Goal: Task Accomplishment & Management: Use online tool/utility

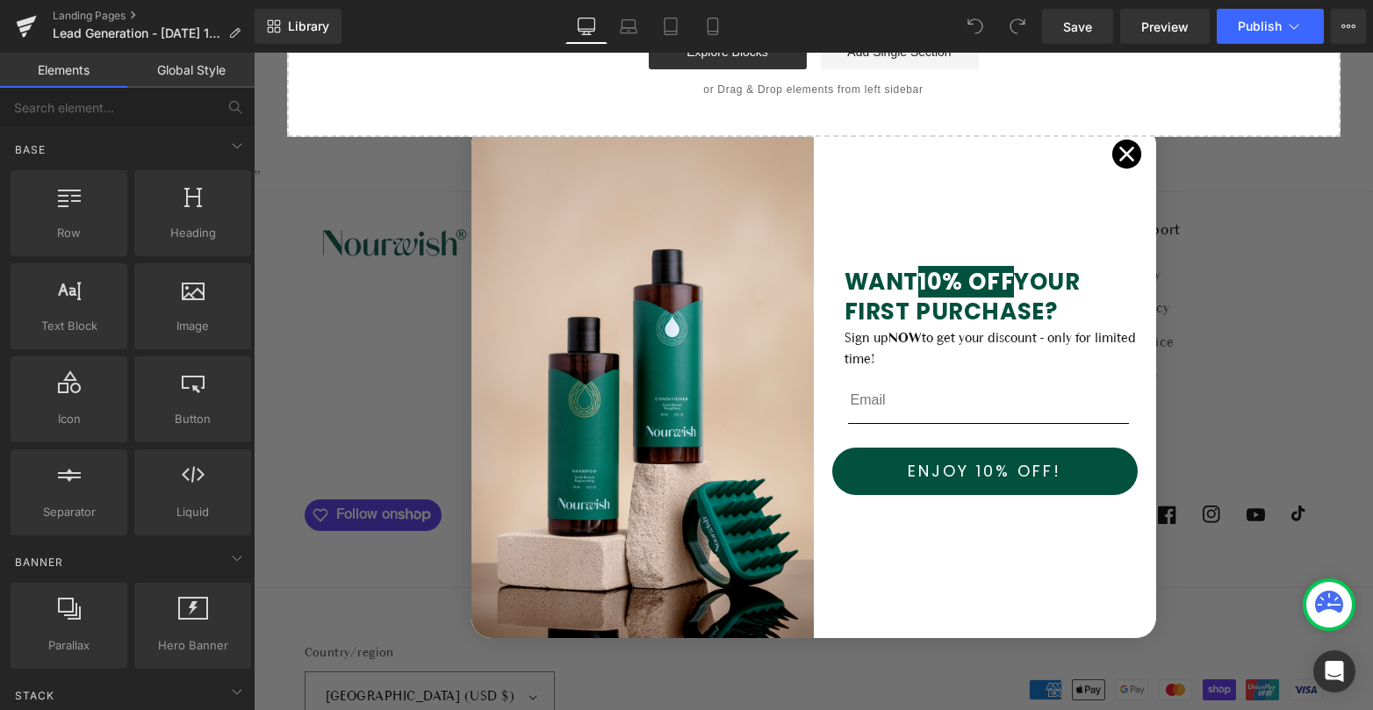
scroll to position [3189, 0]
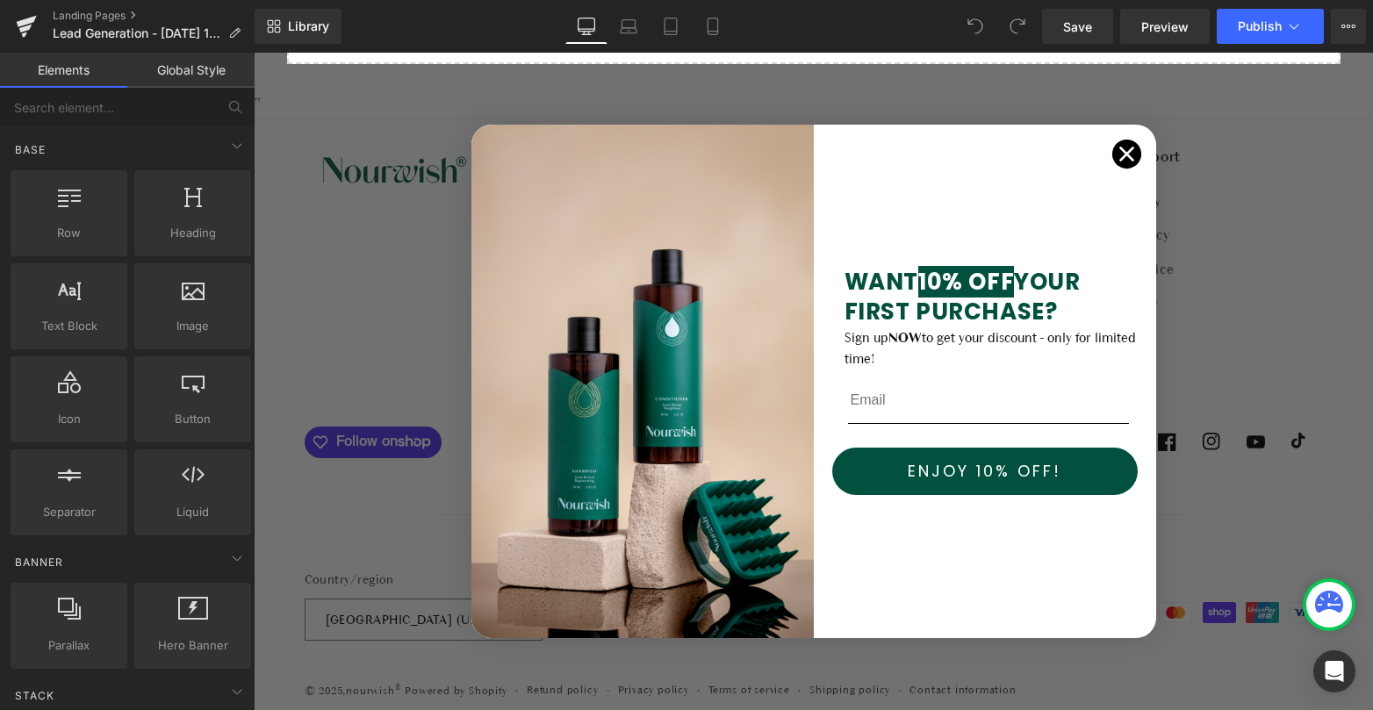
click at [1128, 147] on circle "Close dialog" at bounding box center [1125, 154] width 29 height 29
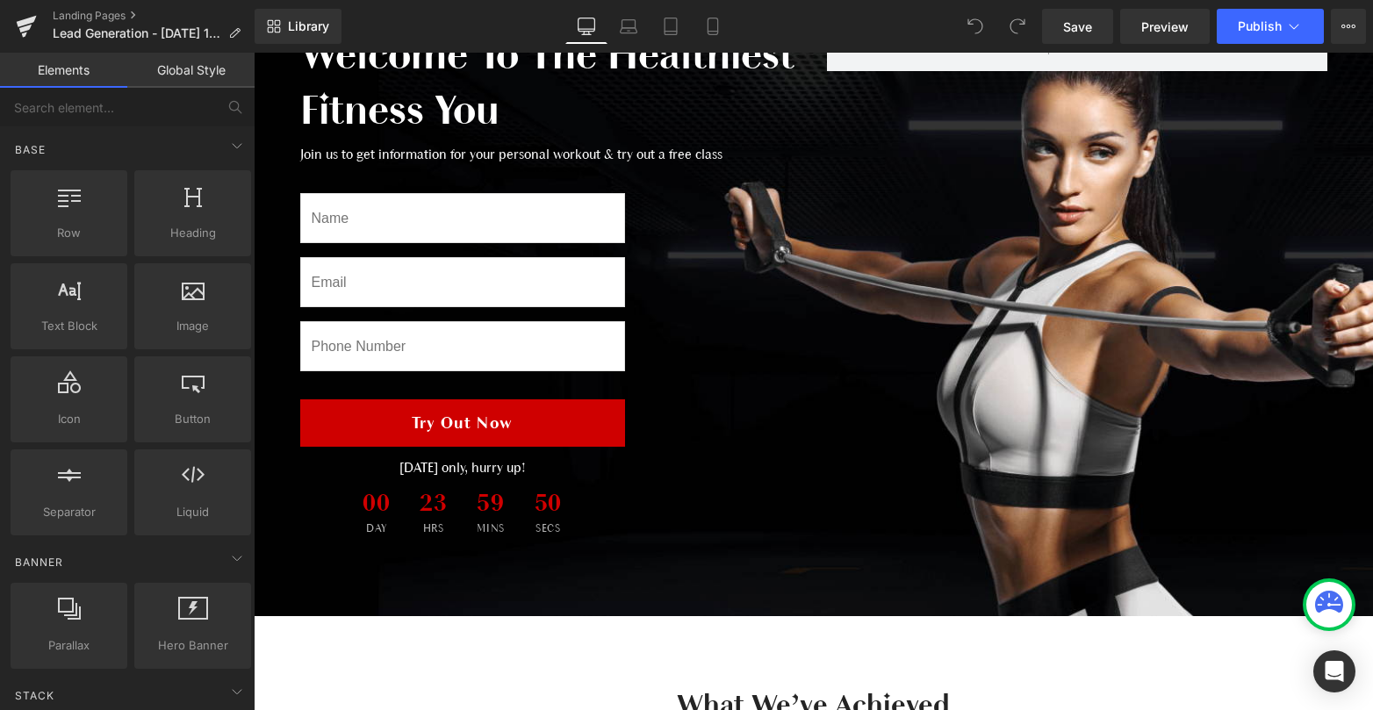
scroll to position [0, 0]
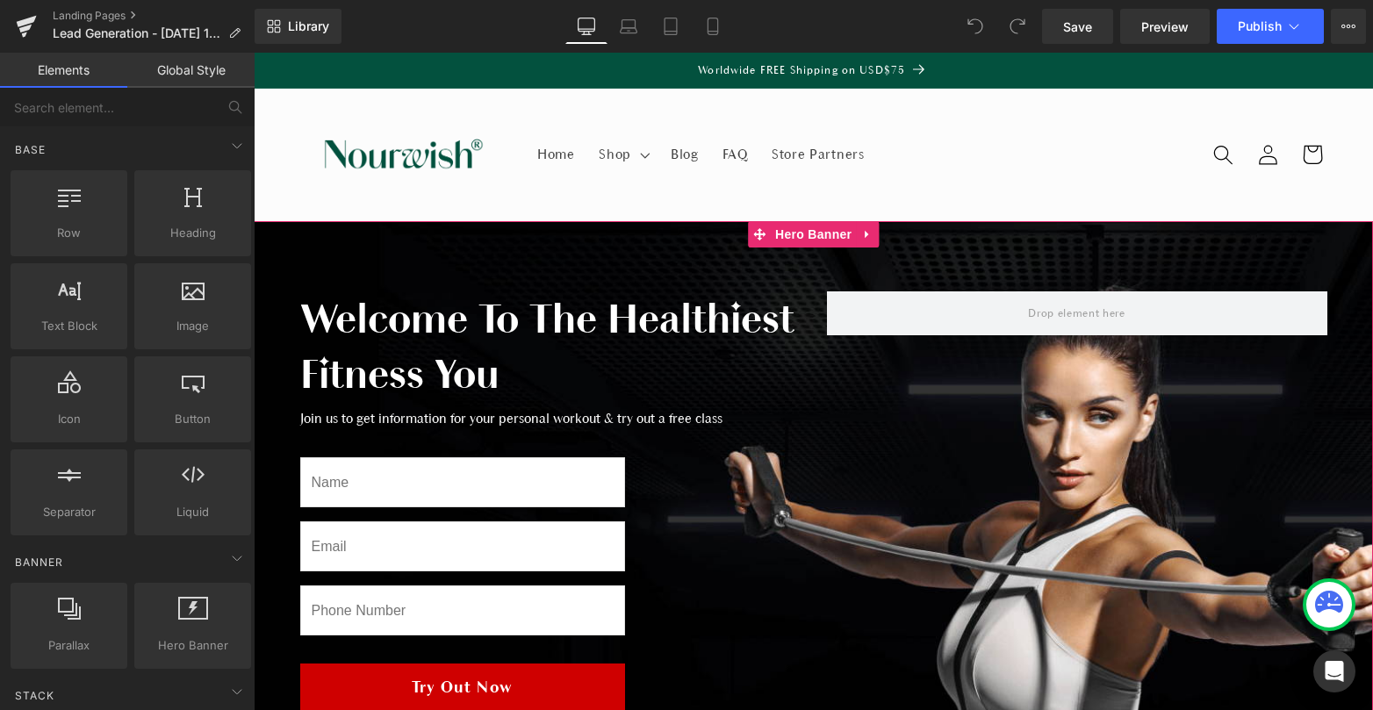
click at [535, 260] on div at bounding box center [813, 550] width 1119 height 659
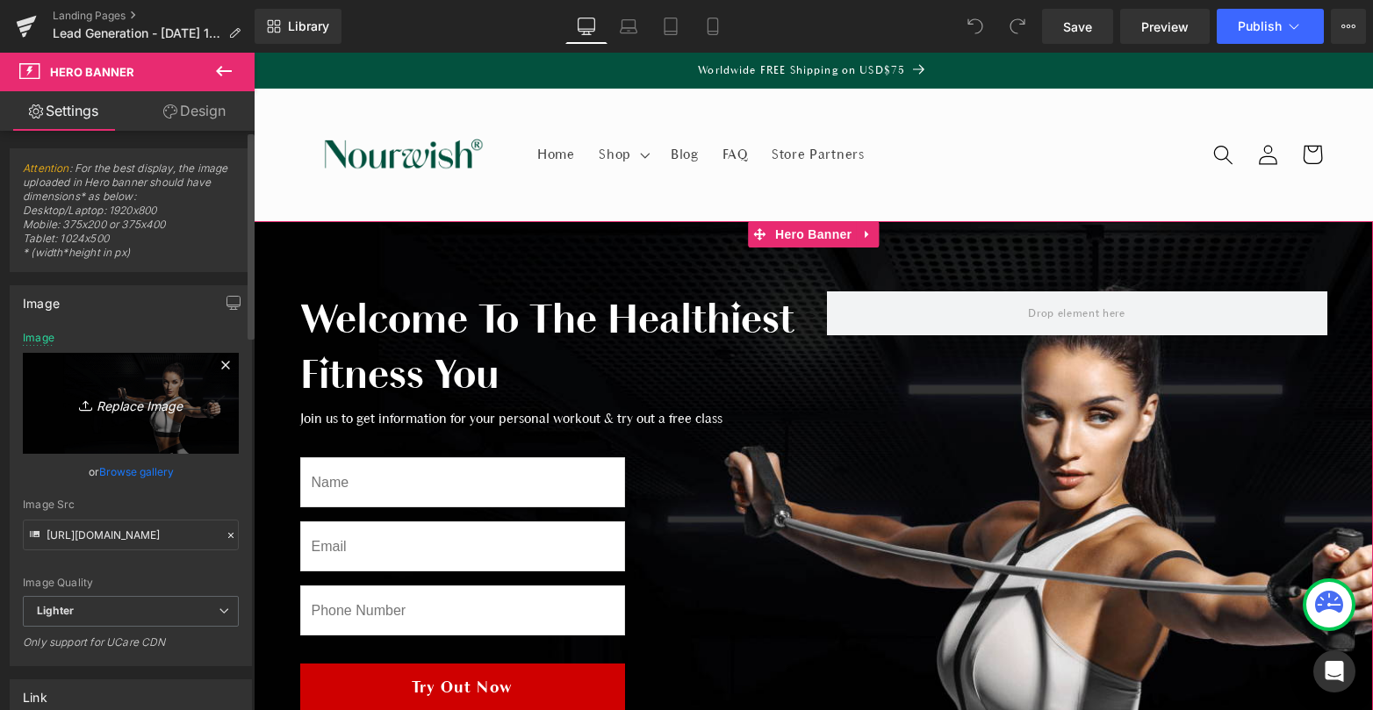
click at [158, 402] on icon "Replace Image" at bounding box center [131, 403] width 140 height 22
click at [139, 478] on link "Browse gallery" at bounding box center [136, 471] width 75 height 31
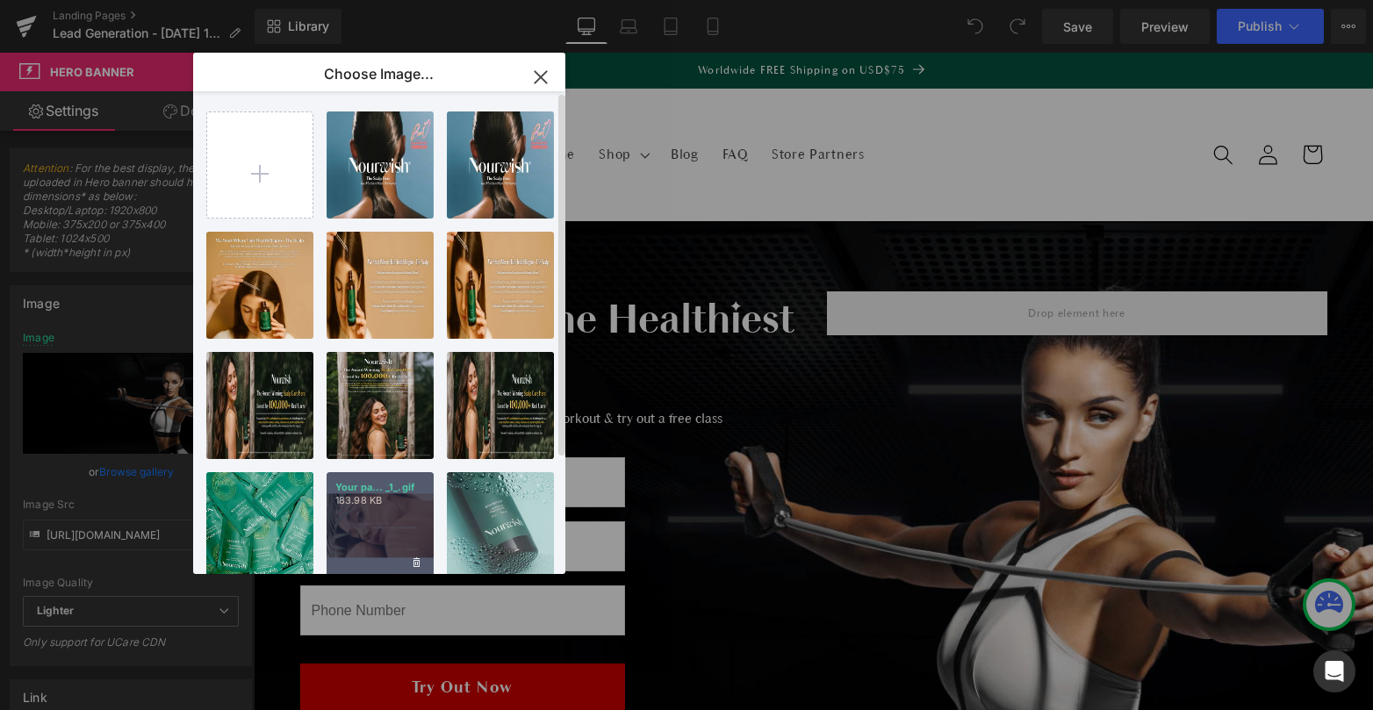
click at [396, 494] on p "183.98 KB" at bounding box center [380, 500] width 90 height 13
type input "[URL][DOMAIN_NAME]"
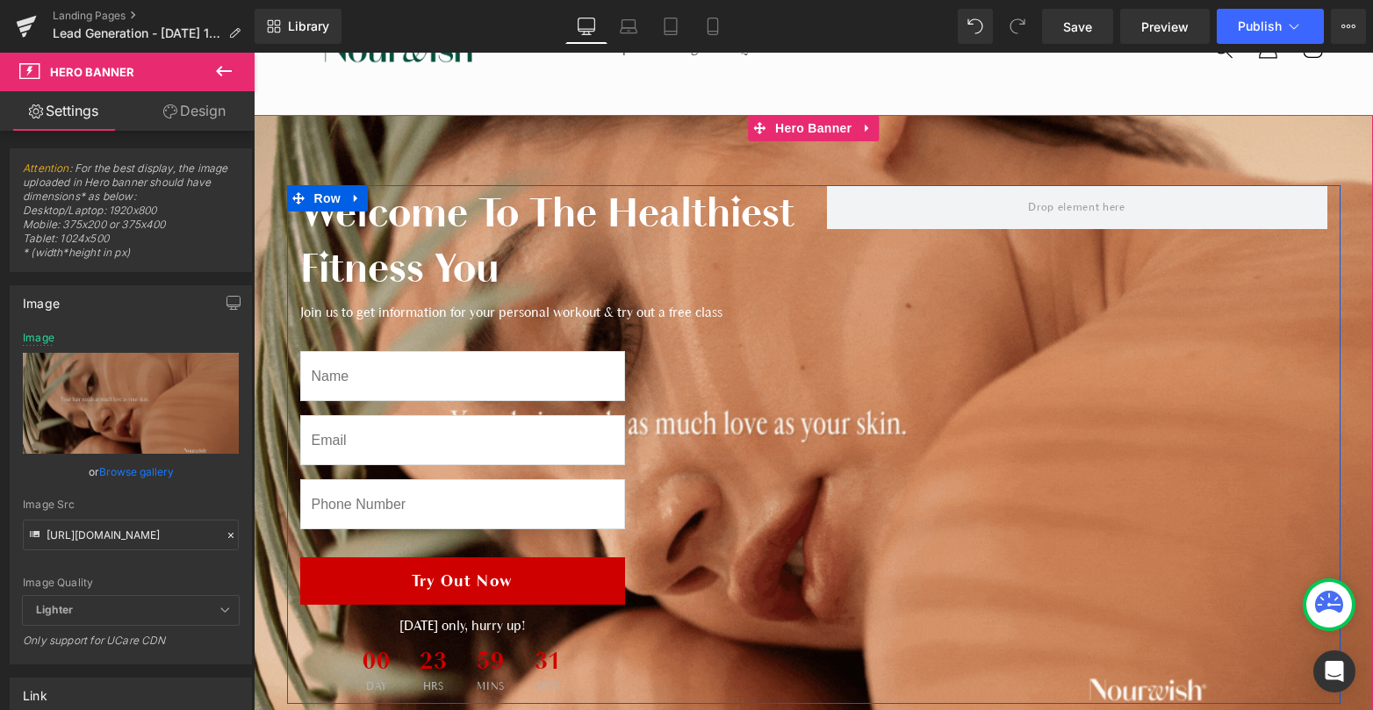
scroll to position [104, 0]
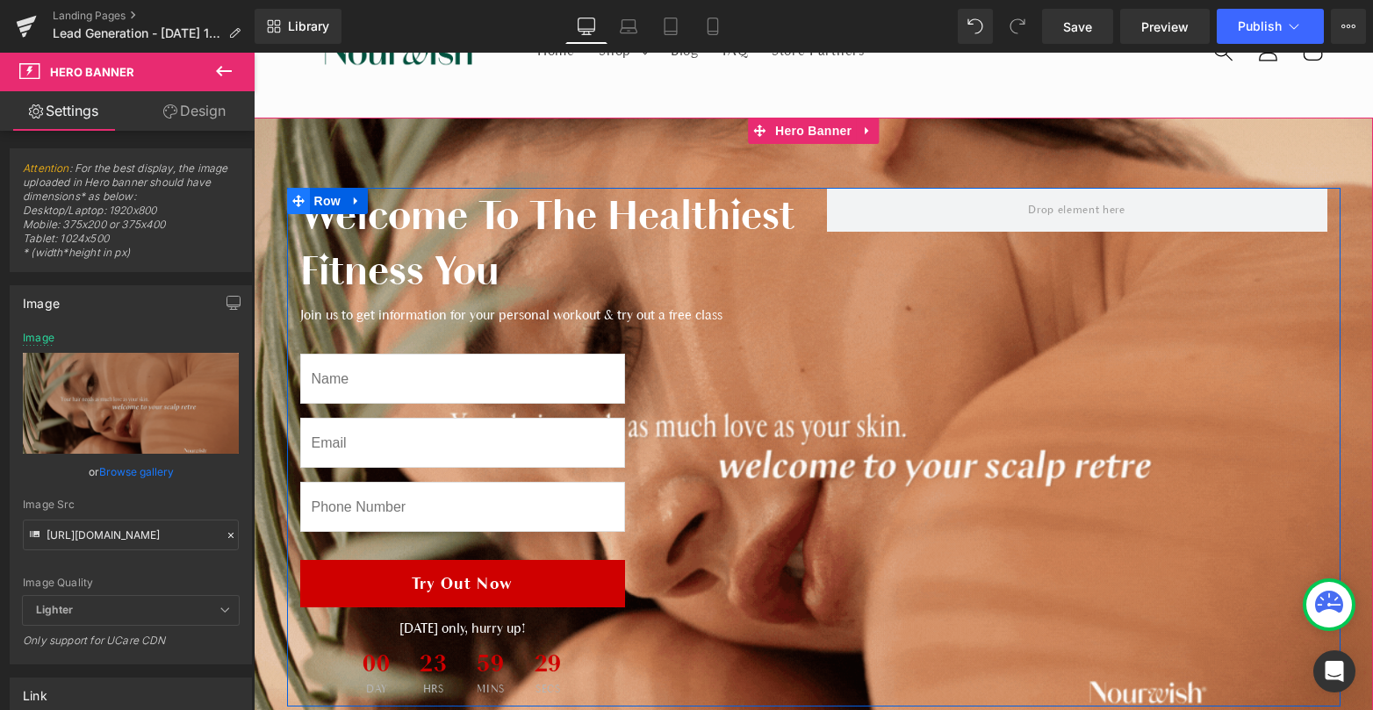
click at [300, 203] on icon at bounding box center [298, 201] width 12 height 12
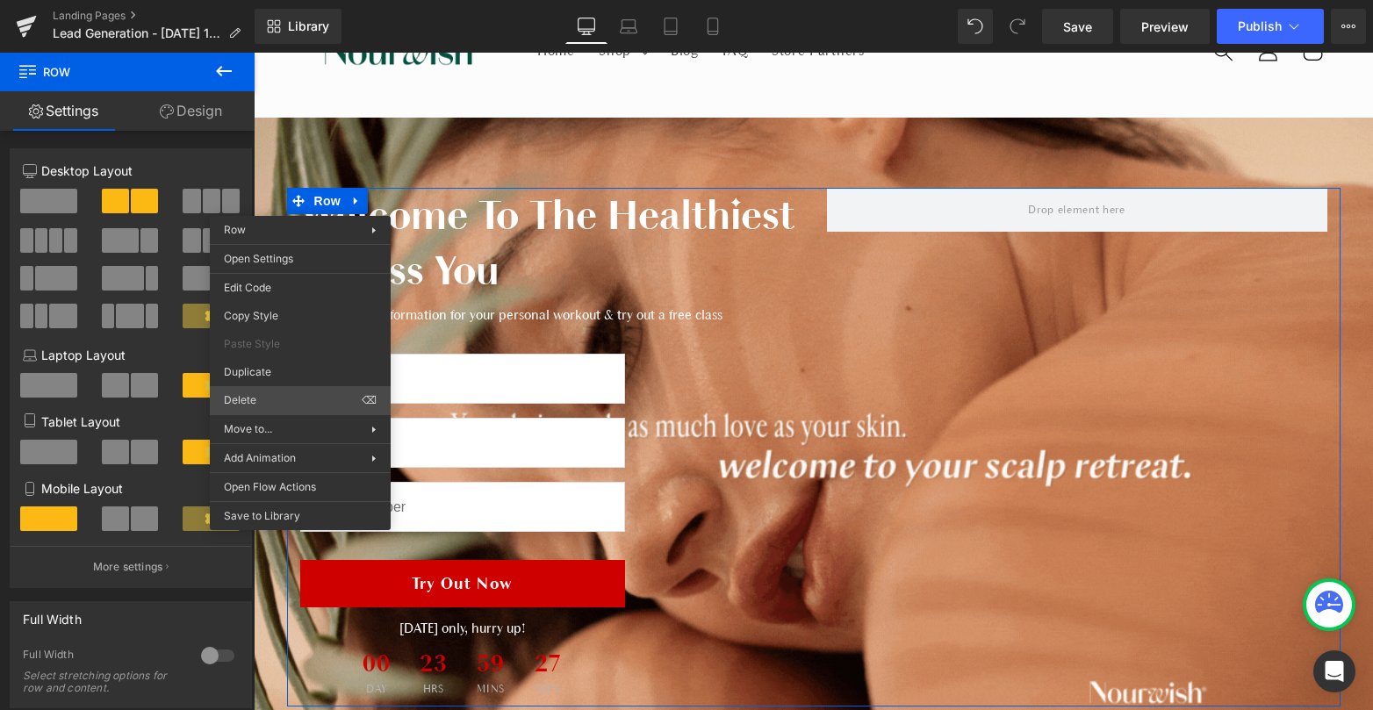
drag, startPoint x: 540, startPoint y: 458, endPoint x: 286, endPoint y: 405, distance: 259.2
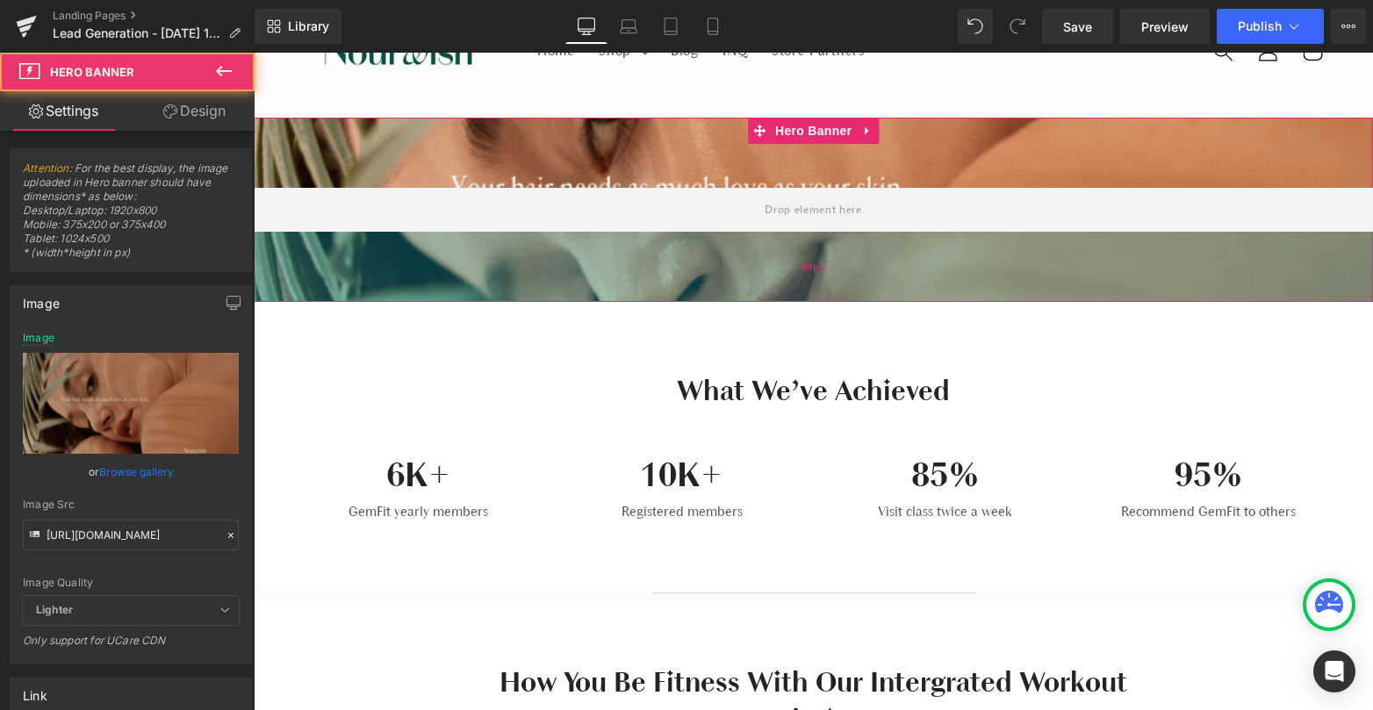
click at [502, 240] on div "80px" at bounding box center [813, 267] width 1119 height 70
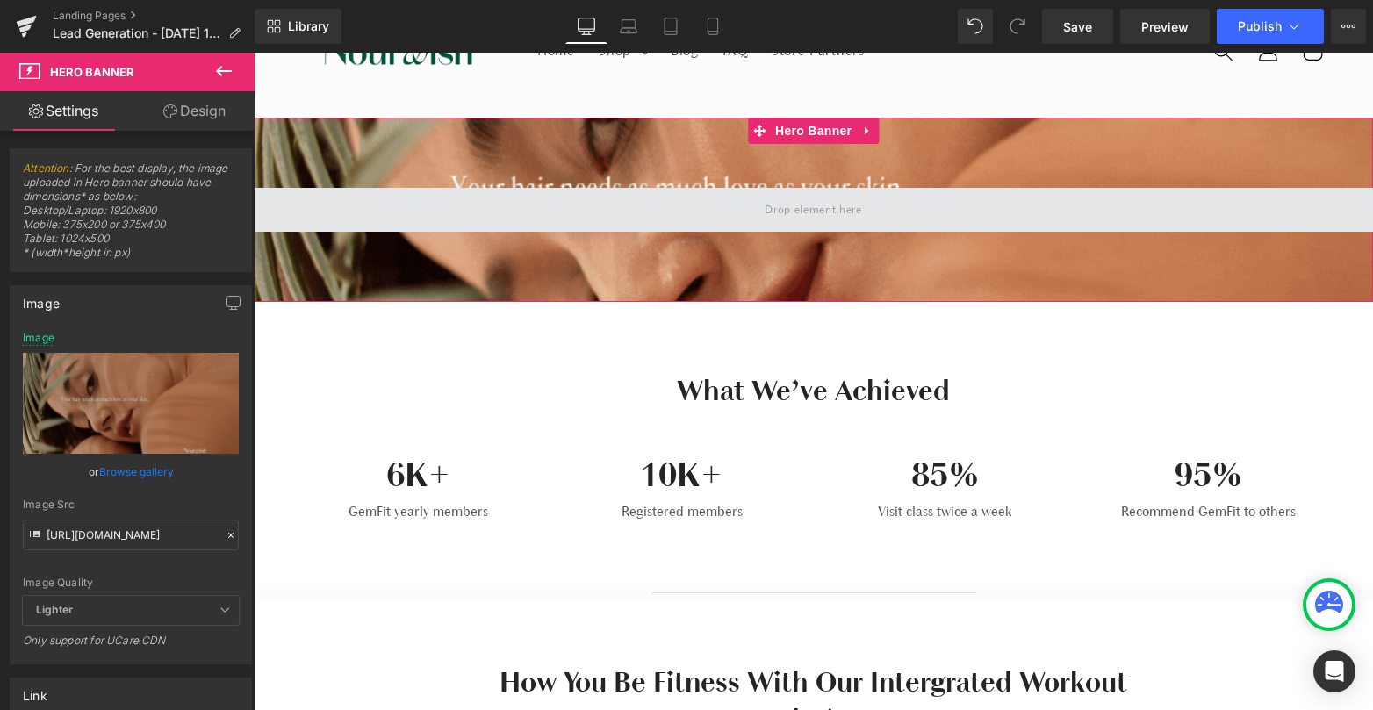
click at [570, 218] on span at bounding box center [813, 210] width 1119 height 44
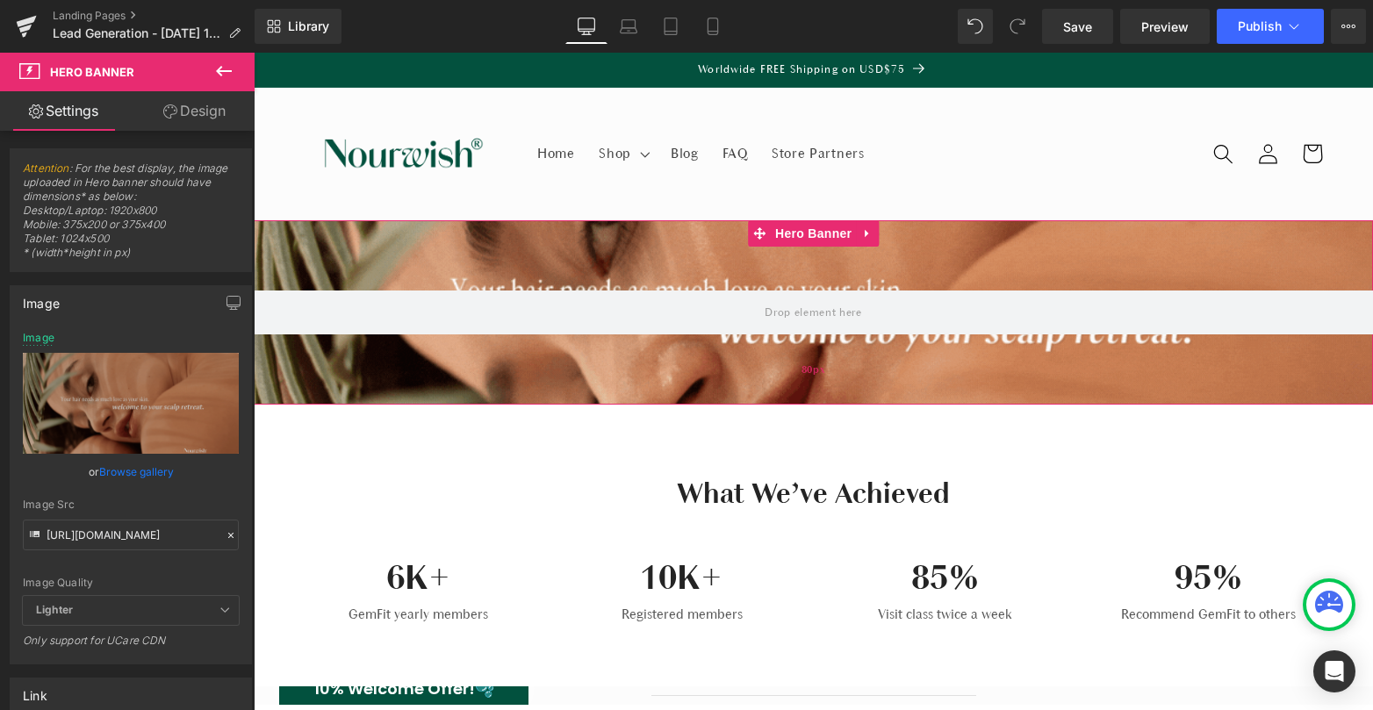
scroll to position [0, 0]
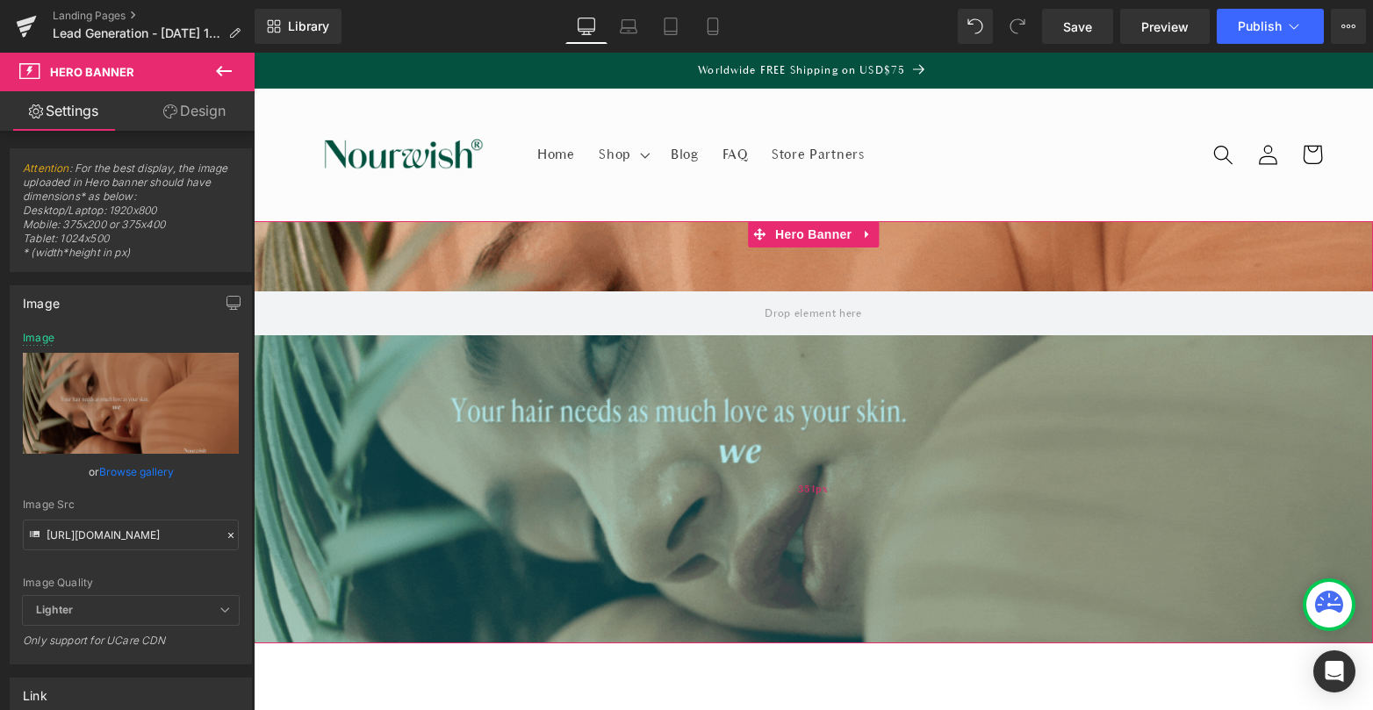
drag, startPoint x: 605, startPoint y: 400, endPoint x: 618, endPoint y: 638, distance: 238.2
click at [618, 638] on div "351px" at bounding box center [813, 489] width 1119 height 308
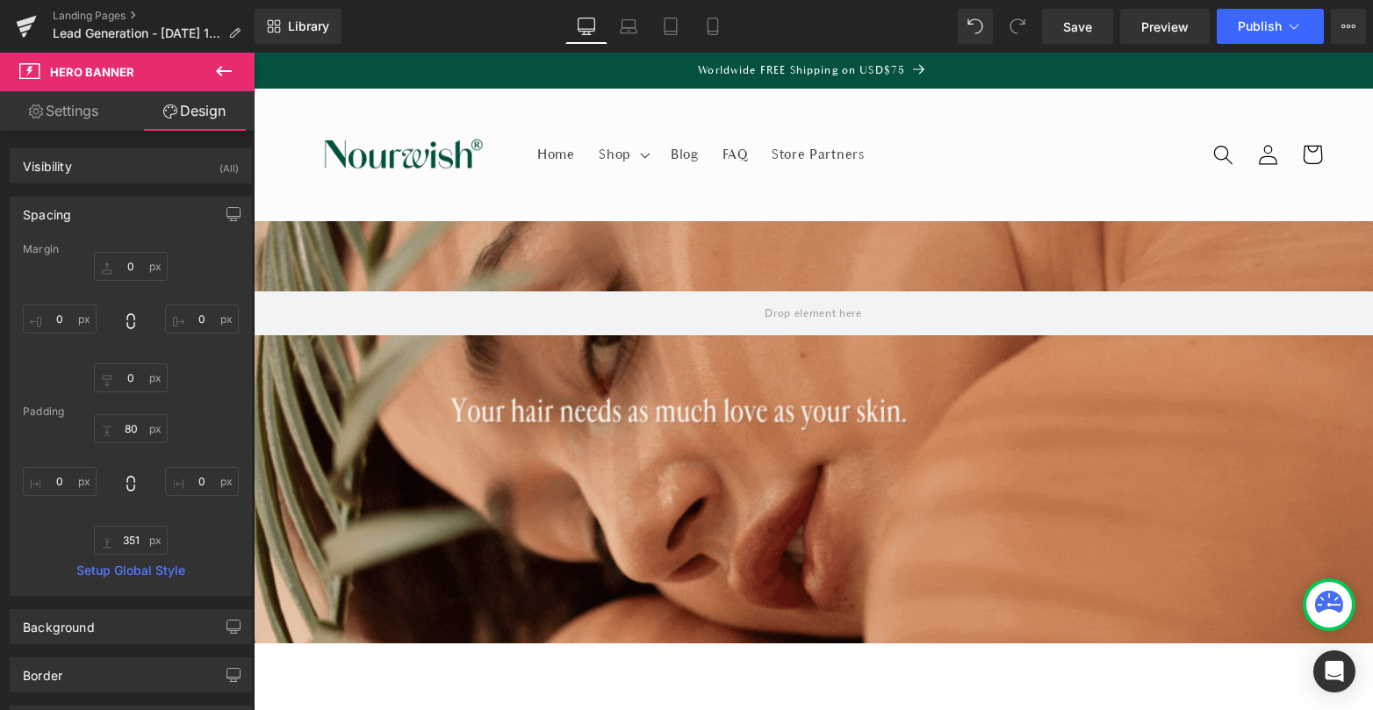
click at [226, 77] on icon at bounding box center [223, 71] width 21 height 21
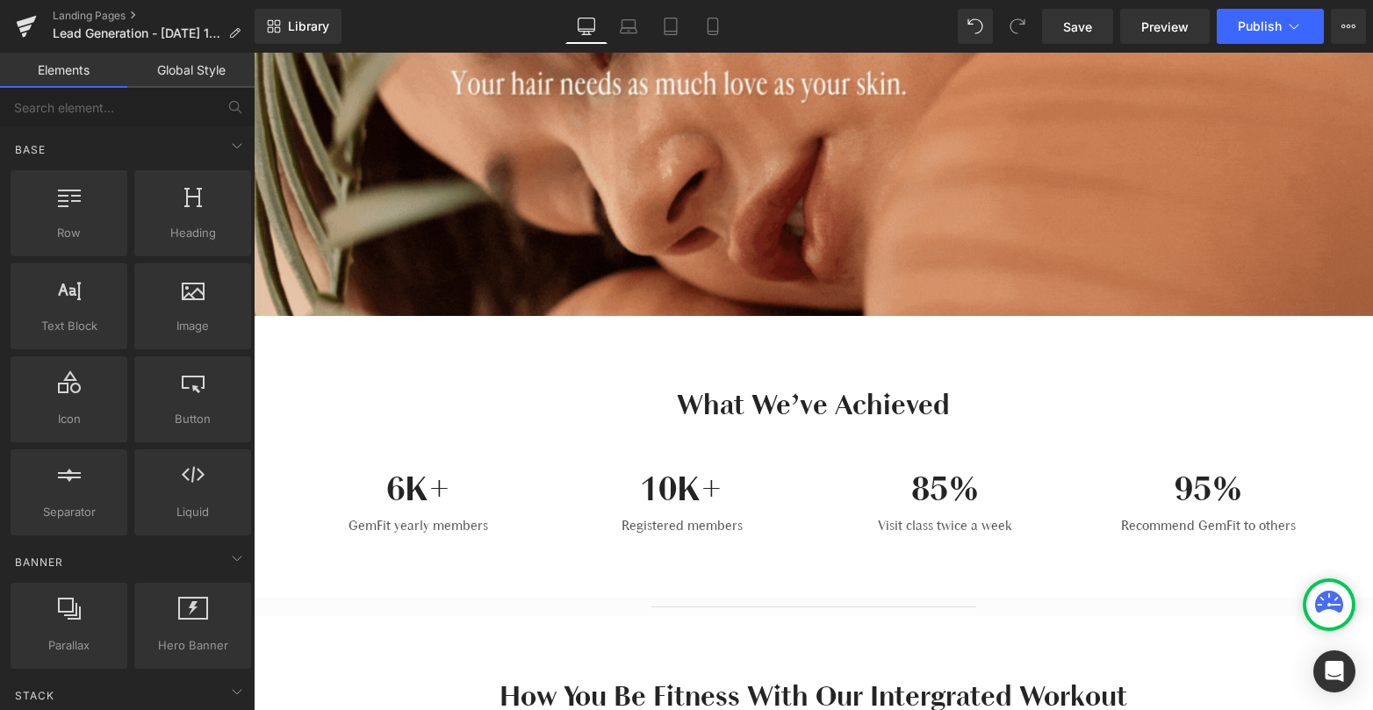
scroll to position [345, 0]
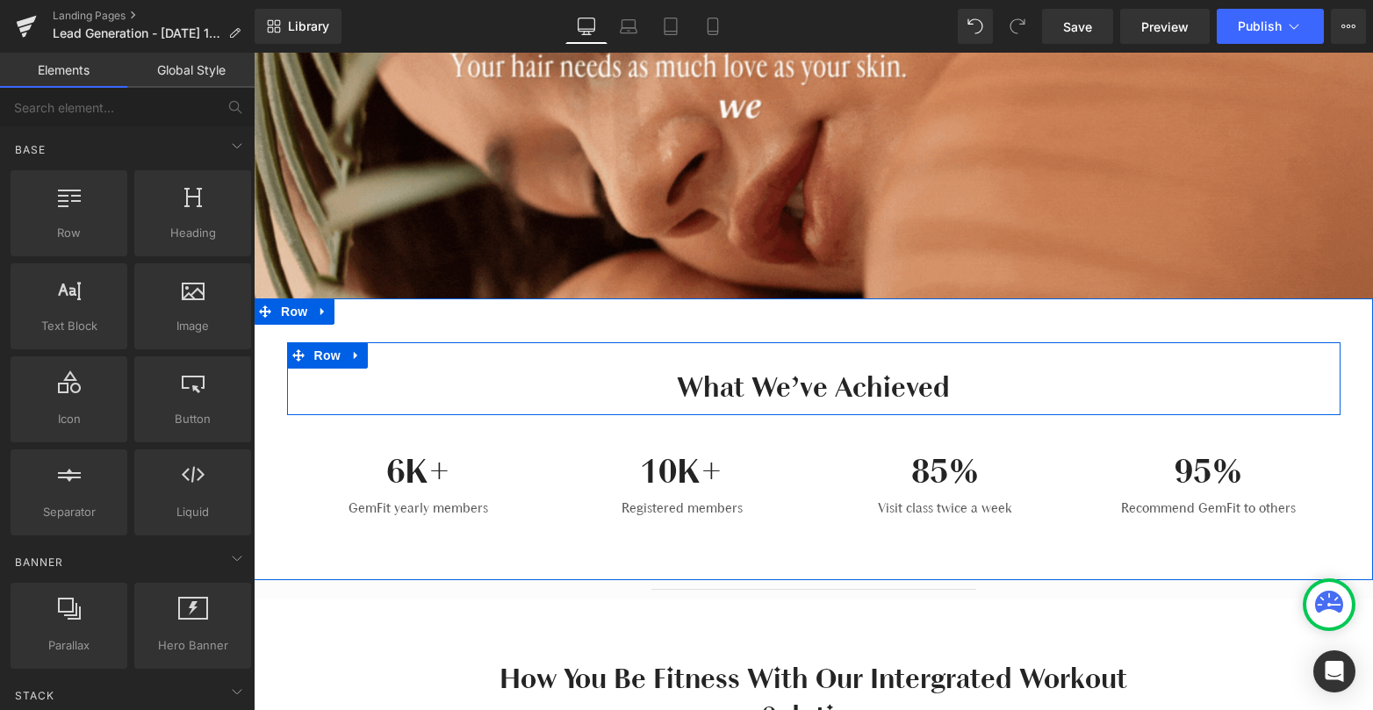
click at [826, 375] on h2 "What We’ve Achieved" at bounding box center [813, 388] width 1027 height 38
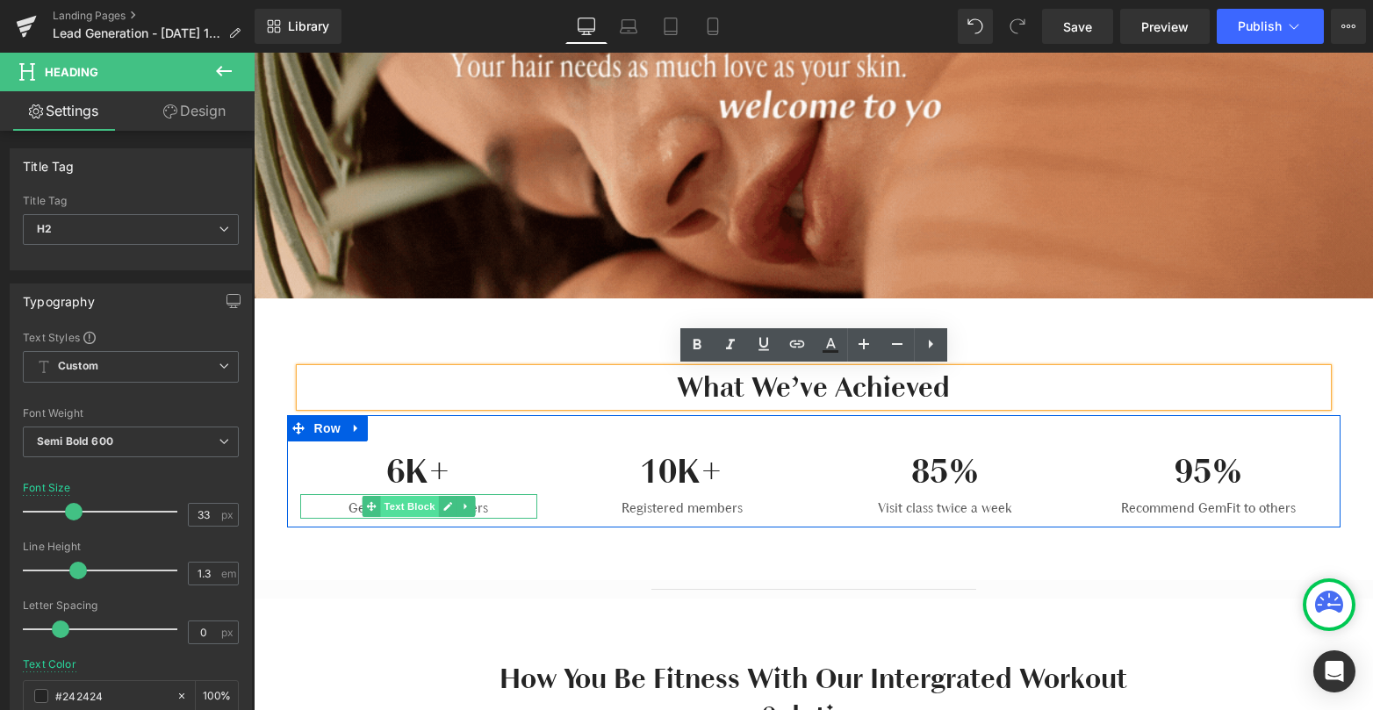
click at [436, 509] on span "Text Block" at bounding box center [409, 506] width 58 height 21
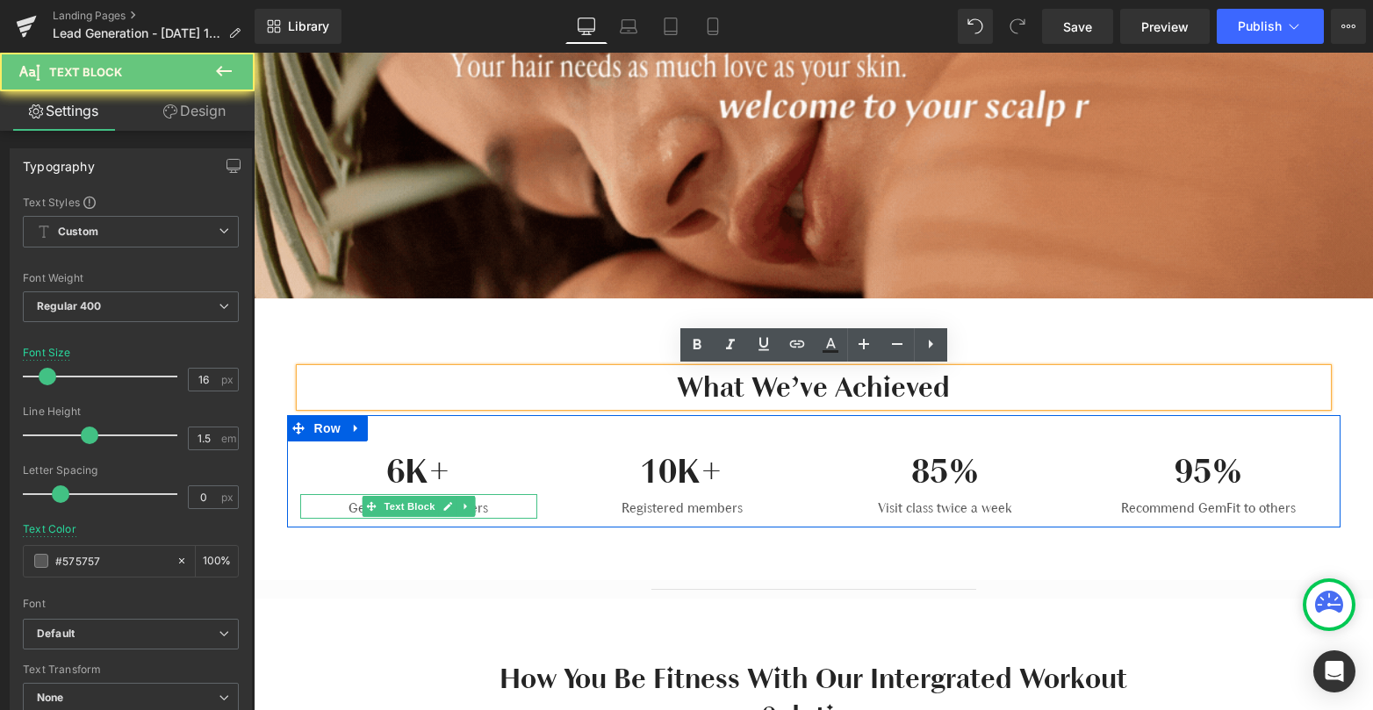
click at [531, 502] on p "GemFit yearly members" at bounding box center [418, 508] width 237 height 21
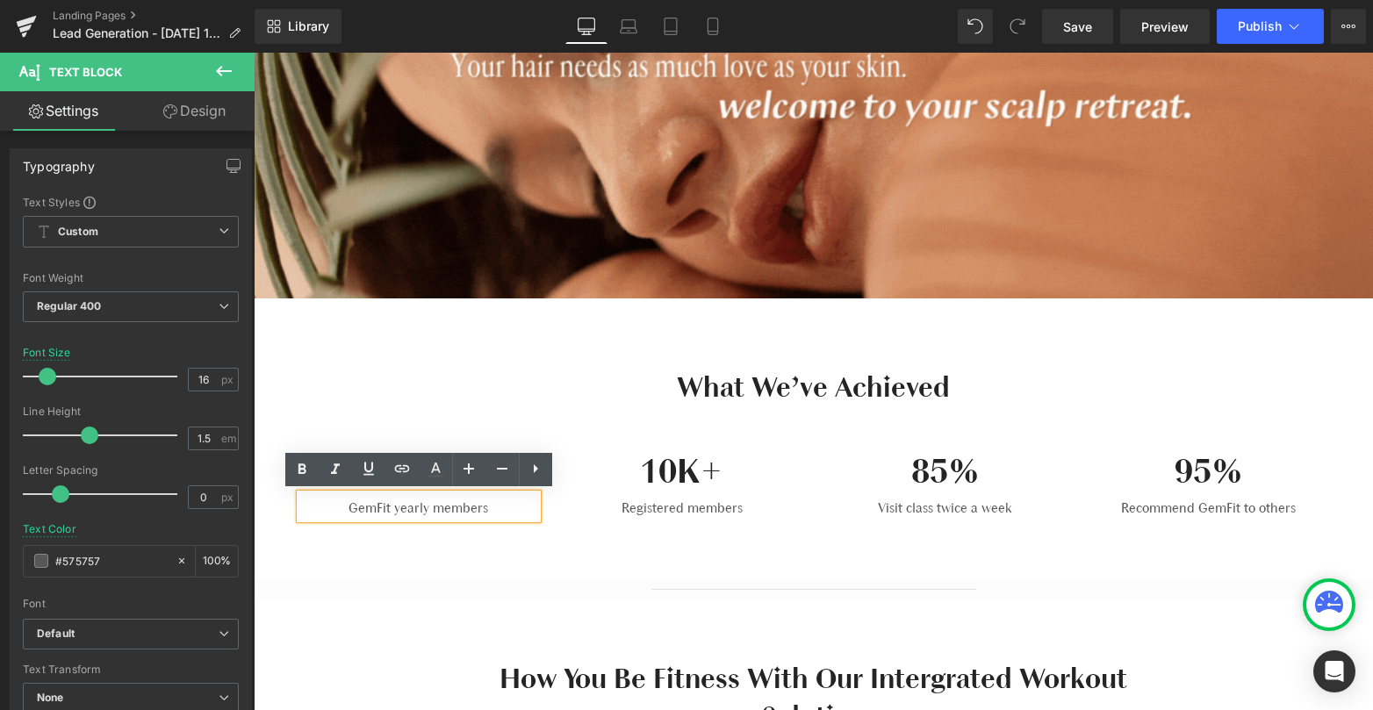
click at [517, 502] on p "GemFit yearly members" at bounding box center [418, 508] width 237 height 21
click at [621, 502] on p "Registered members" at bounding box center [681, 508] width 237 height 21
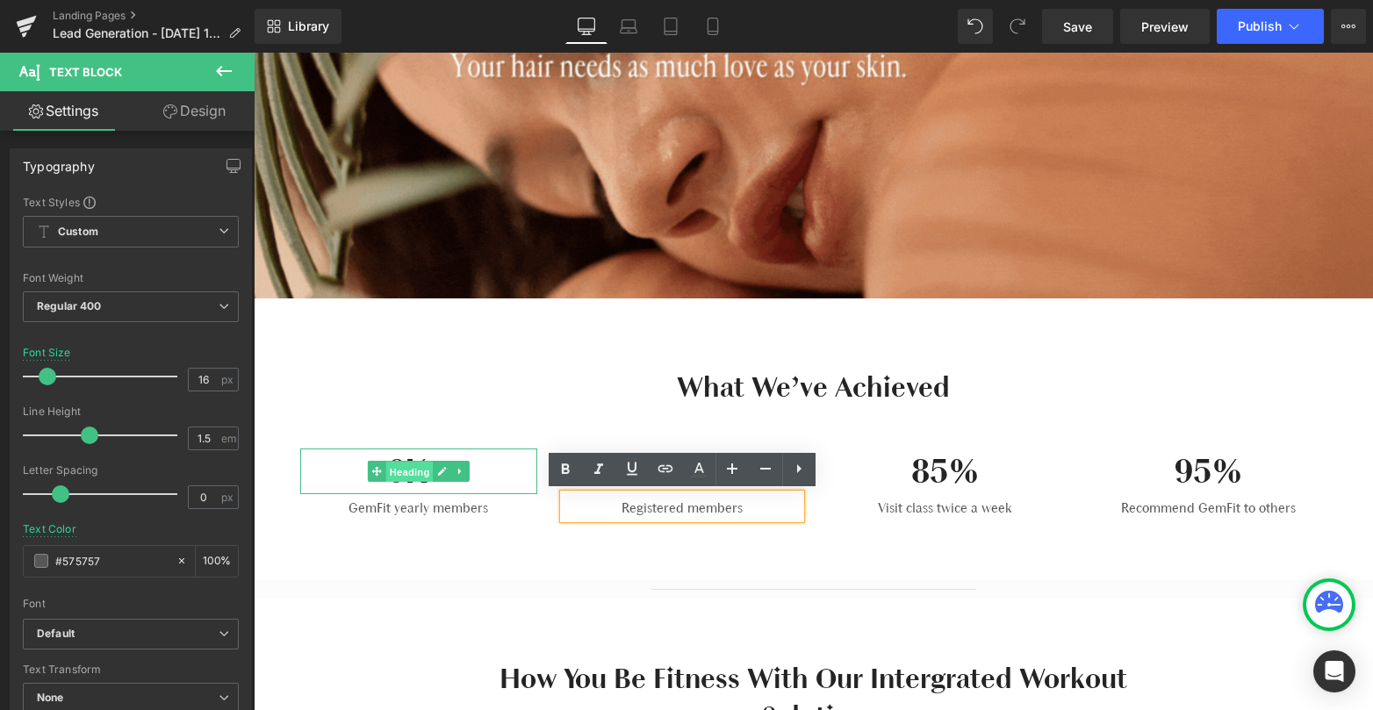
click at [423, 473] on span "Heading" at bounding box center [408, 472] width 47 height 21
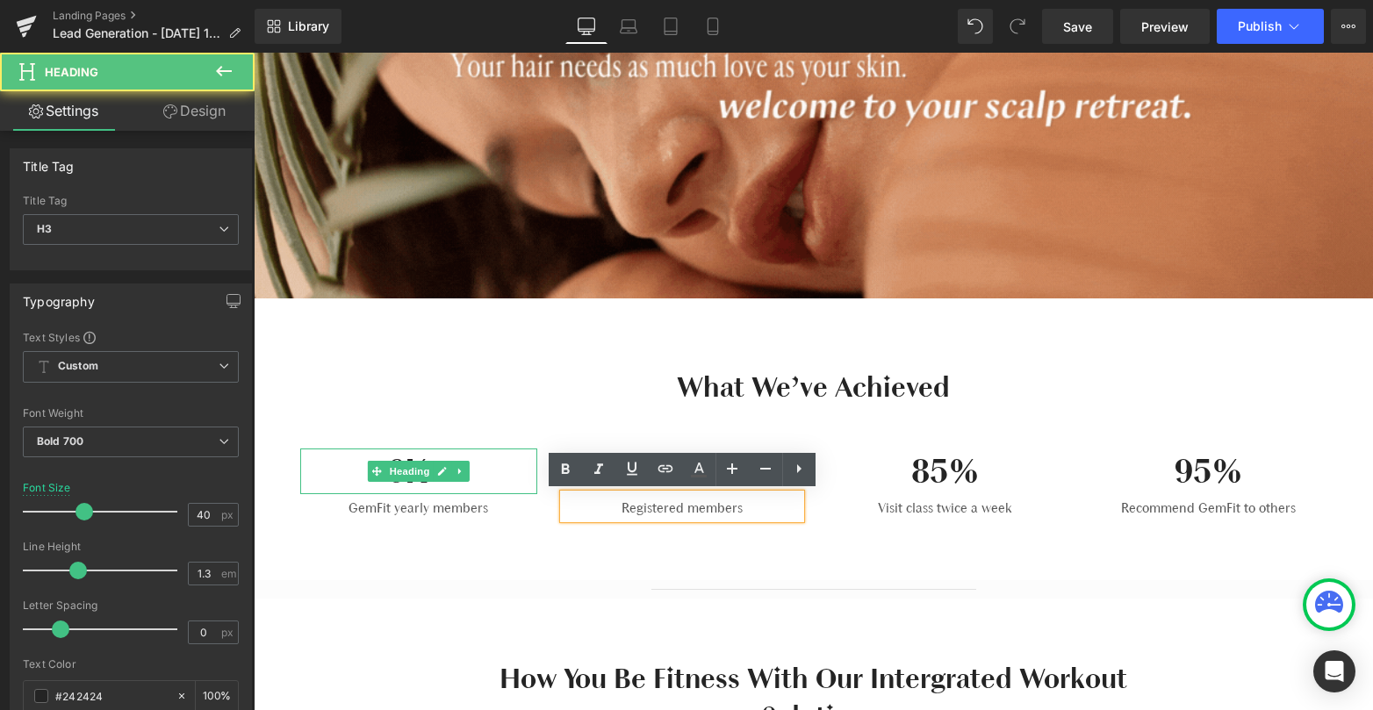
click at [513, 459] on h3 "6K+" at bounding box center [418, 471] width 237 height 46
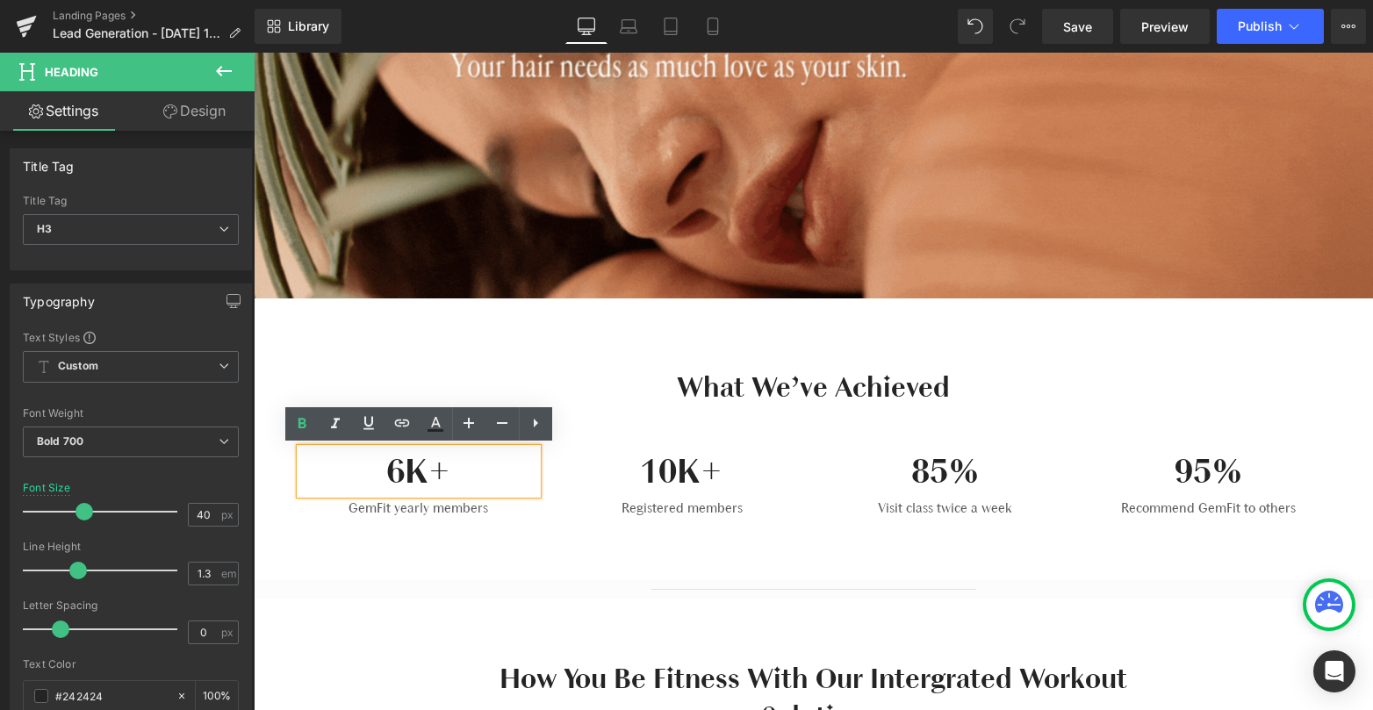
click at [399, 477] on h3 "6K+" at bounding box center [418, 471] width 237 height 46
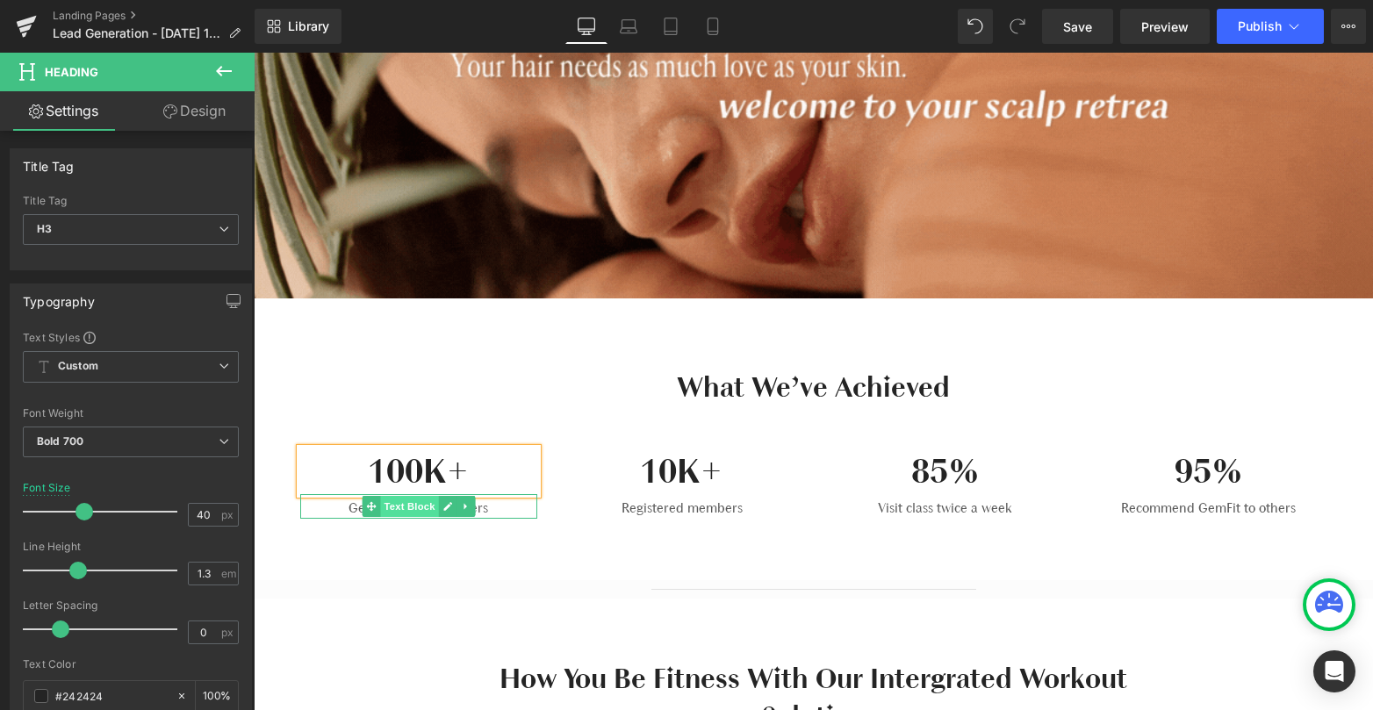
click at [410, 510] on span "Text Block" at bounding box center [409, 506] width 58 height 21
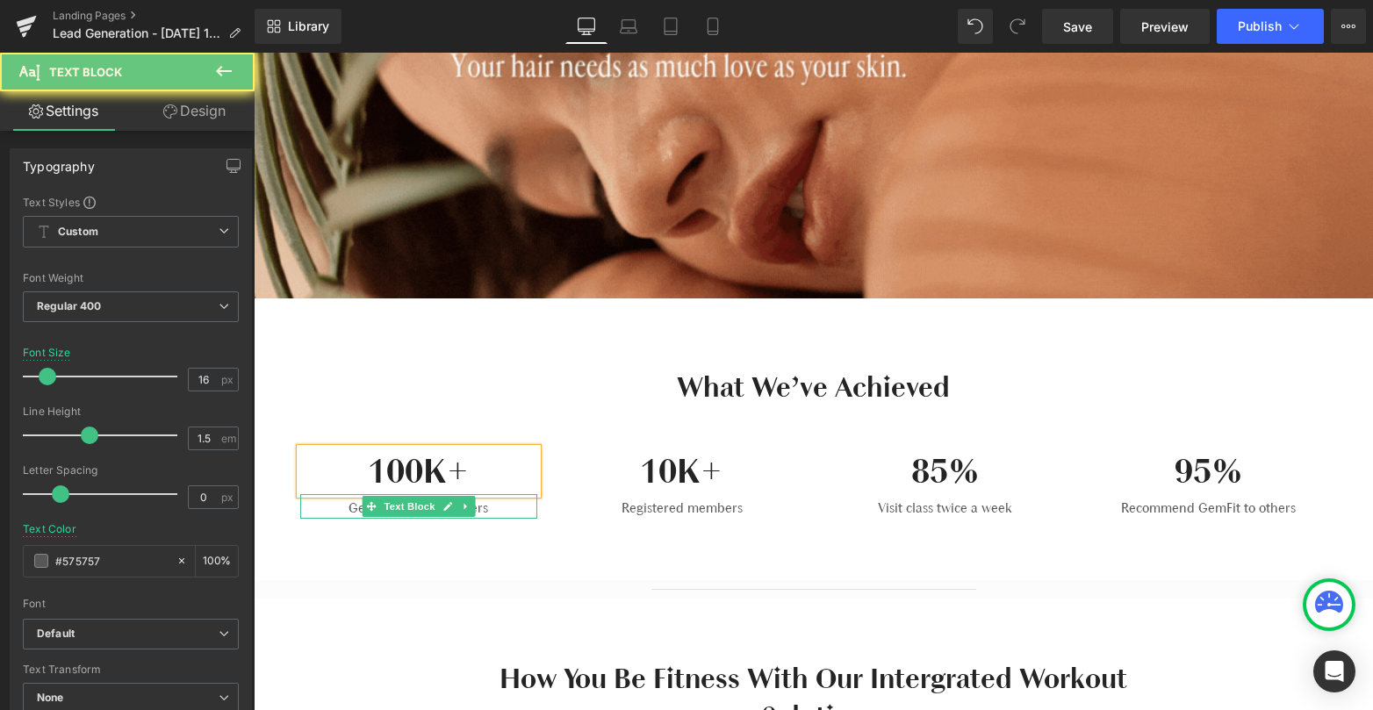
click at [341, 507] on p "GemFit yearly members" at bounding box center [418, 508] width 237 height 21
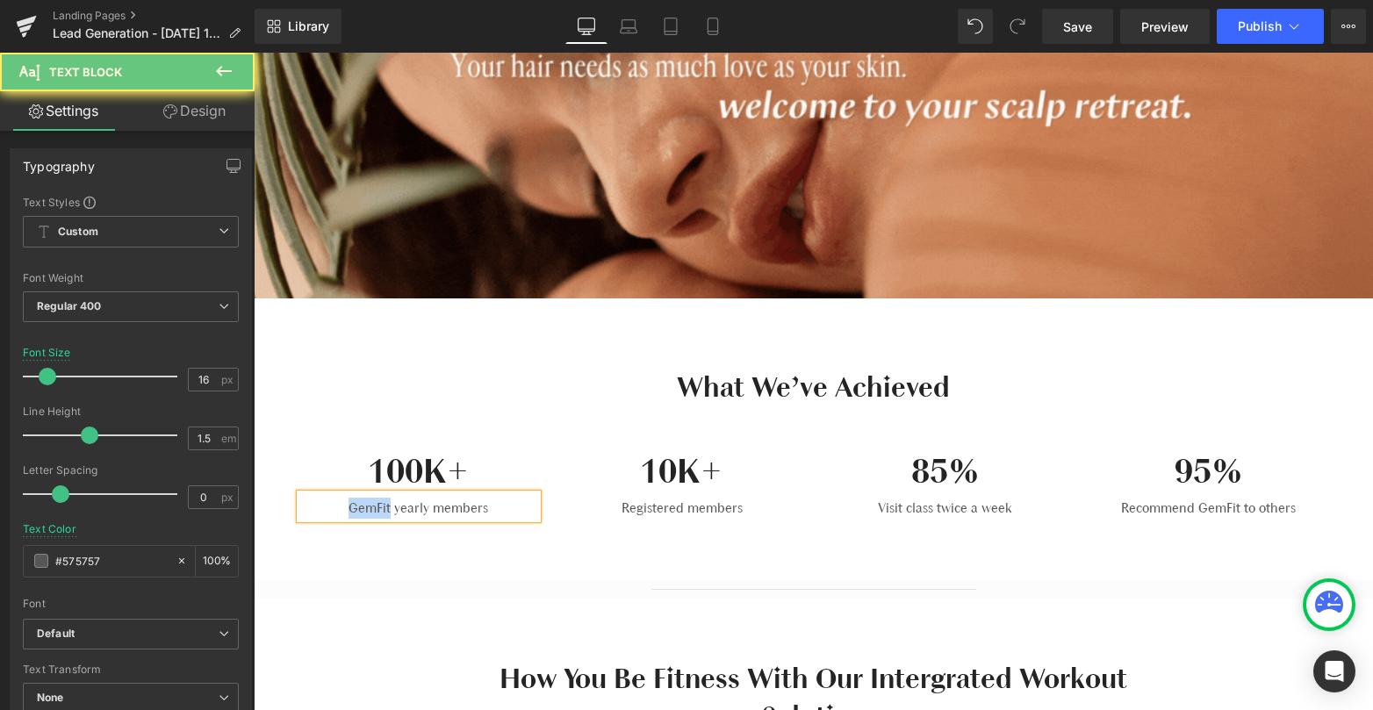
click at [341, 507] on p "GemFit yearly members" at bounding box center [418, 508] width 237 height 21
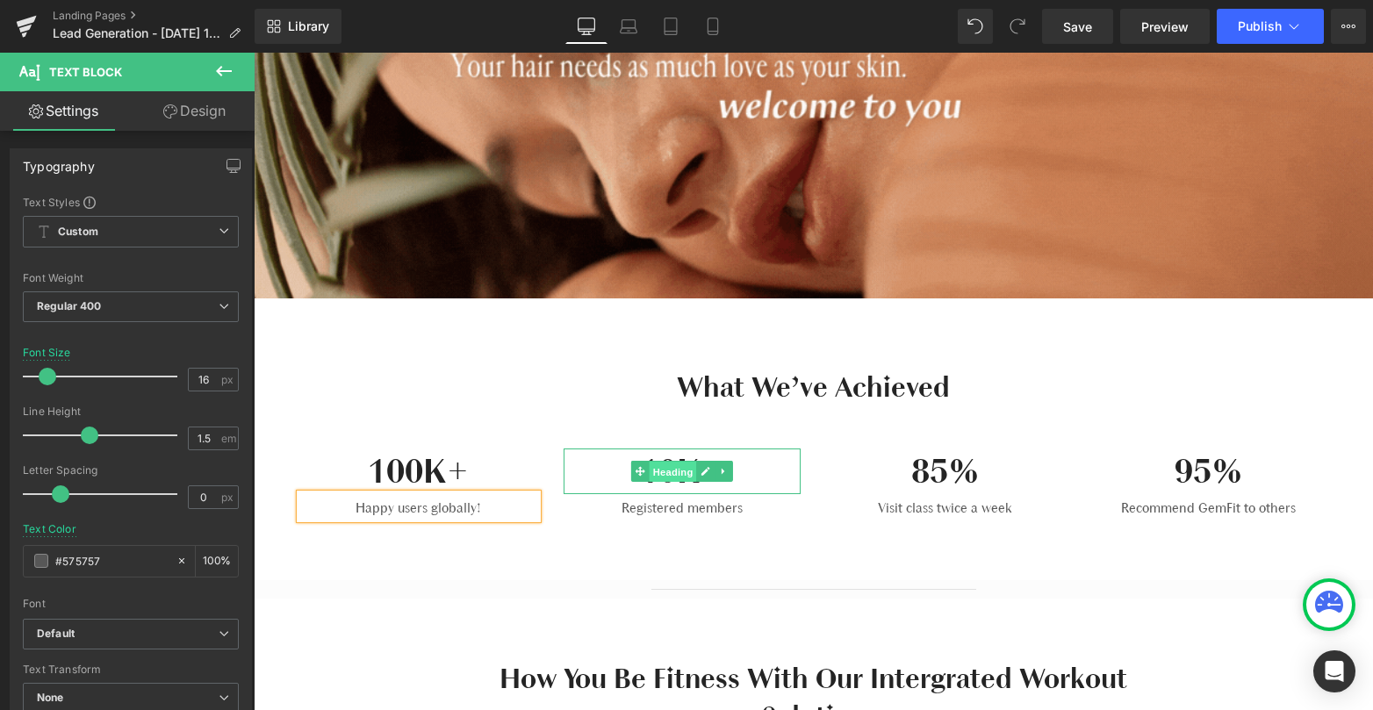
click at [692, 463] on span "Heading" at bounding box center [672, 472] width 47 height 21
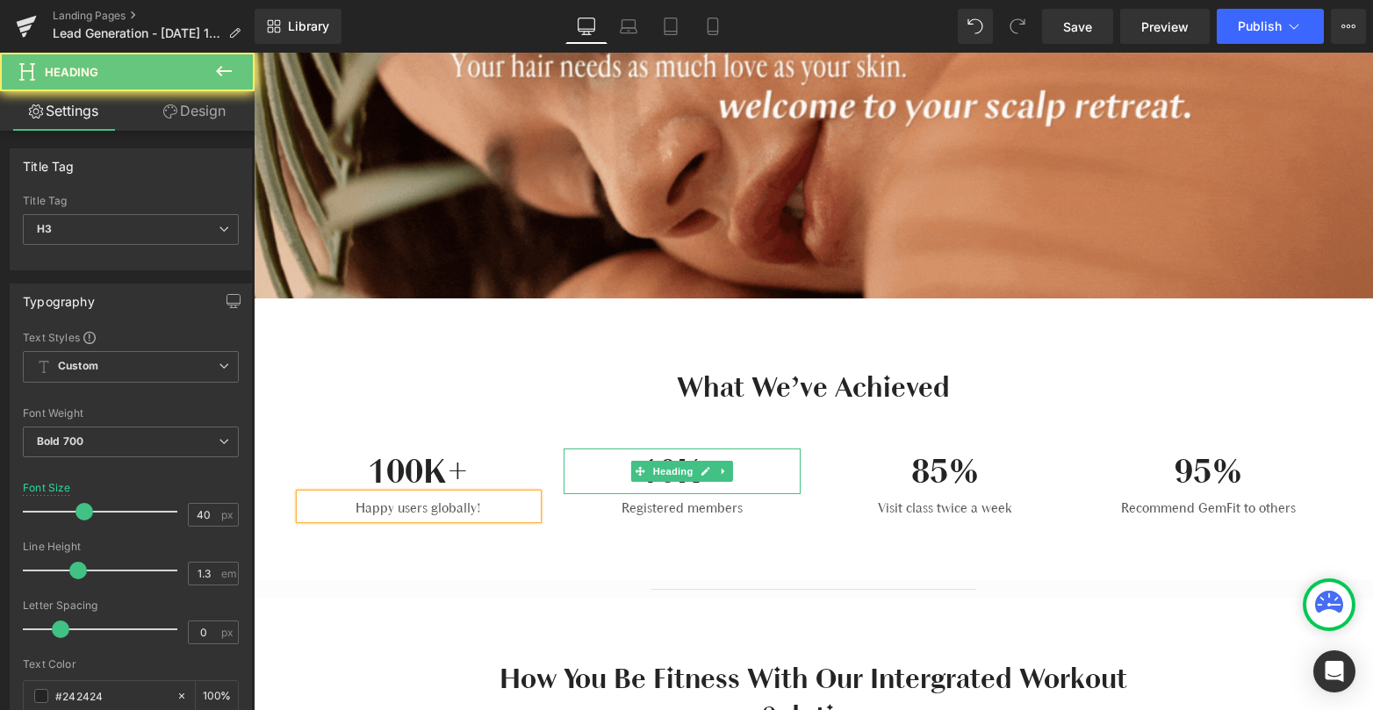
click at [746, 475] on h3 "10K+" at bounding box center [681, 471] width 237 height 46
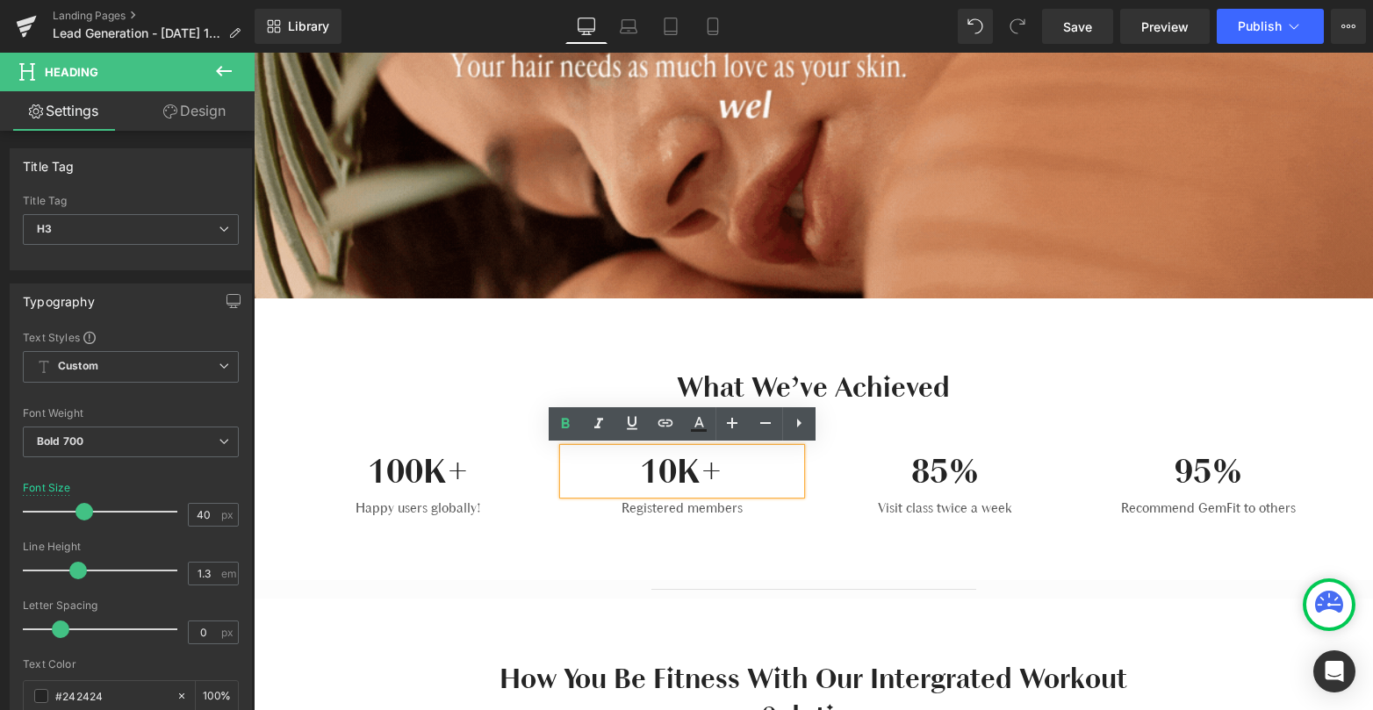
click at [738, 475] on h3 "10K+" at bounding box center [681, 471] width 237 height 46
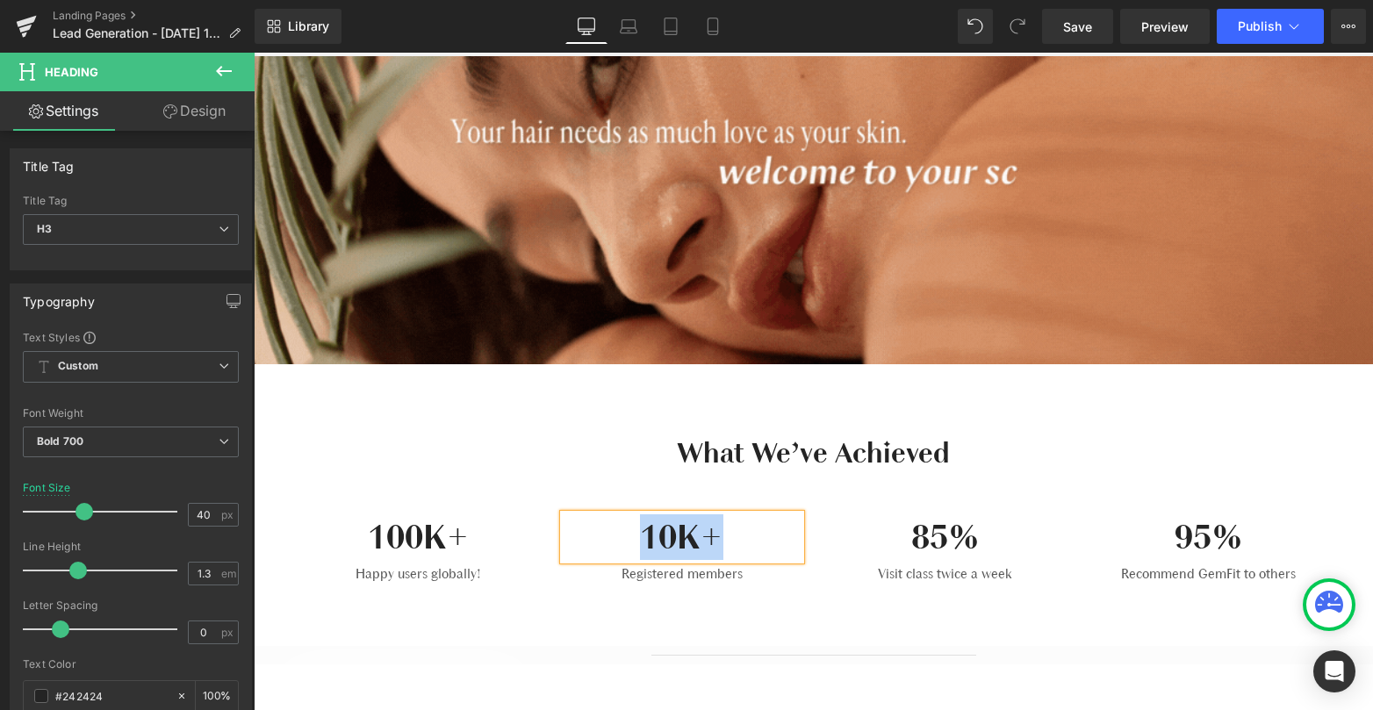
scroll to position [276, 0]
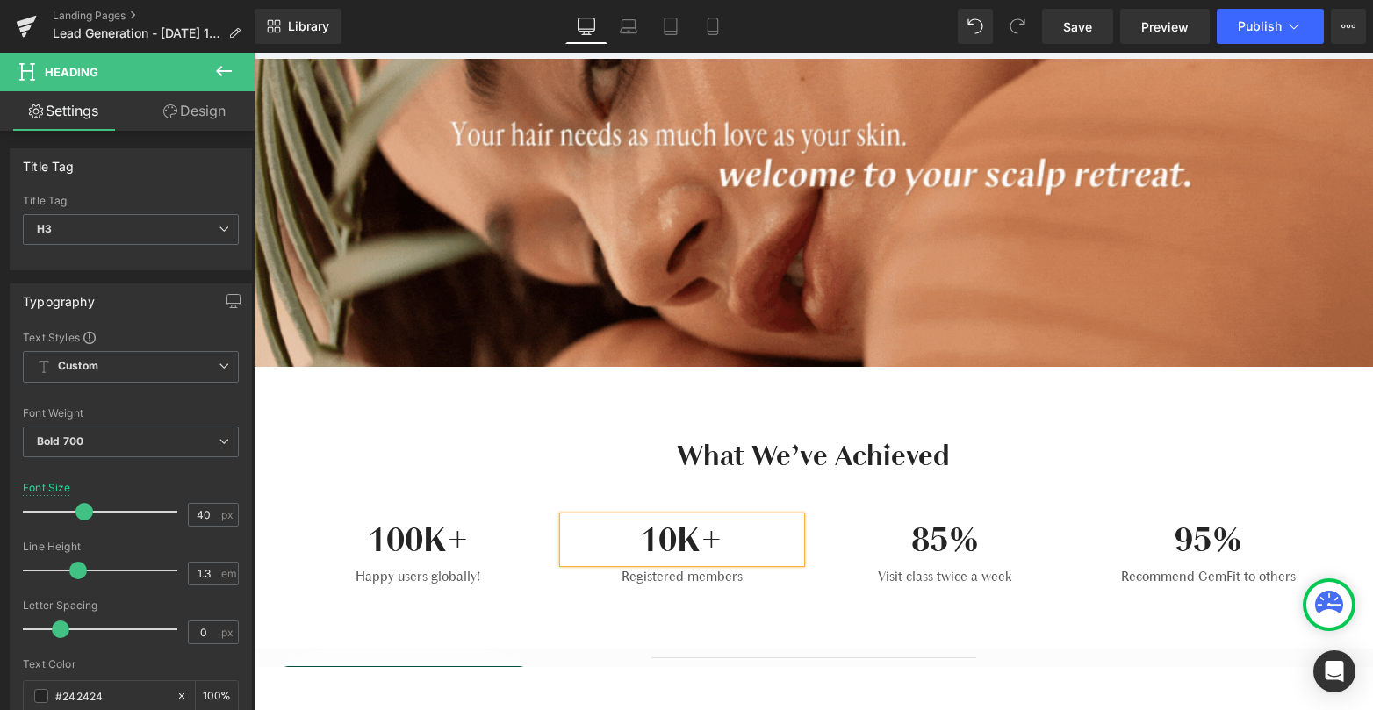
click at [751, 551] on h3 "10K+" at bounding box center [681, 540] width 237 height 46
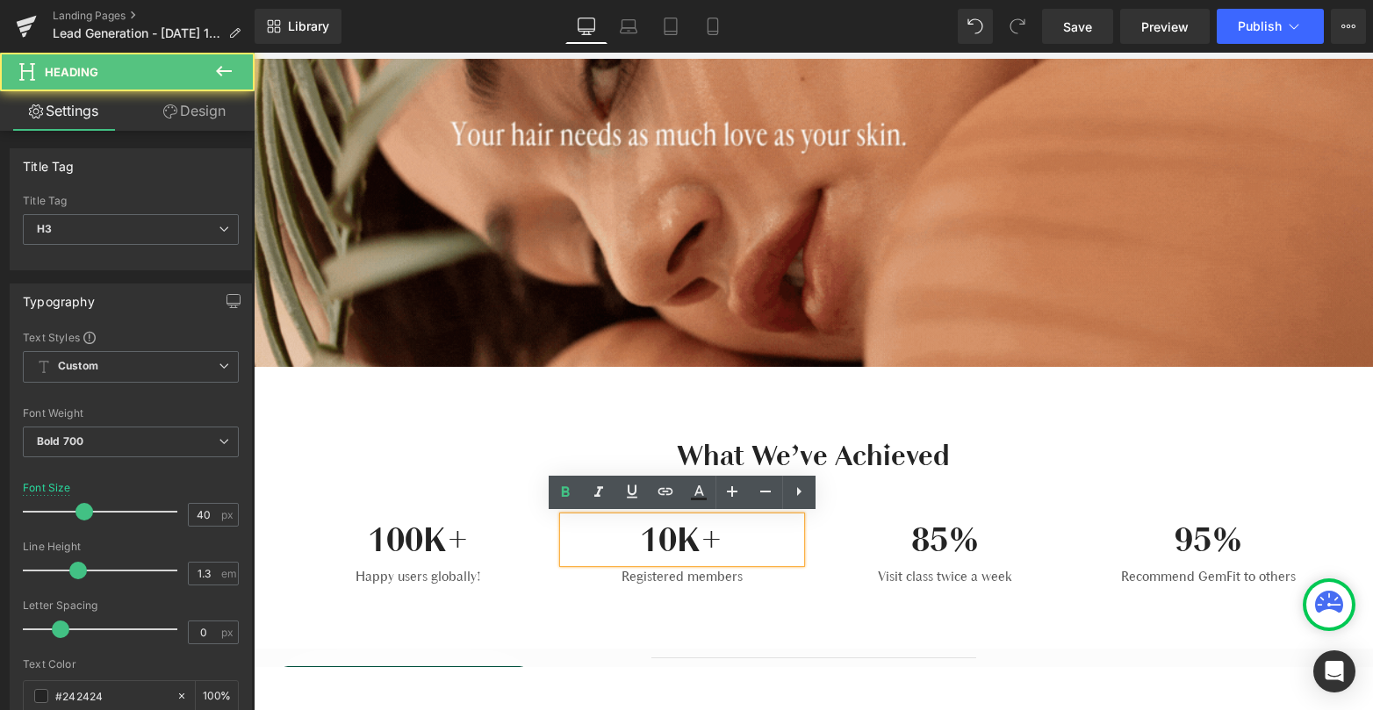
click at [755, 557] on h3 "10K+" at bounding box center [681, 540] width 237 height 46
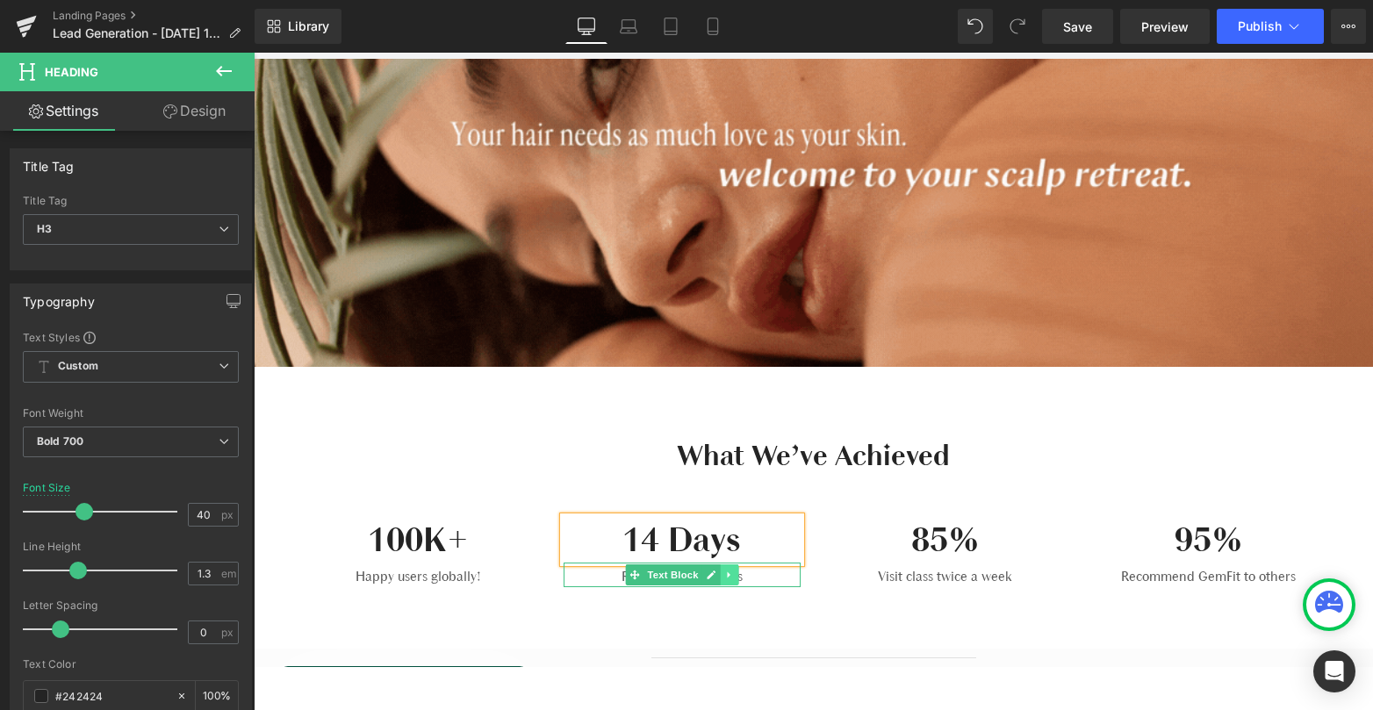
click at [722, 577] on link at bounding box center [729, 574] width 18 height 21
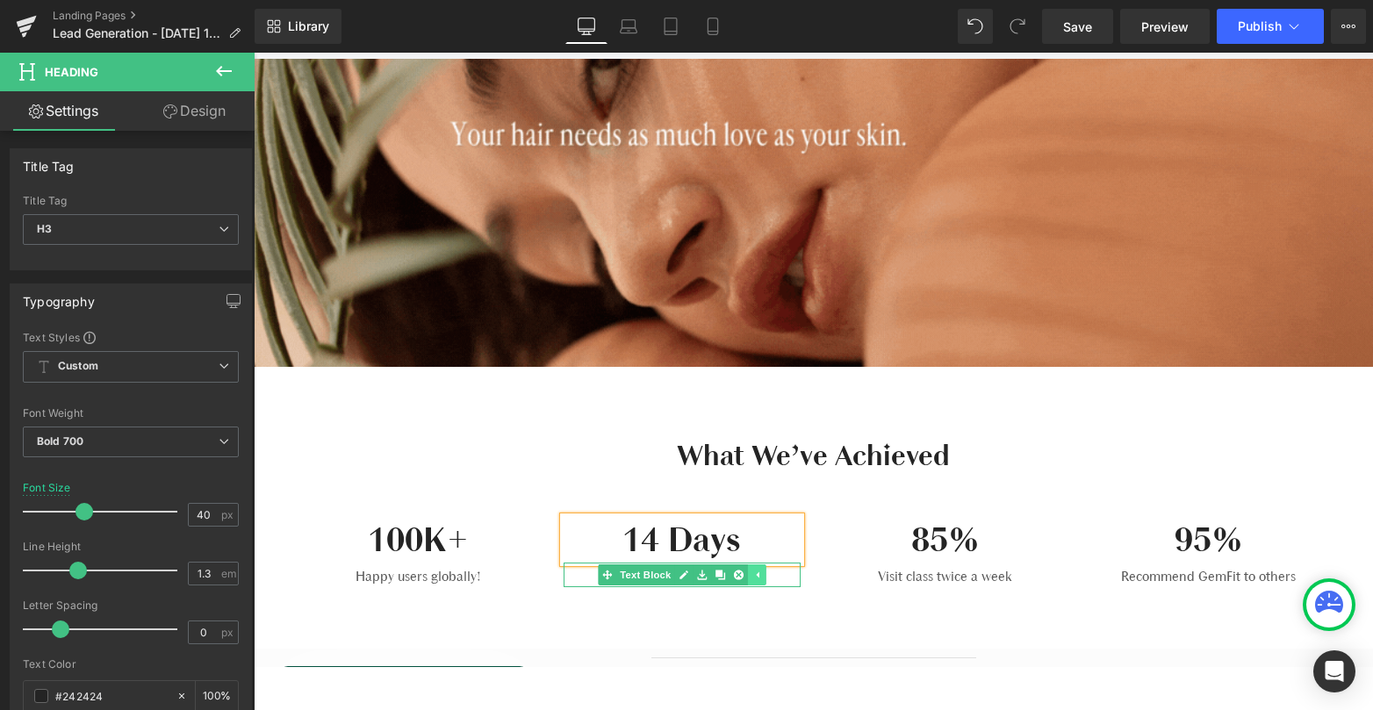
click at [722, 577] on icon at bounding box center [719, 575] width 10 height 10
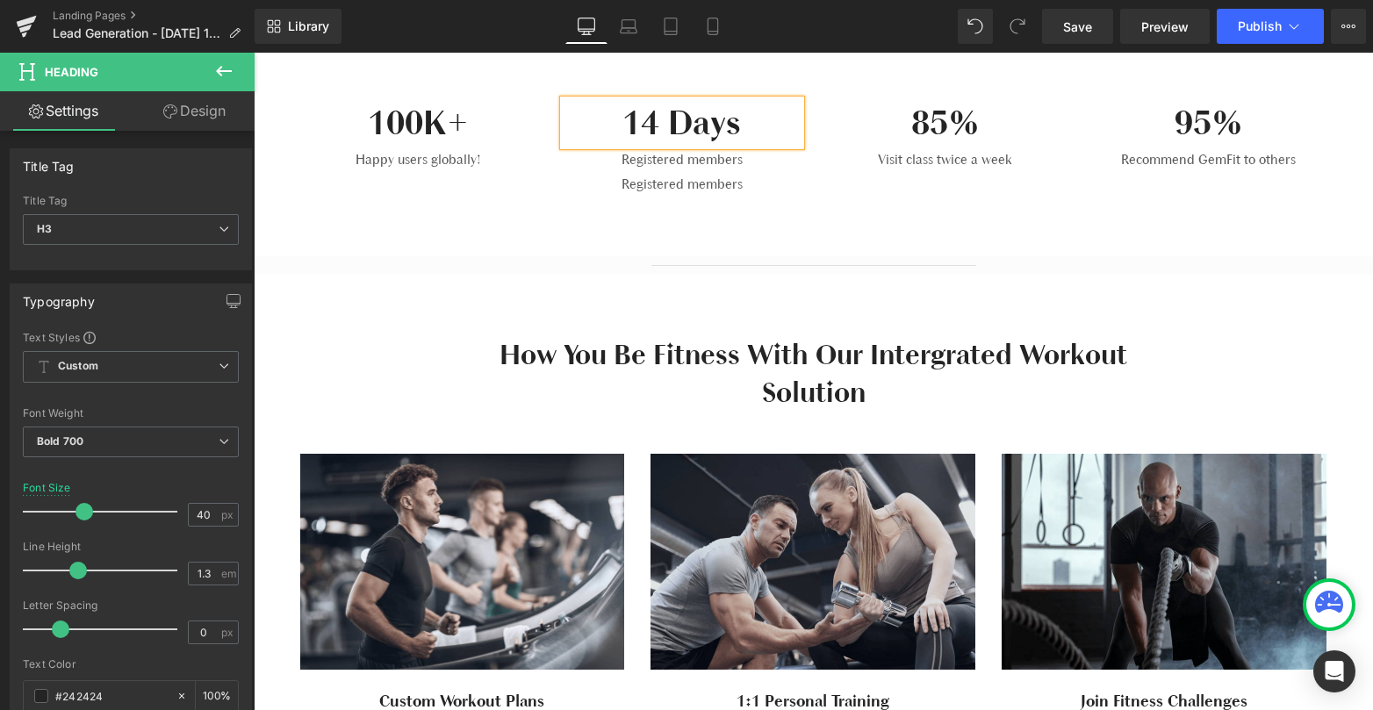
scroll to position [741, 0]
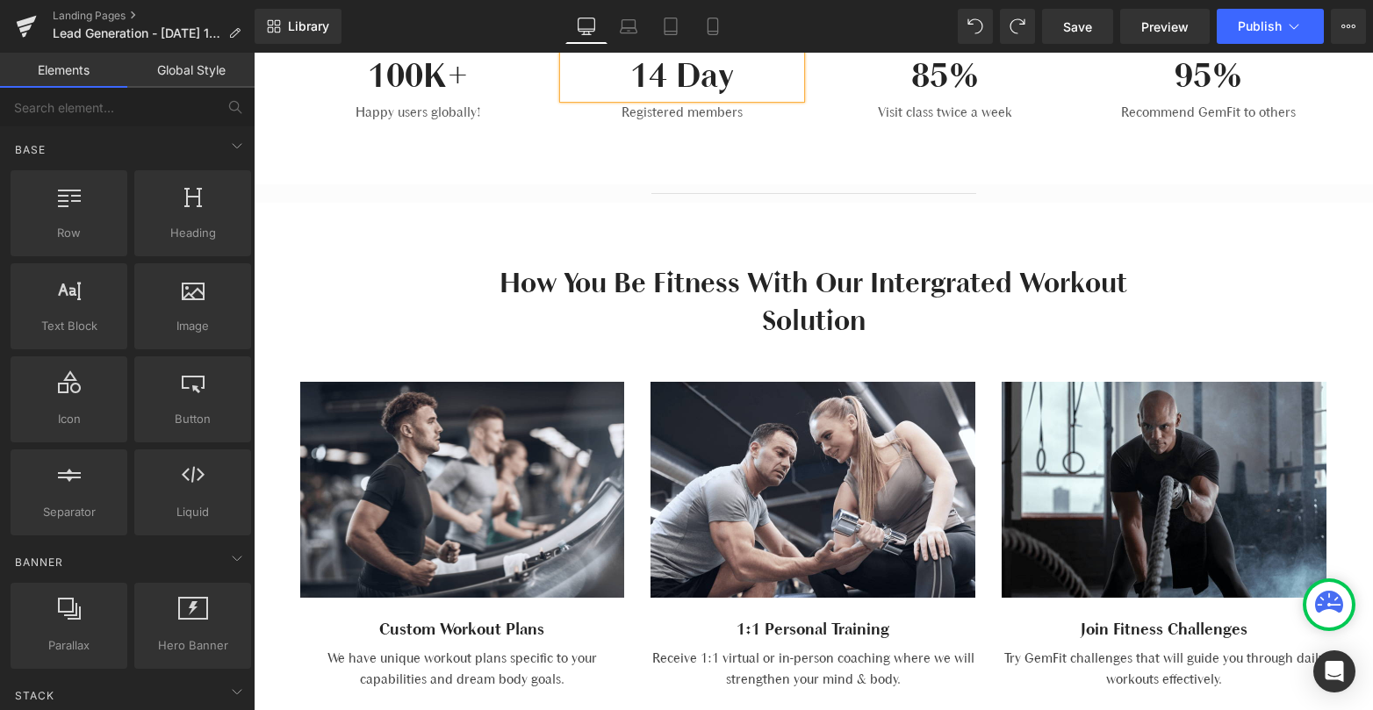
click at [766, 80] on h3 "14 Day" at bounding box center [681, 76] width 237 height 46
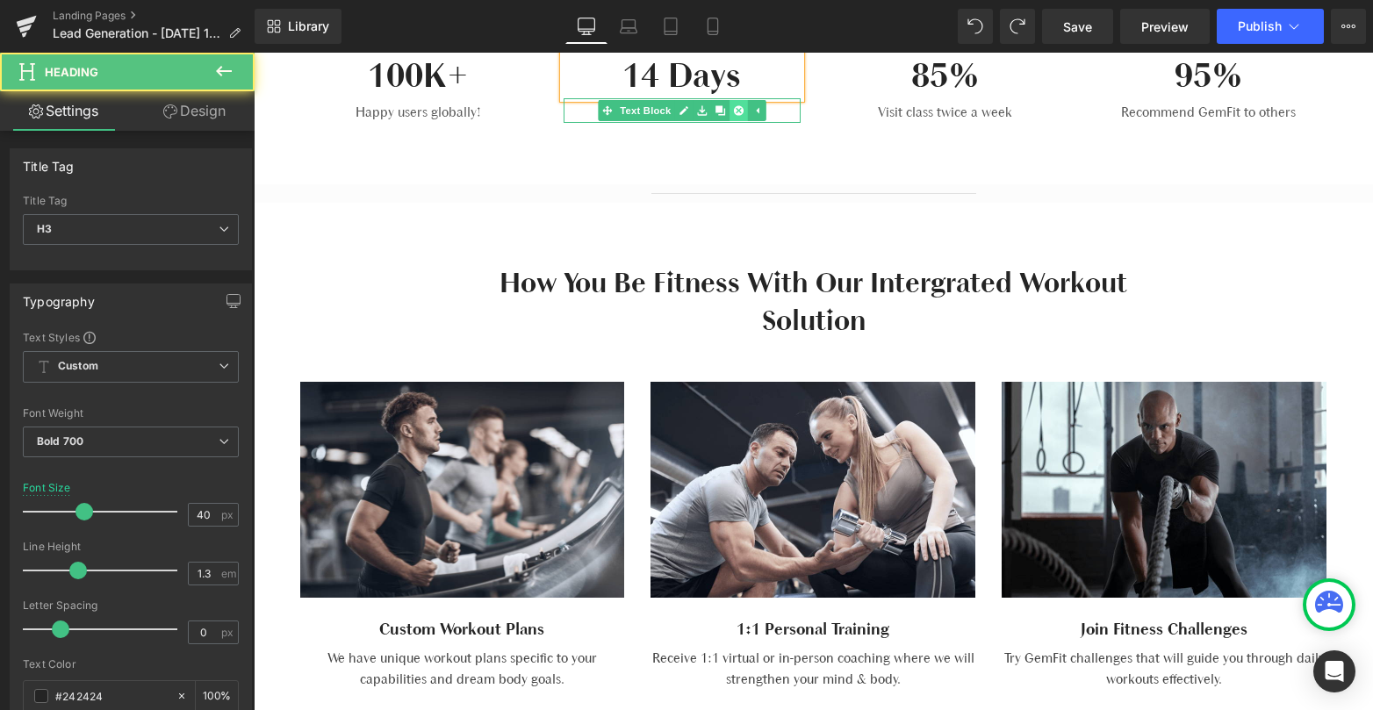
click at [743, 118] on link at bounding box center [737, 110] width 18 height 21
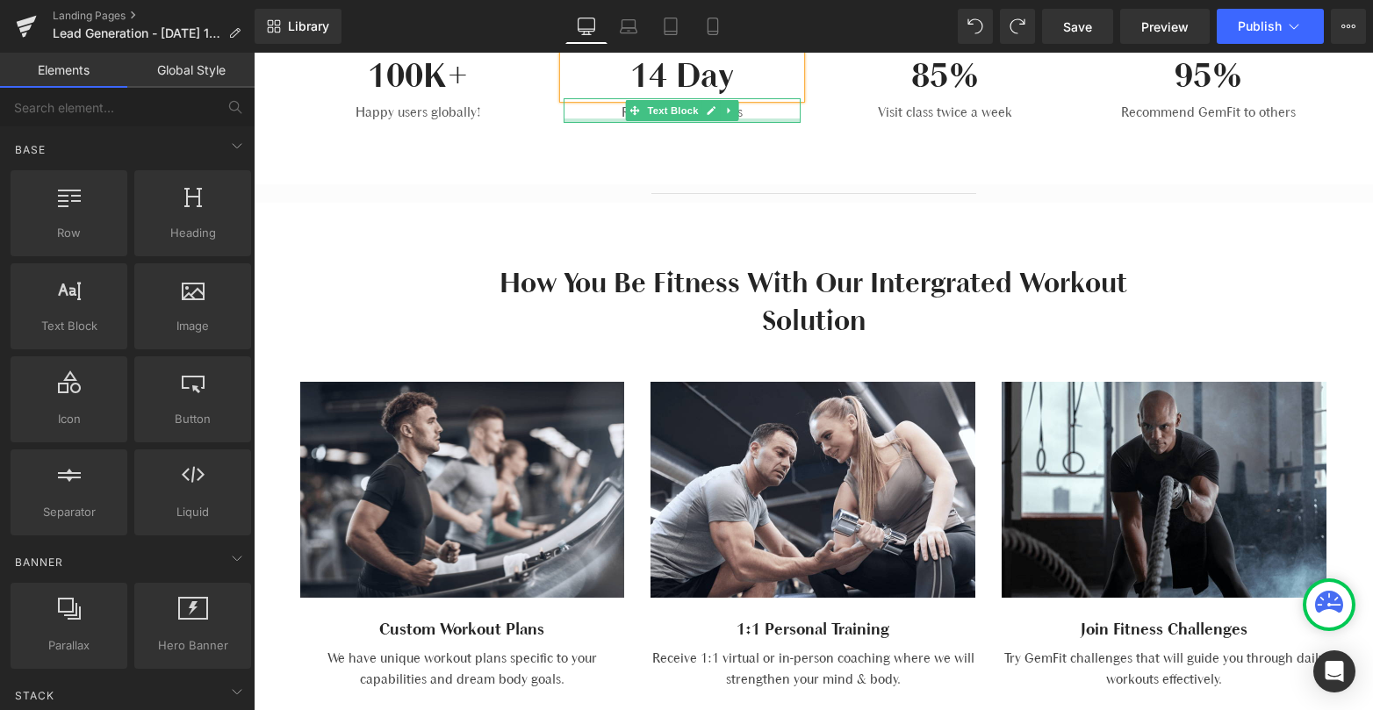
click at [778, 118] on div at bounding box center [681, 120] width 237 height 4
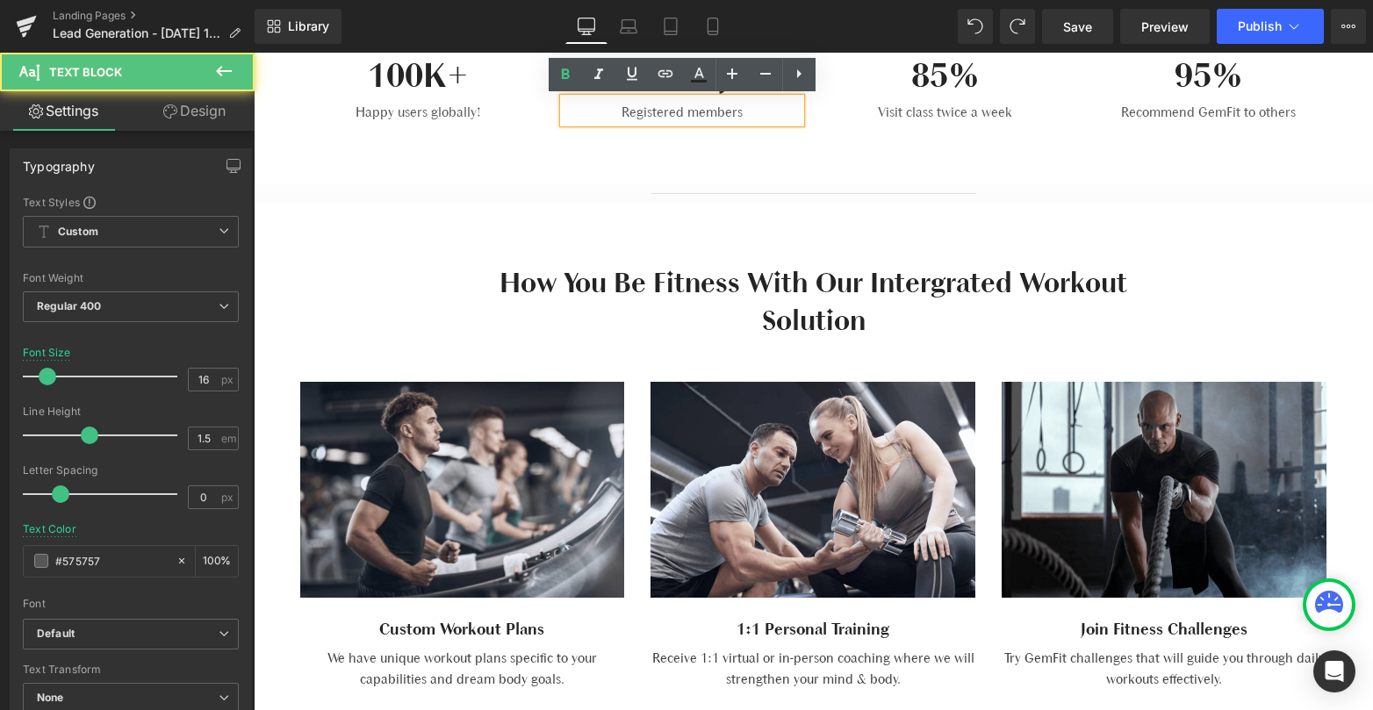
click at [778, 116] on p "Registered members" at bounding box center [681, 112] width 237 height 21
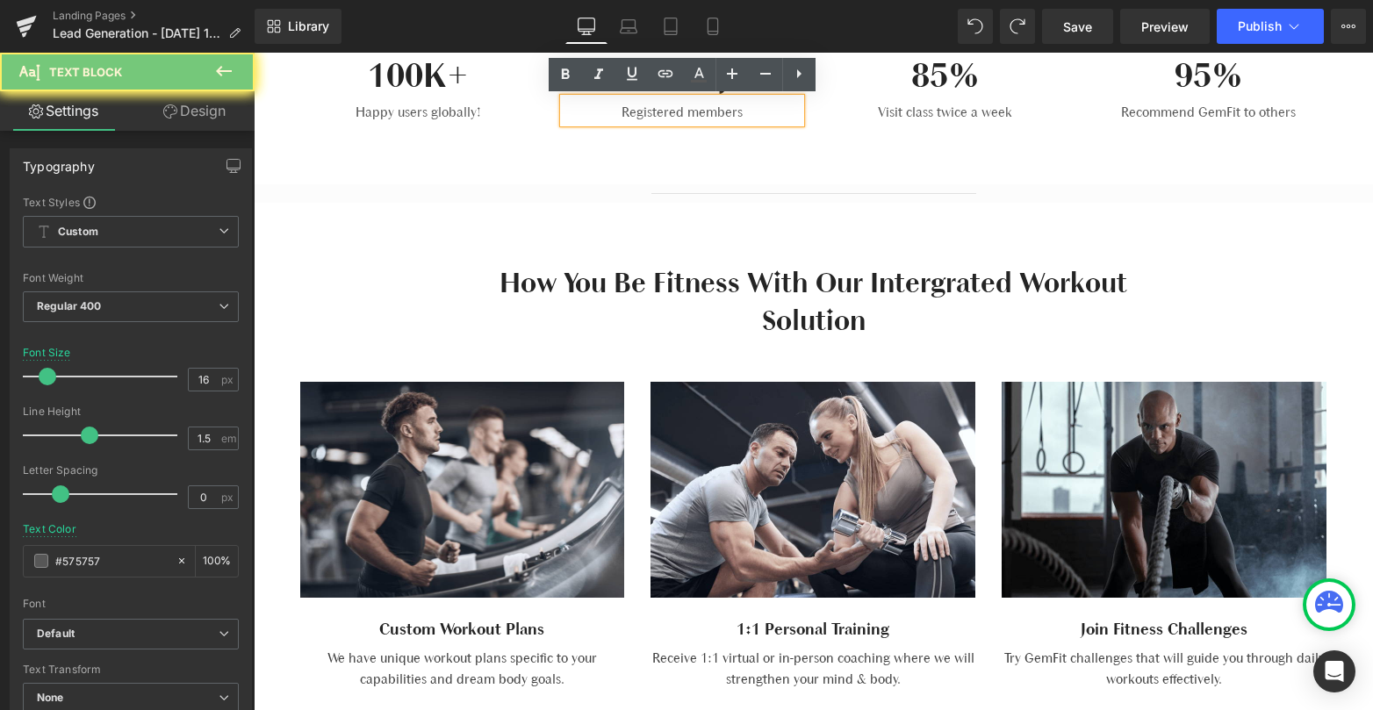
click at [778, 116] on p "Registered members" at bounding box center [681, 112] width 237 height 21
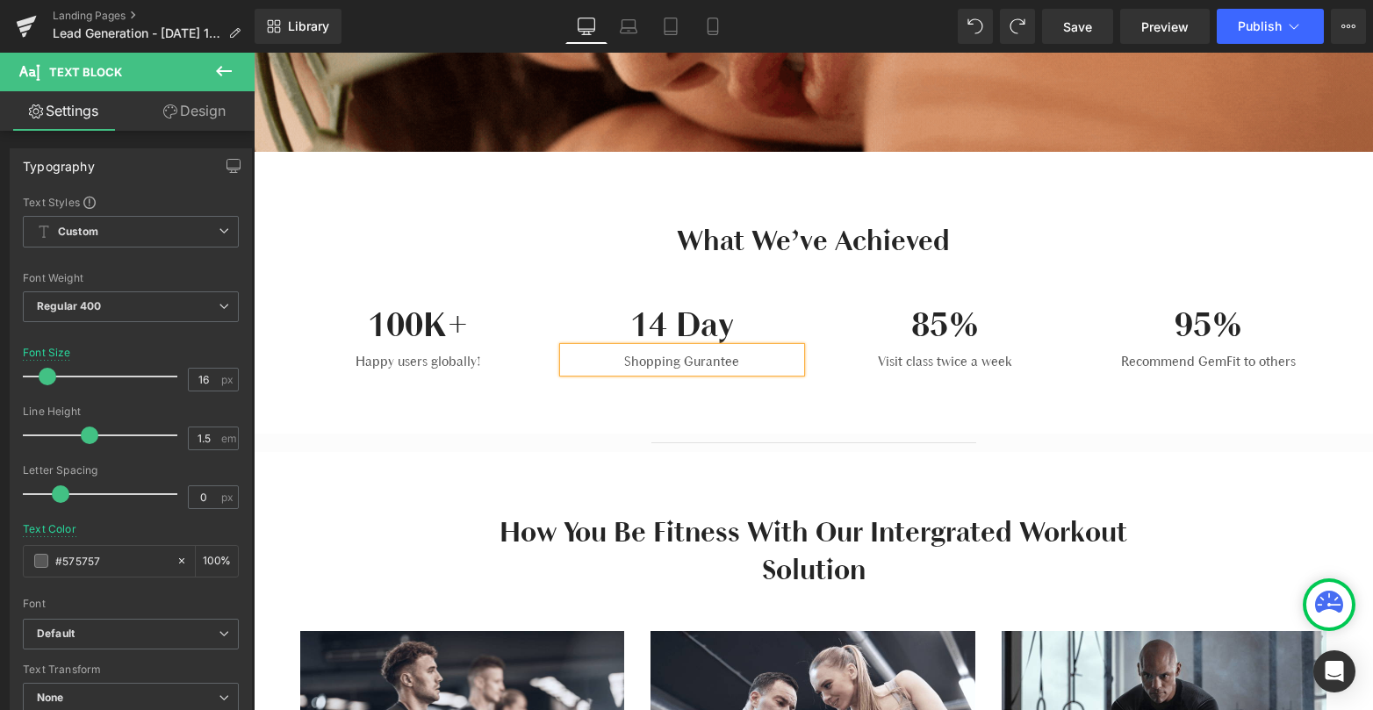
scroll to position [486, 0]
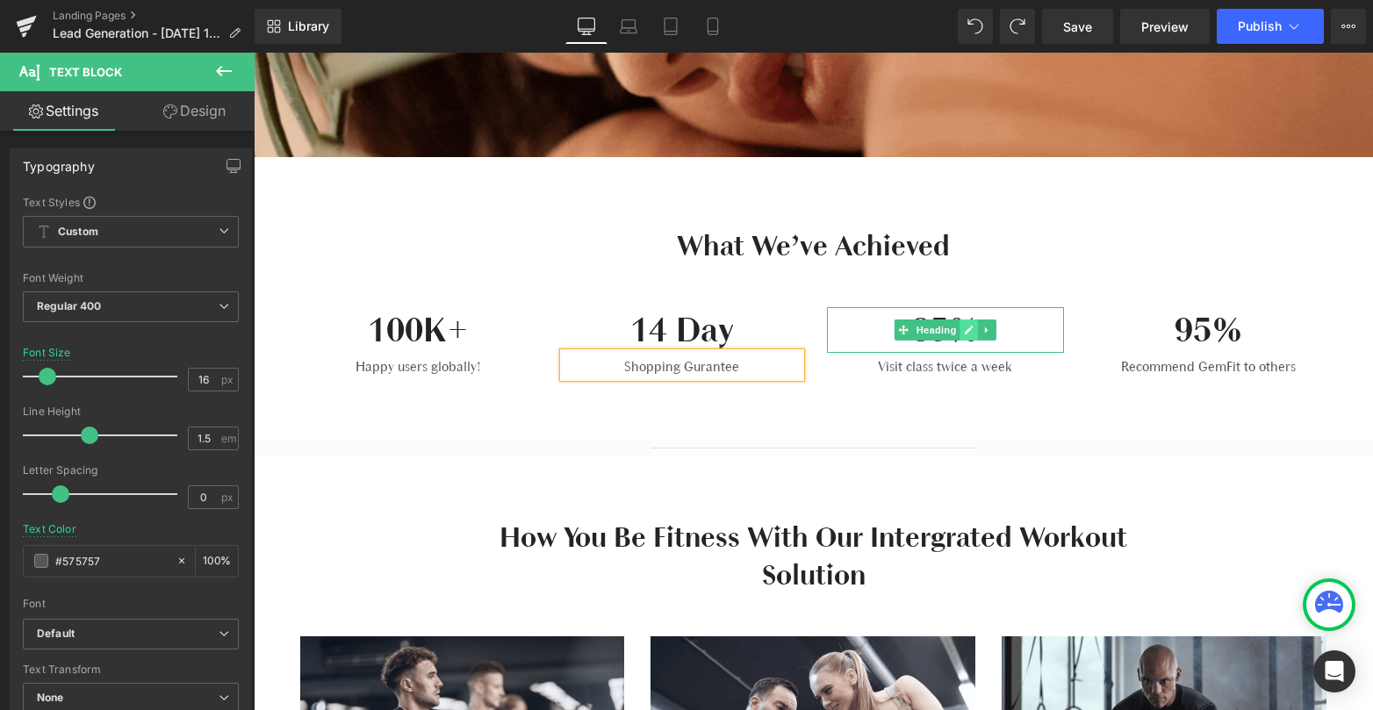
click at [959, 329] on link at bounding box center [968, 329] width 18 height 21
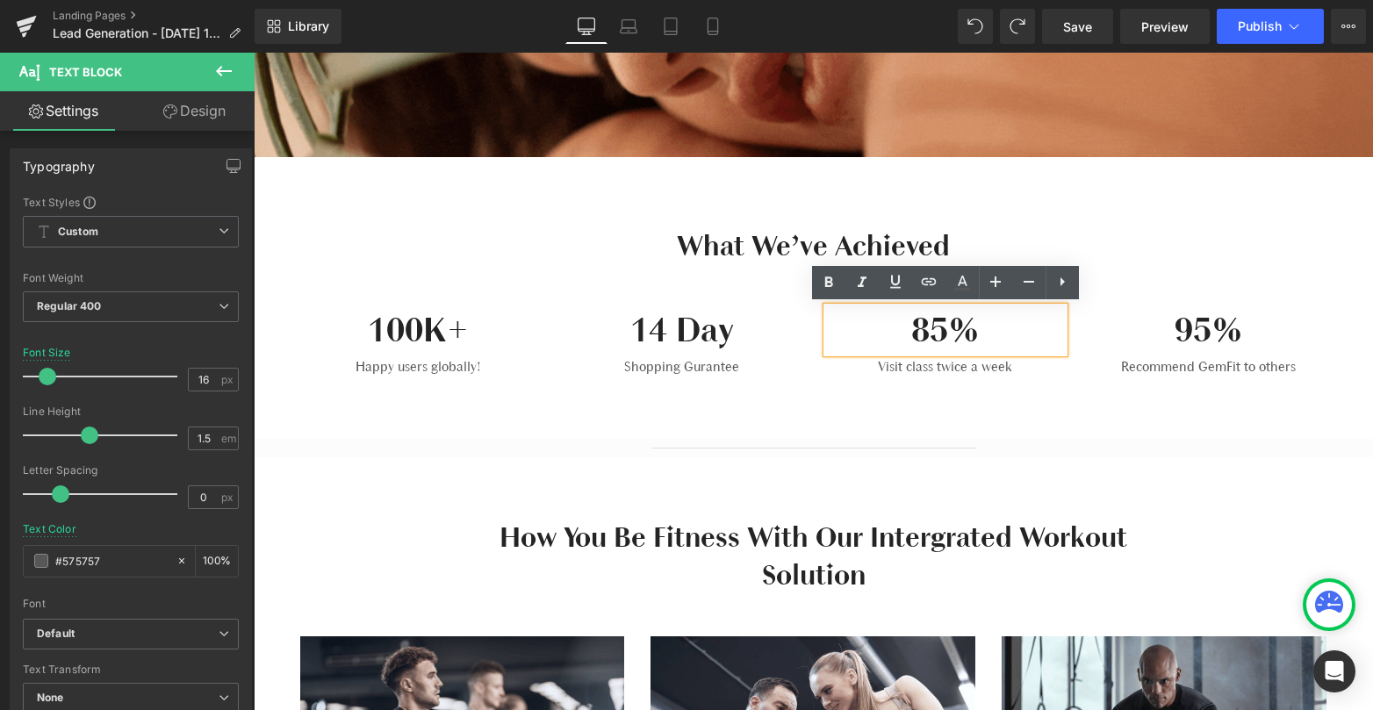
click at [986, 328] on h3 "85%" at bounding box center [945, 330] width 237 height 46
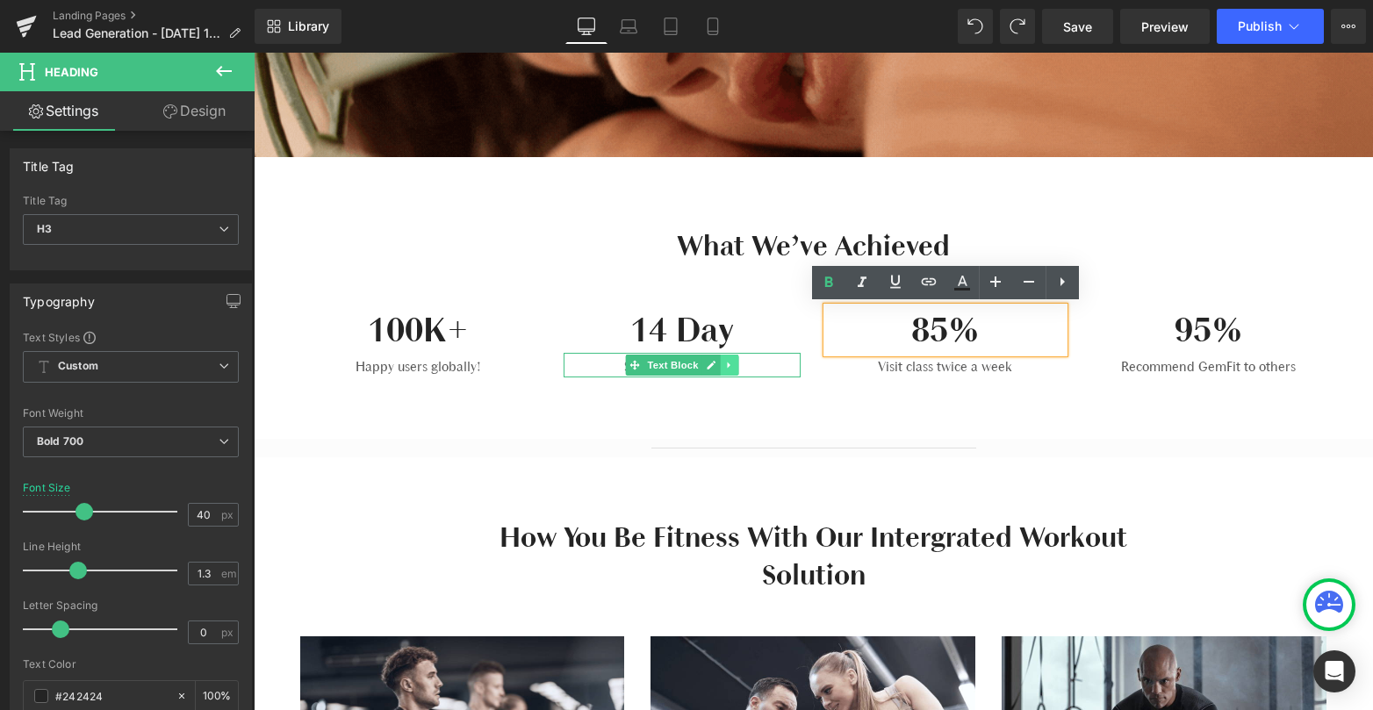
click at [728, 362] on icon at bounding box center [728, 365] width 3 height 6
click at [768, 365] on p "Shopping Gurantee" at bounding box center [681, 366] width 237 height 21
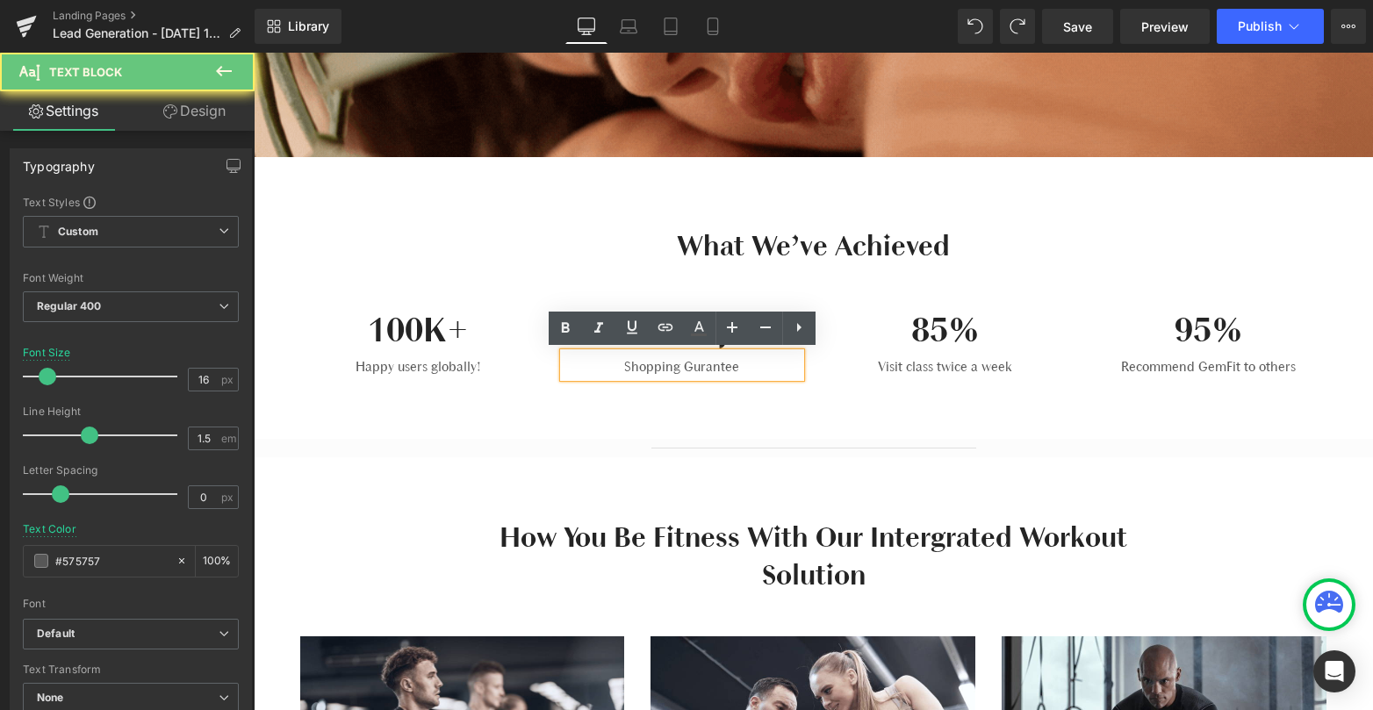
click at [724, 369] on p "Shopping Gurantee" at bounding box center [681, 366] width 237 height 21
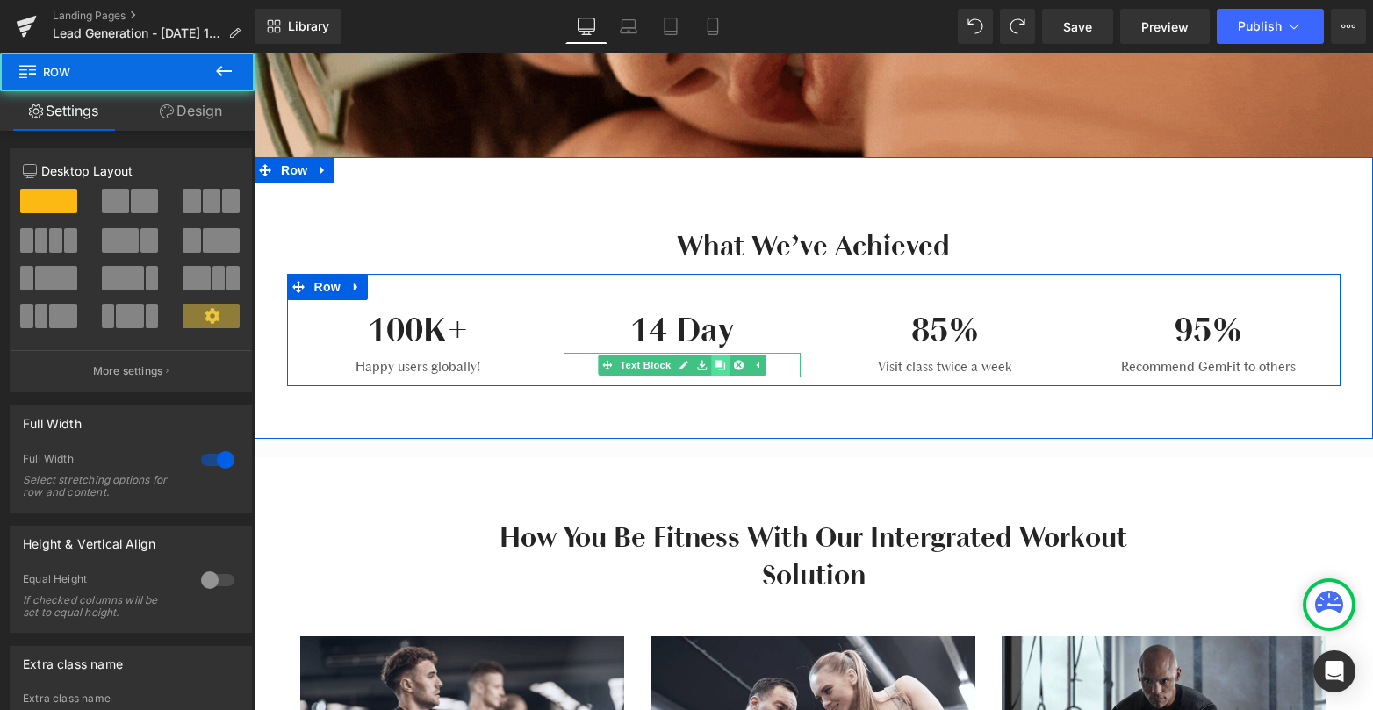
click at [723, 370] on link at bounding box center [720, 365] width 18 height 21
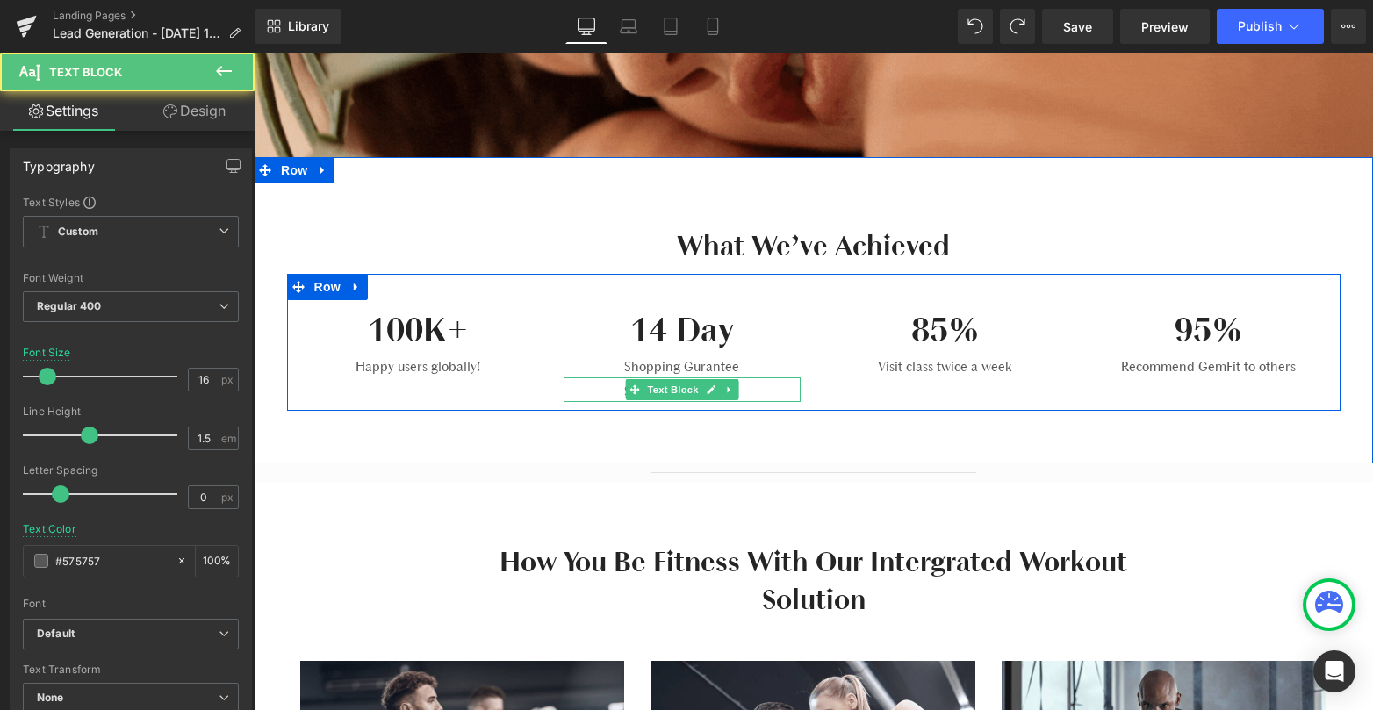
click at [616, 384] on p "Shopping Gurantee" at bounding box center [681, 391] width 237 height 21
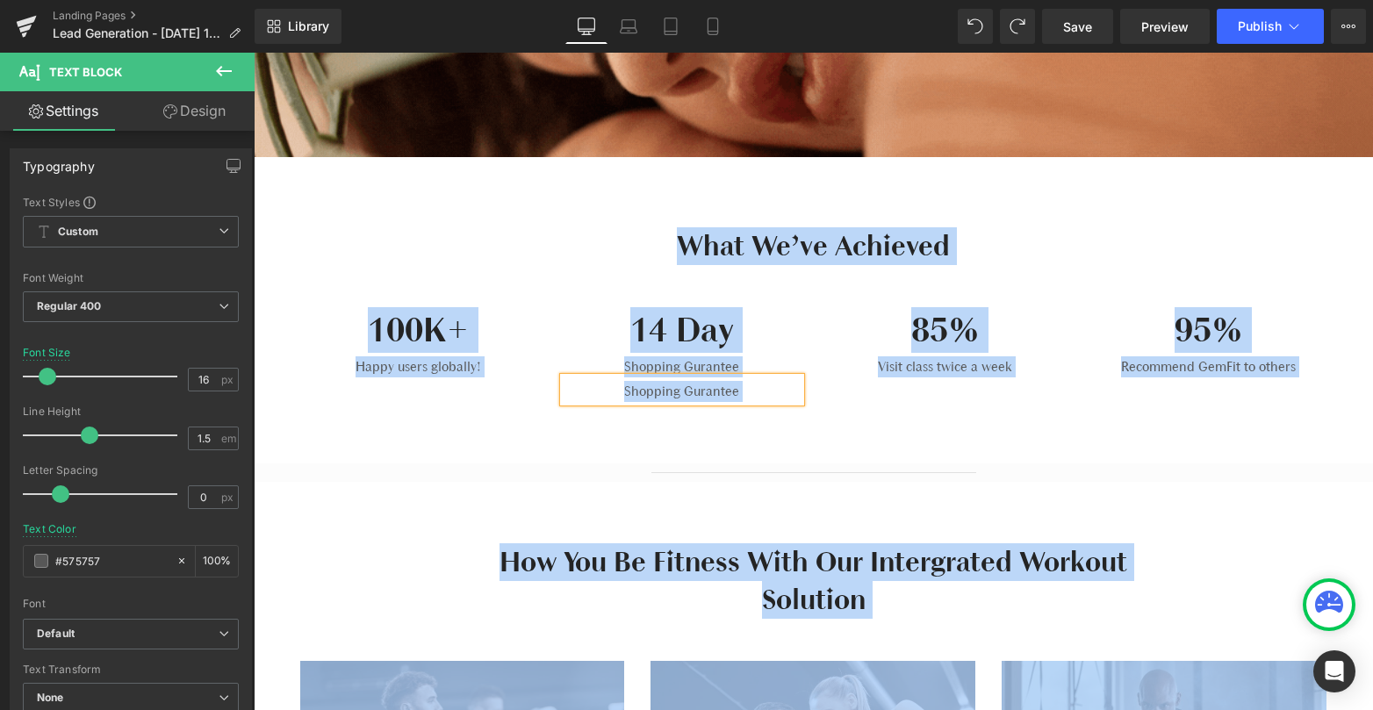
click at [728, 413] on div "What We’ve Achieved Heading Row 100K+ Heading Happy users globally! Text Block …" at bounding box center [813, 310] width 1119 height 306
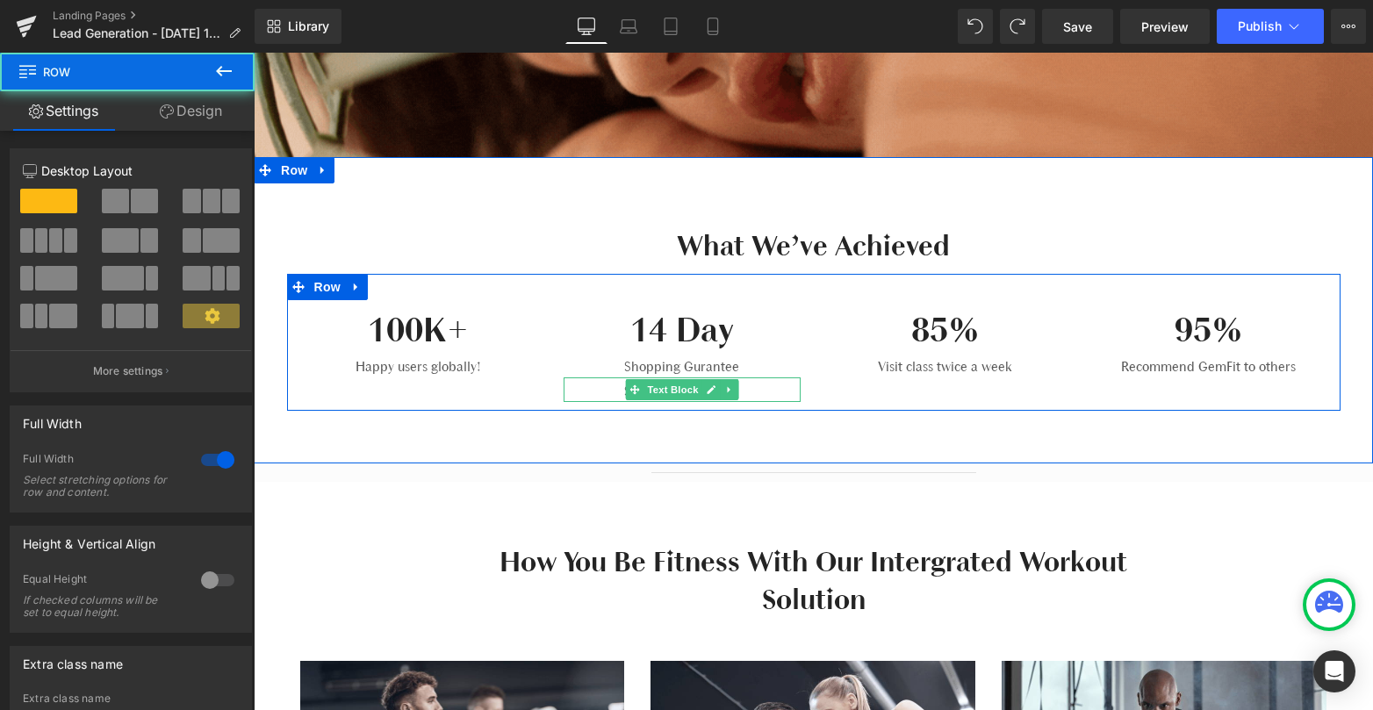
click at [747, 396] on div "Shopping Gurantee Text Block" at bounding box center [681, 389] width 237 height 25
click at [747, 396] on p "Shopping Gurantee" at bounding box center [681, 391] width 237 height 21
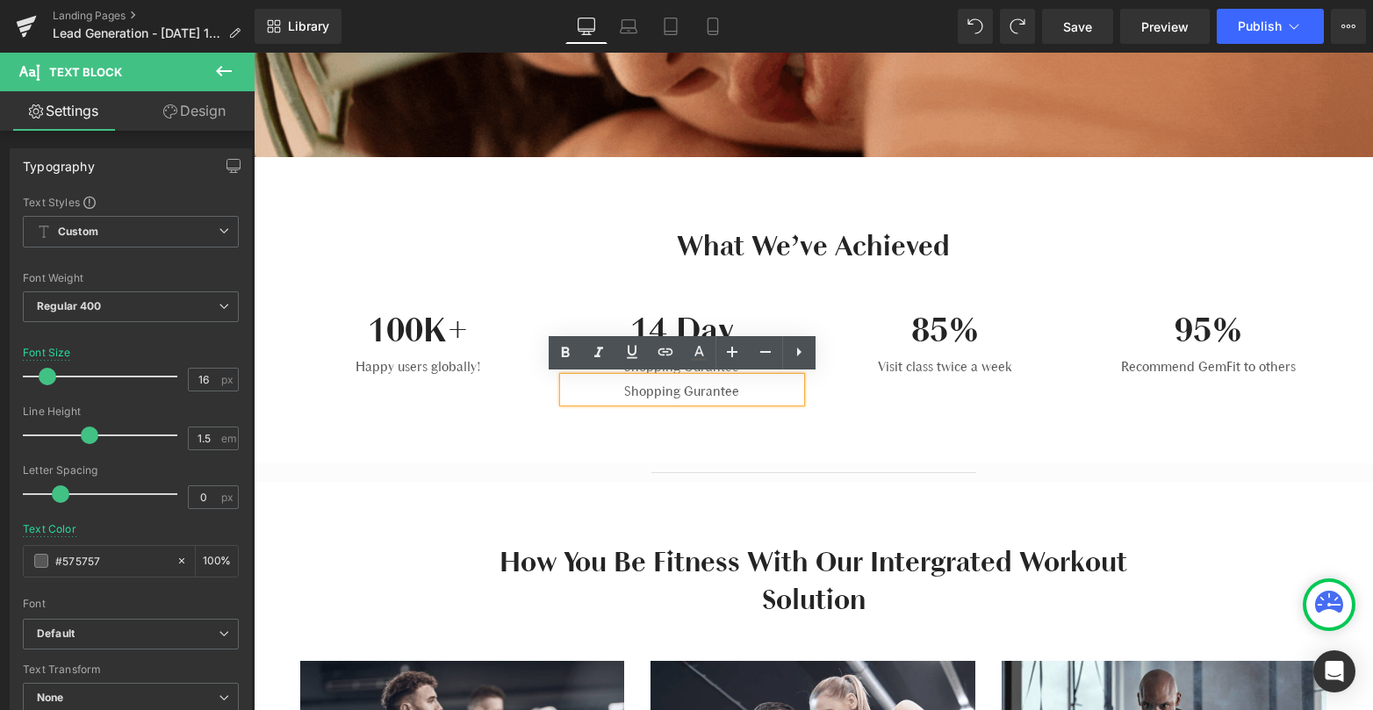
click at [757, 394] on p "Shopping Gurantee" at bounding box center [681, 391] width 237 height 21
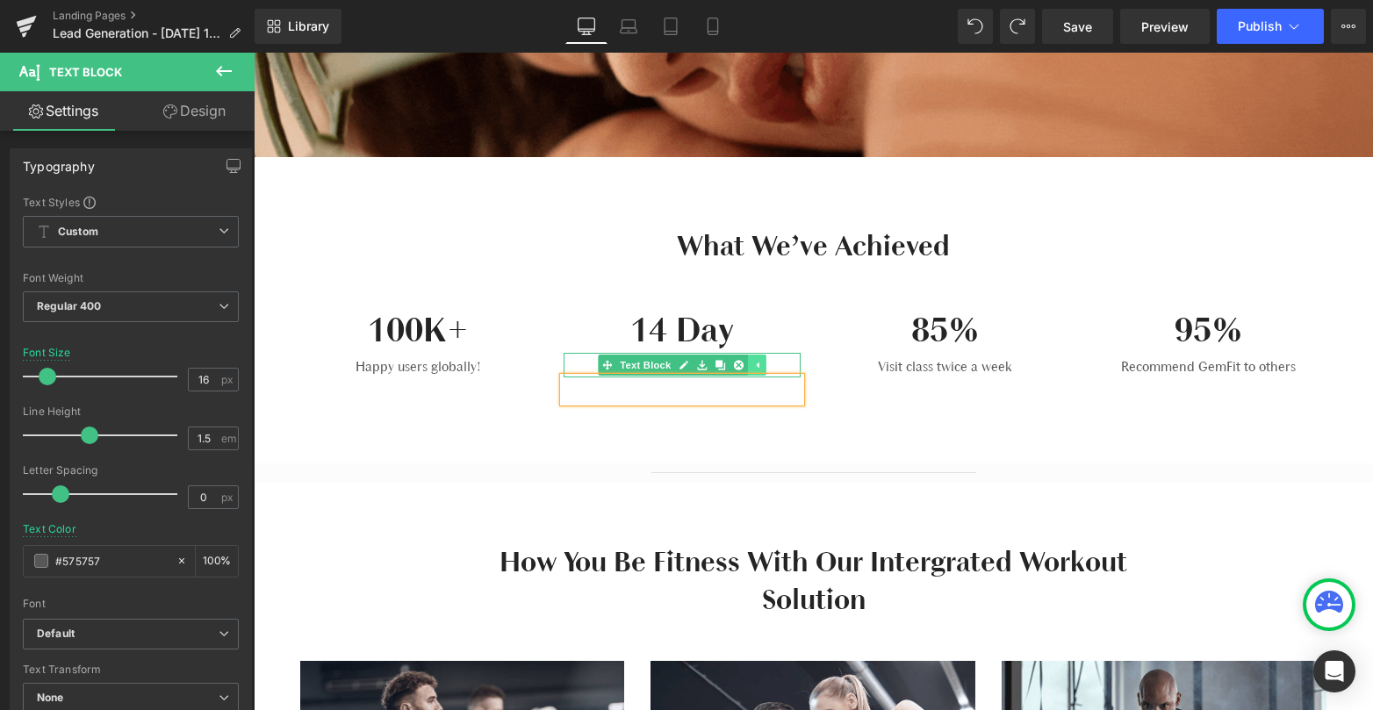
click at [753, 357] on link at bounding box center [756, 365] width 18 height 21
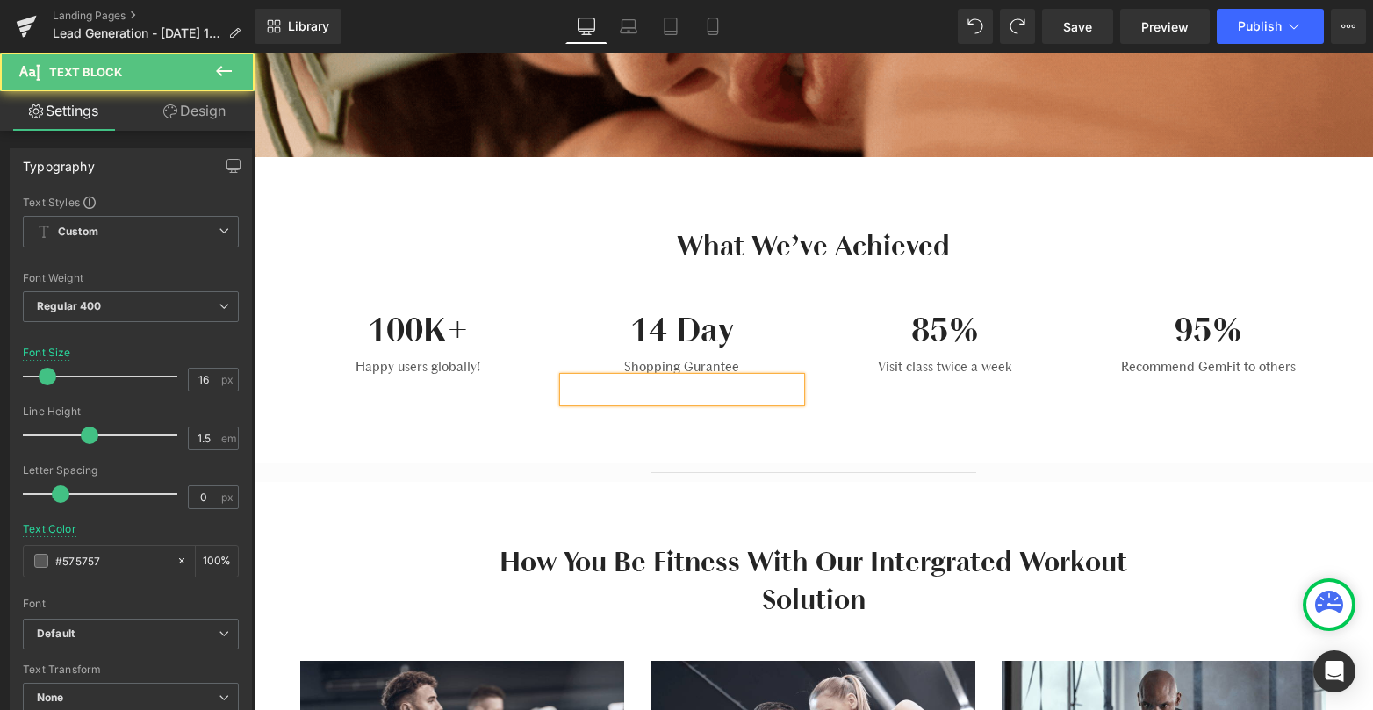
click at [773, 391] on p at bounding box center [681, 391] width 237 height 21
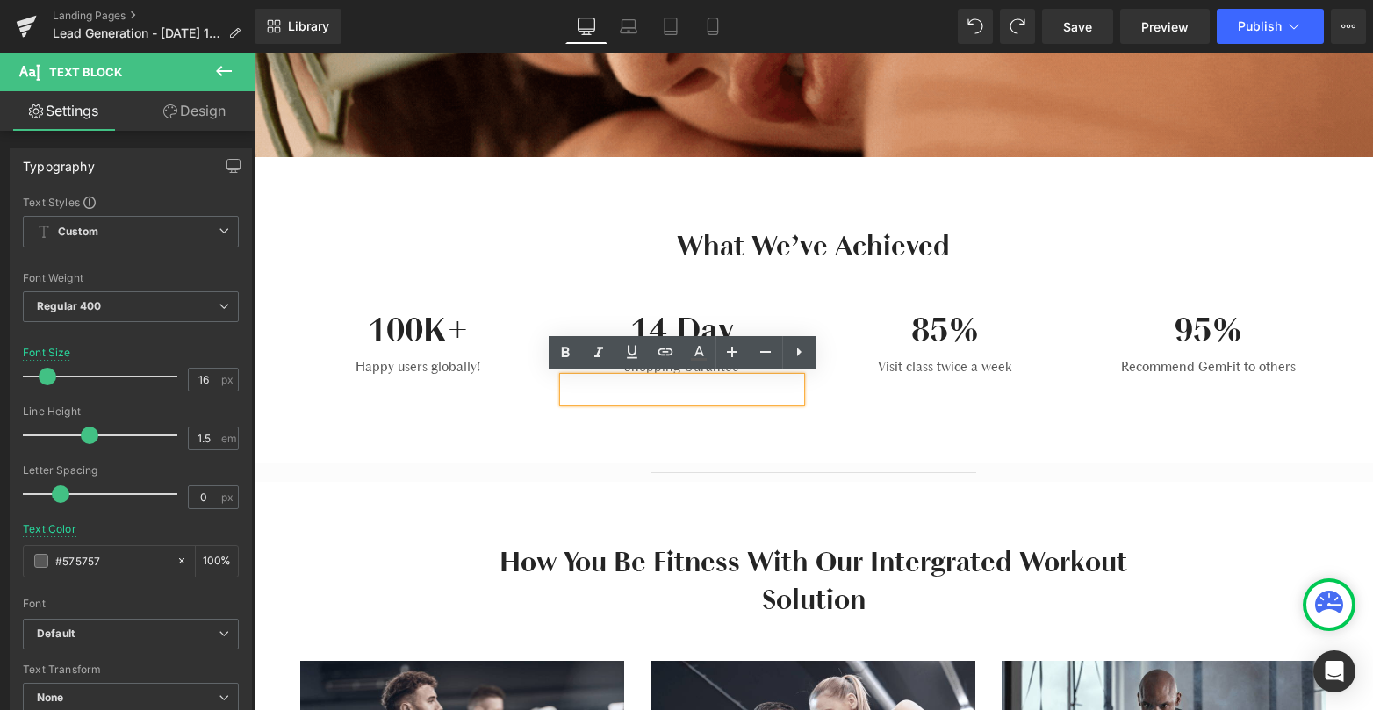
click at [797, 391] on p at bounding box center [681, 391] width 237 height 21
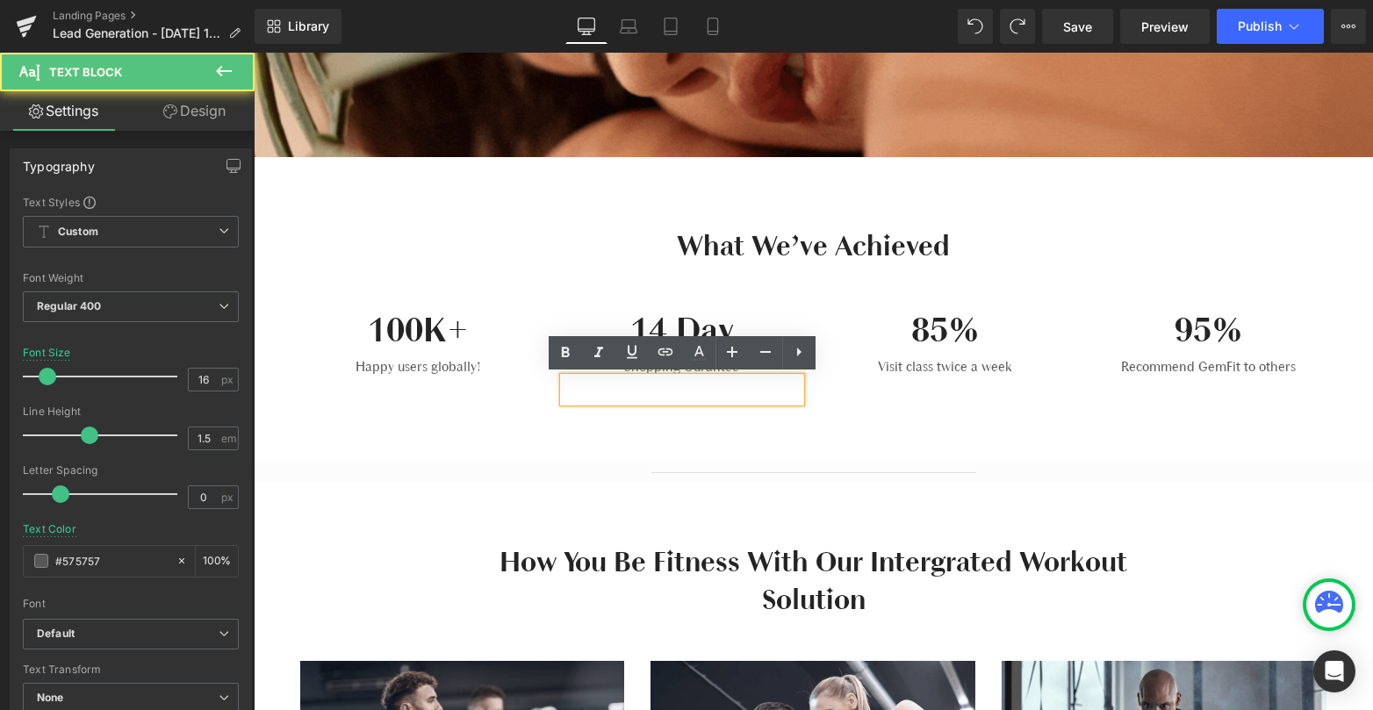
click at [829, 393] on div "100K+ Heading Happy users globally! Text Block 14 Day Heading Shopping Gurantee…" at bounding box center [813, 342] width 1053 height 137
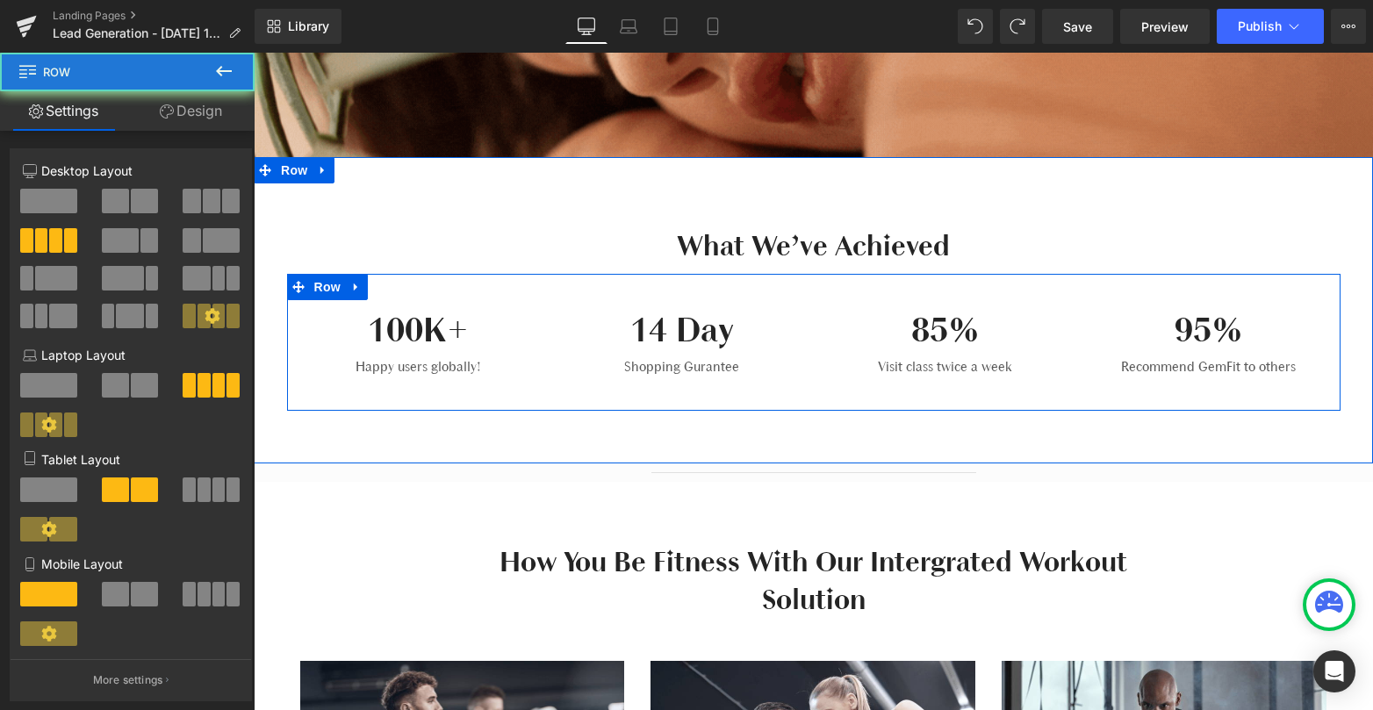
click at [746, 394] on p at bounding box center [681, 391] width 237 height 21
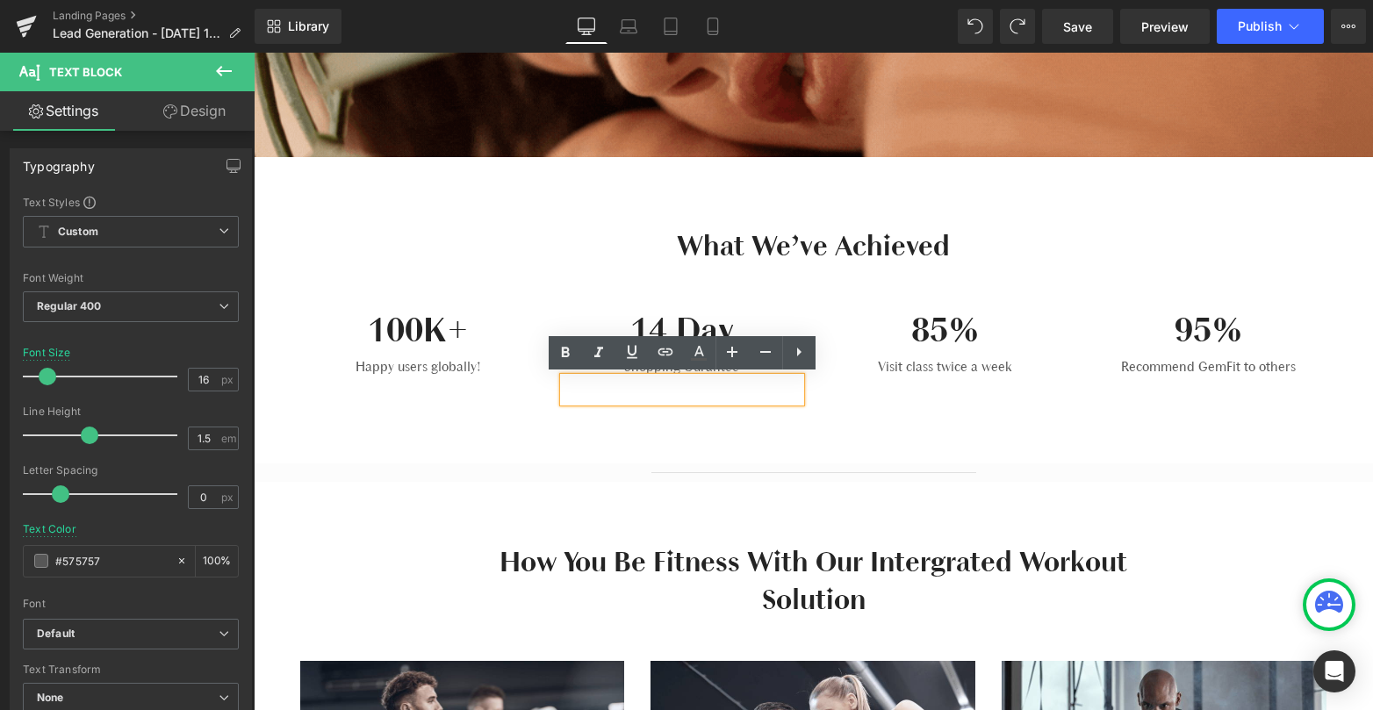
click at [825, 413] on div "What We’ve Achieved Heading Row 100K+ Heading Happy users globally! Text Block …" at bounding box center [813, 310] width 1119 height 306
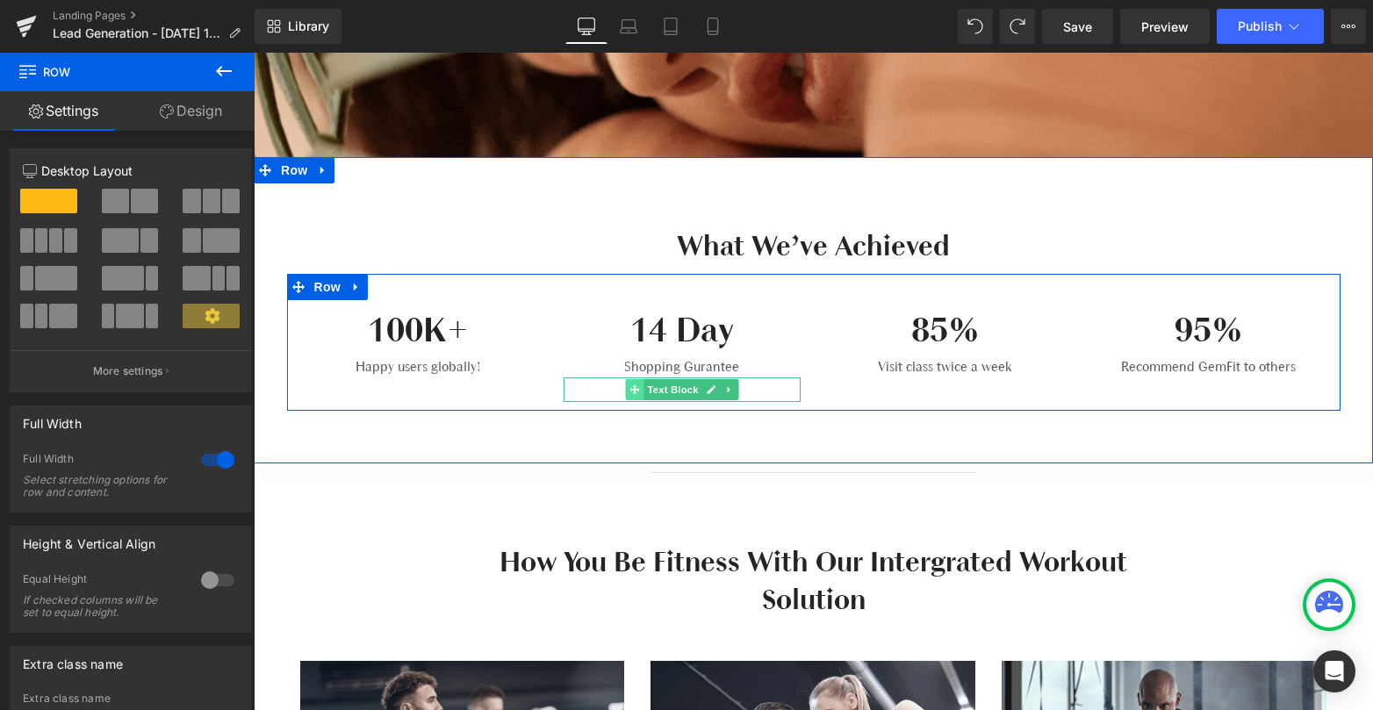
click at [642, 391] on span at bounding box center [634, 389] width 18 height 21
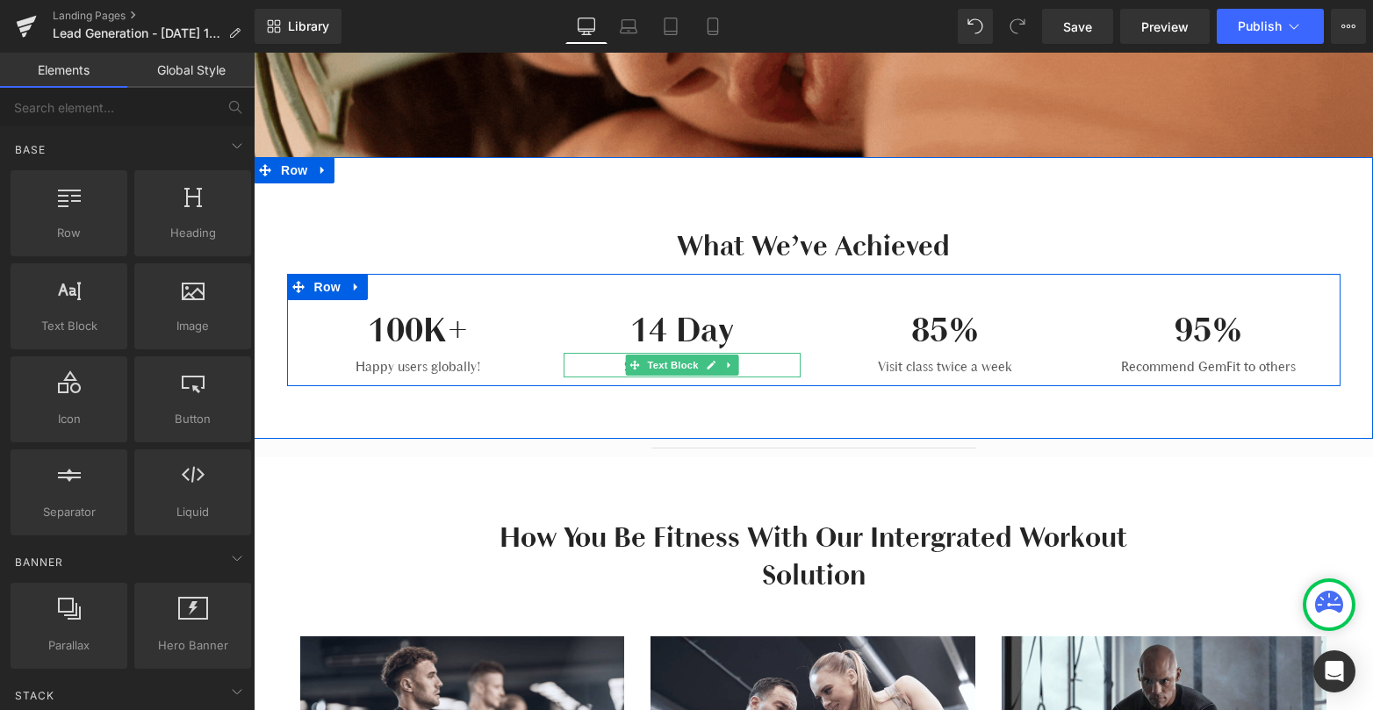
click at [752, 366] on p "Shopping Gurantee" at bounding box center [681, 366] width 237 height 21
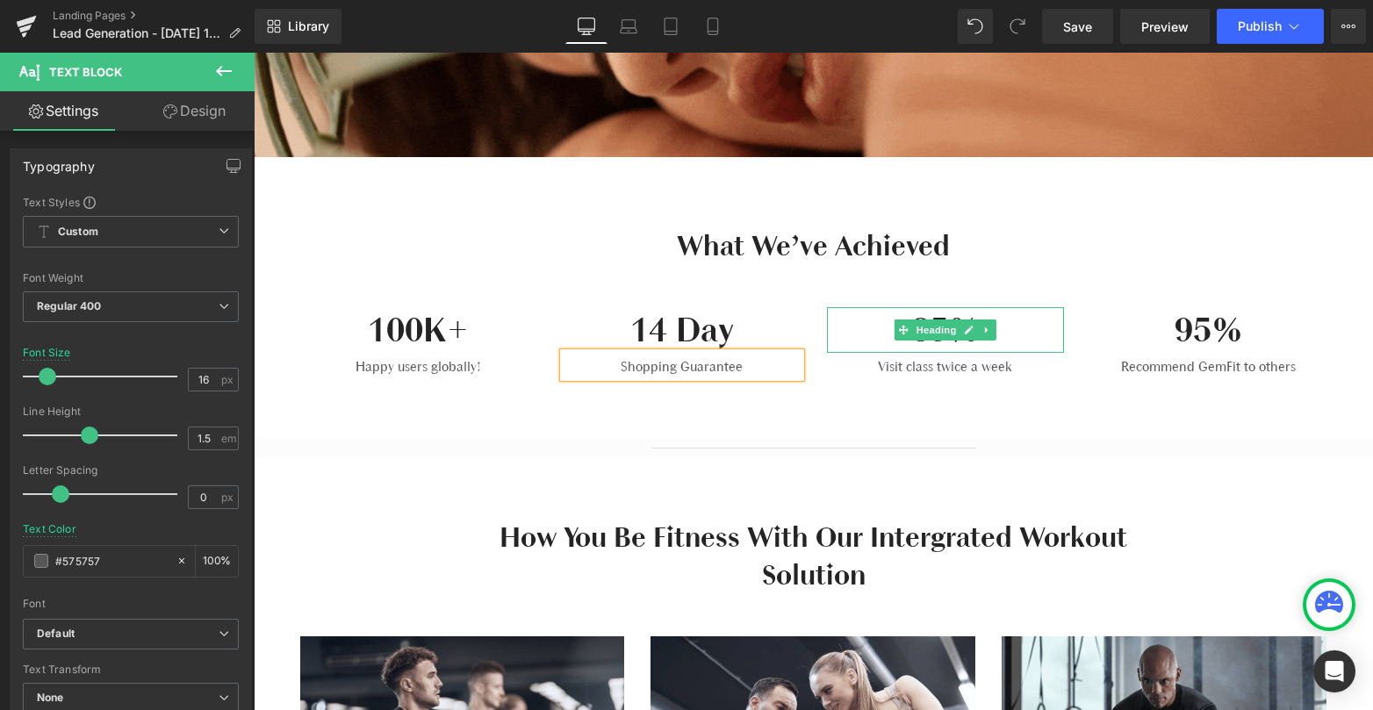
click at [1015, 326] on h3 "85%" at bounding box center [945, 330] width 237 height 46
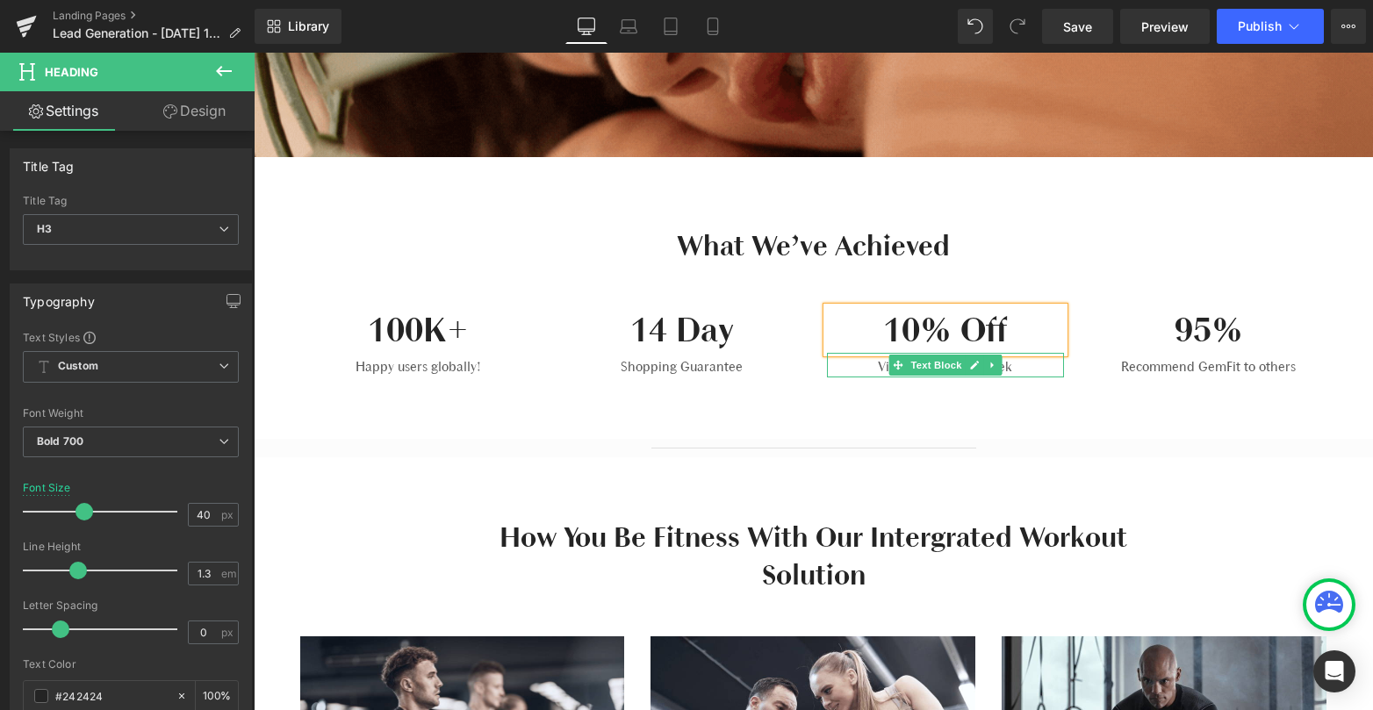
click at [1013, 366] on p "Visit class twice a week" at bounding box center [945, 366] width 237 height 21
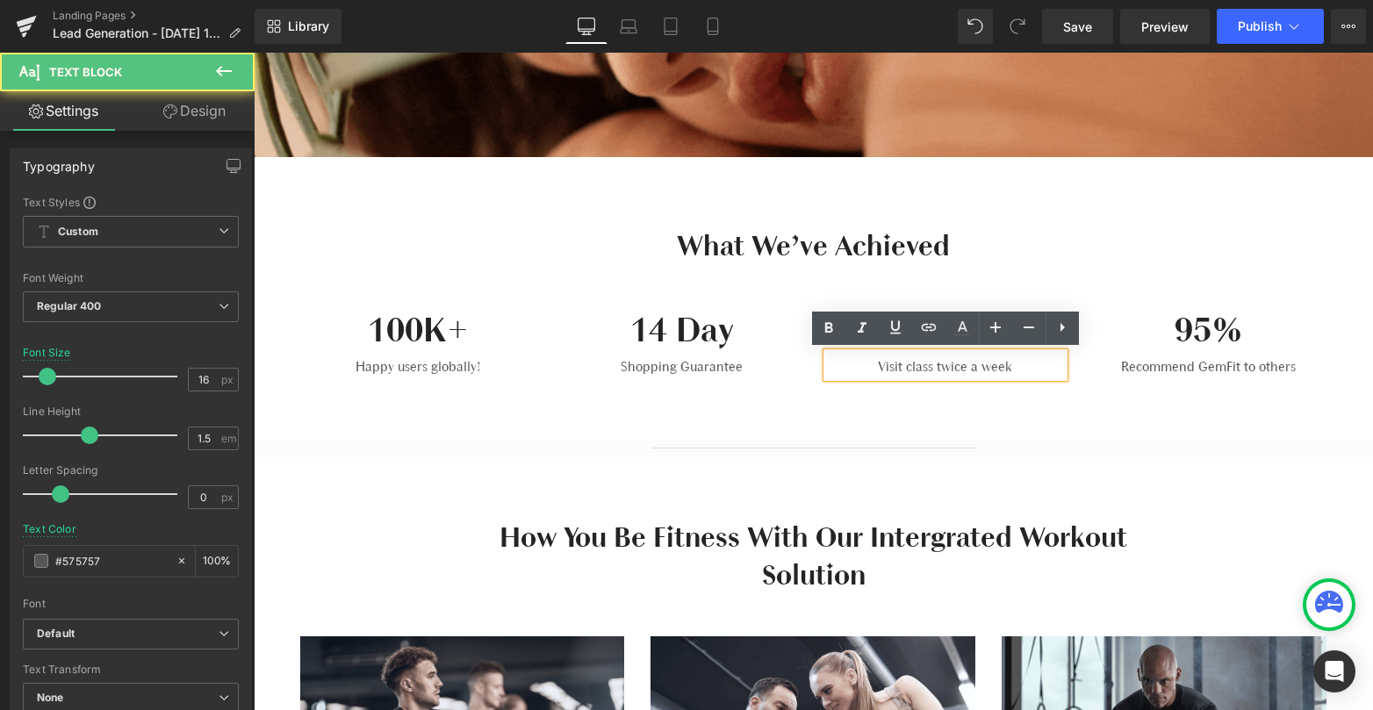
click at [1022, 370] on p "Visit class twice a week" at bounding box center [945, 366] width 237 height 21
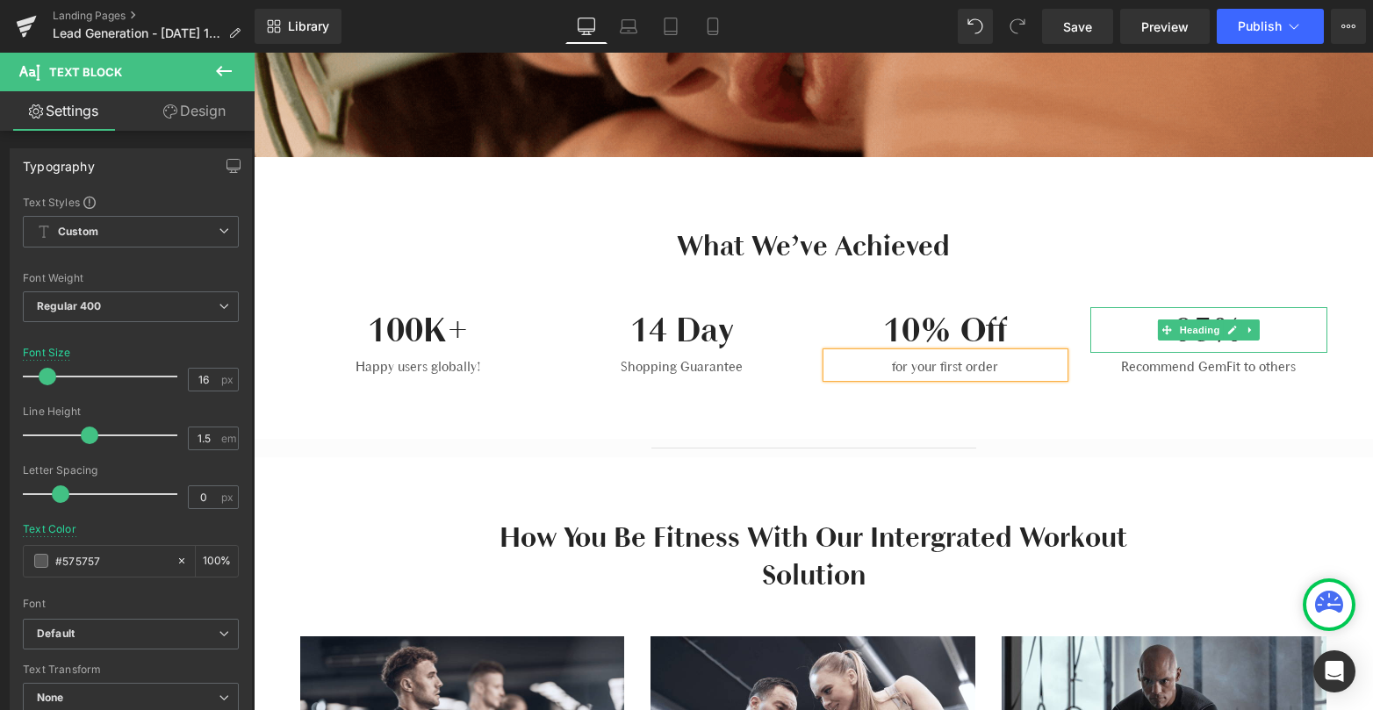
click at [1283, 339] on h3 "95%" at bounding box center [1208, 330] width 237 height 46
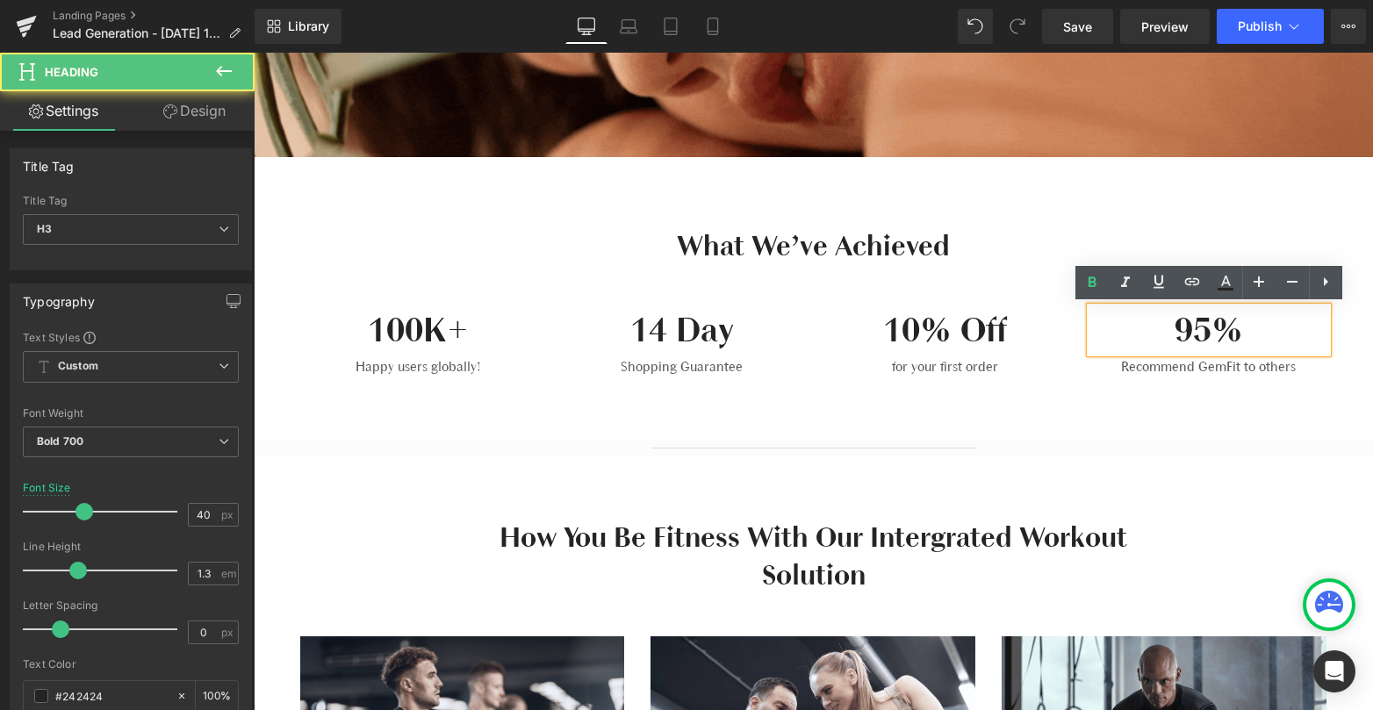
click at [1160, 325] on h3 "95%" at bounding box center [1208, 330] width 237 height 46
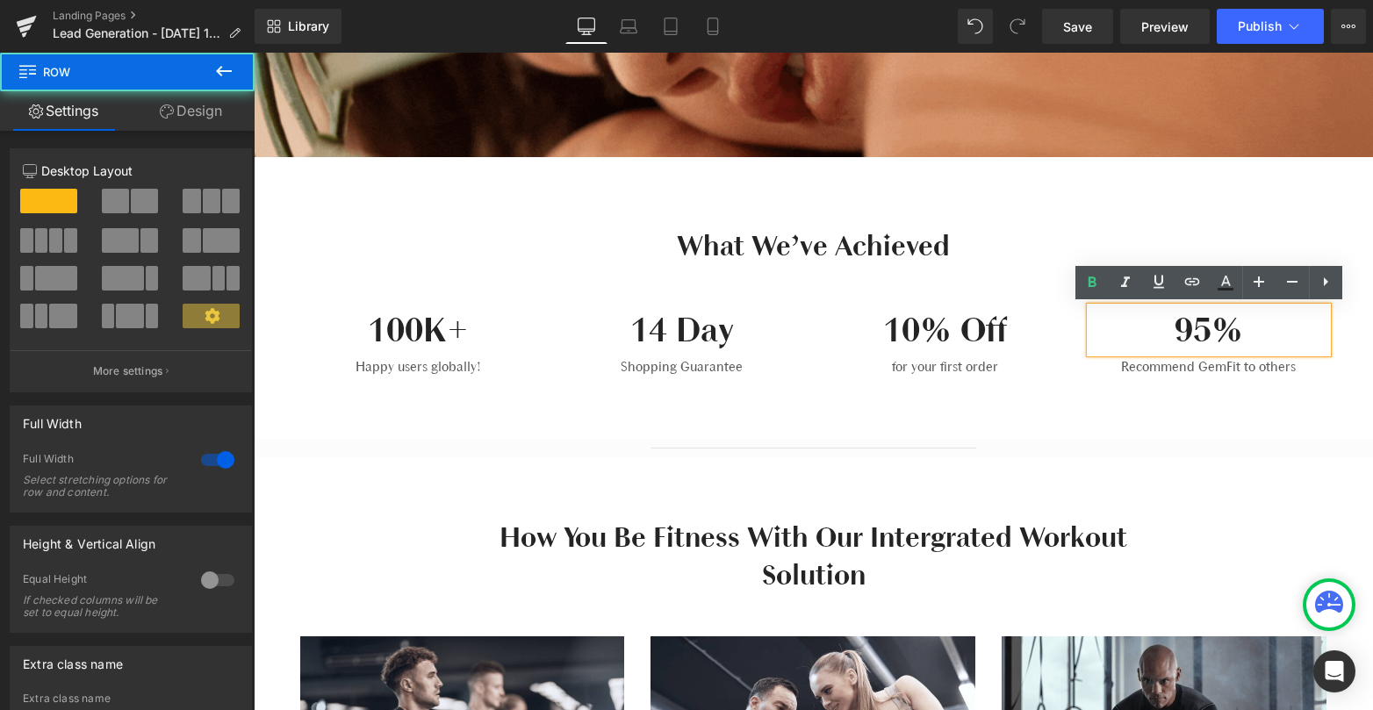
click at [1125, 399] on div "What We’ve Achieved Heading Row 100K+ Heading Happy users globally! Text Block …" at bounding box center [813, 298] width 1119 height 282
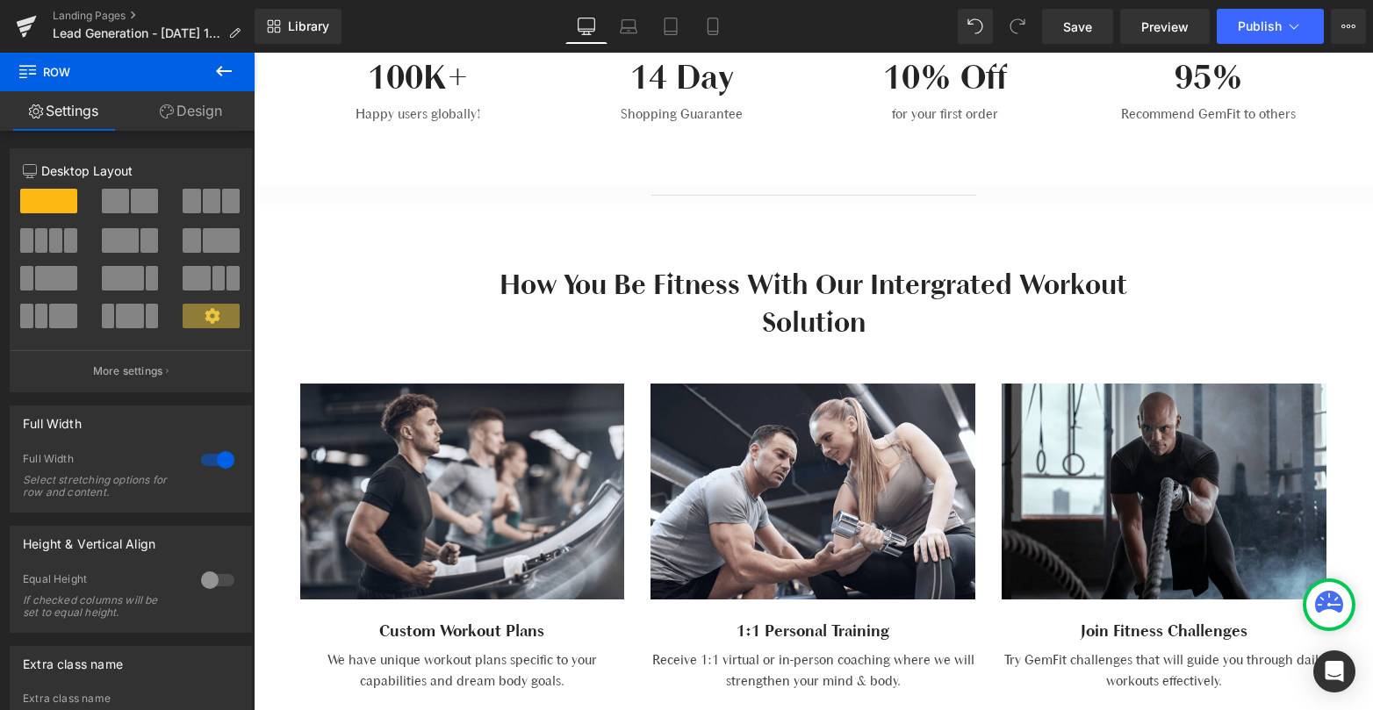
scroll to position [741, 0]
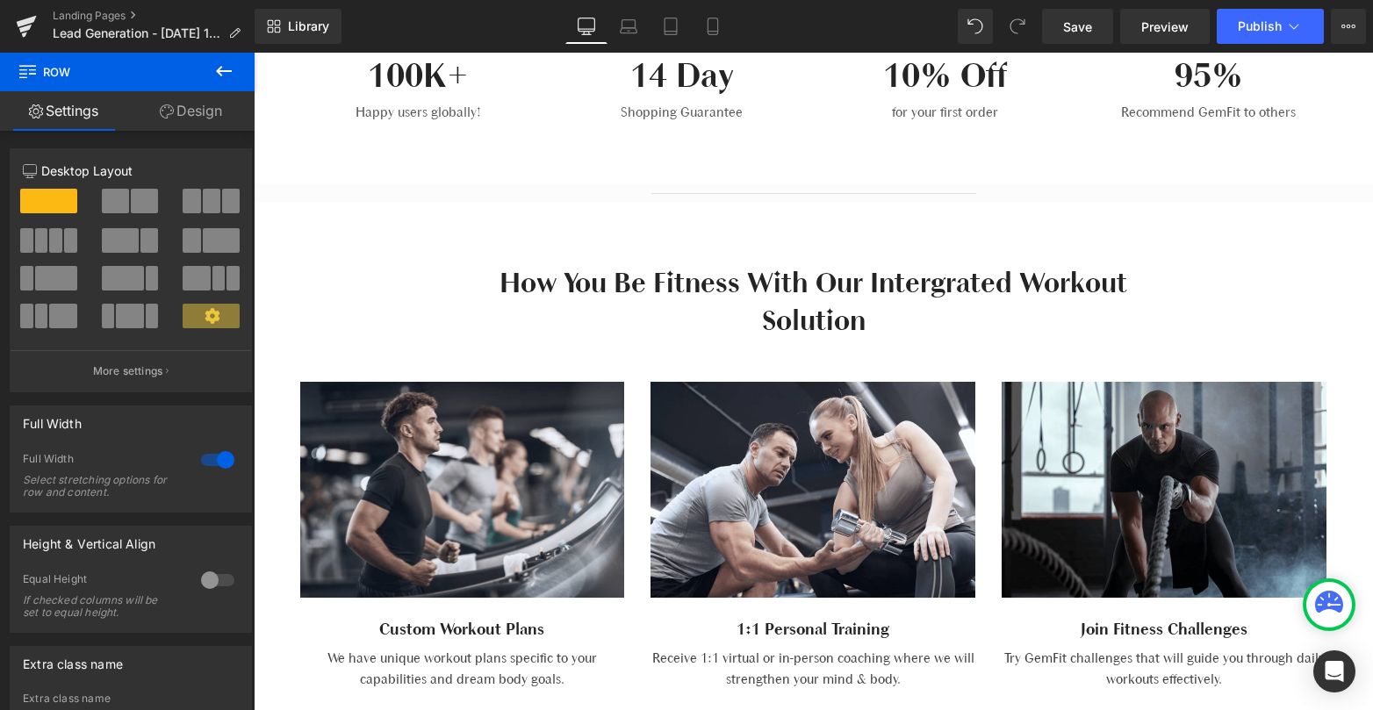
click at [958, 278] on h2 "how you be fitness with our intergrated workout solution" at bounding box center [813, 301] width 649 height 75
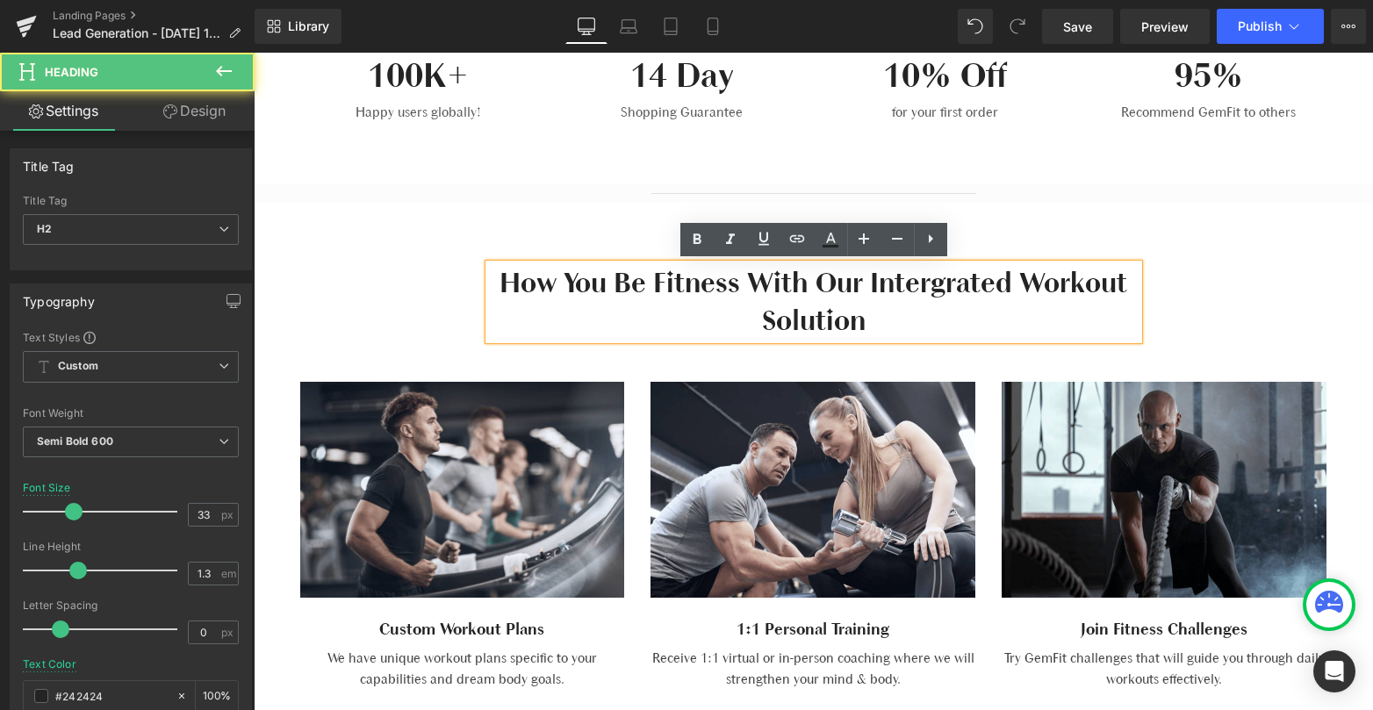
click at [940, 304] on h2 "how you be fitness with our intergrated workout solution" at bounding box center [813, 301] width 649 height 75
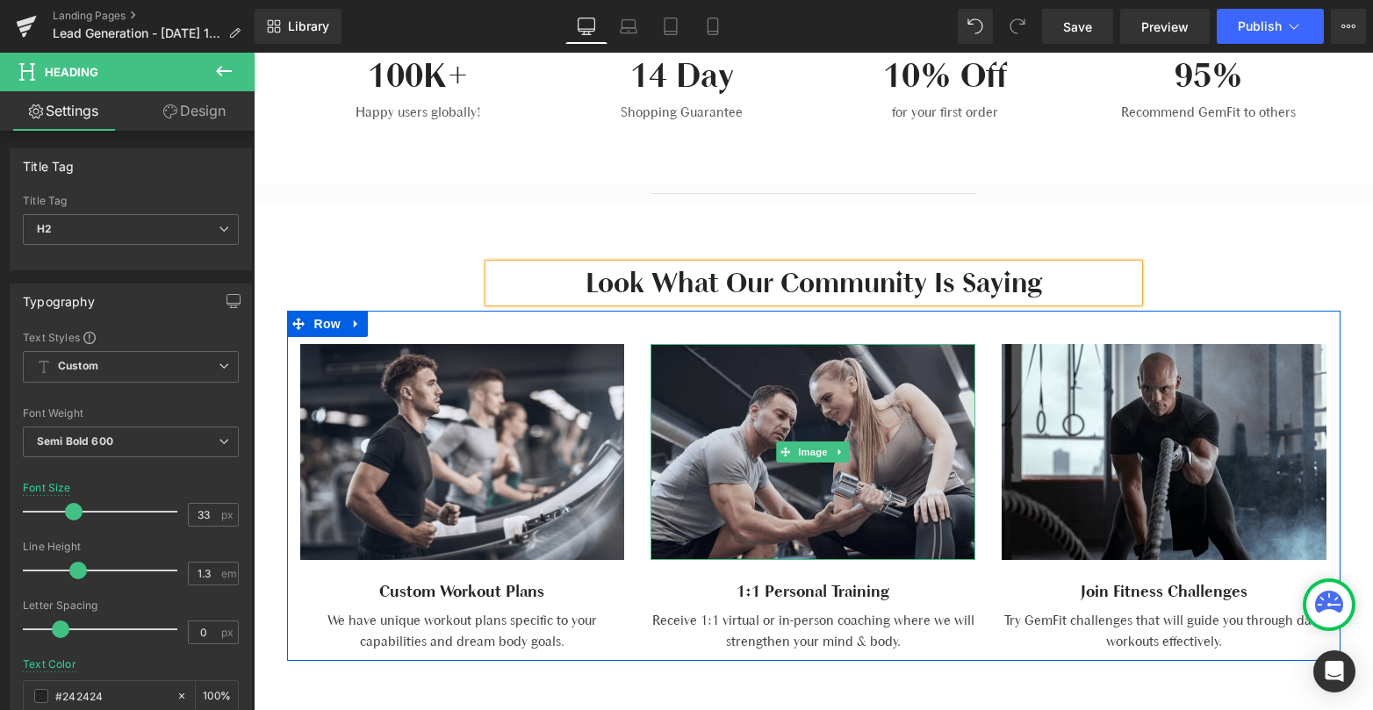
click at [851, 479] on img at bounding box center [812, 452] width 325 height 216
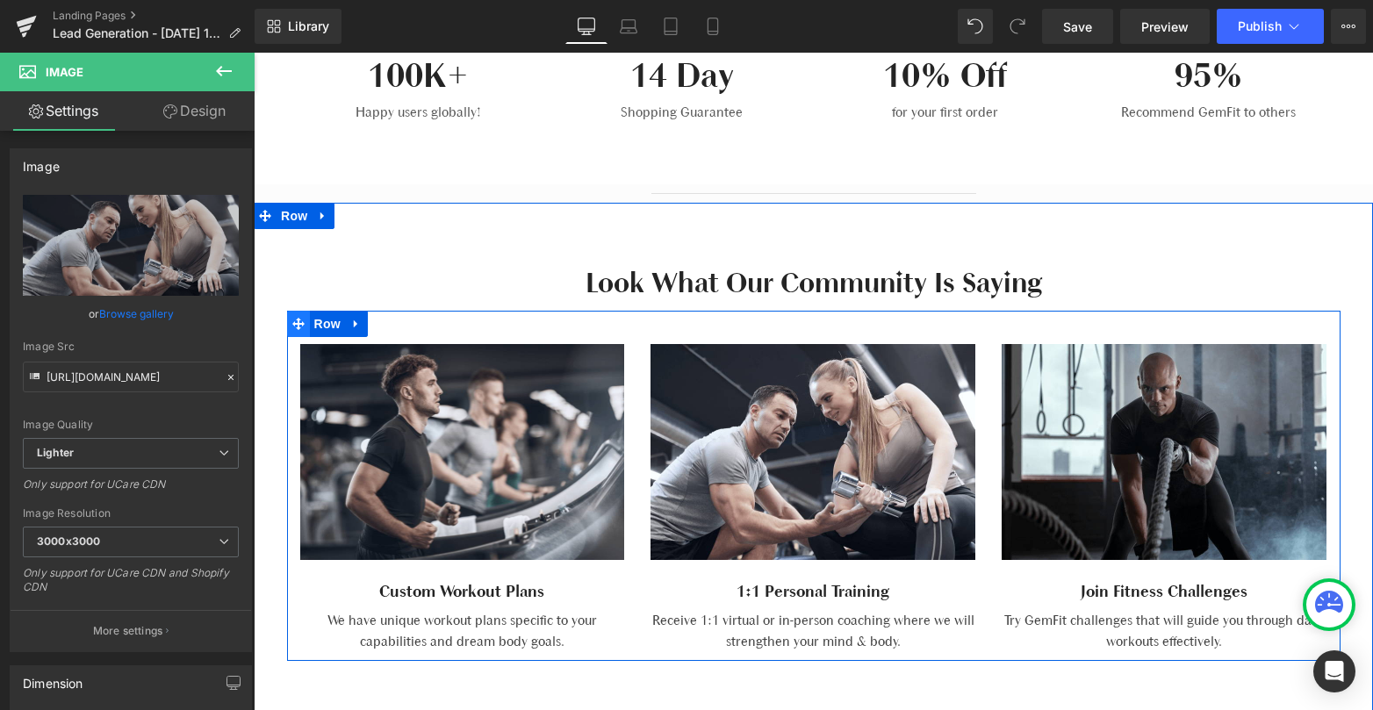
click at [298, 327] on icon at bounding box center [298, 324] width 12 height 12
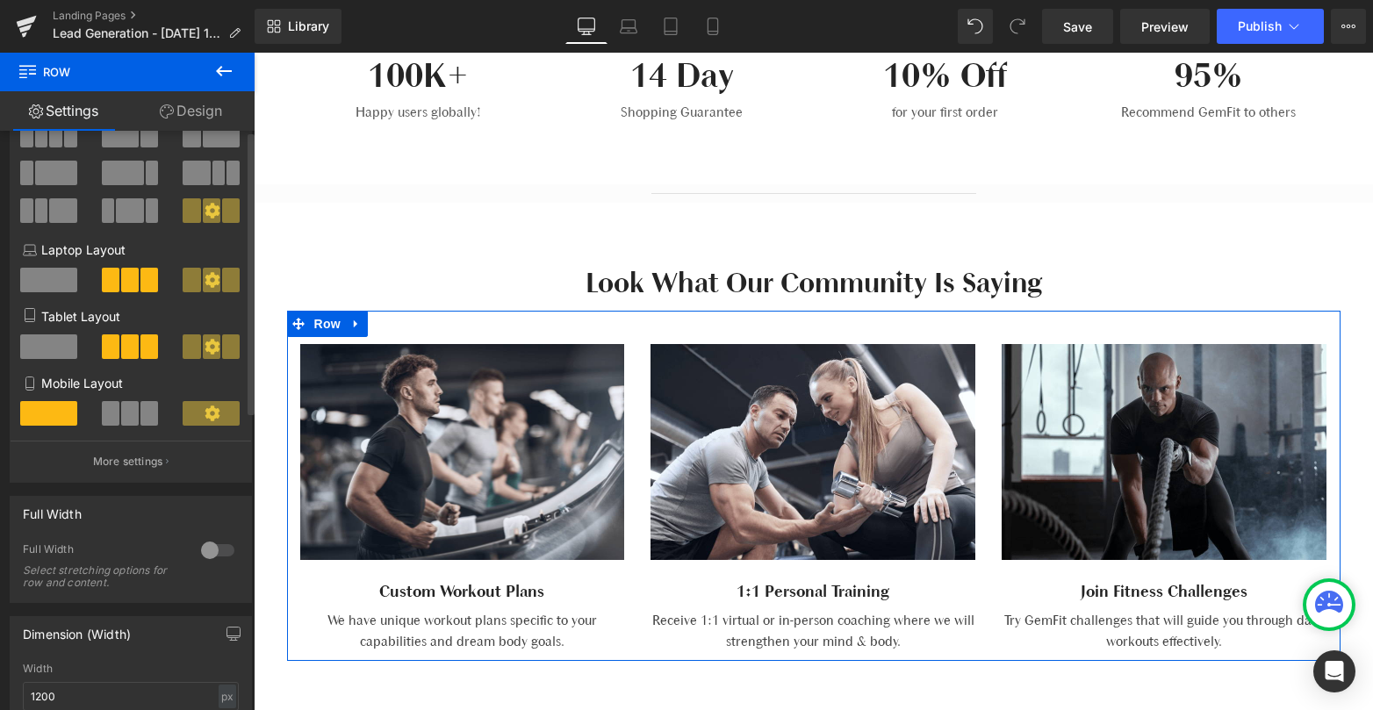
scroll to position [0, 0]
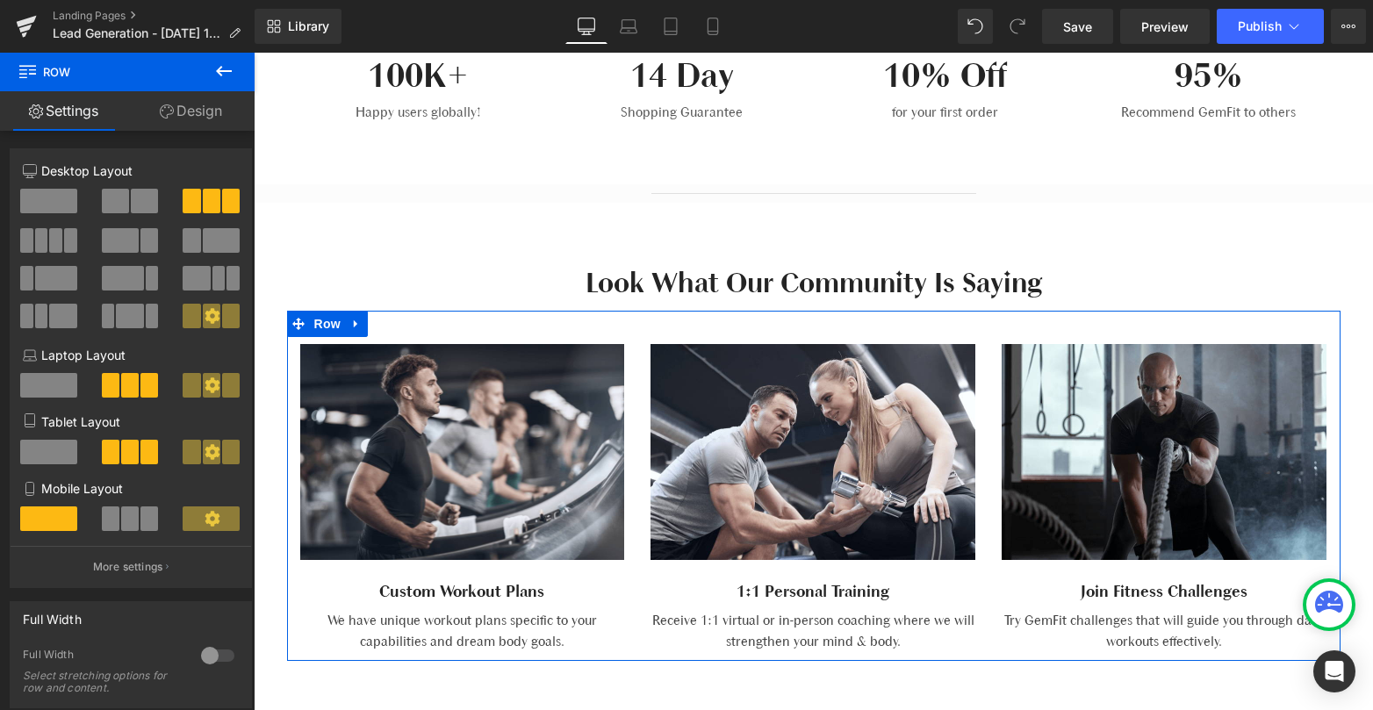
click at [209, 111] on link "Design" at bounding box center [190, 110] width 127 height 39
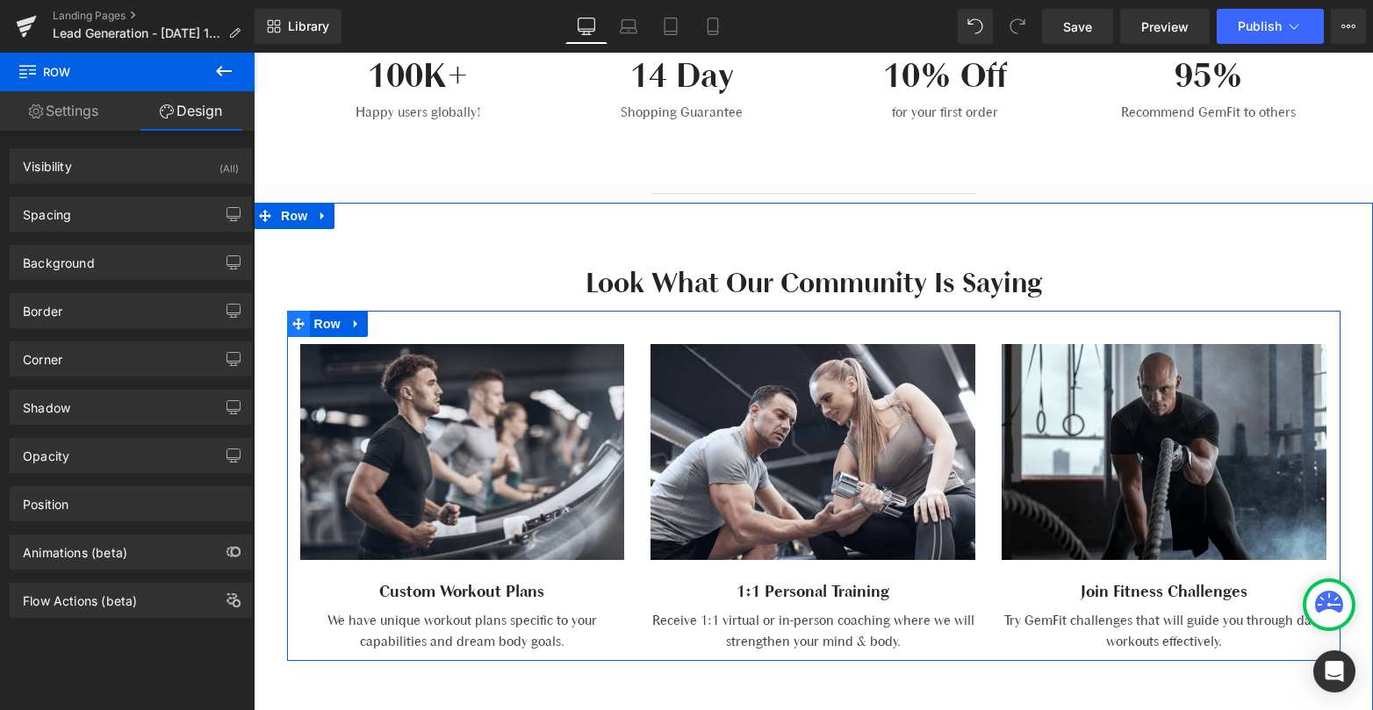
click at [298, 323] on icon at bounding box center [298, 324] width 12 height 12
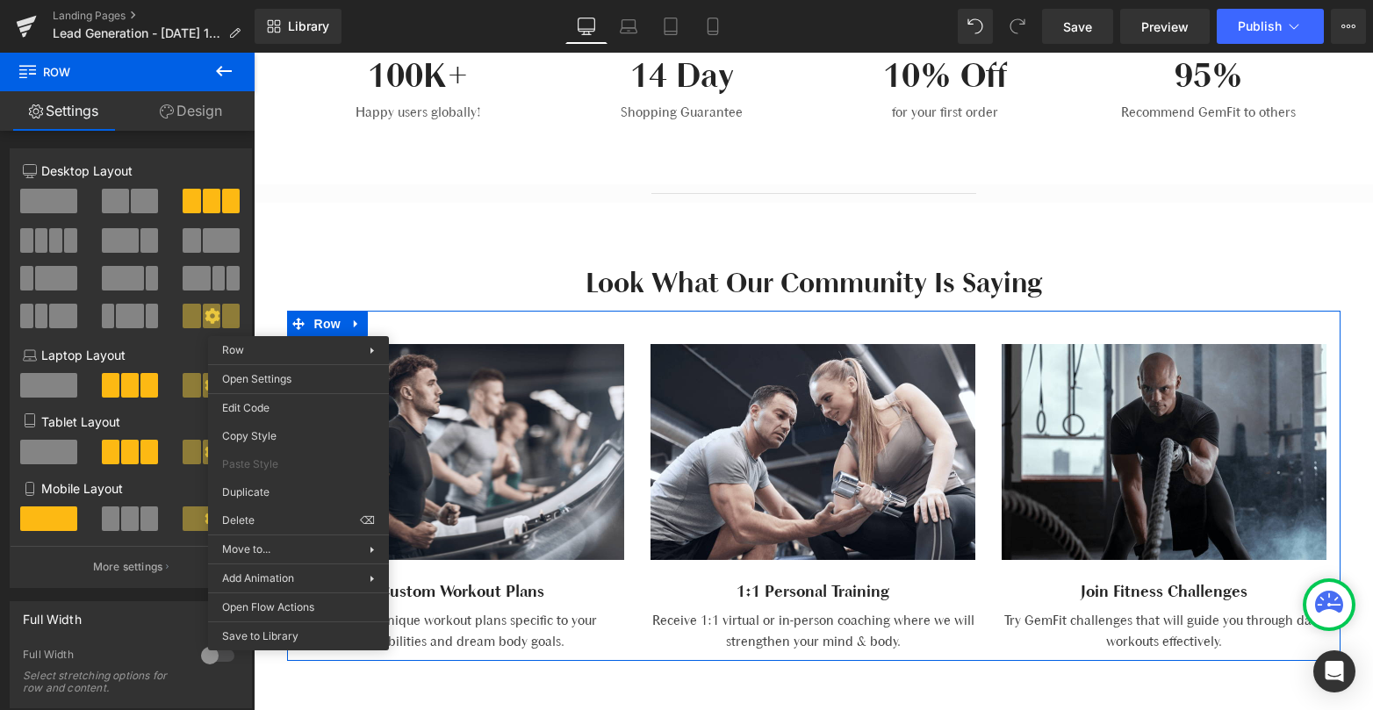
drag, startPoint x: 543, startPoint y: 571, endPoint x: 290, endPoint y: 519, distance: 259.1
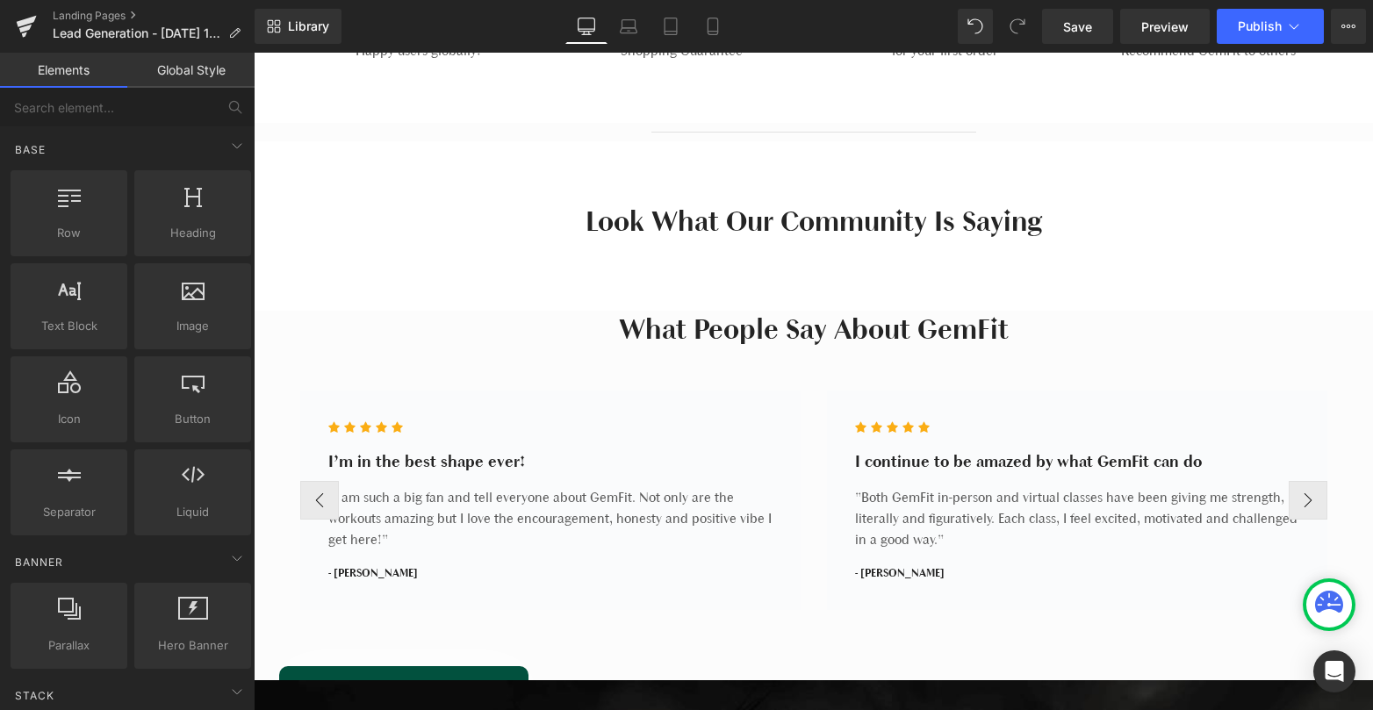
scroll to position [778, 0]
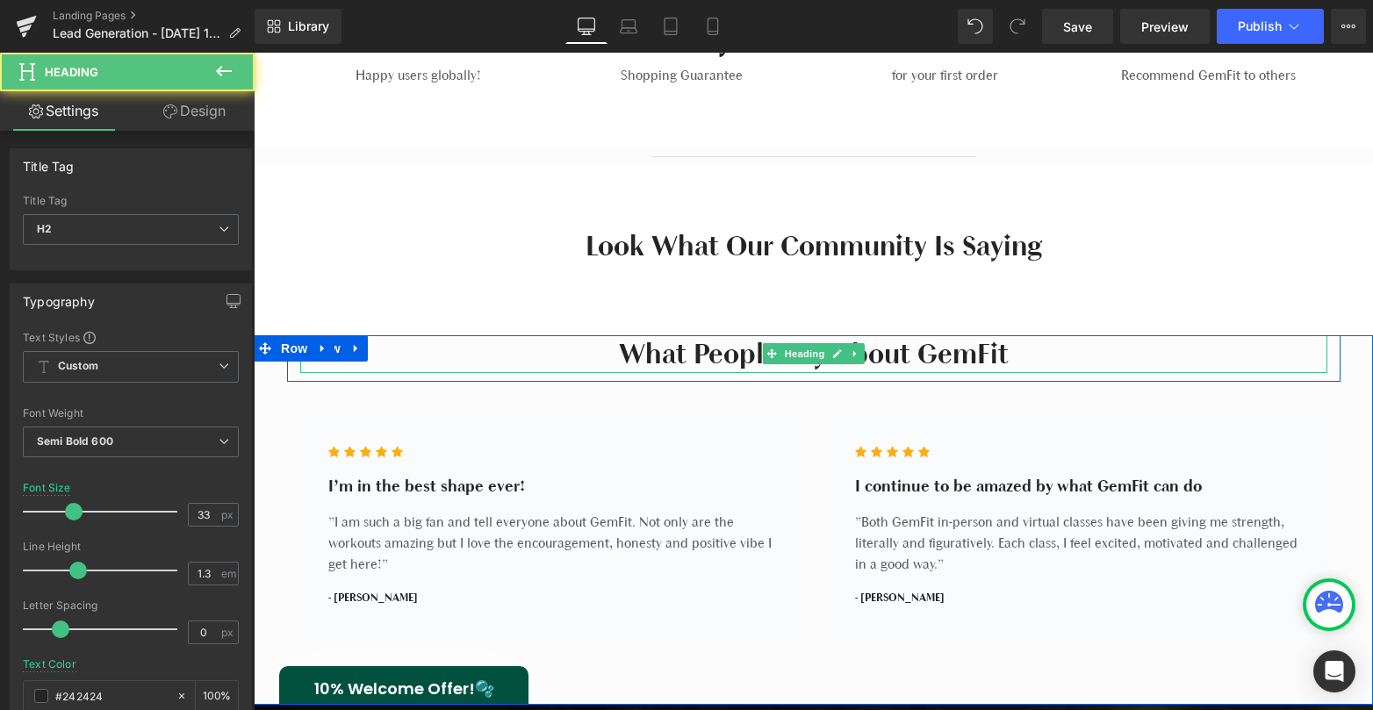
click at [706, 348] on h2 "What People Say About GemFit" at bounding box center [813, 354] width 1027 height 38
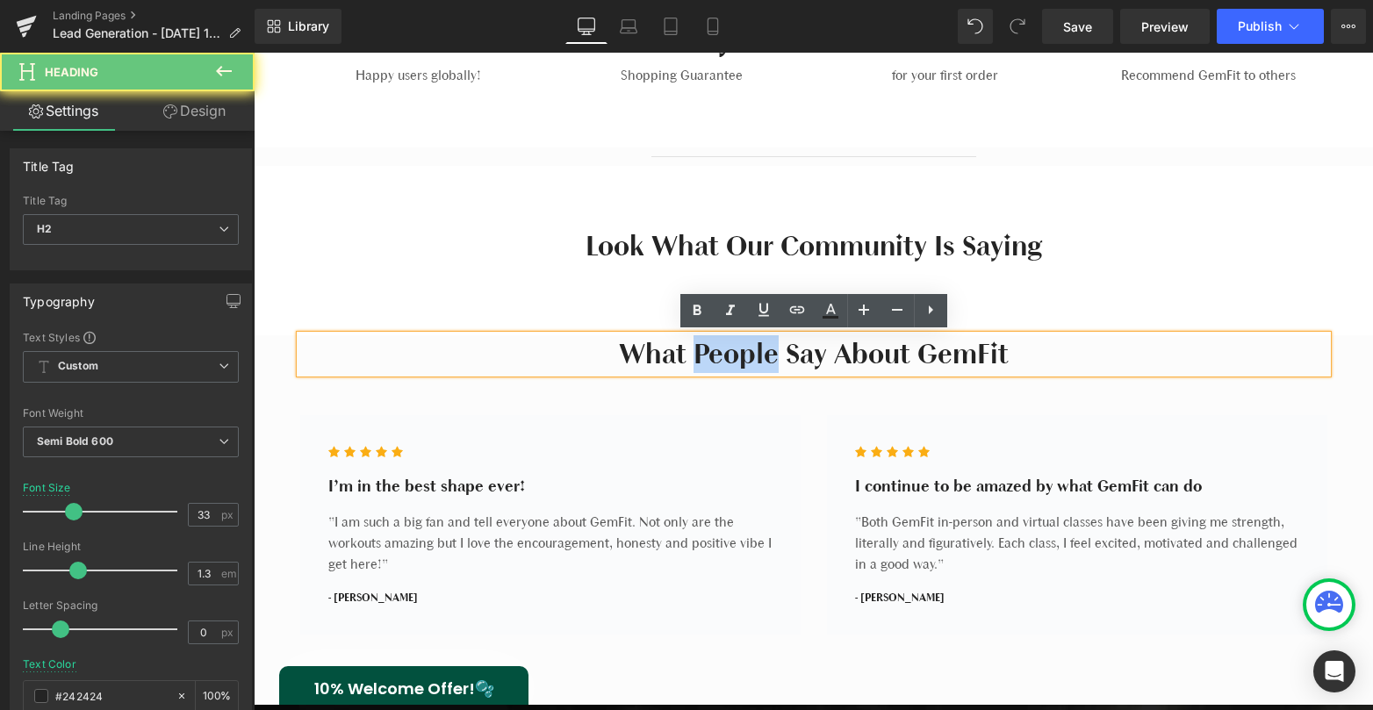
click at [706, 348] on h2 "What People Say About GemFit" at bounding box center [813, 354] width 1027 height 38
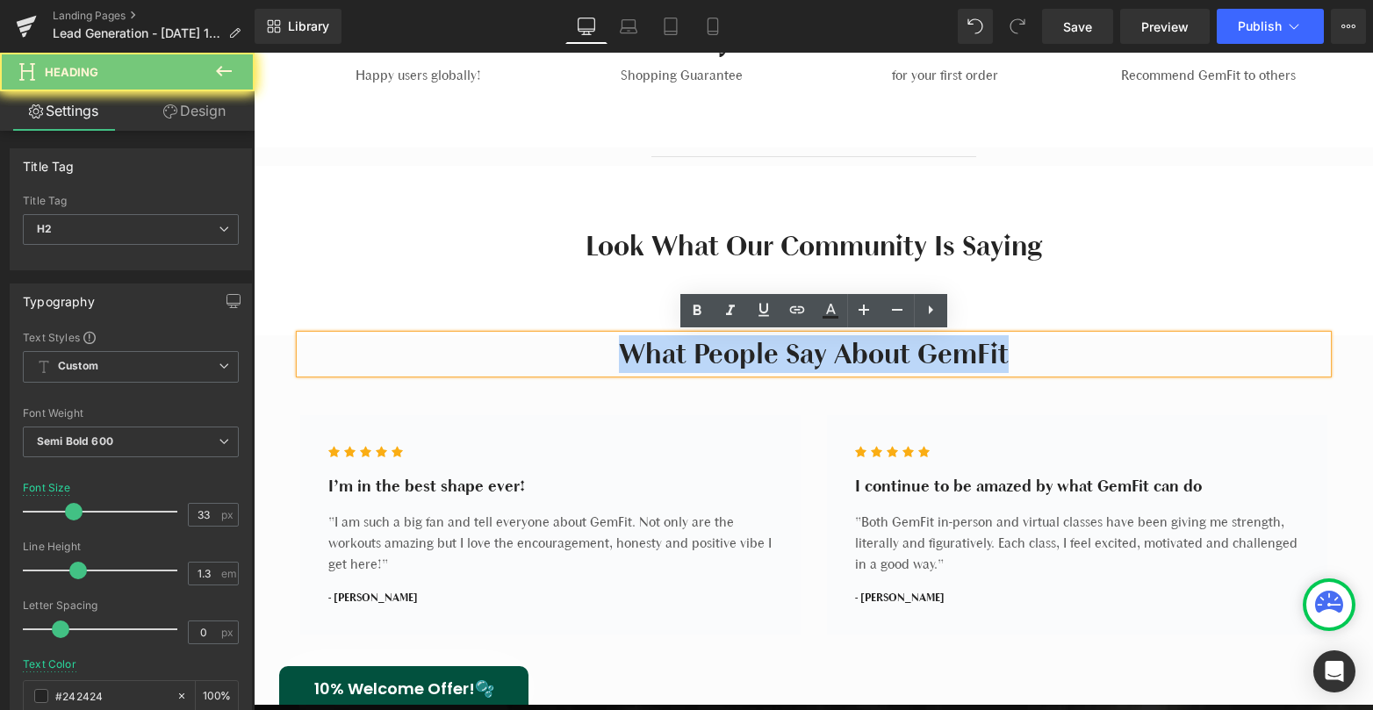
click at [706, 348] on h2 "What People Say About GemFit" at bounding box center [813, 354] width 1027 height 38
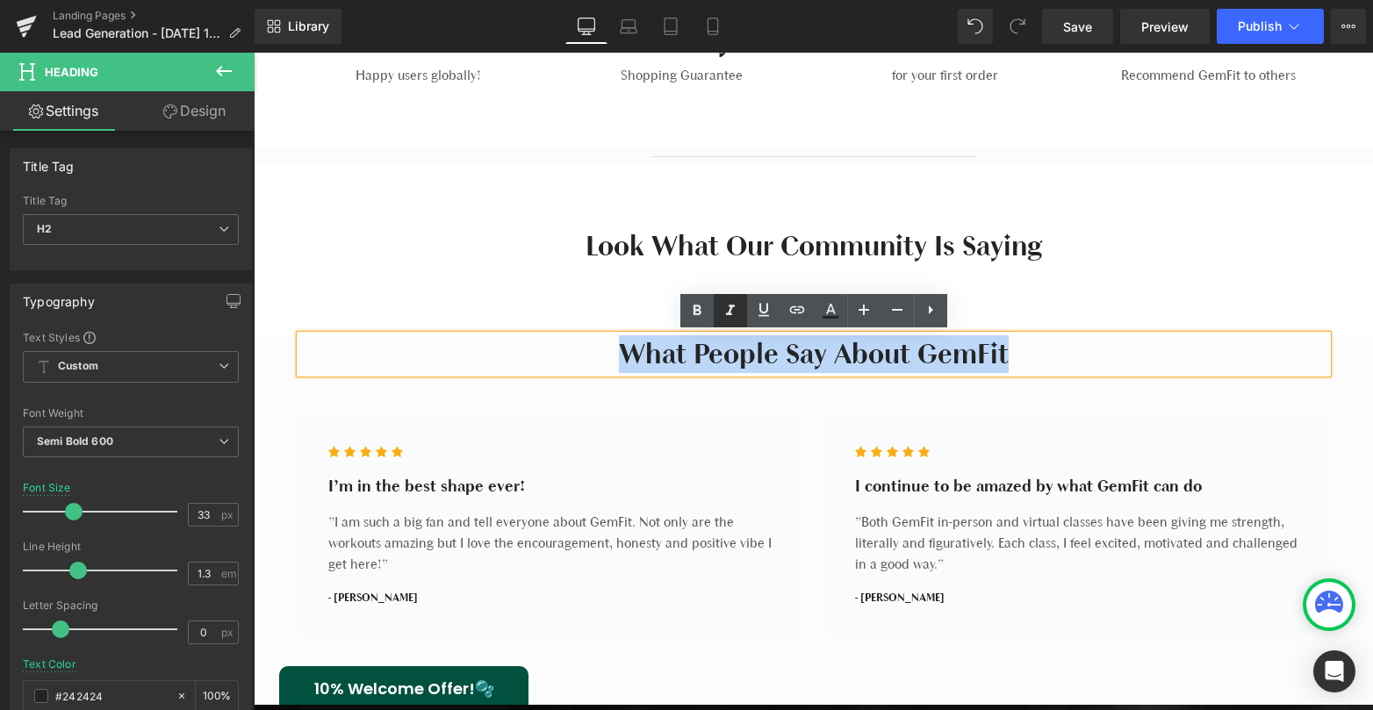
copy h2 "What People Say About GemFit"
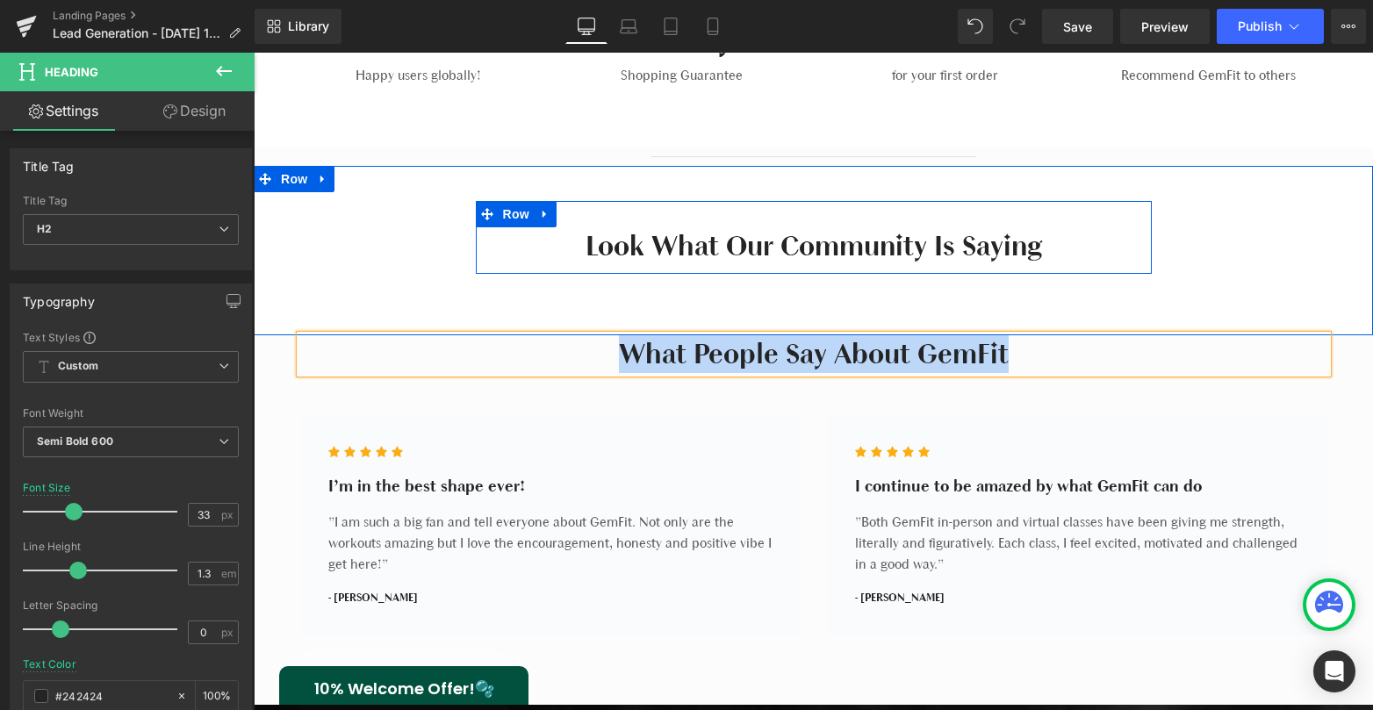
click at [744, 252] on h2 "Look what our Community Is Saying" at bounding box center [813, 246] width 649 height 38
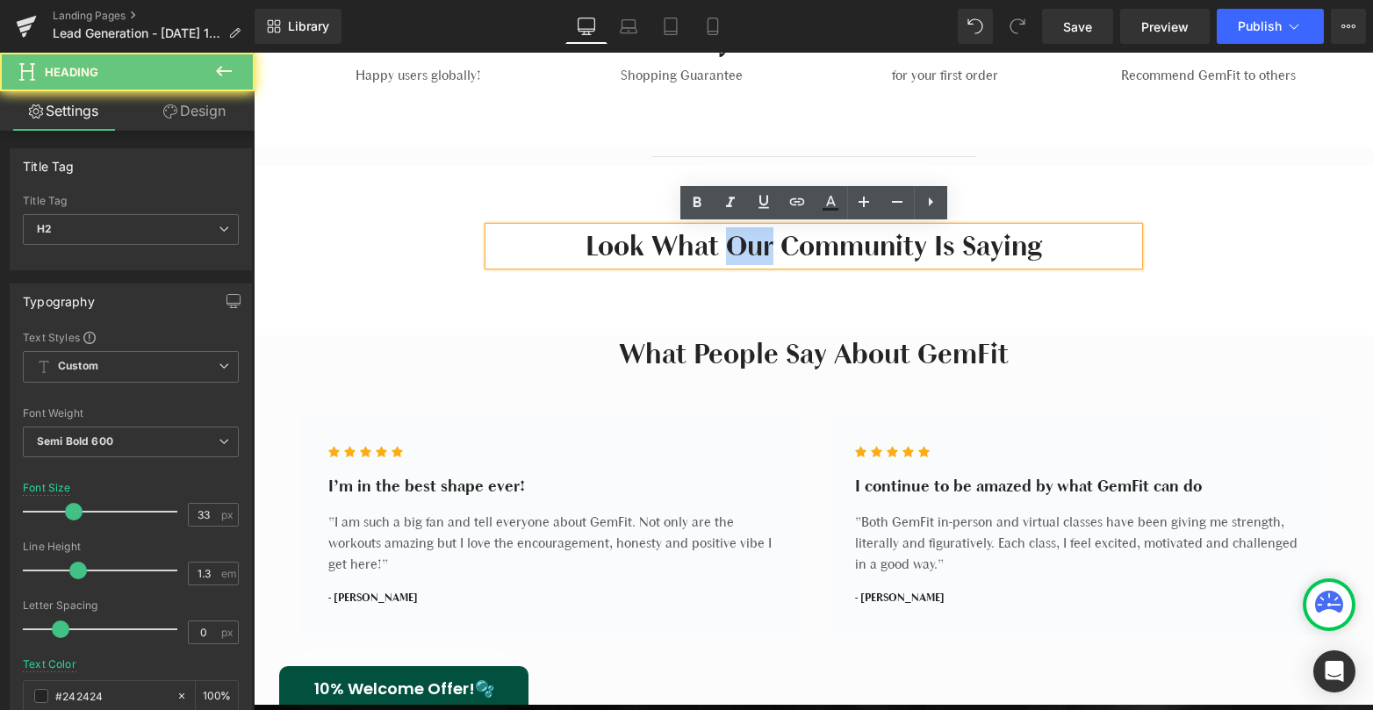
click at [744, 252] on h2 "Look what our Community Is Saying" at bounding box center [813, 246] width 649 height 38
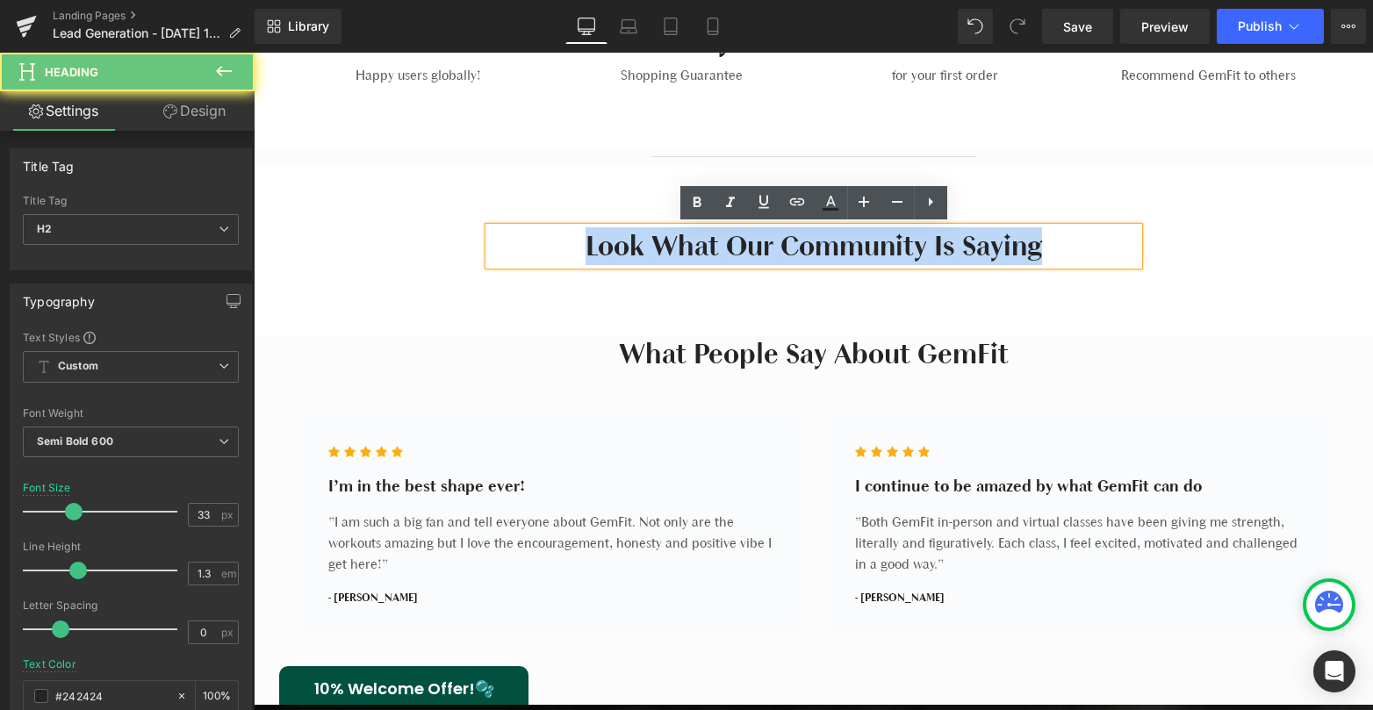
click at [744, 252] on h2 "Look what our Community Is Saying" at bounding box center [813, 246] width 649 height 38
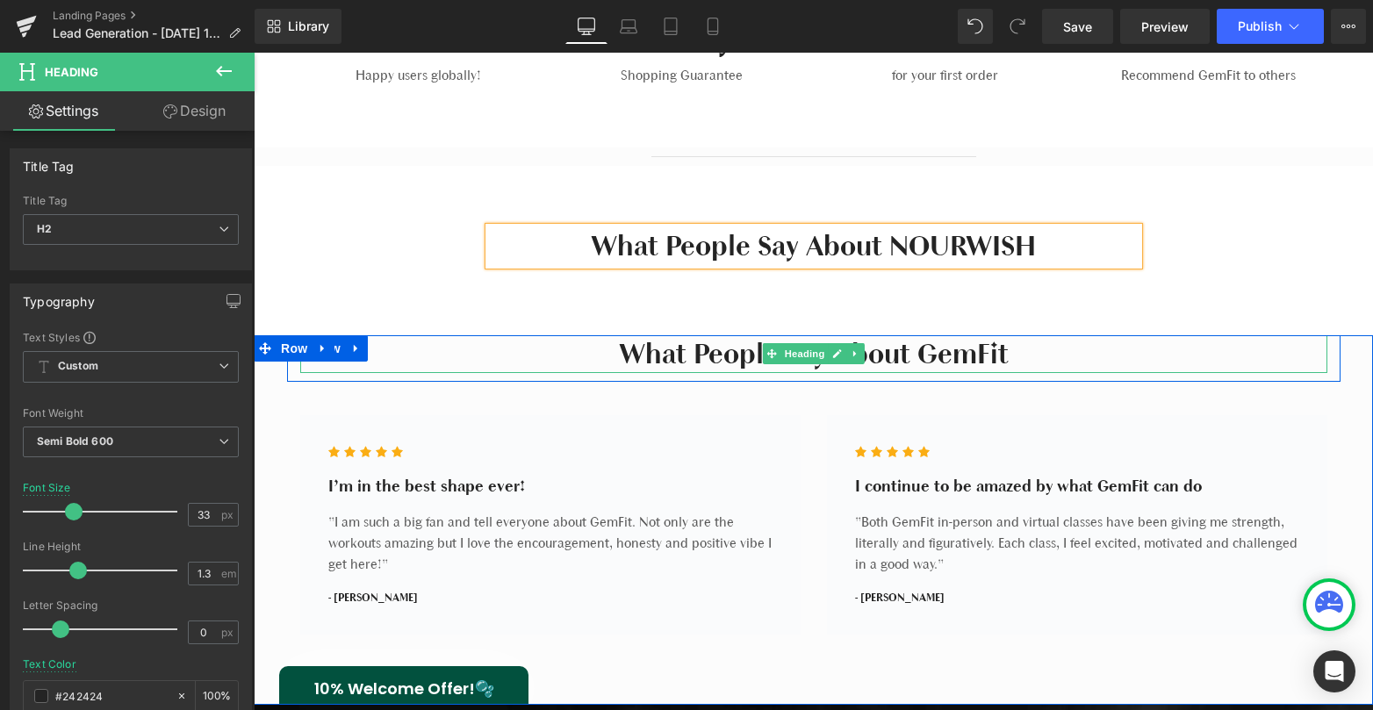
click at [872, 345] on h2 "What People Say About GemFit" at bounding box center [813, 354] width 1027 height 38
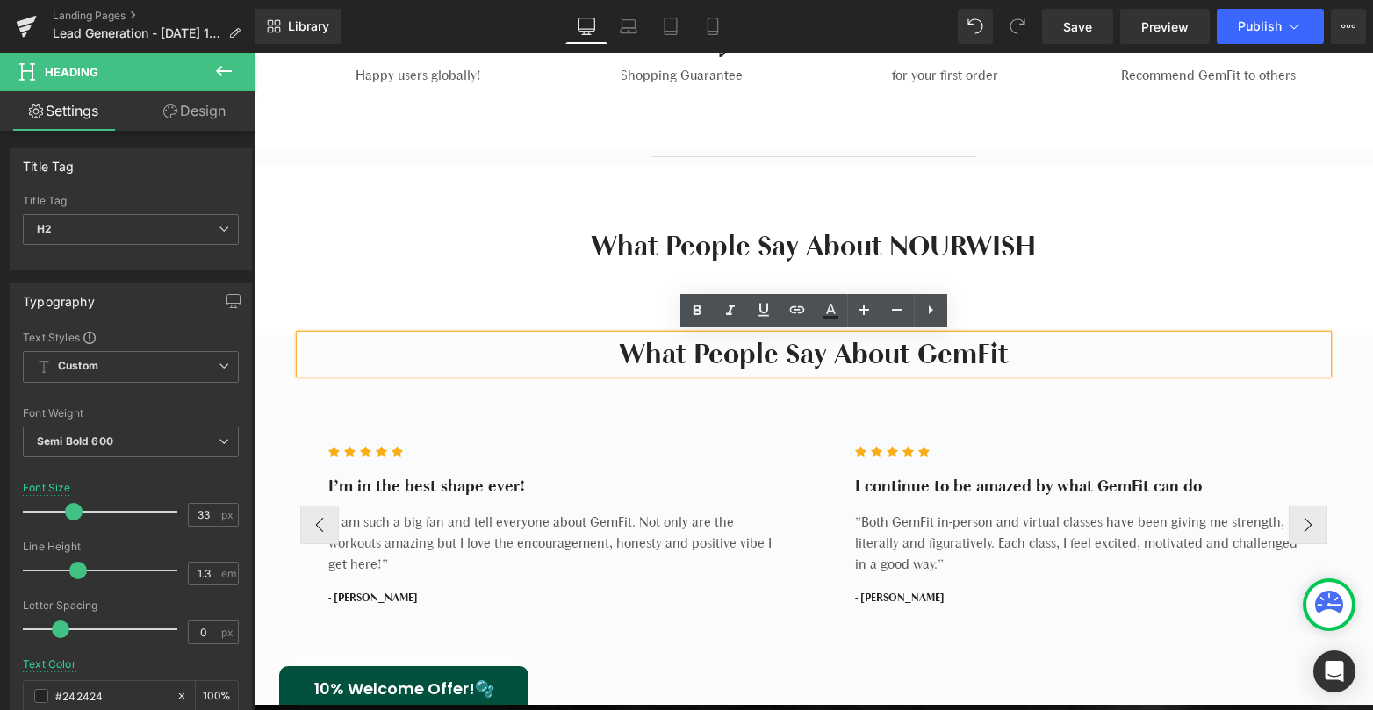
click at [426, 455] on ul "Icon Icon Icon Icon Icon" at bounding box center [550, 456] width 444 height 36
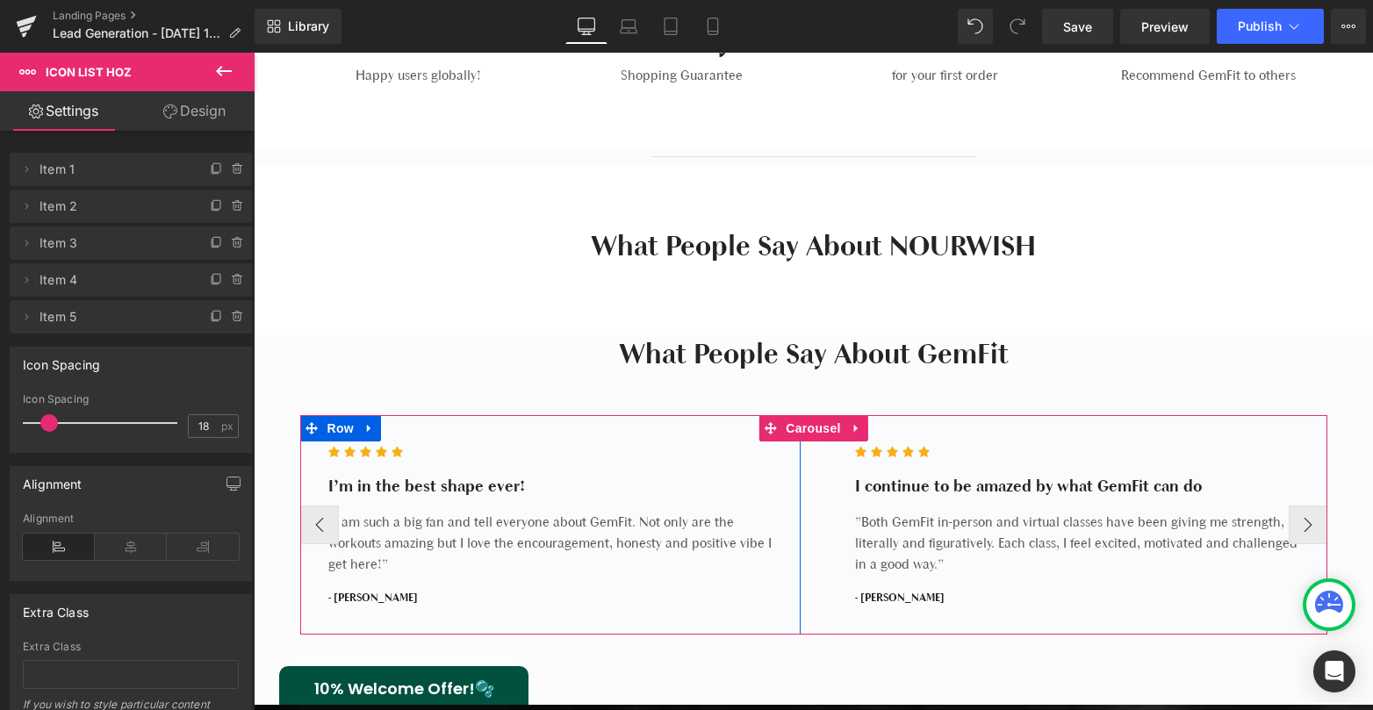
click at [395, 532] on p ""I am such a big fan and tell everyone about GemFit. Not only are the workouts …" at bounding box center [550, 543] width 444 height 63
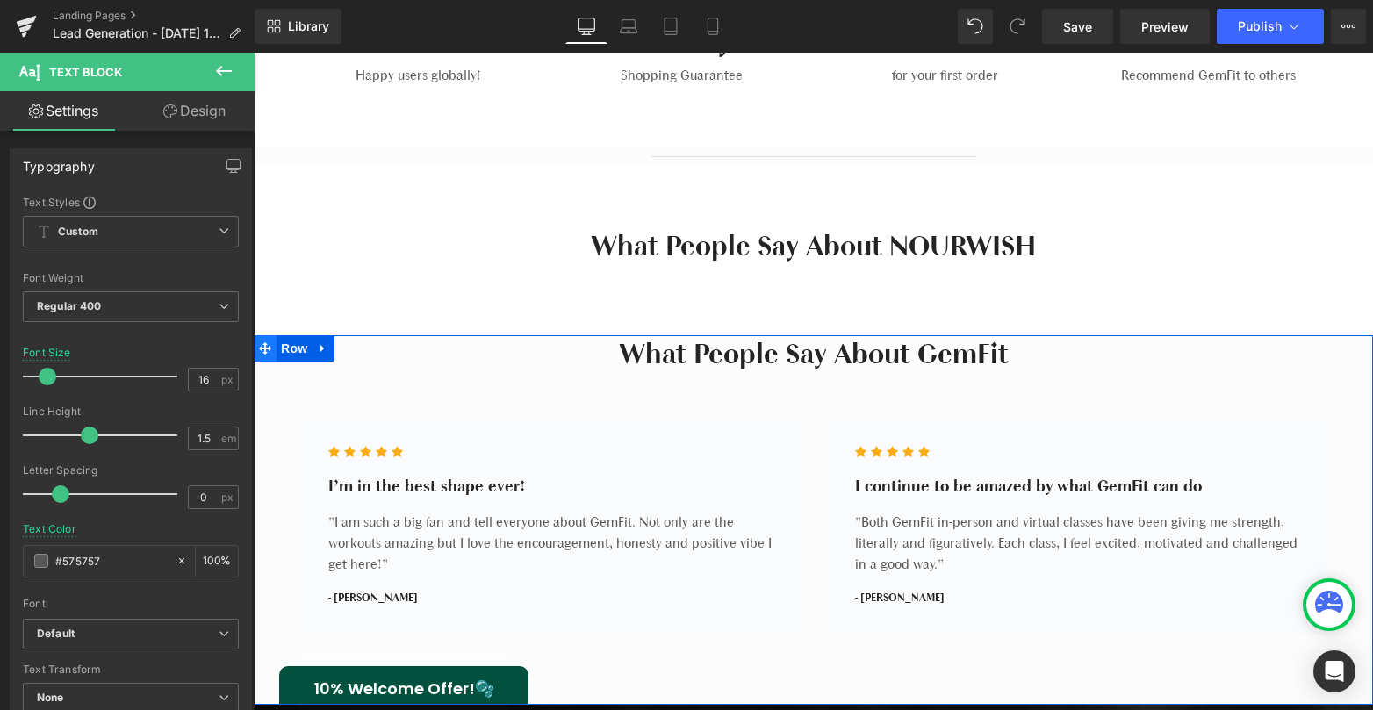
click at [262, 353] on icon at bounding box center [265, 347] width 12 height 13
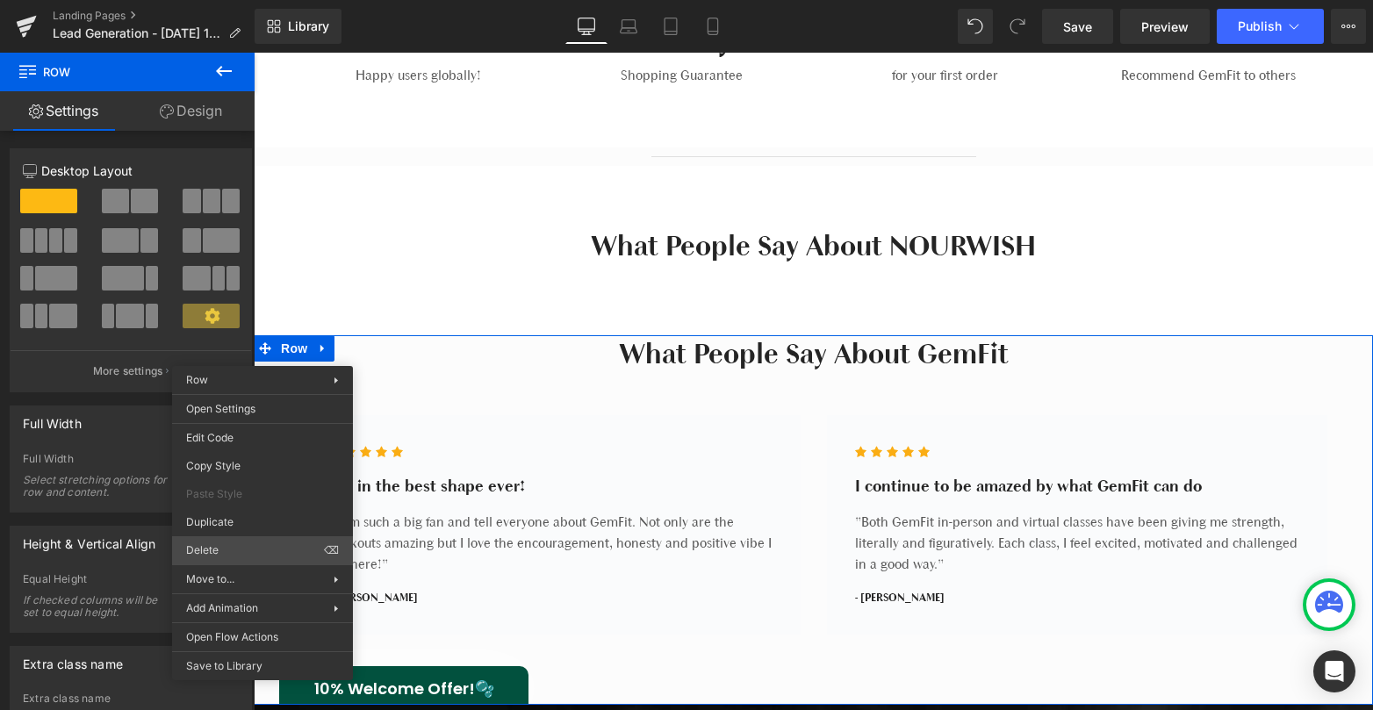
click at [250, 547] on div "Row You are previewing how the will restyle your page. You can not edit Element…" at bounding box center [686, 370] width 1373 height 740
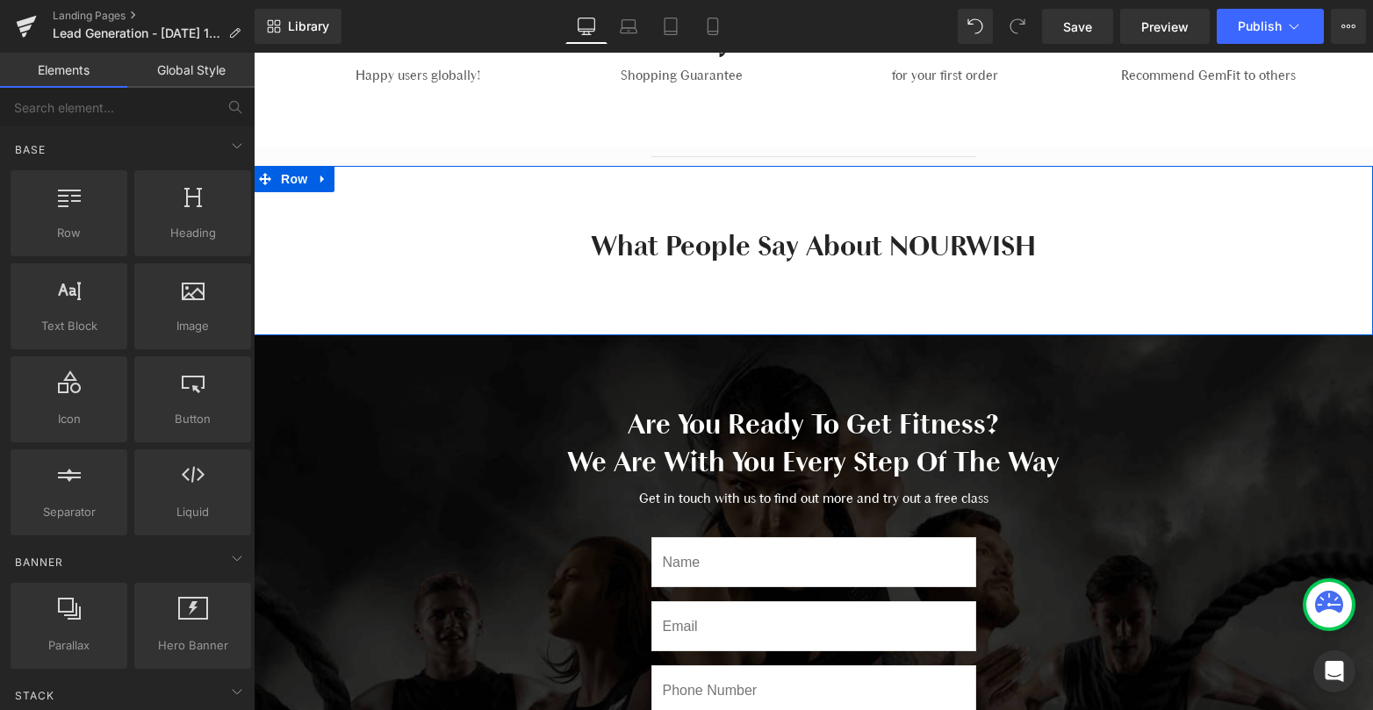
click at [720, 275] on div "What People Say About NOURWISH Heading Row Row" at bounding box center [813, 250] width 1119 height 169
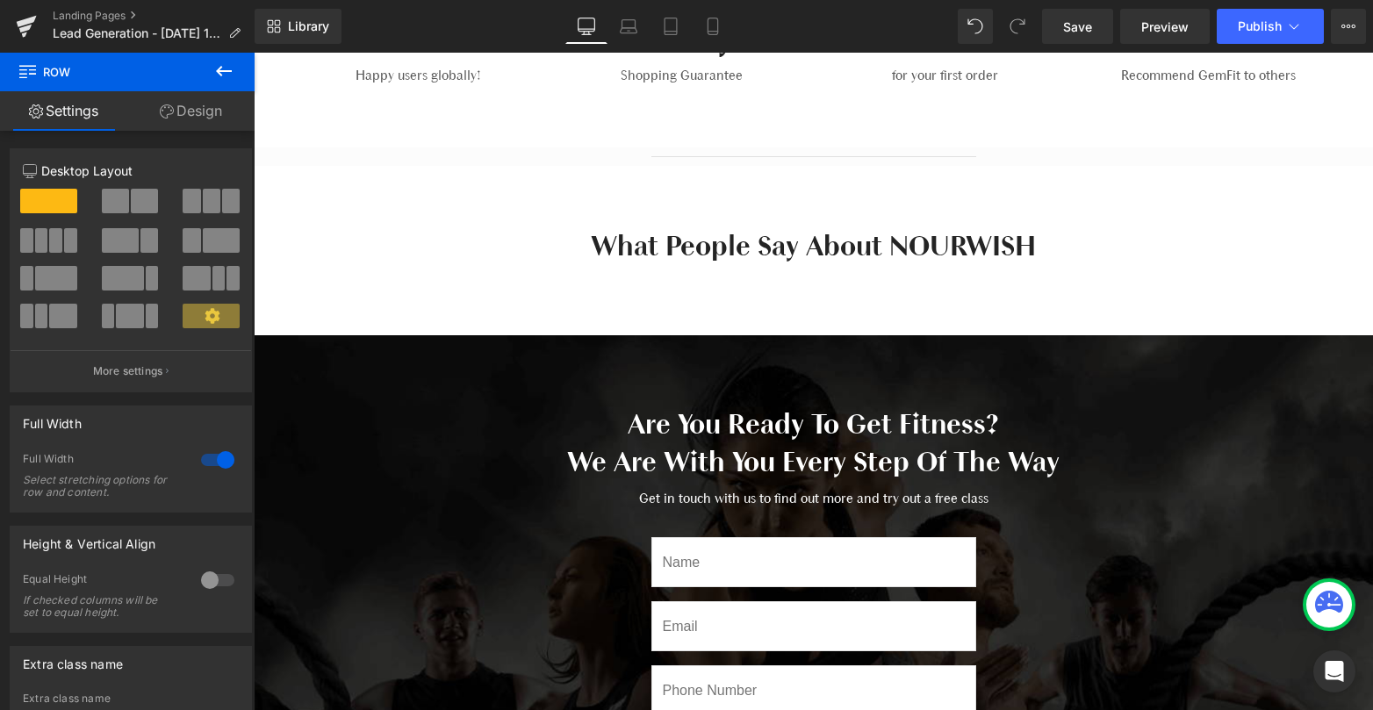
click at [224, 74] on icon at bounding box center [223, 71] width 21 height 21
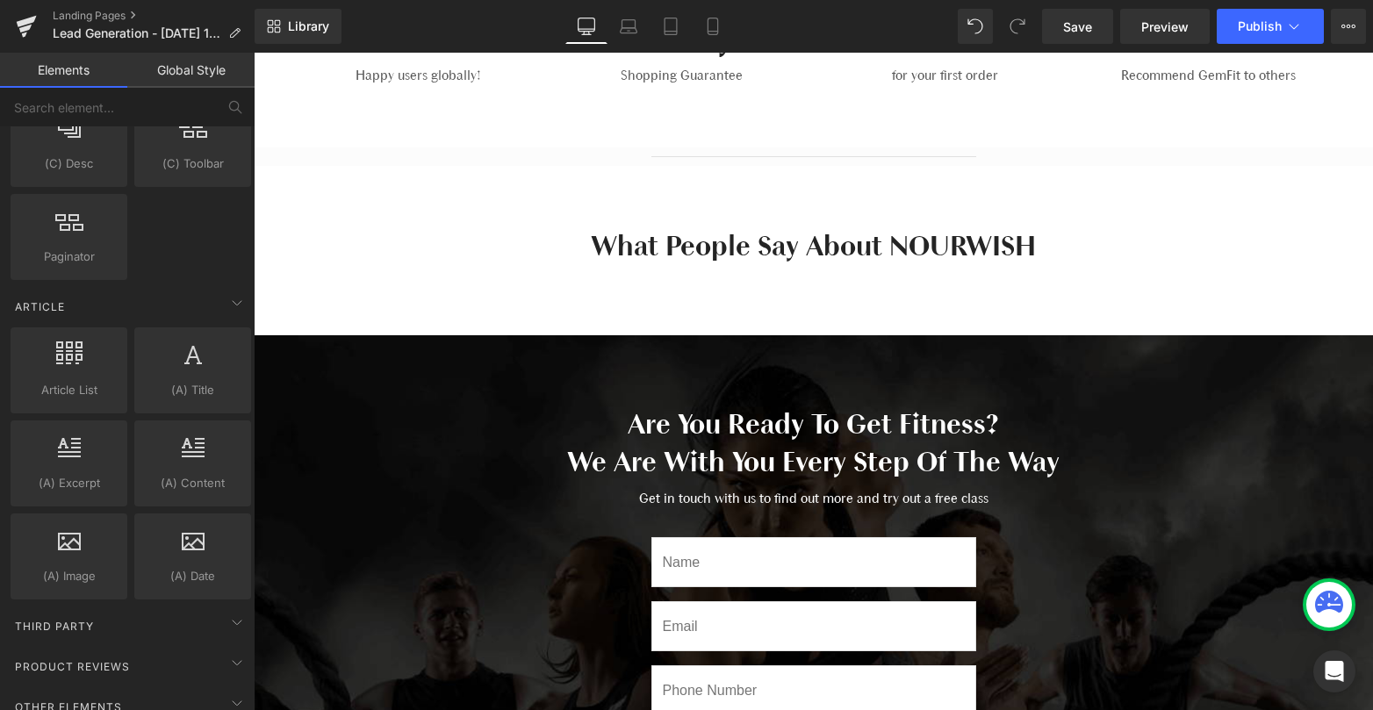
scroll to position [3268, 0]
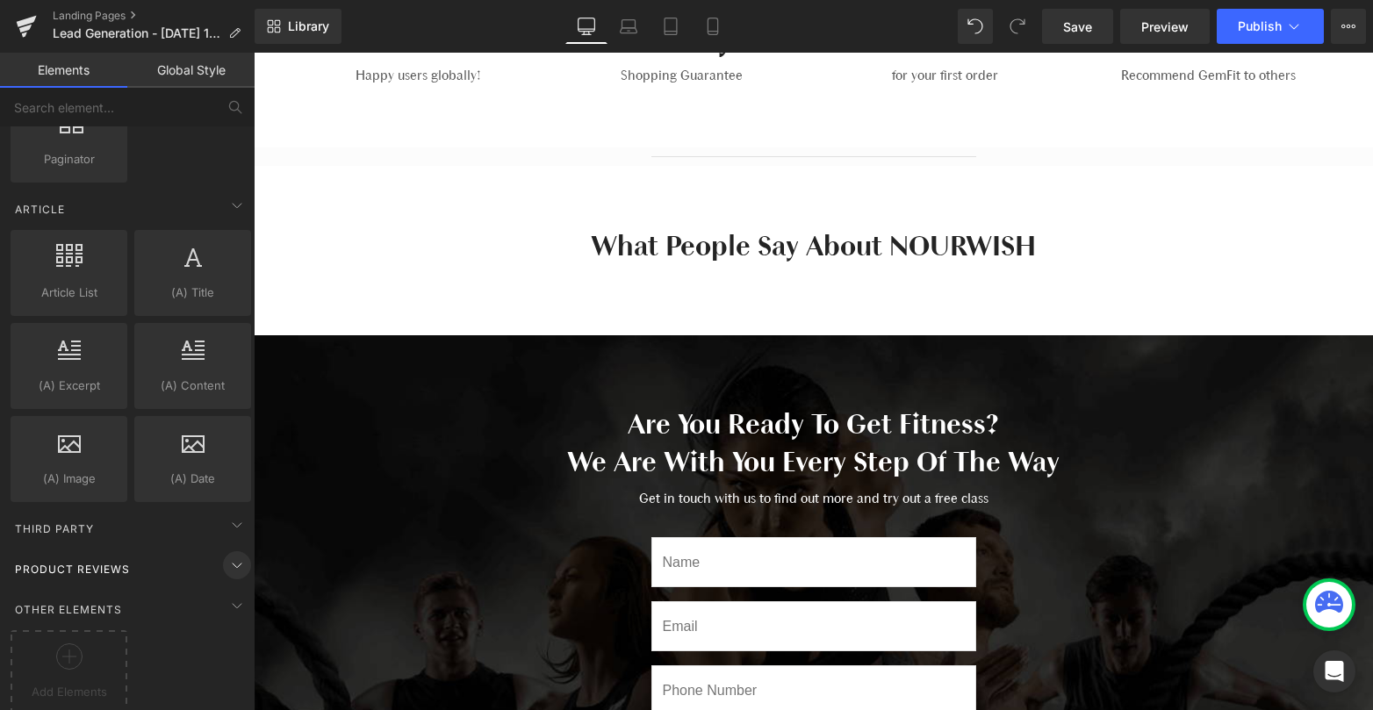
click at [233, 563] on icon at bounding box center [237, 565] width 9 height 4
click at [116, 561] on span "Product Reviews" at bounding box center [72, 569] width 118 height 17
click at [228, 514] on icon at bounding box center [236, 524] width 21 height 21
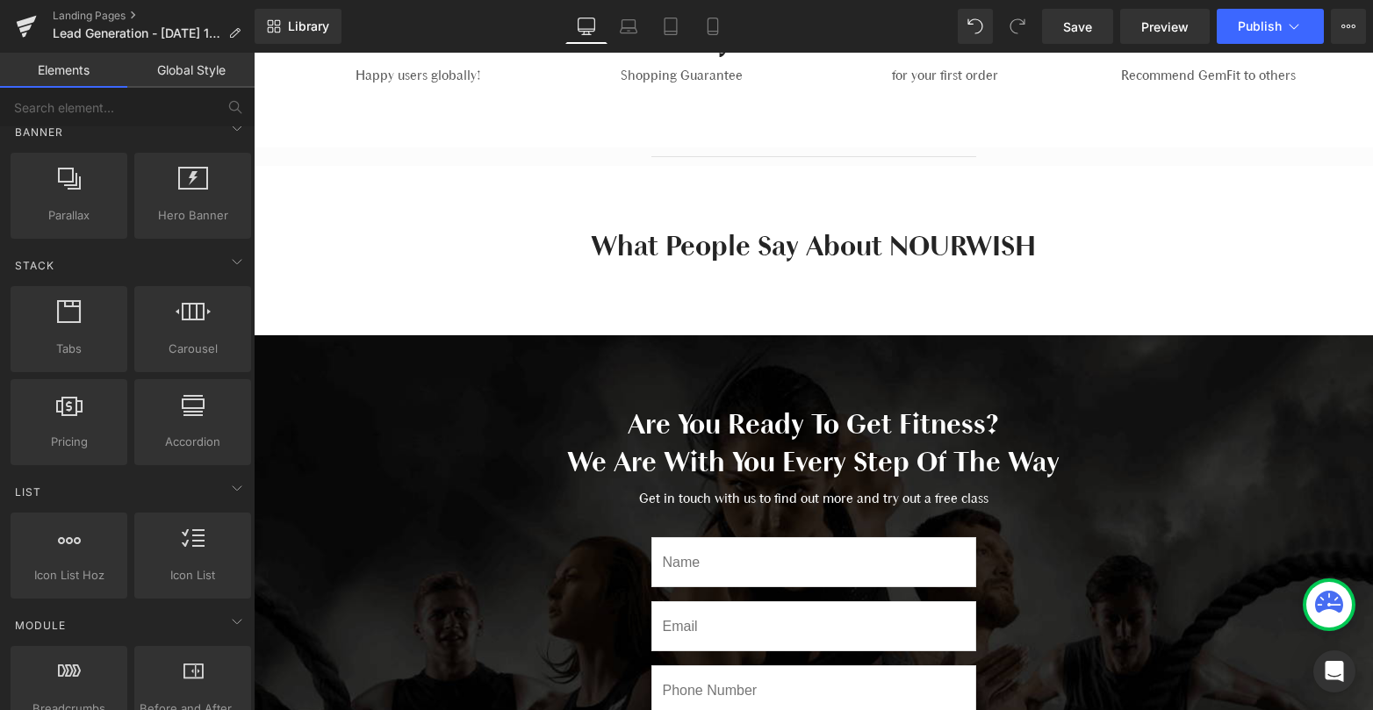
scroll to position [406, 0]
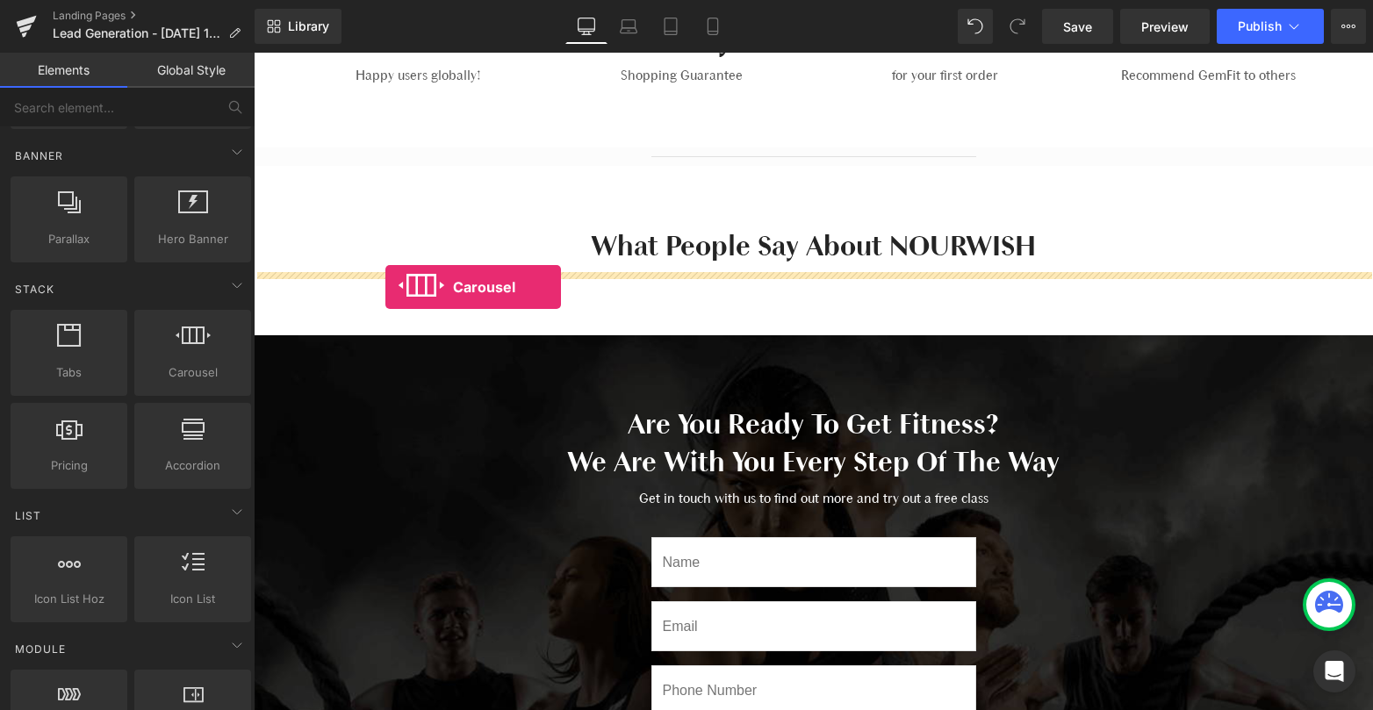
drag, startPoint x: 451, startPoint y: 398, endPoint x: 383, endPoint y: 287, distance: 130.1
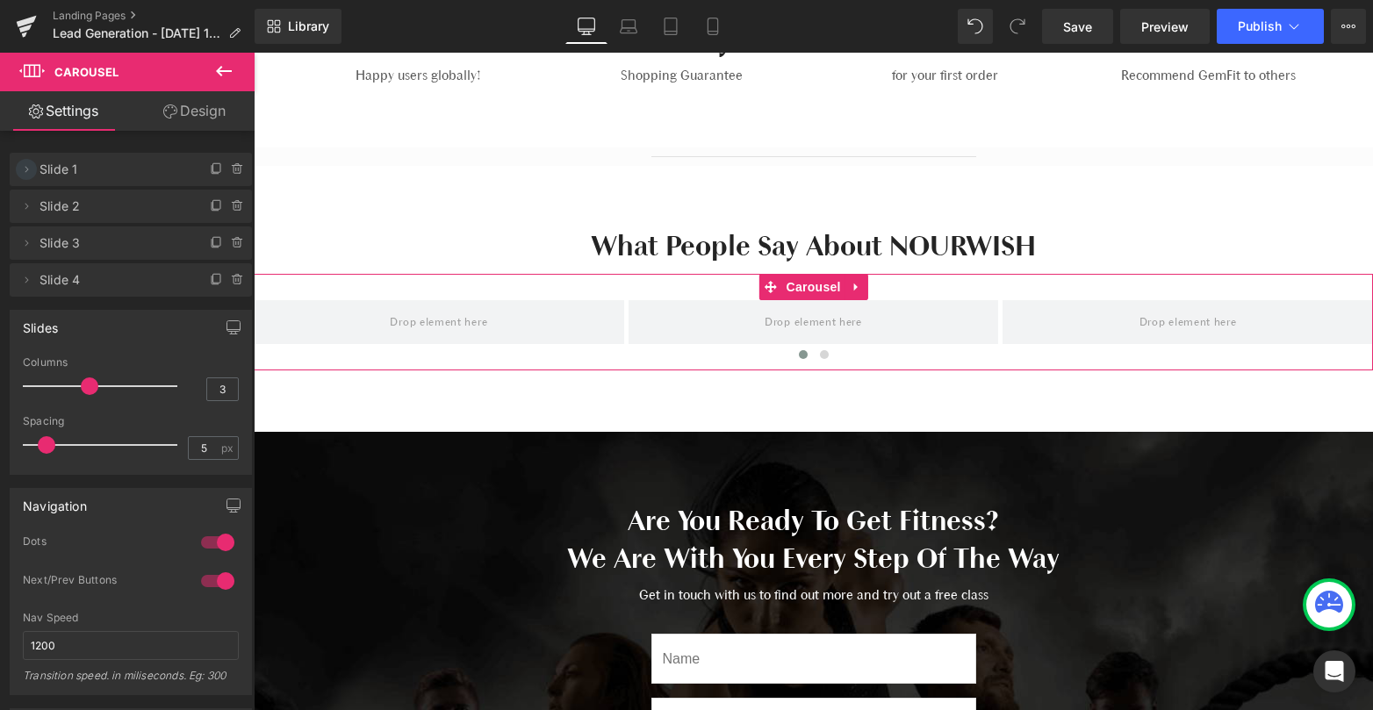
click at [25, 174] on icon at bounding box center [26, 169] width 14 height 14
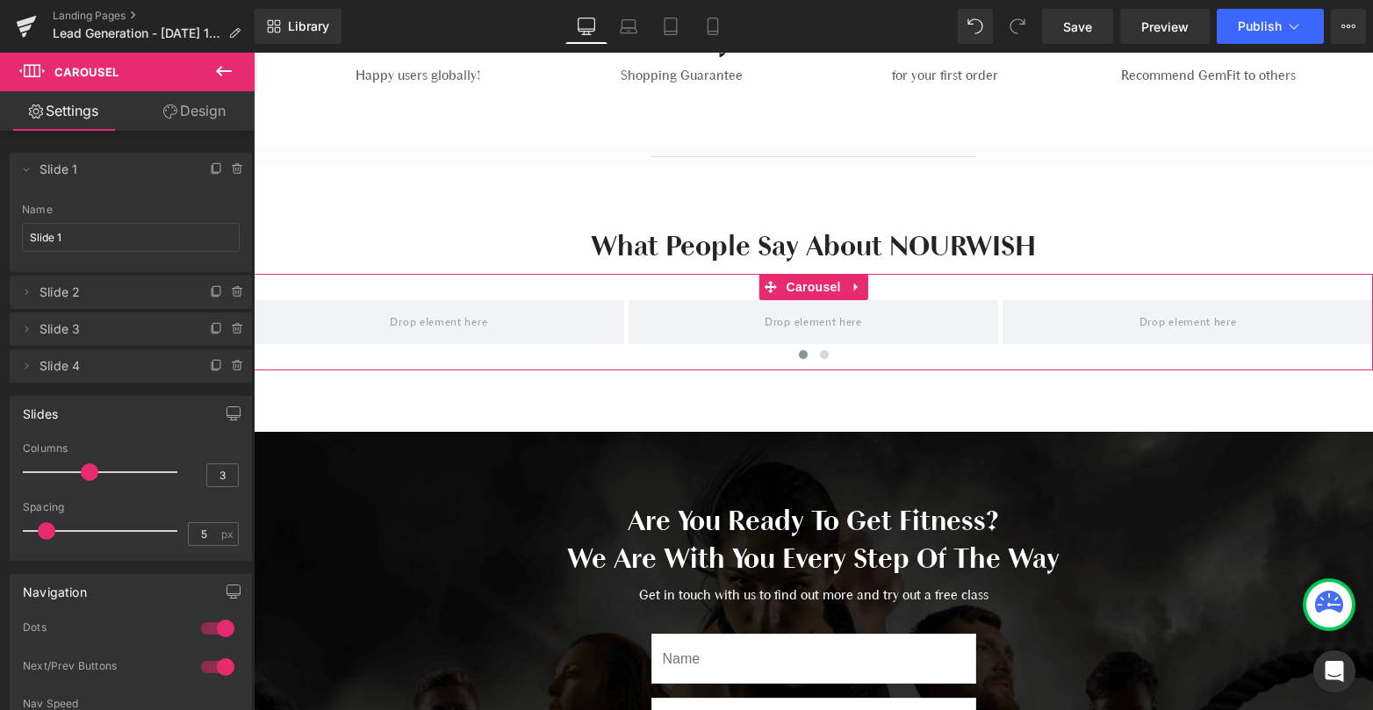
click at [220, 109] on link "Design" at bounding box center [194, 110] width 127 height 39
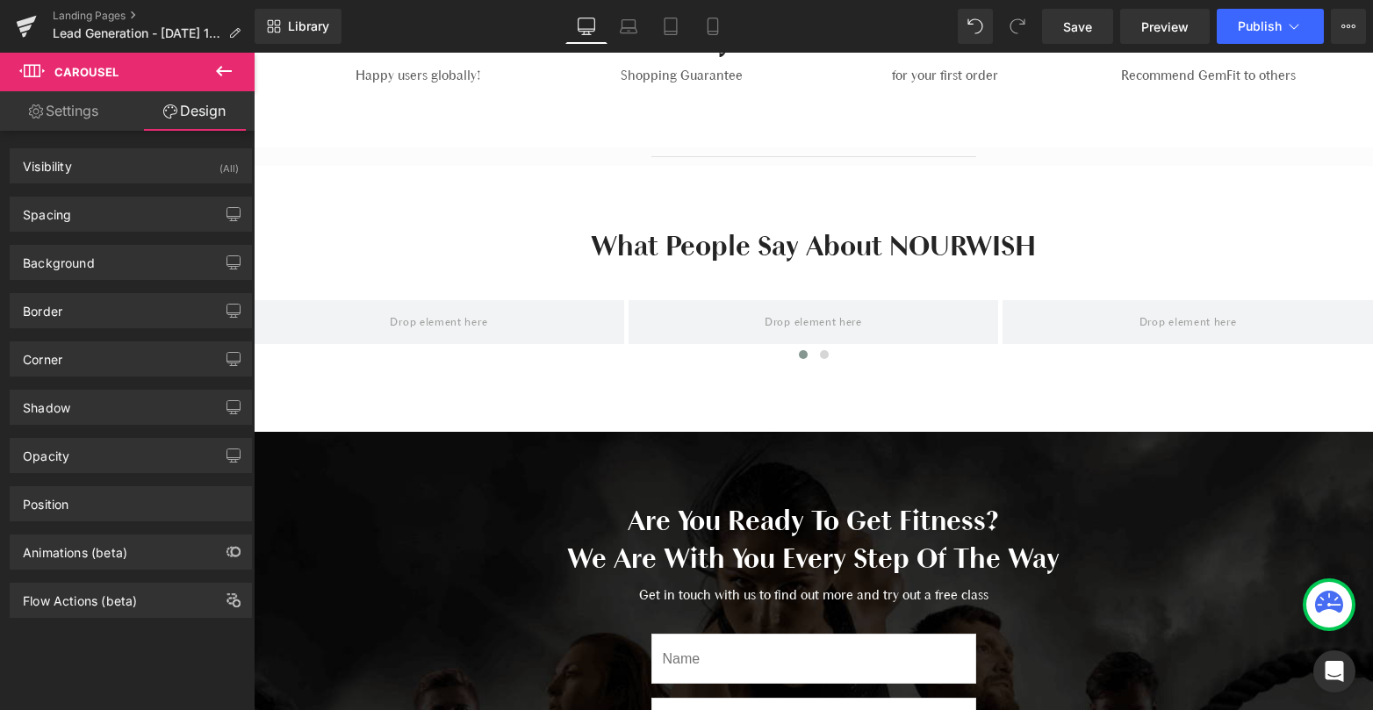
click at [232, 64] on icon at bounding box center [223, 71] width 21 height 21
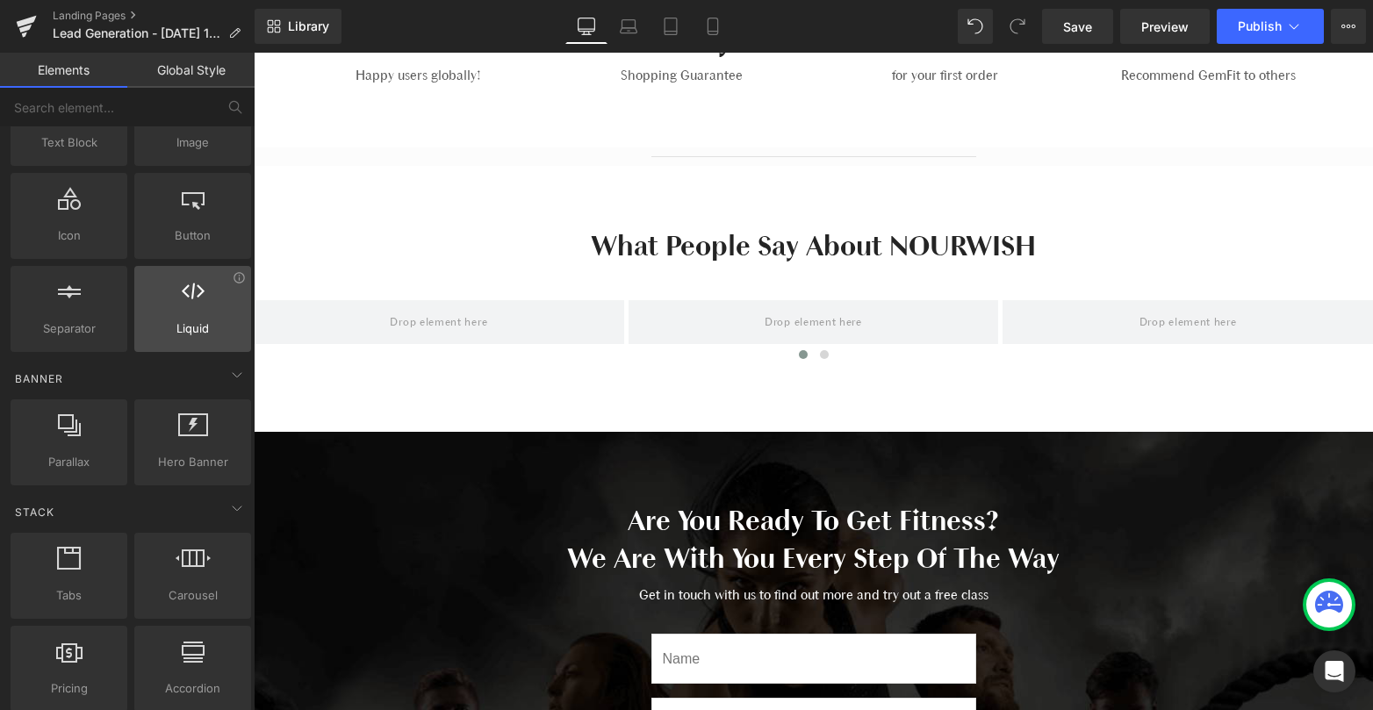
scroll to position [186, 0]
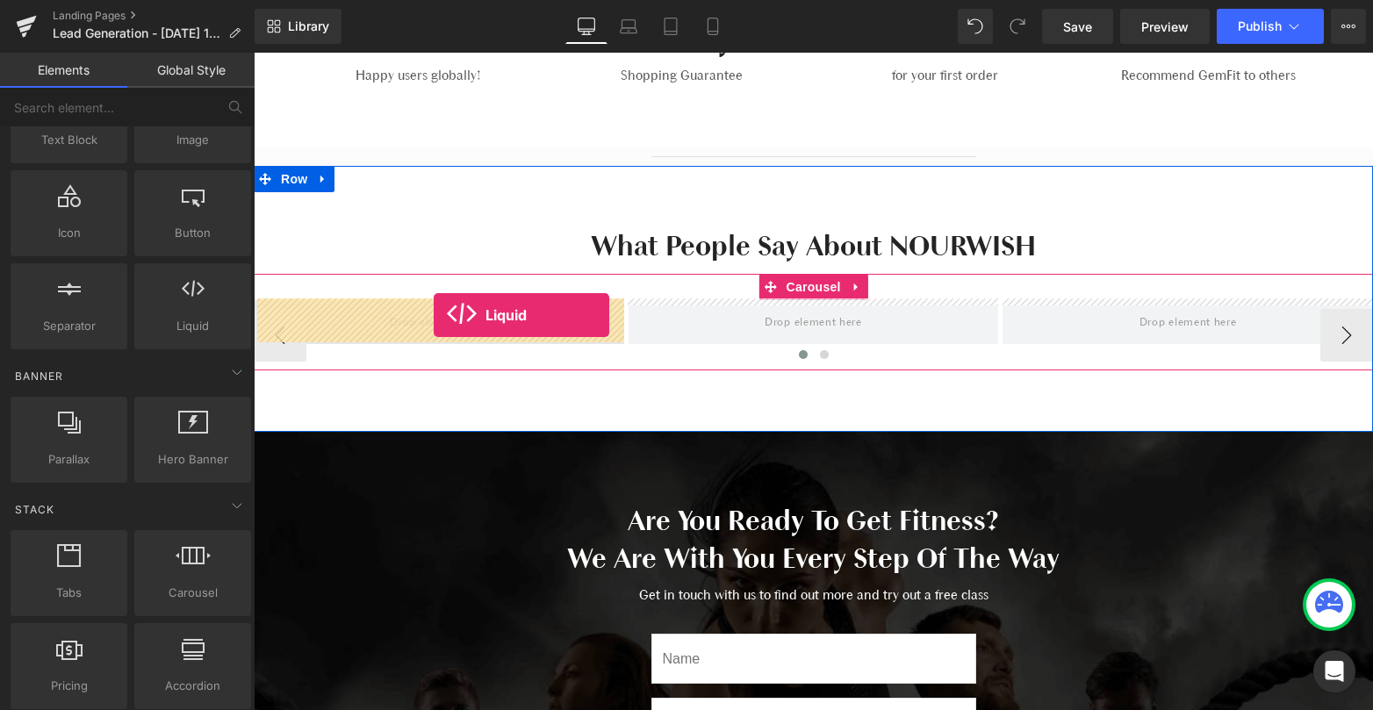
drag, startPoint x: 453, startPoint y: 357, endPoint x: 434, endPoint y: 317, distance: 44.8
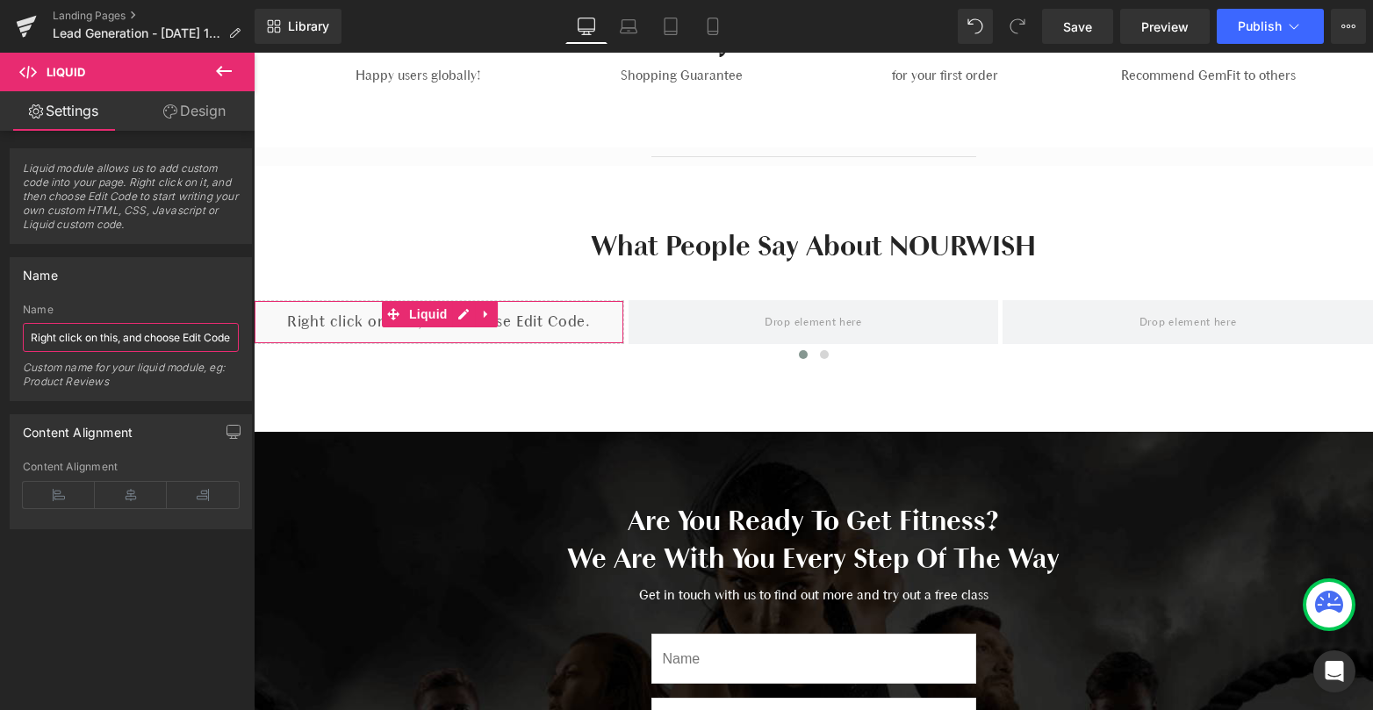
click at [212, 334] on input "Right click on this, and choose Edit Code." at bounding box center [131, 337] width 216 height 29
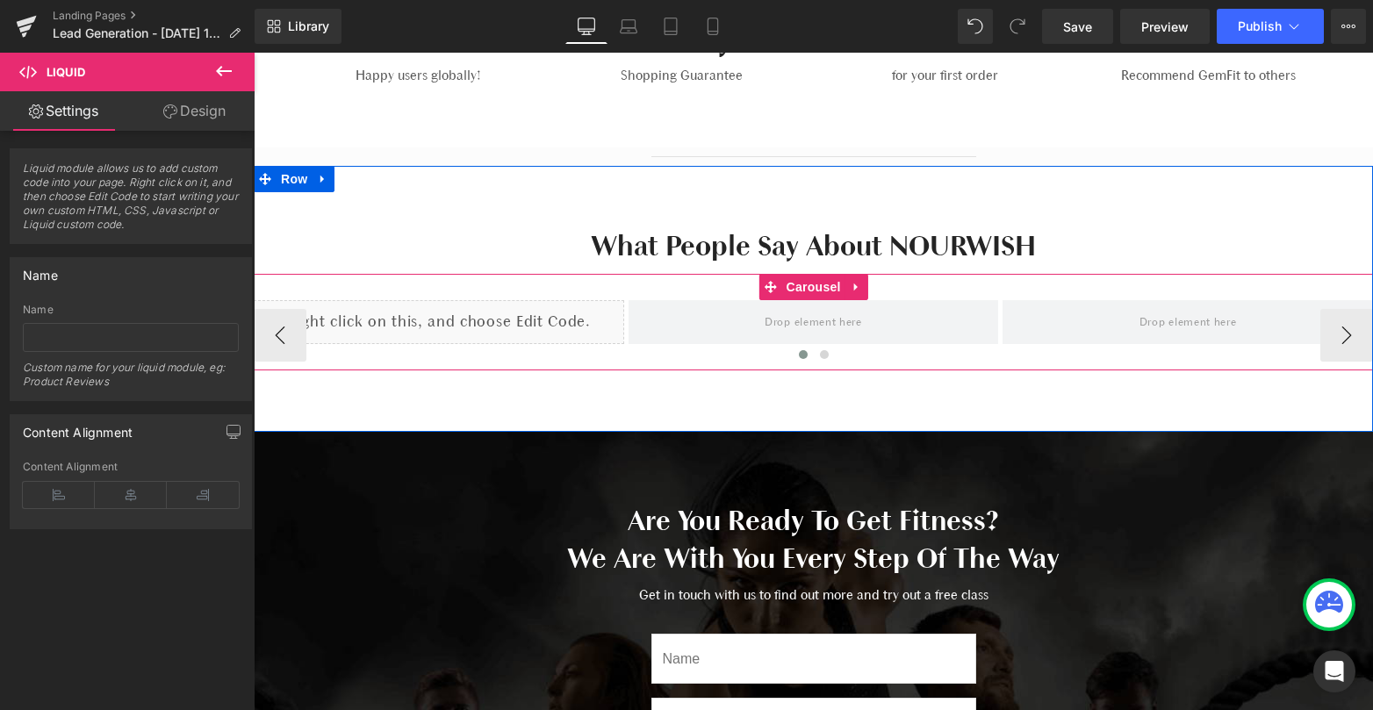
click at [499, 318] on div "Liquid" at bounding box center [439, 322] width 370 height 44
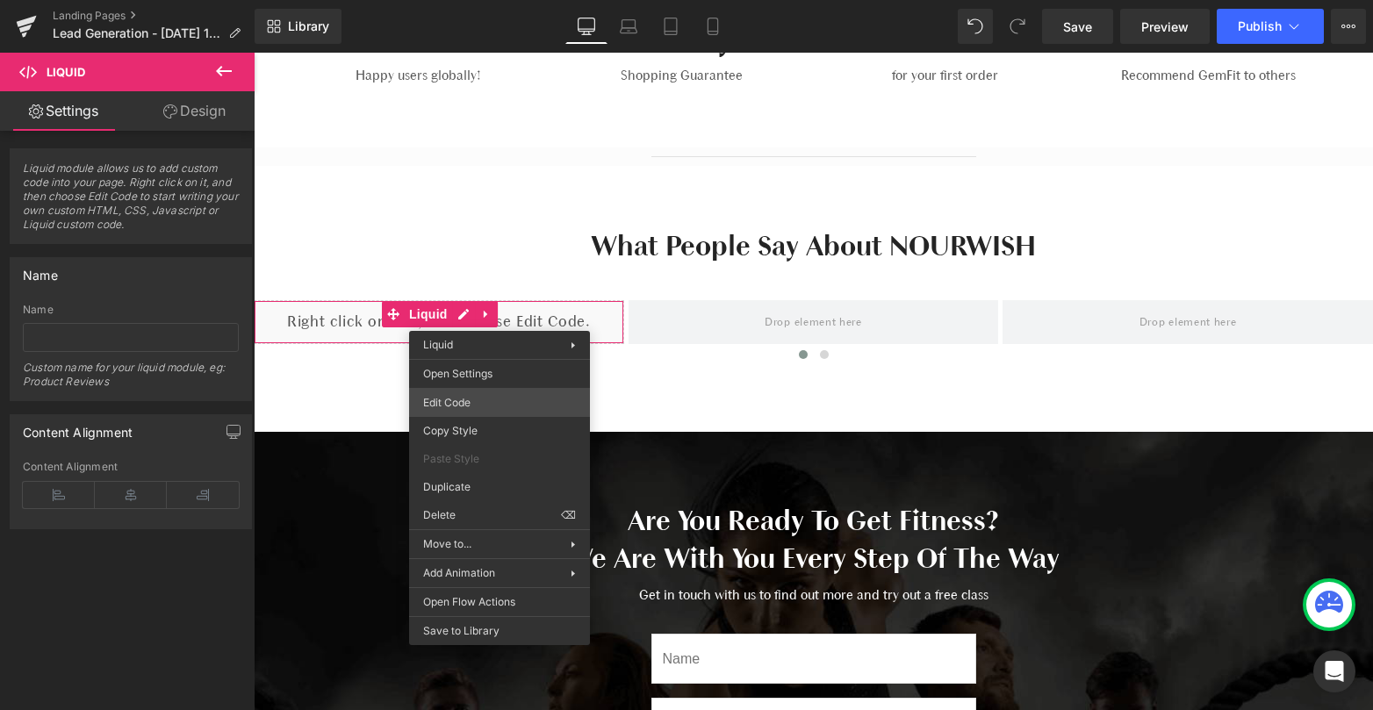
click at [470, 0] on div "Liquid You are previewing how the will restyle your page. You can not edit Elem…" at bounding box center [686, 0] width 1373 height 0
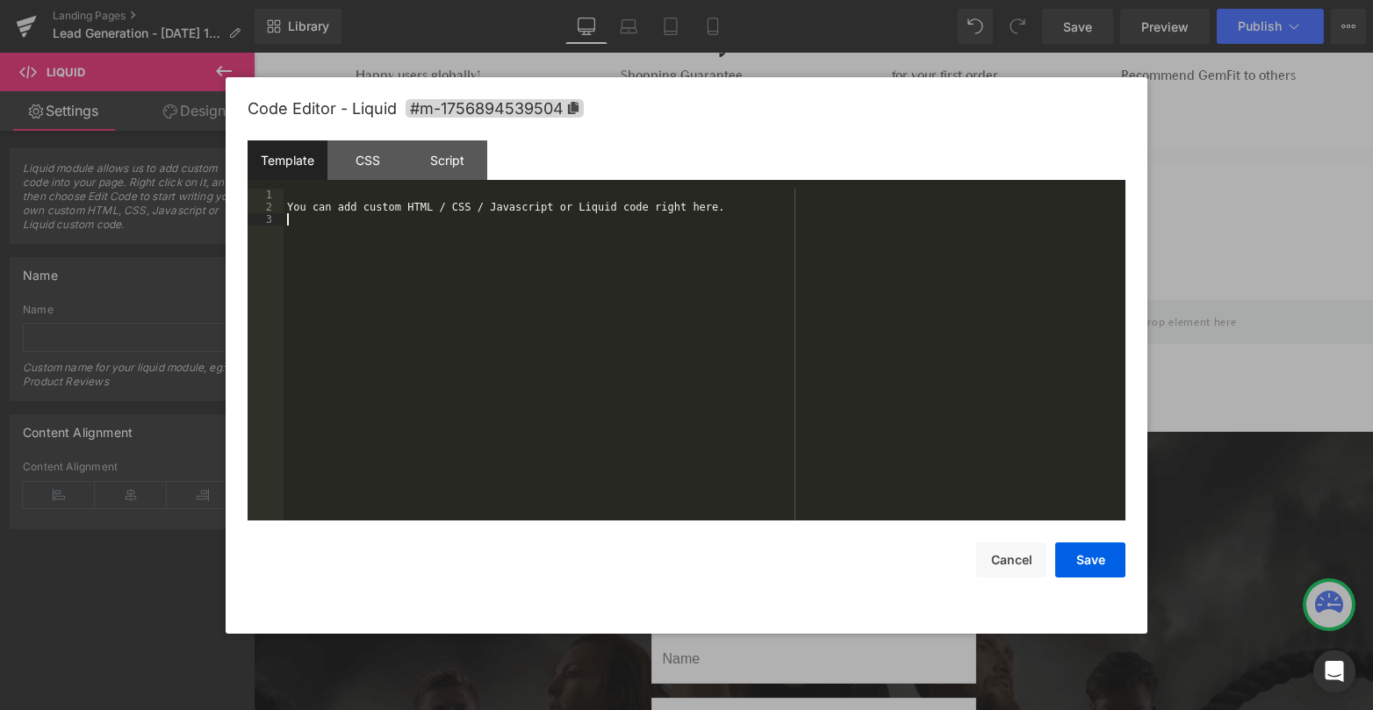
click at [473, 267] on div "You can add custom HTML / CSS / Javascript or Liquid code right here." at bounding box center [704, 367] width 842 height 356
click at [499, 209] on div "You can add custom HTML / CSS / Javascript or Liquid code right here." at bounding box center [704, 367] width 842 height 356
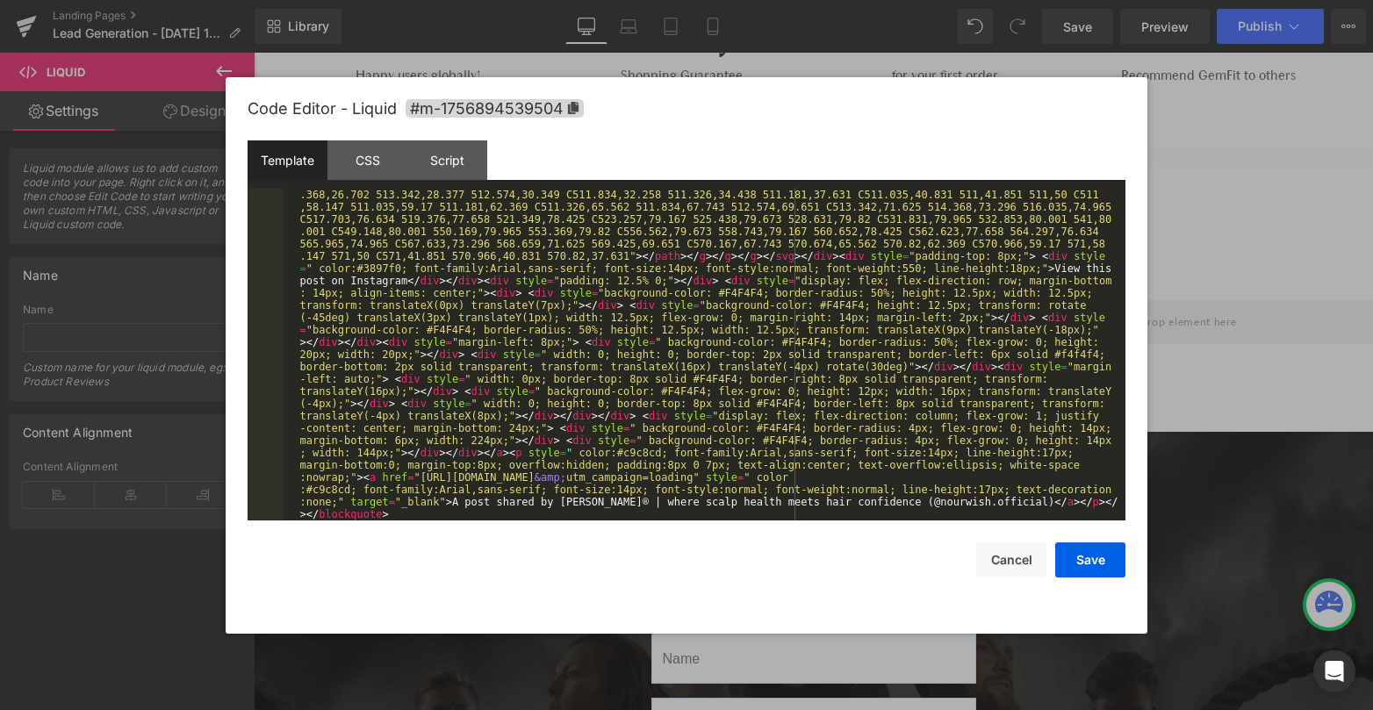
scroll to position [356, 0]
click at [1092, 563] on button "Save" at bounding box center [1090, 559] width 70 height 35
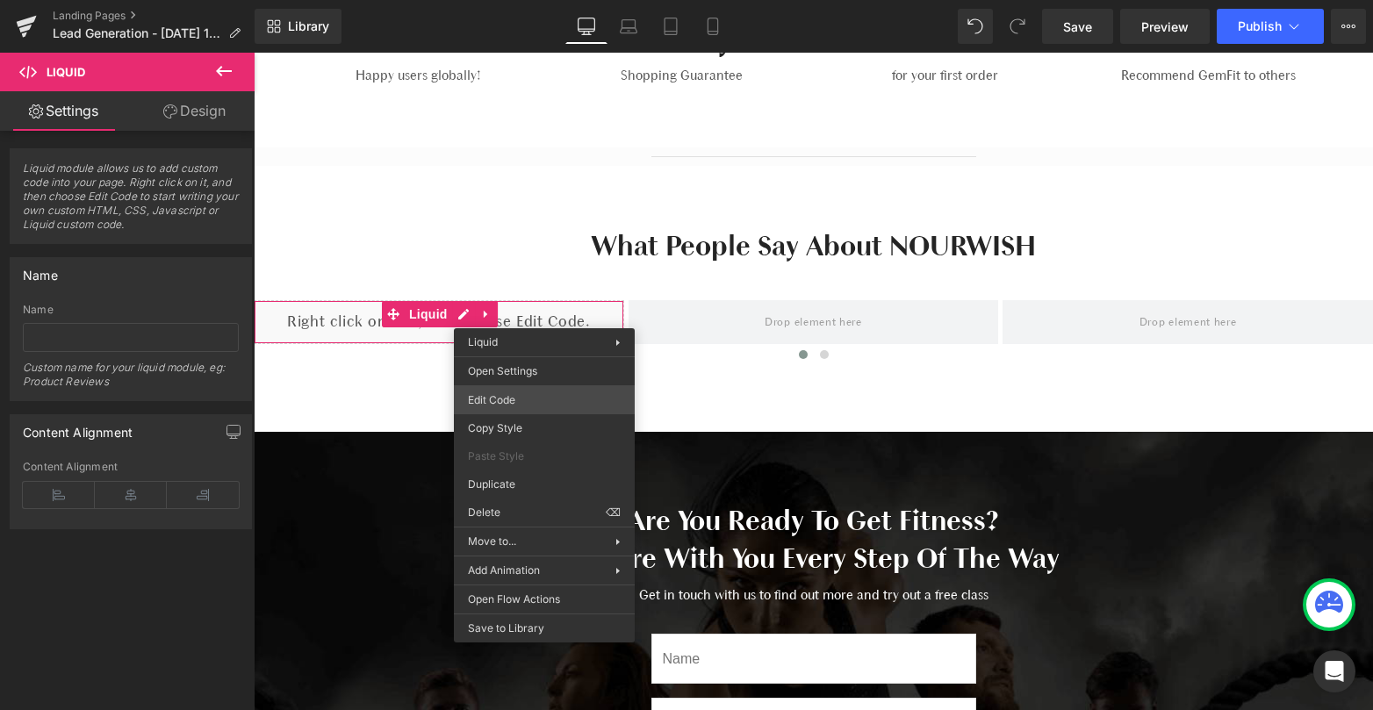
click at [539, 0] on div "Liquid You are previewing how the will restyle your page. You can not edit Elem…" at bounding box center [686, 0] width 1373 height 0
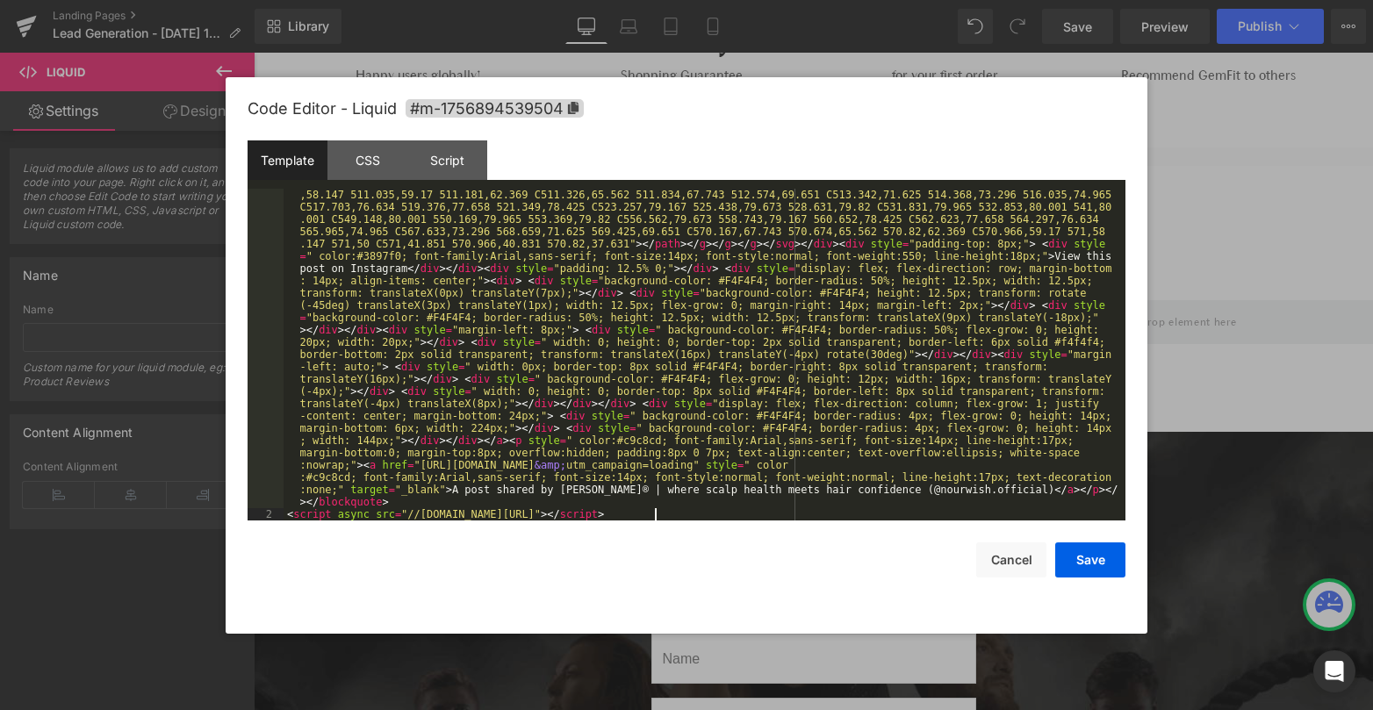
scroll to position [369, 0]
click at [1094, 562] on button "Save" at bounding box center [1090, 559] width 70 height 35
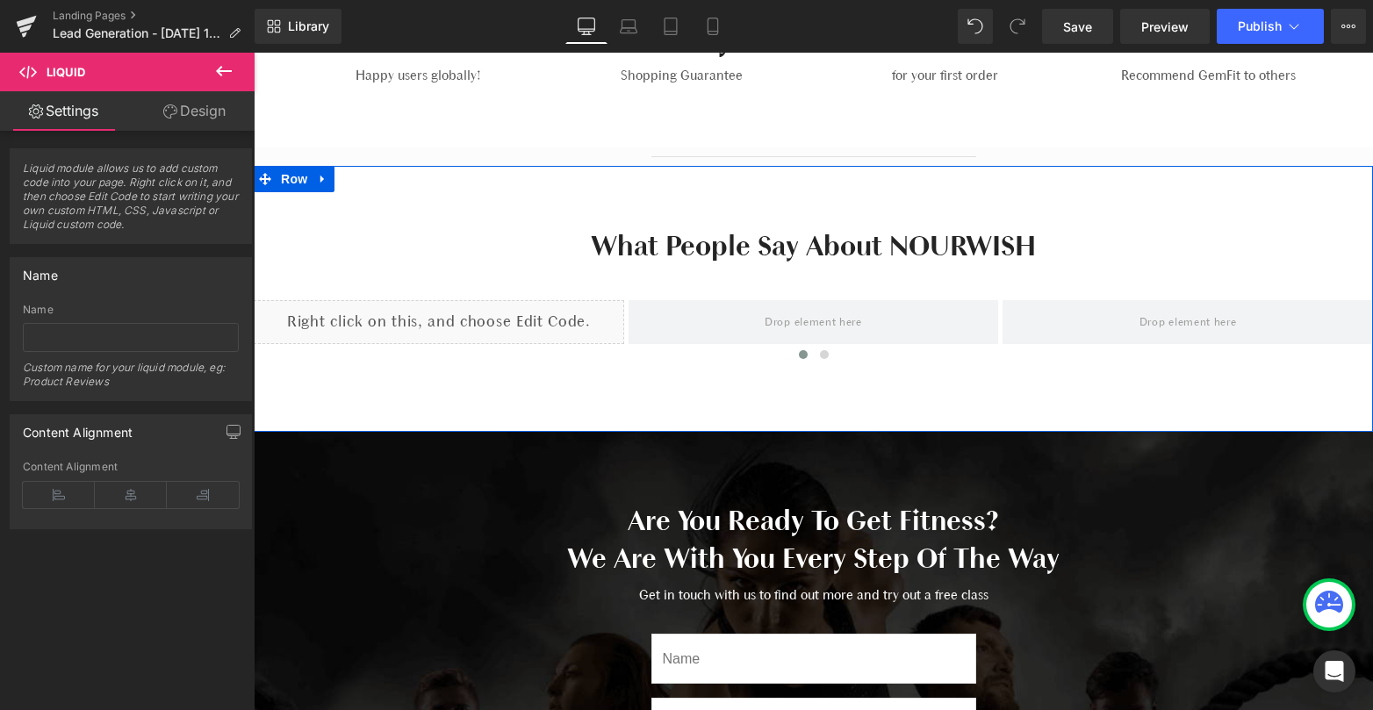
click at [656, 418] on div "What People Say About NOURWISH Heading Row Liquid ‹ › [GEOGRAPHIC_DATA]" at bounding box center [813, 299] width 1119 height 266
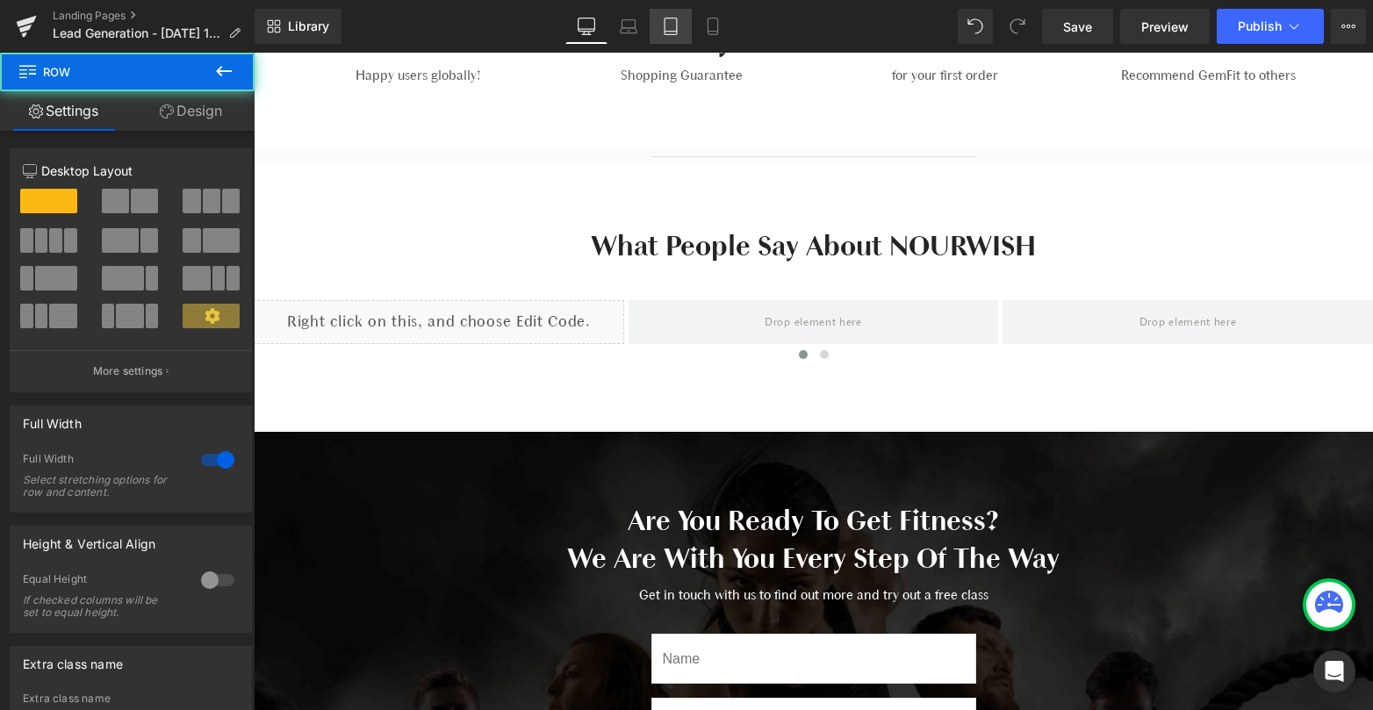
click at [676, 34] on icon at bounding box center [670, 26] width 12 height 17
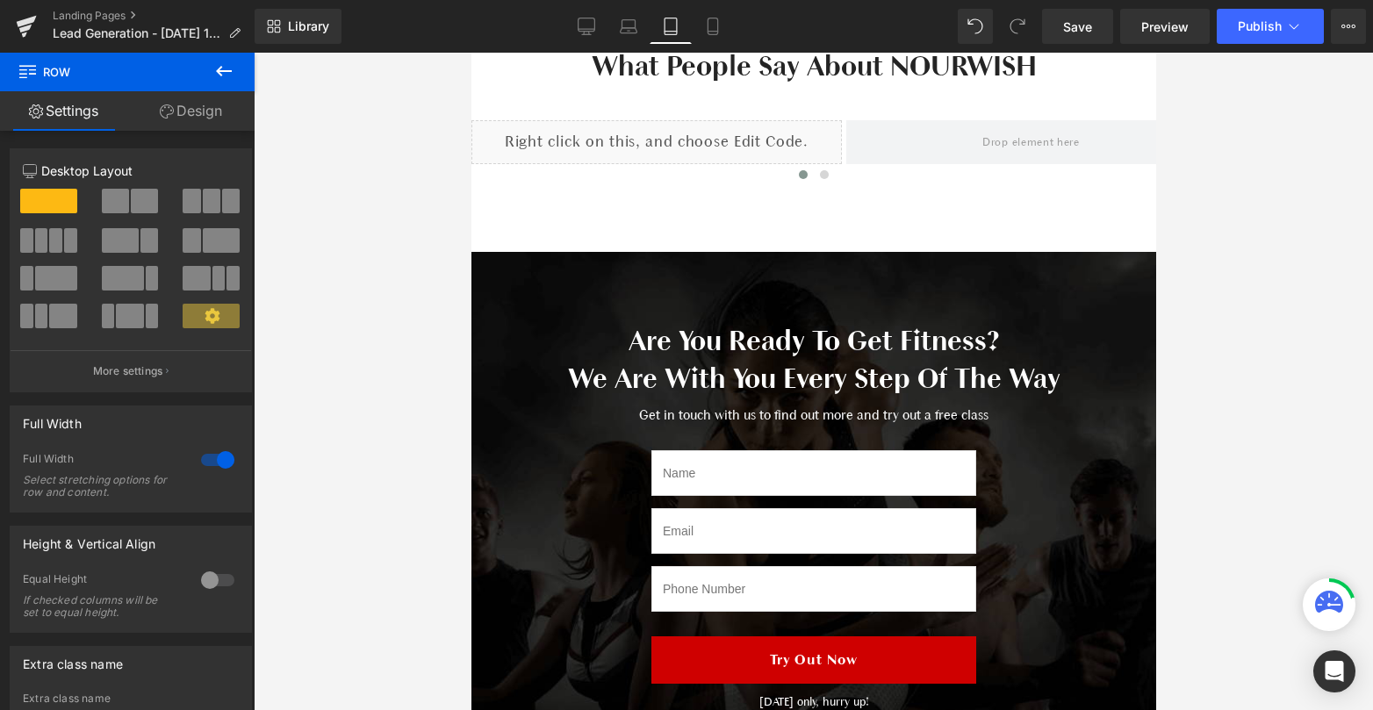
scroll to position [488, 0]
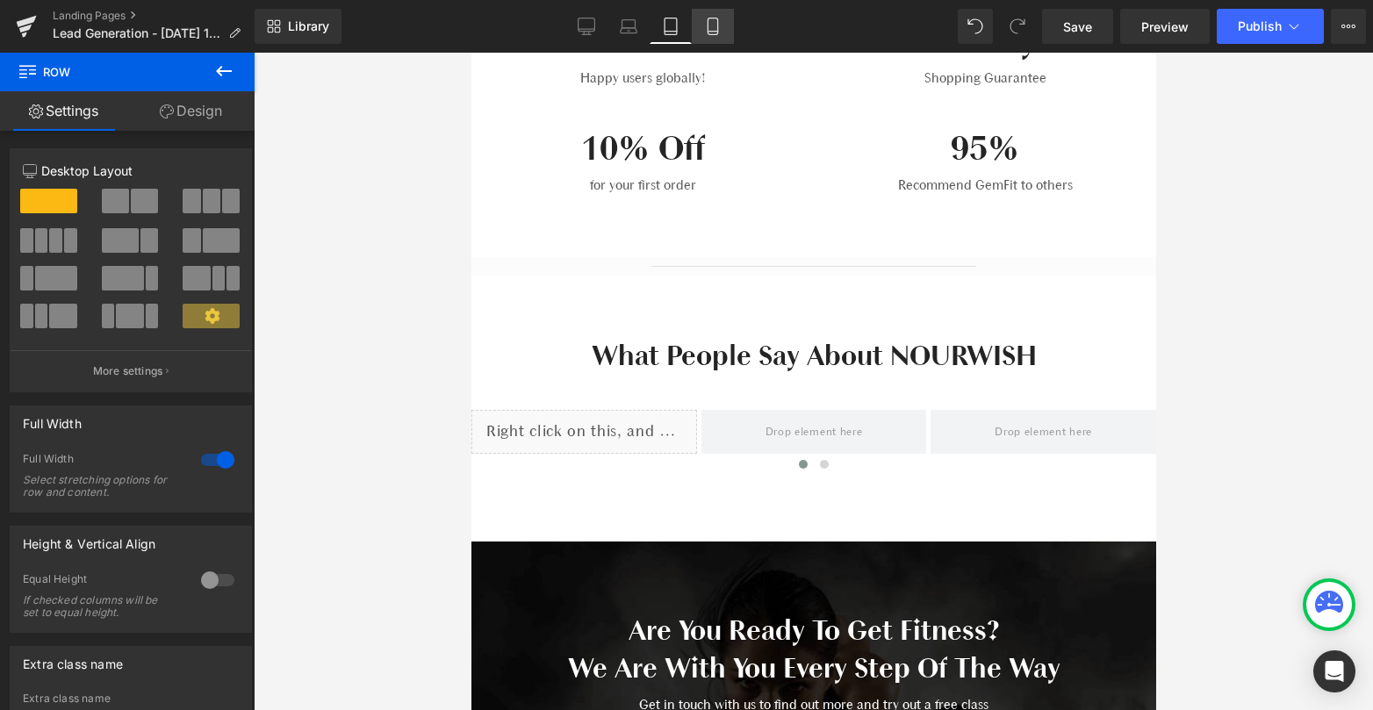
click at [714, 23] on icon at bounding box center [713, 27] width 18 height 18
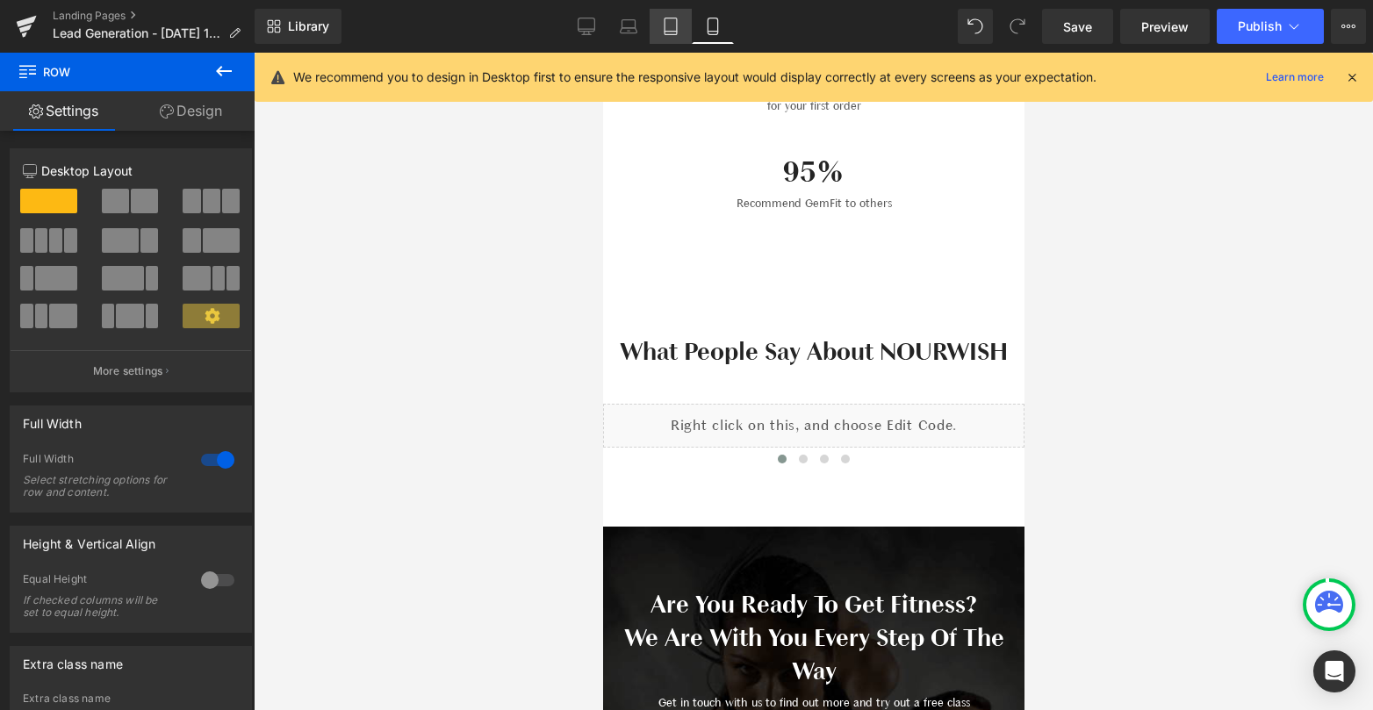
click at [656, 31] on link "Tablet" at bounding box center [670, 26] width 42 height 35
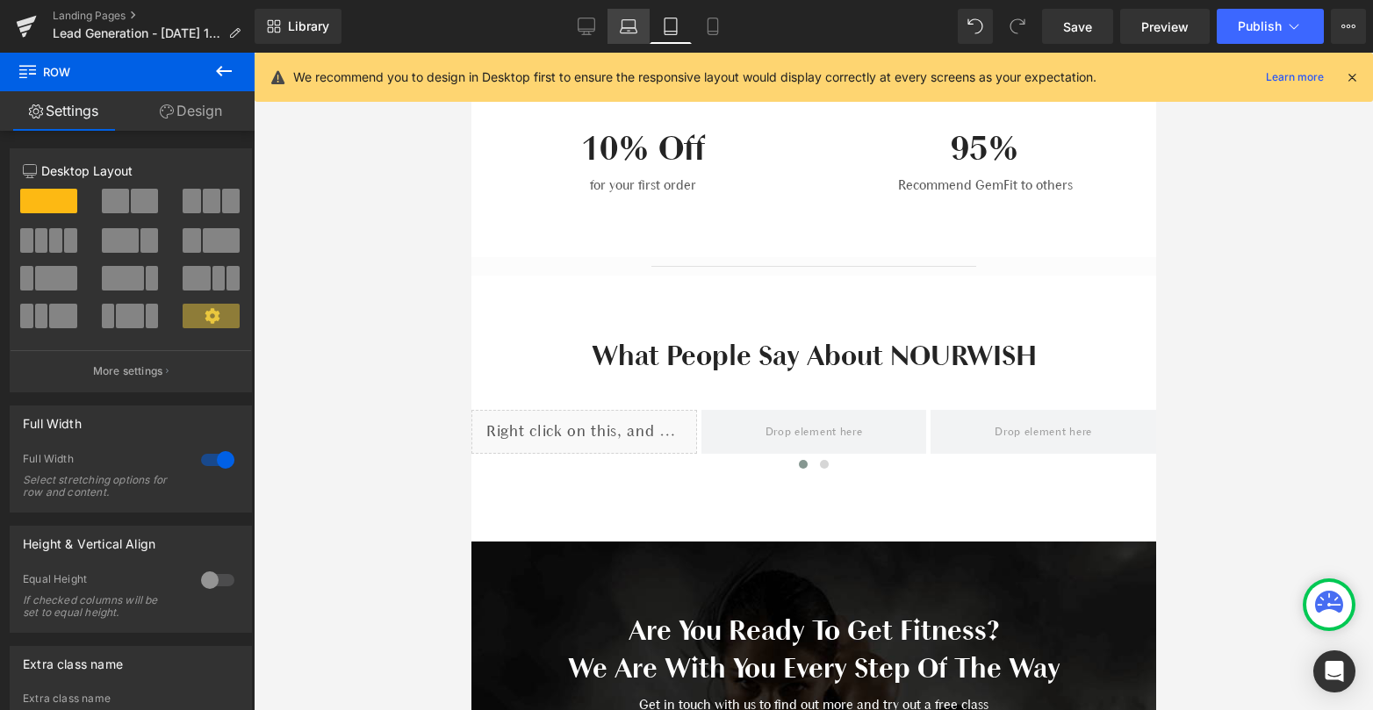
click at [628, 31] on icon at bounding box center [629, 27] width 18 height 18
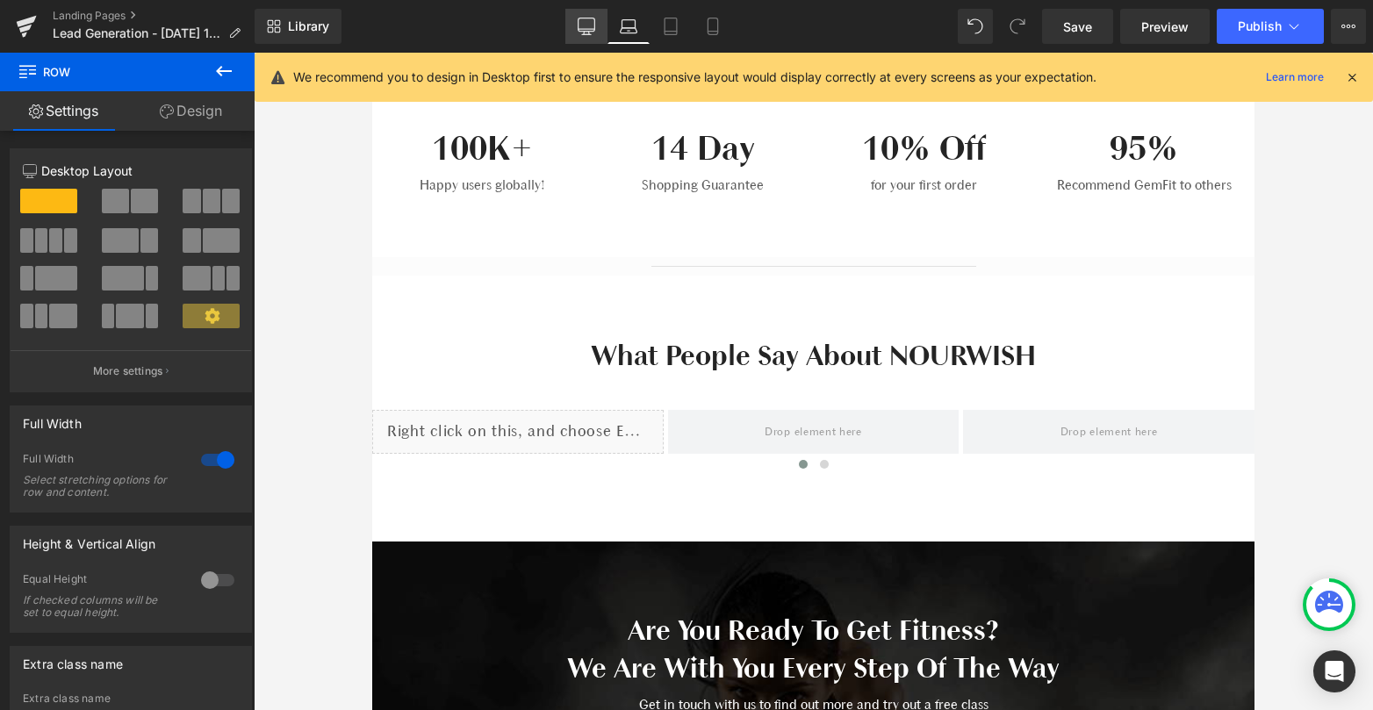
click at [574, 30] on link "Desktop" at bounding box center [586, 26] width 42 height 35
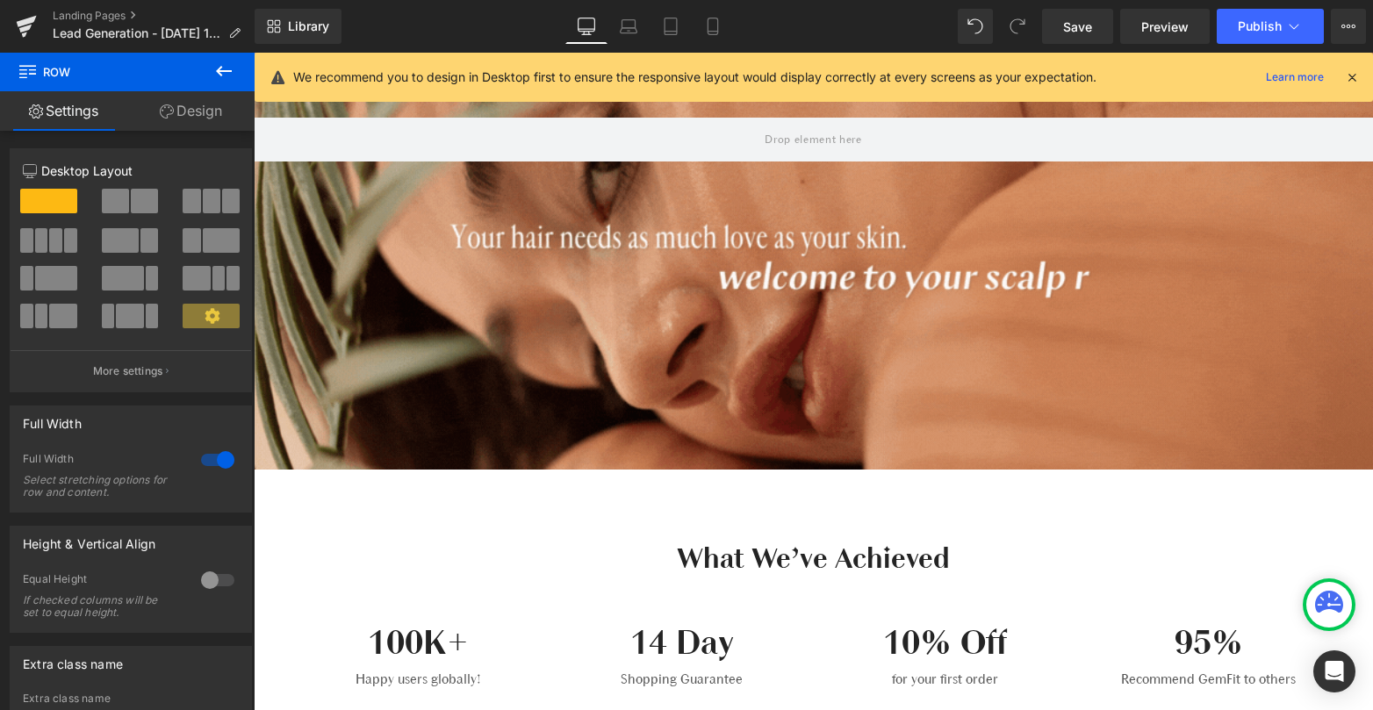
scroll to position [0, 0]
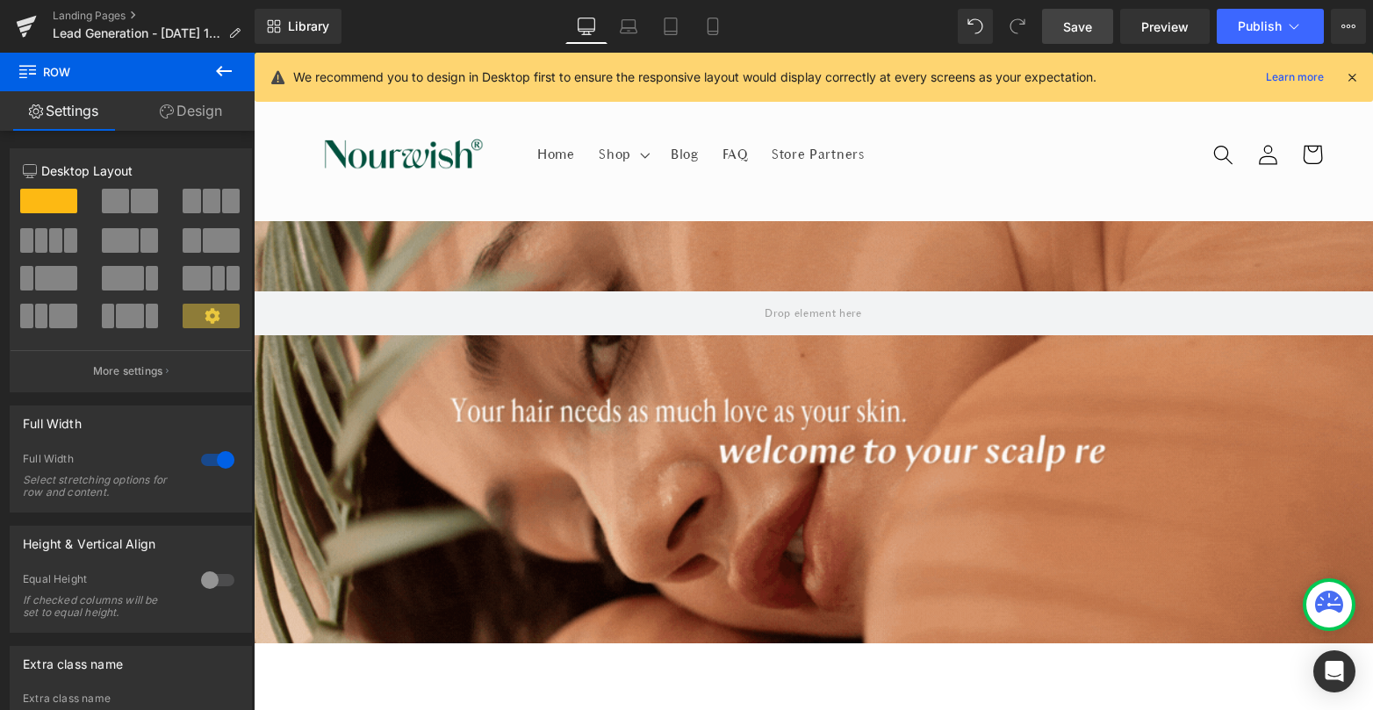
click at [1081, 29] on span "Save" at bounding box center [1077, 27] width 29 height 18
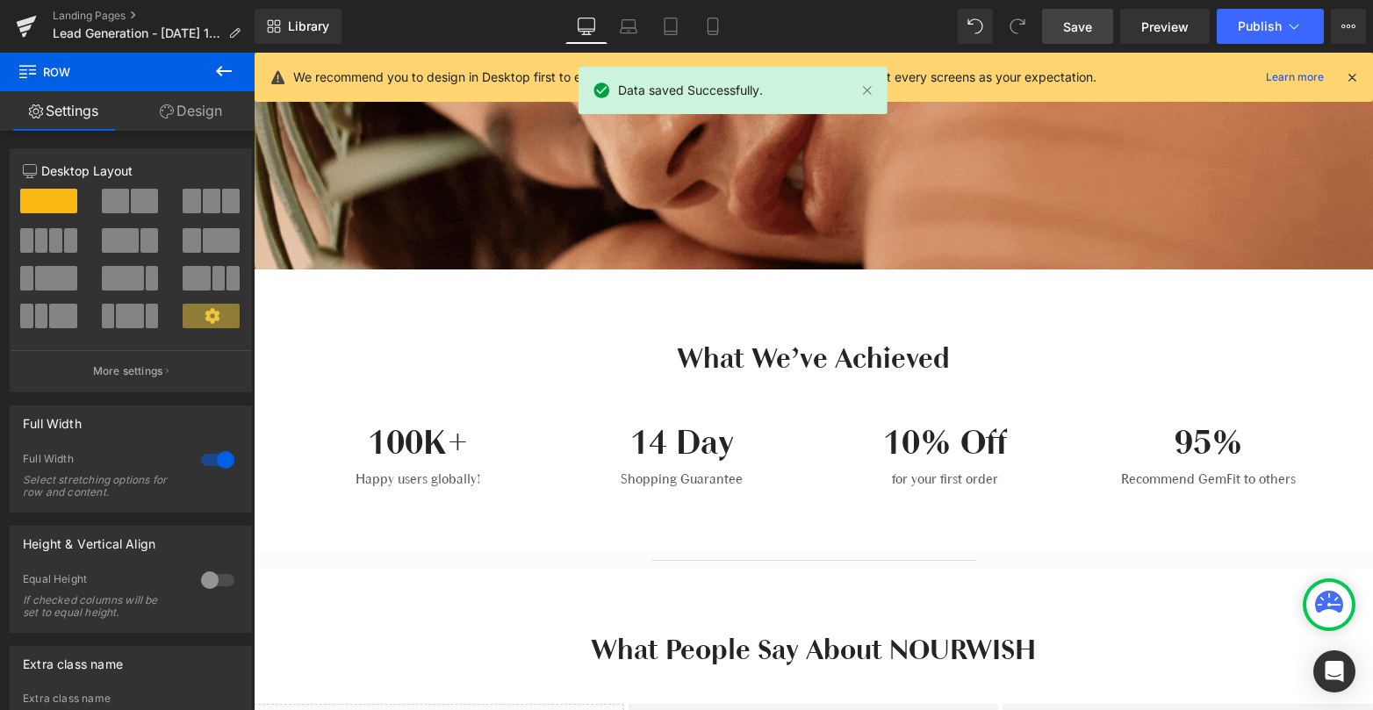
scroll to position [377, 0]
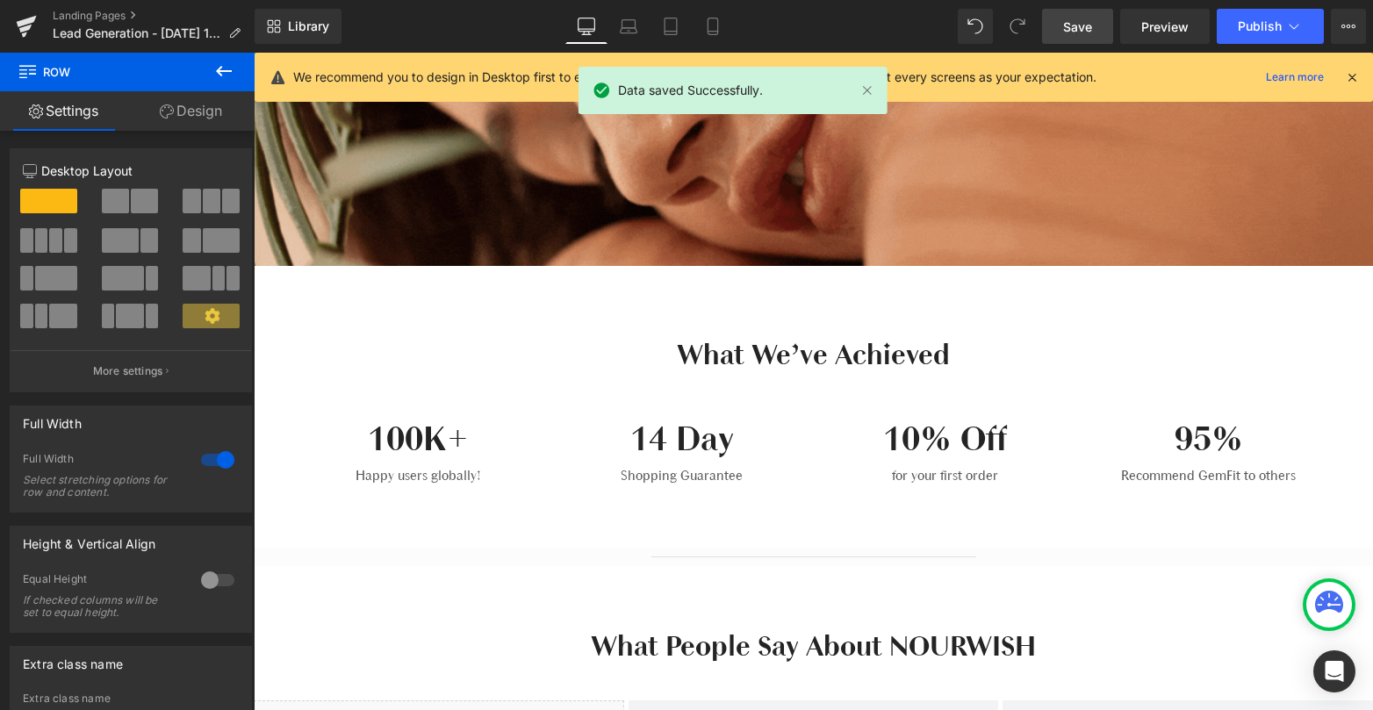
click at [825, 367] on h2 "What We’ve Achieved" at bounding box center [813, 355] width 1027 height 38
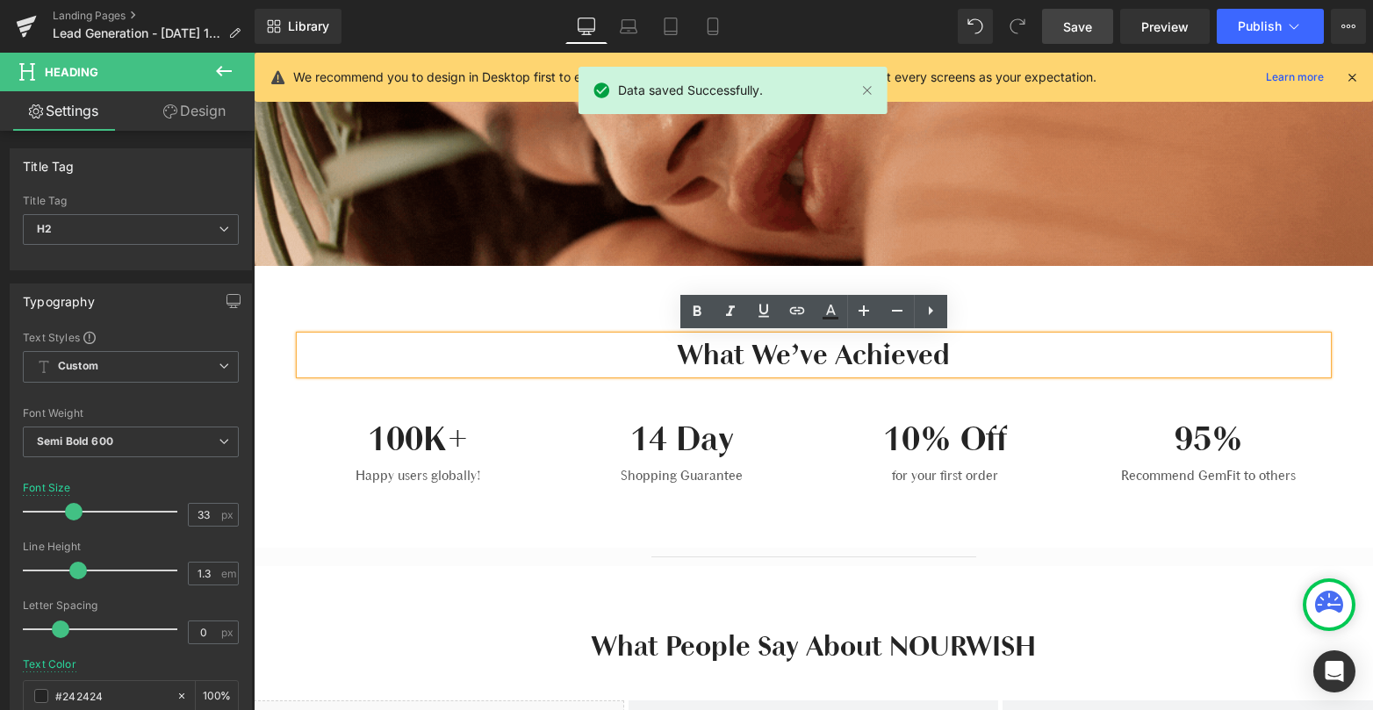
click at [657, 353] on h2 "What We’ve Achieved" at bounding box center [813, 355] width 1027 height 38
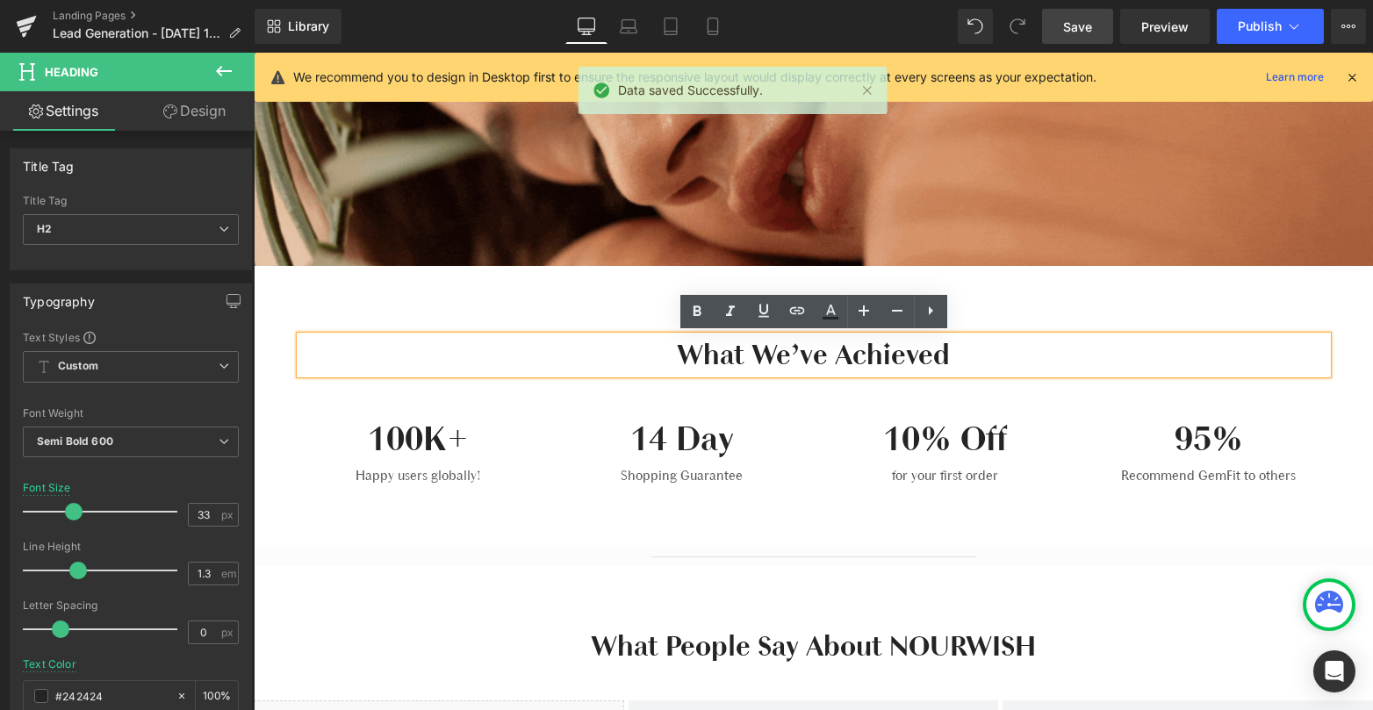
click at [593, 310] on div "What We’ve Achieved Heading Row" at bounding box center [813, 346] width 1053 height 73
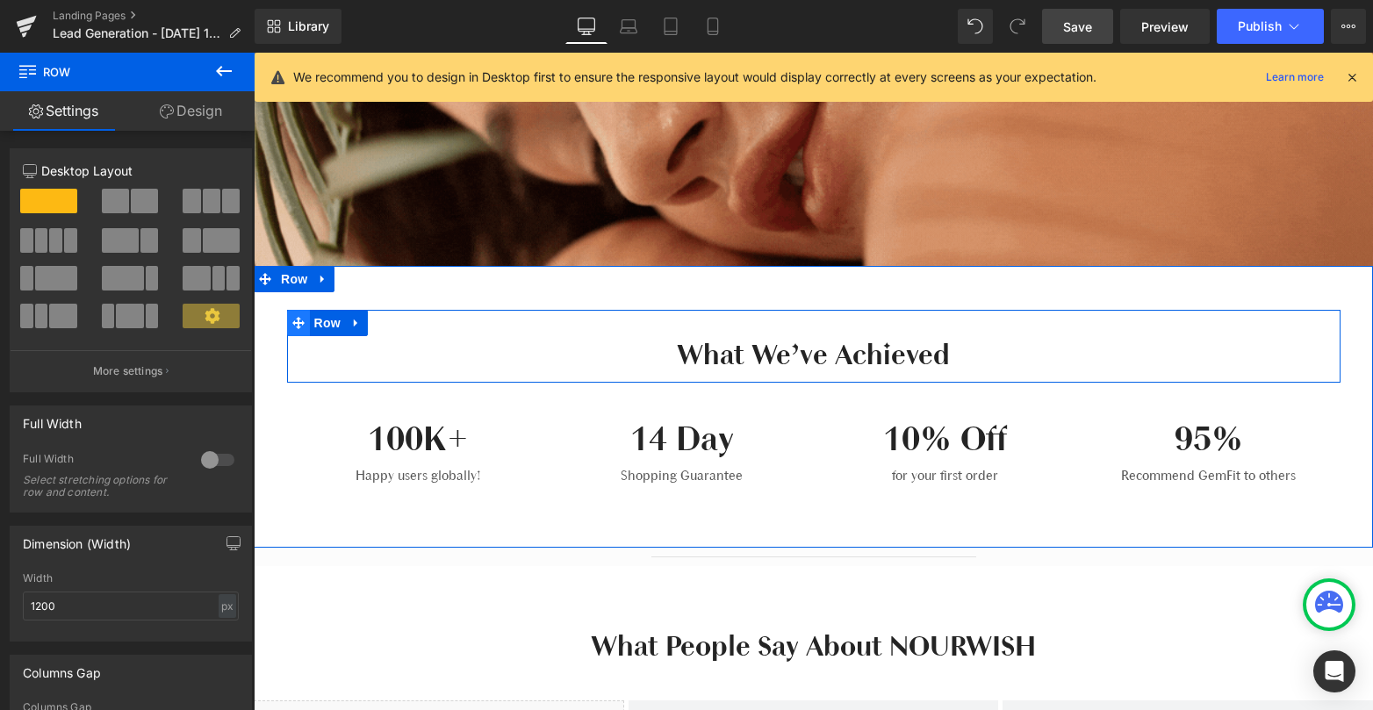
click at [295, 321] on icon at bounding box center [298, 323] width 12 height 12
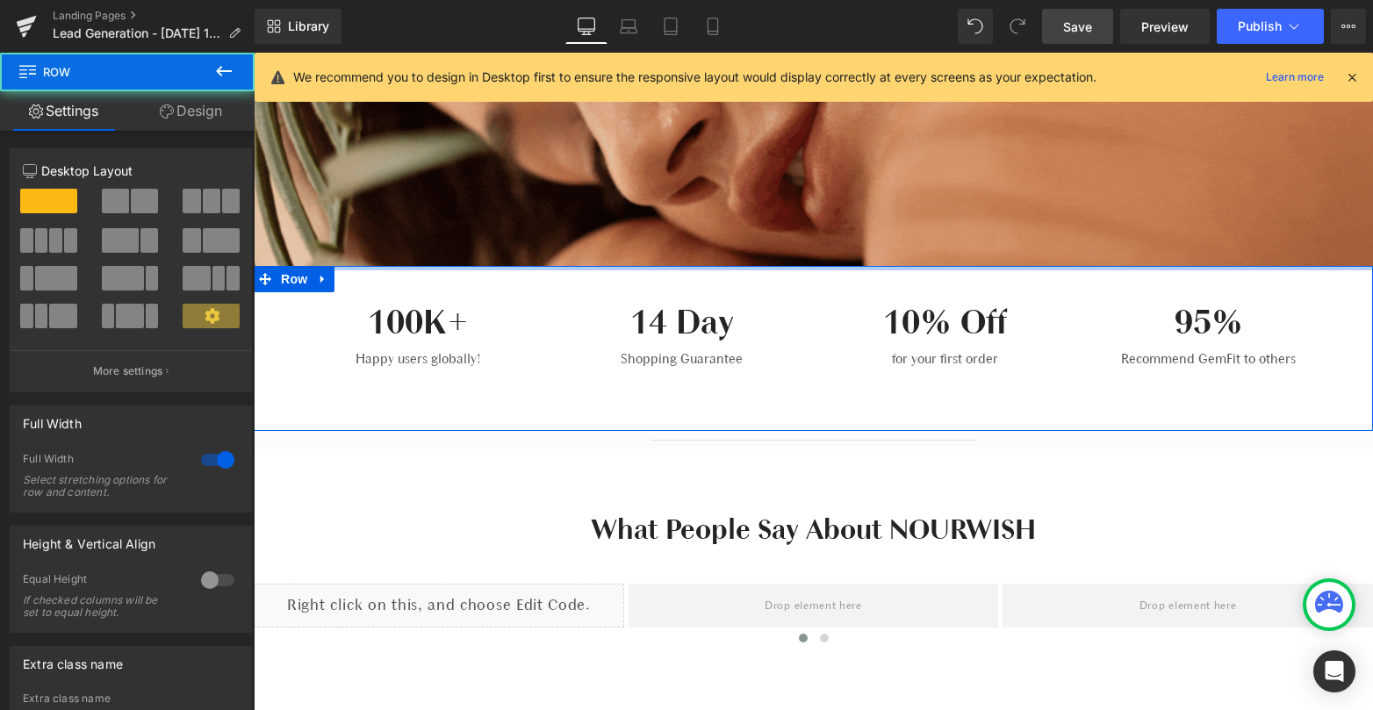
drag, startPoint x: 676, startPoint y: 293, endPoint x: 683, endPoint y: 189, distance: 104.7
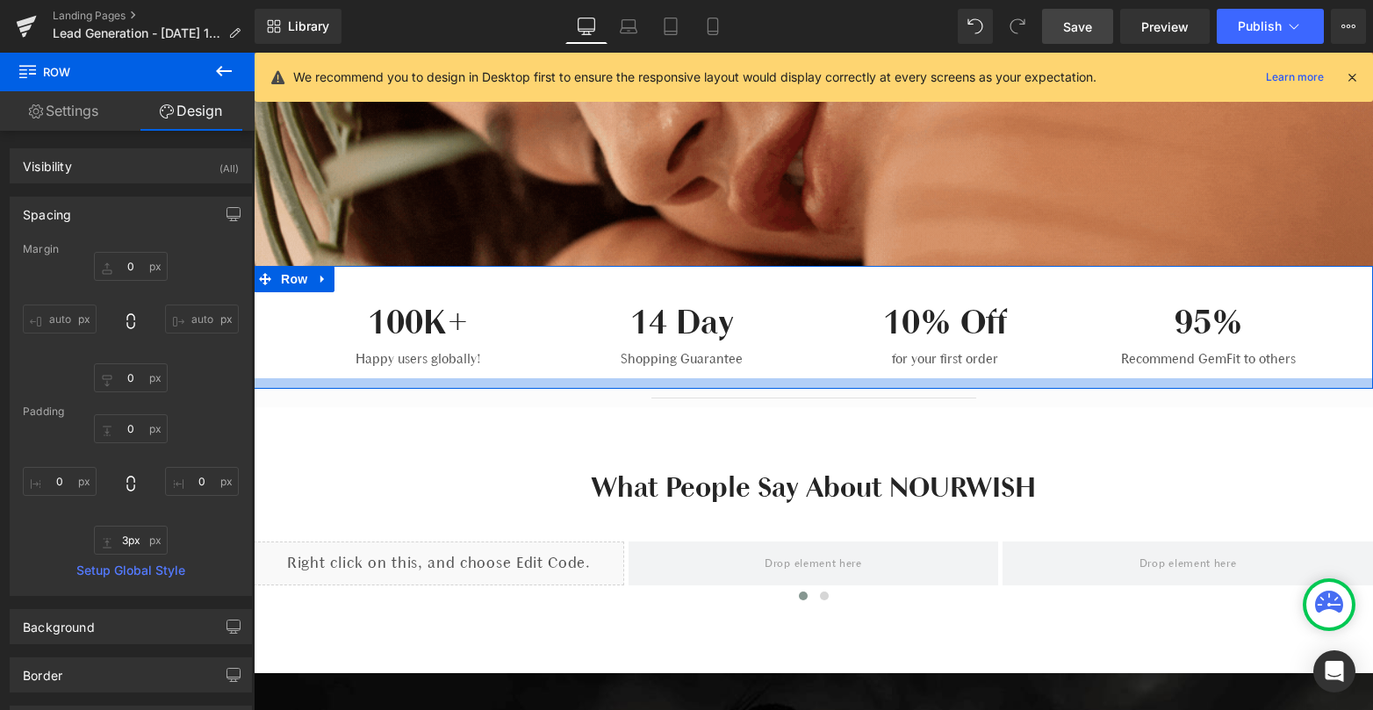
type input "0px"
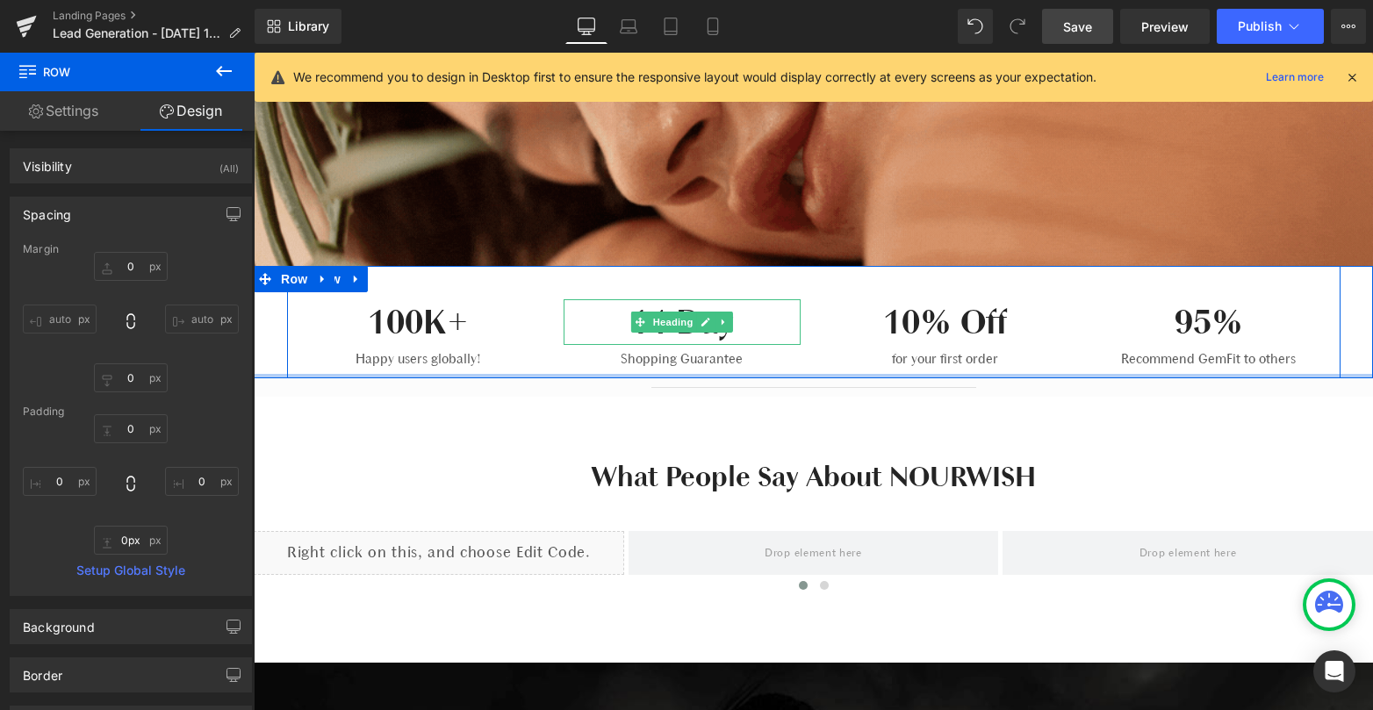
drag, startPoint x: 743, startPoint y: 419, endPoint x: 748, endPoint y: 320, distance: 98.4
click at [748, 320] on div "100K+ Heading Happy users globally! Text Block 14 Day Heading Shopping Guarante…" at bounding box center [813, 322] width 1119 height 112
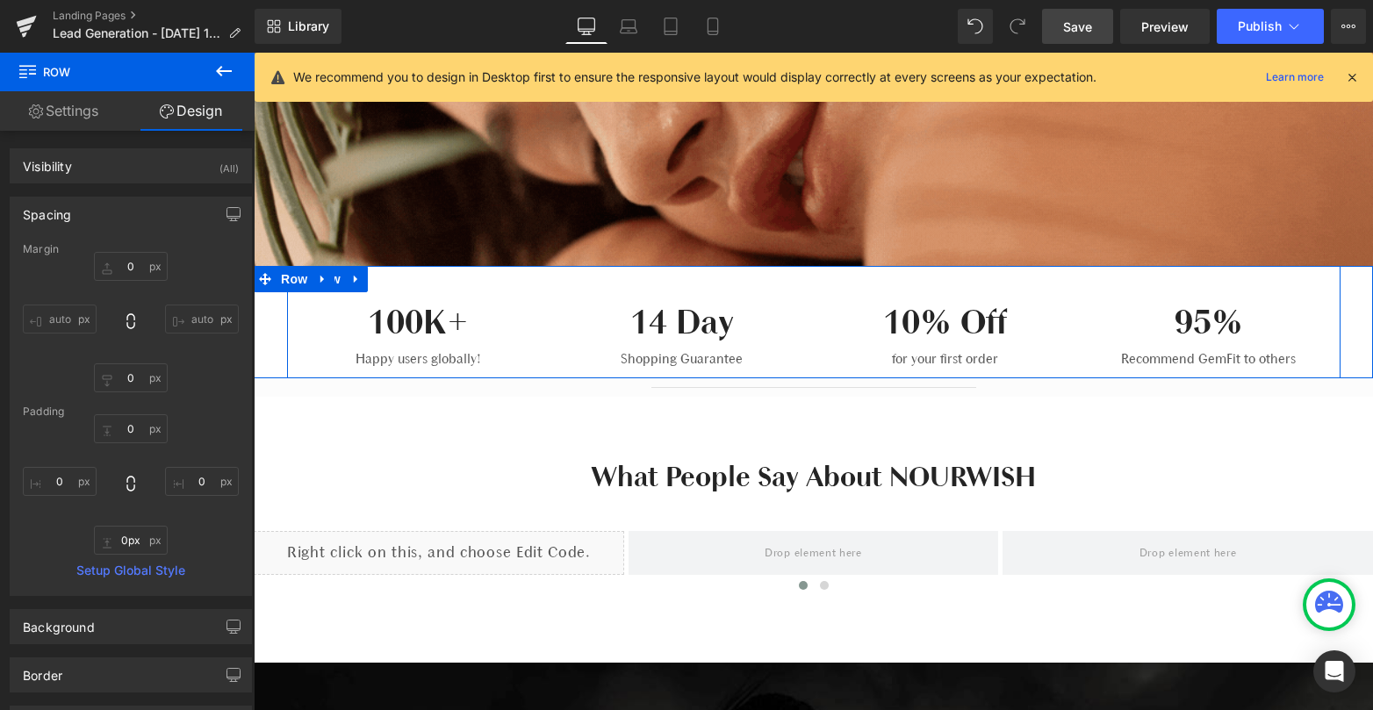
click at [520, 280] on div "100K+ Heading Happy users globally! Text Block 14 Day Heading Shopping Guarante…" at bounding box center [813, 322] width 1053 height 112
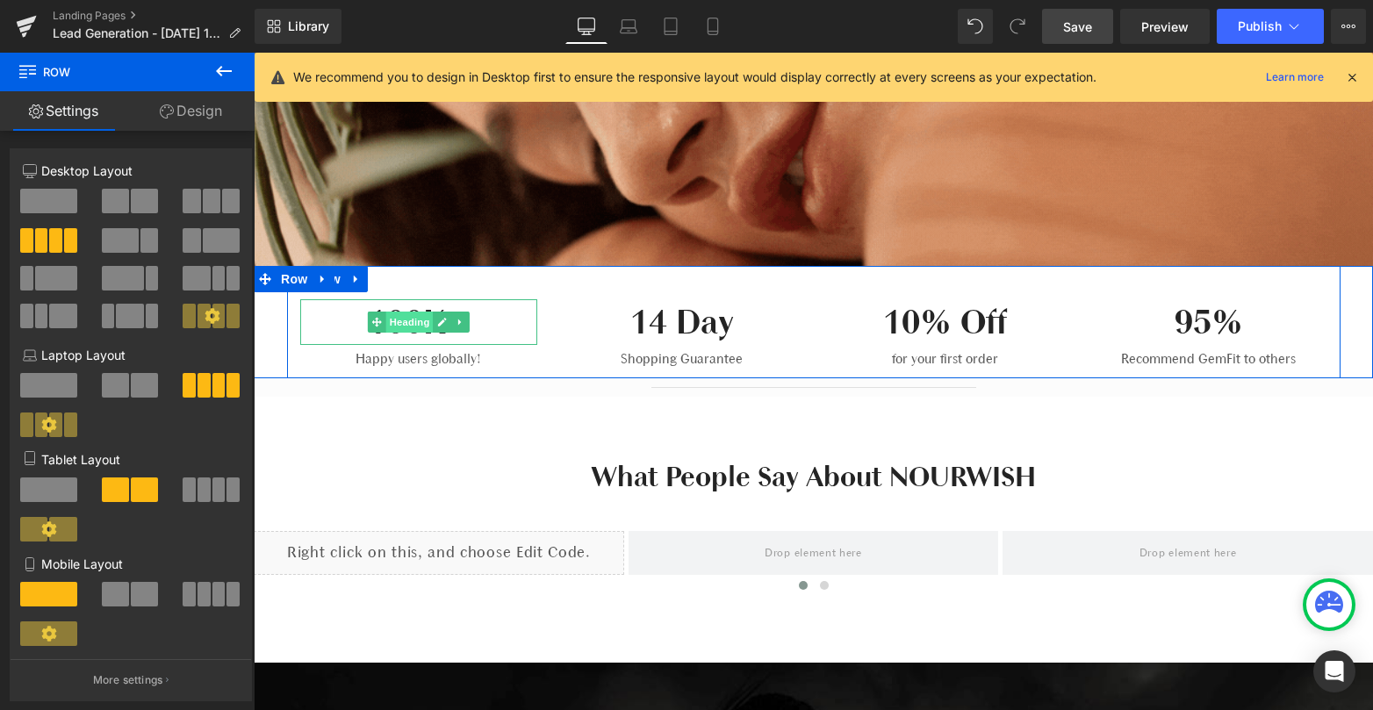
click at [430, 328] on span "Heading" at bounding box center [408, 322] width 47 height 21
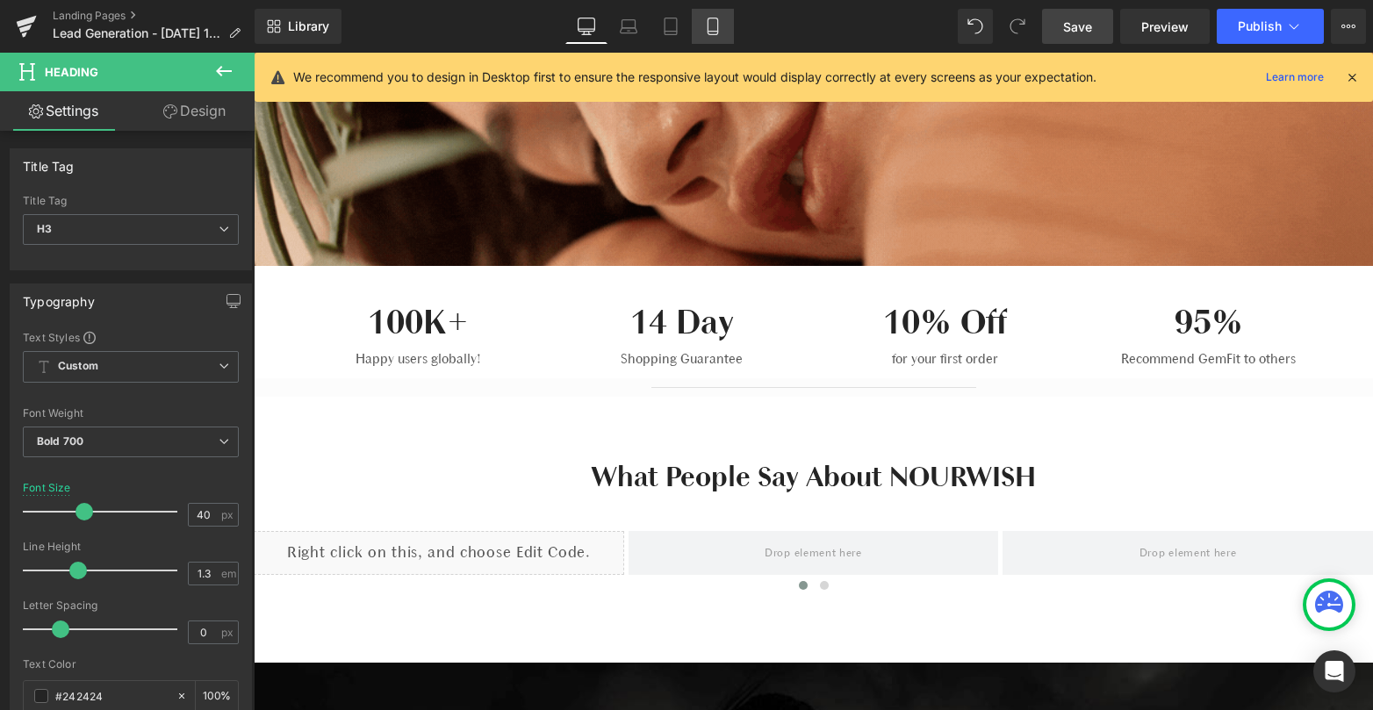
click at [728, 18] on link "Mobile" at bounding box center [713, 26] width 42 height 35
type input "35"
type input "100"
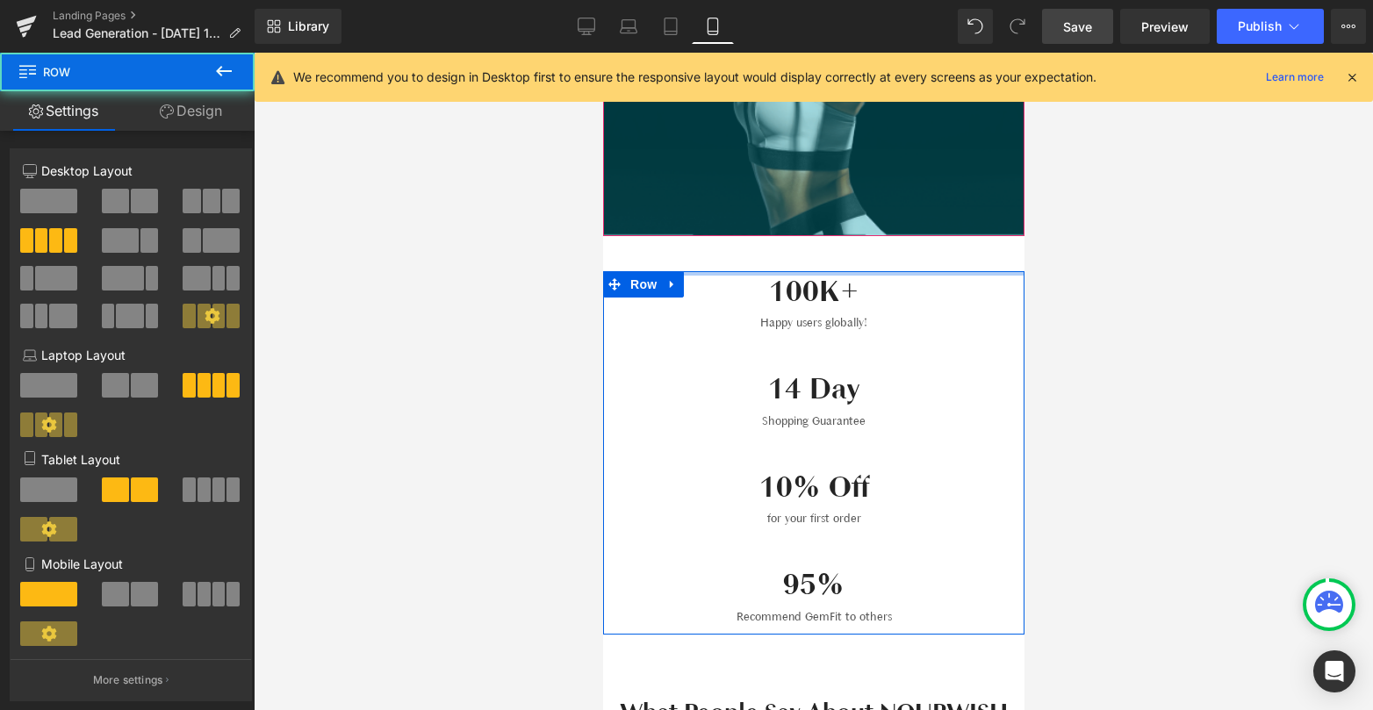
drag, startPoint x: 924, startPoint y: 269, endPoint x: 900, endPoint y: 244, distance: 34.8
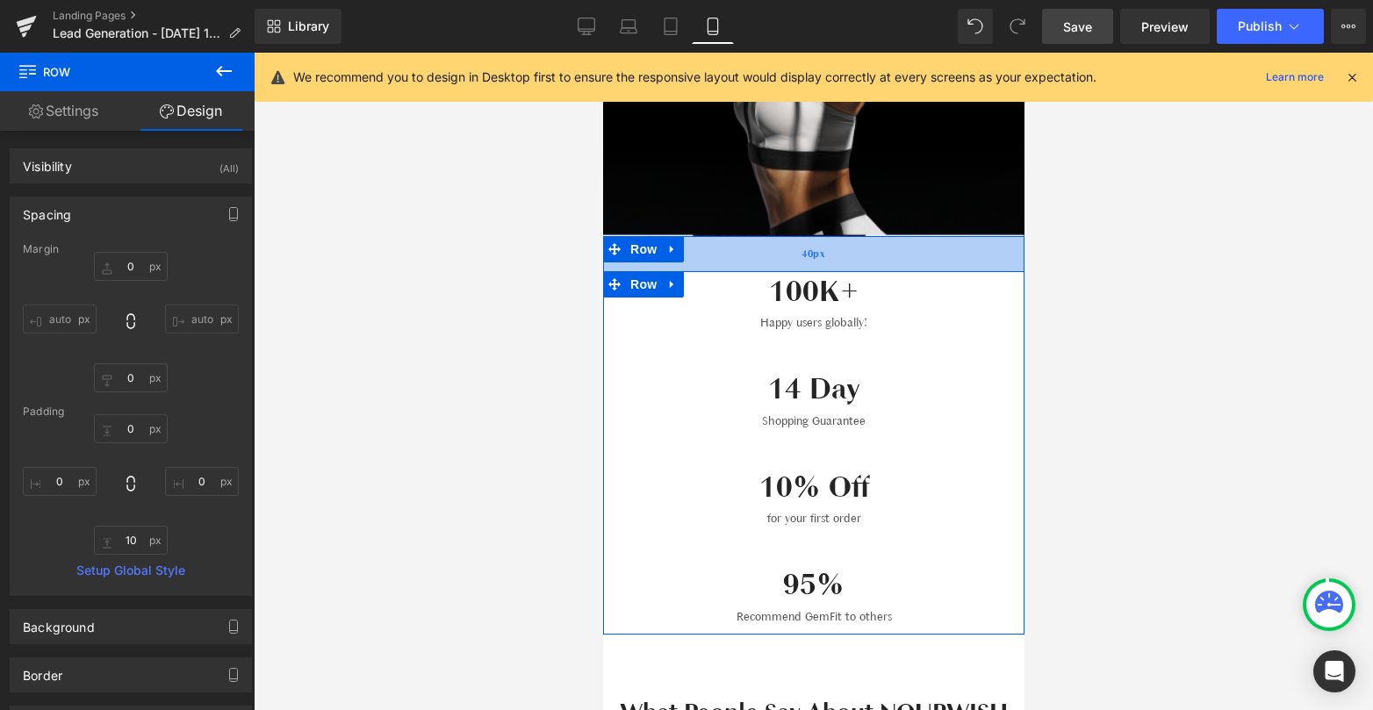
click at [900, 245] on div "40px" at bounding box center [812, 253] width 421 height 35
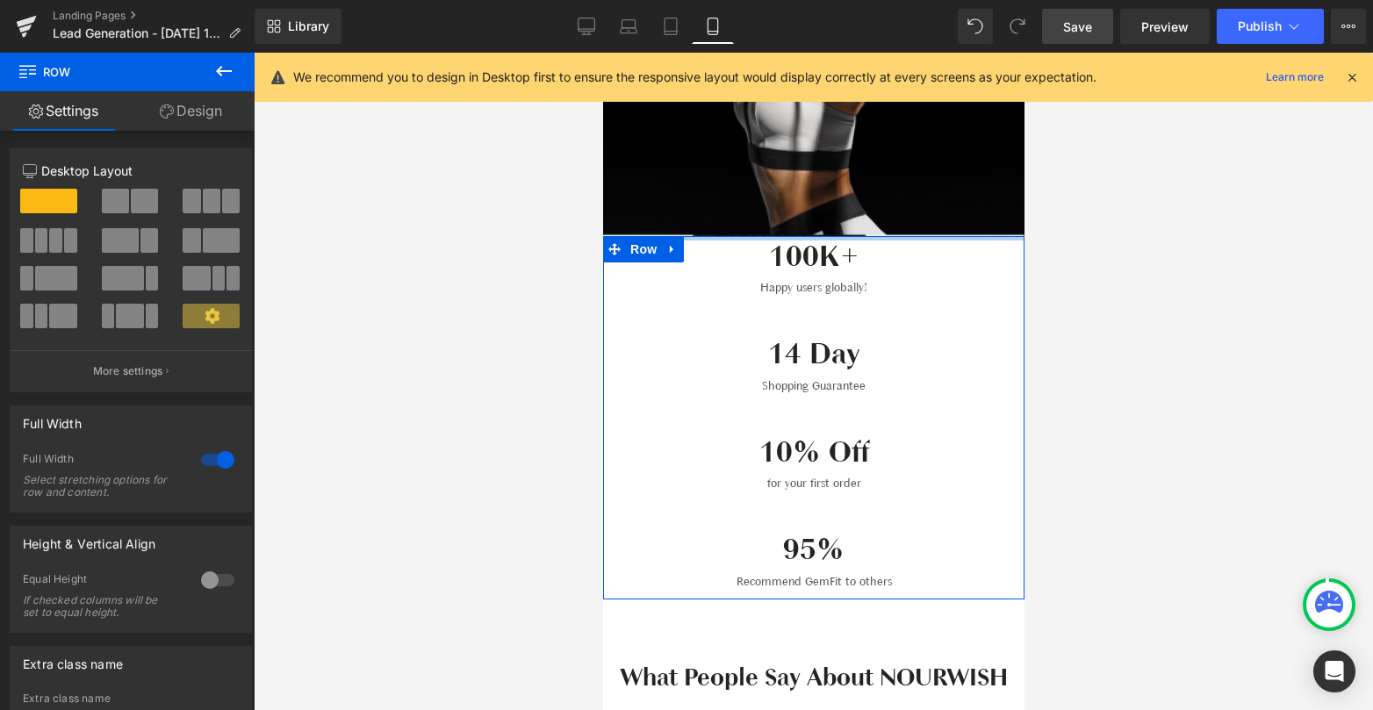
drag, startPoint x: 900, startPoint y: 245, endPoint x: 964, endPoint y: 333, distance: 108.7
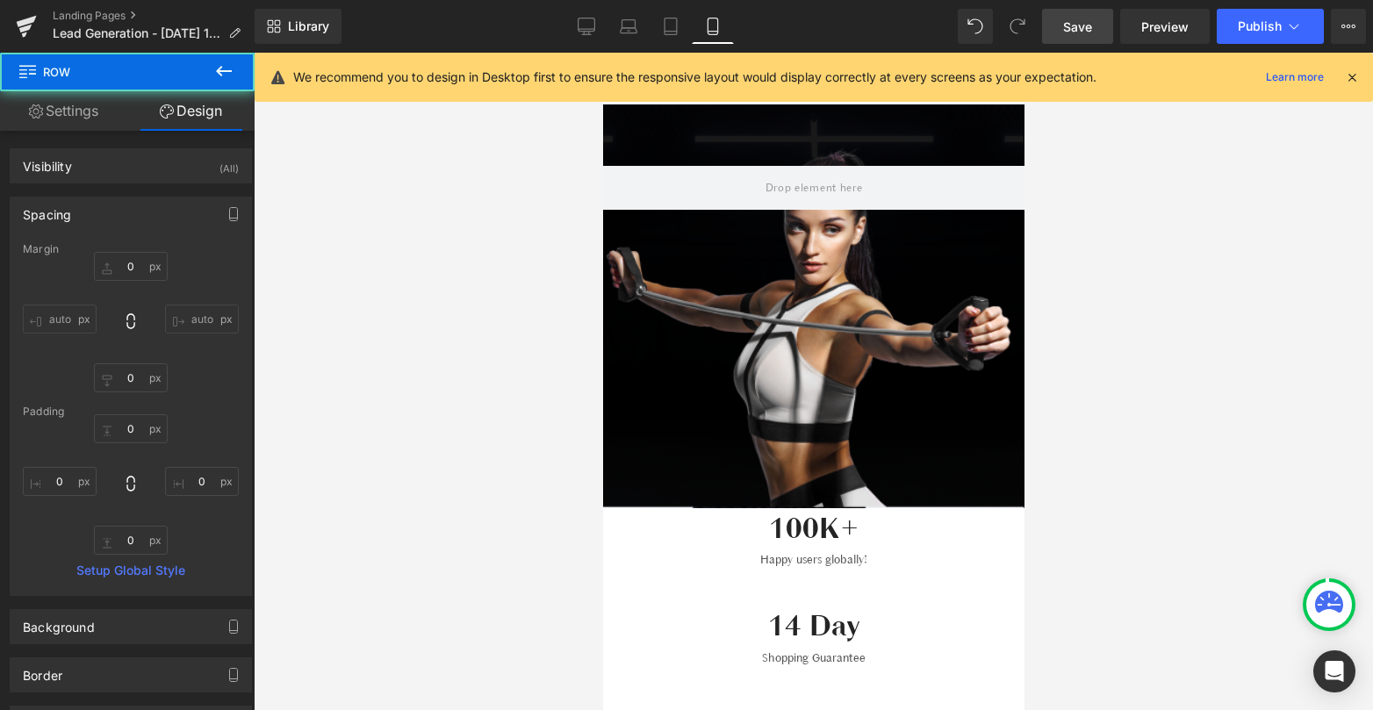
scroll to position [14, 0]
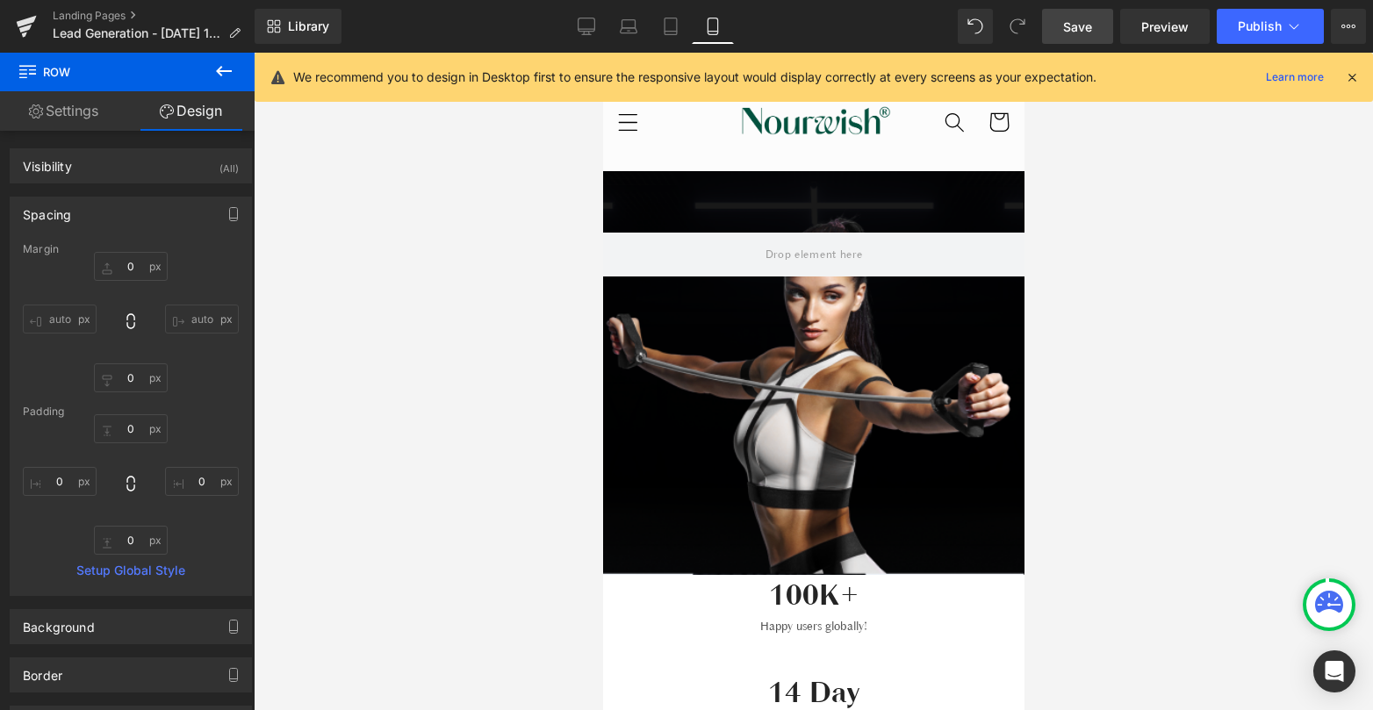
click at [850, 353] on div "Hero Banner 80px 340px" at bounding box center [812, 373] width 421 height 404
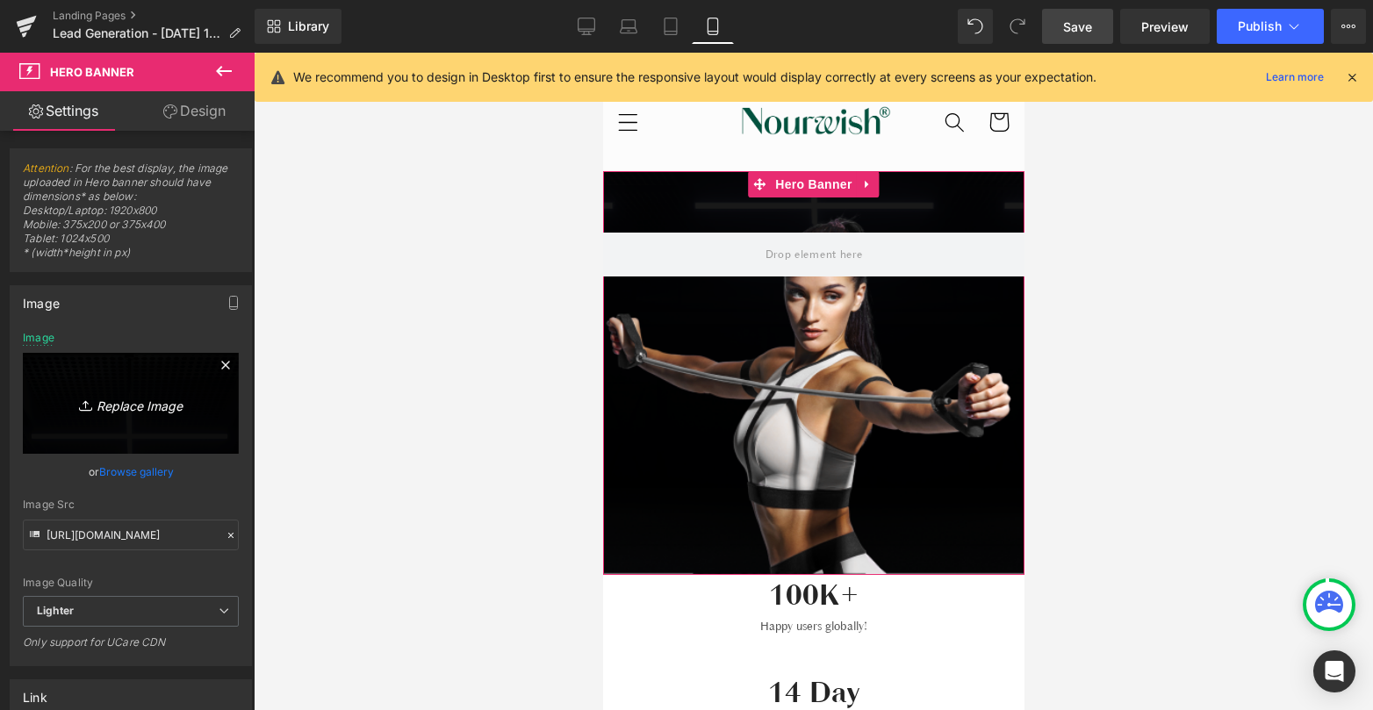
click at [136, 404] on icon "Replace Image" at bounding box center [131, 403] width 140 height 22
click at [154, 470] on link "Browse gallery" at bounding box center [136, 471] width 75 height 31
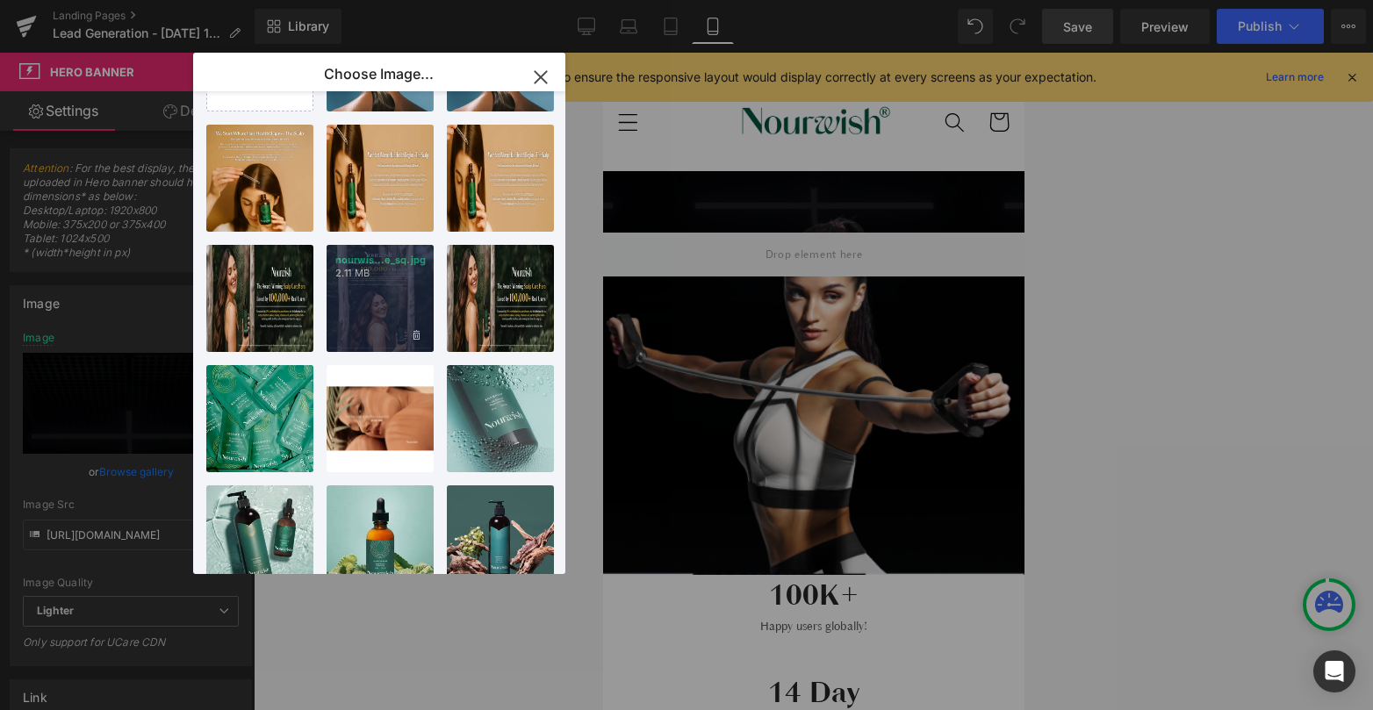
scroll to position [150, 0]
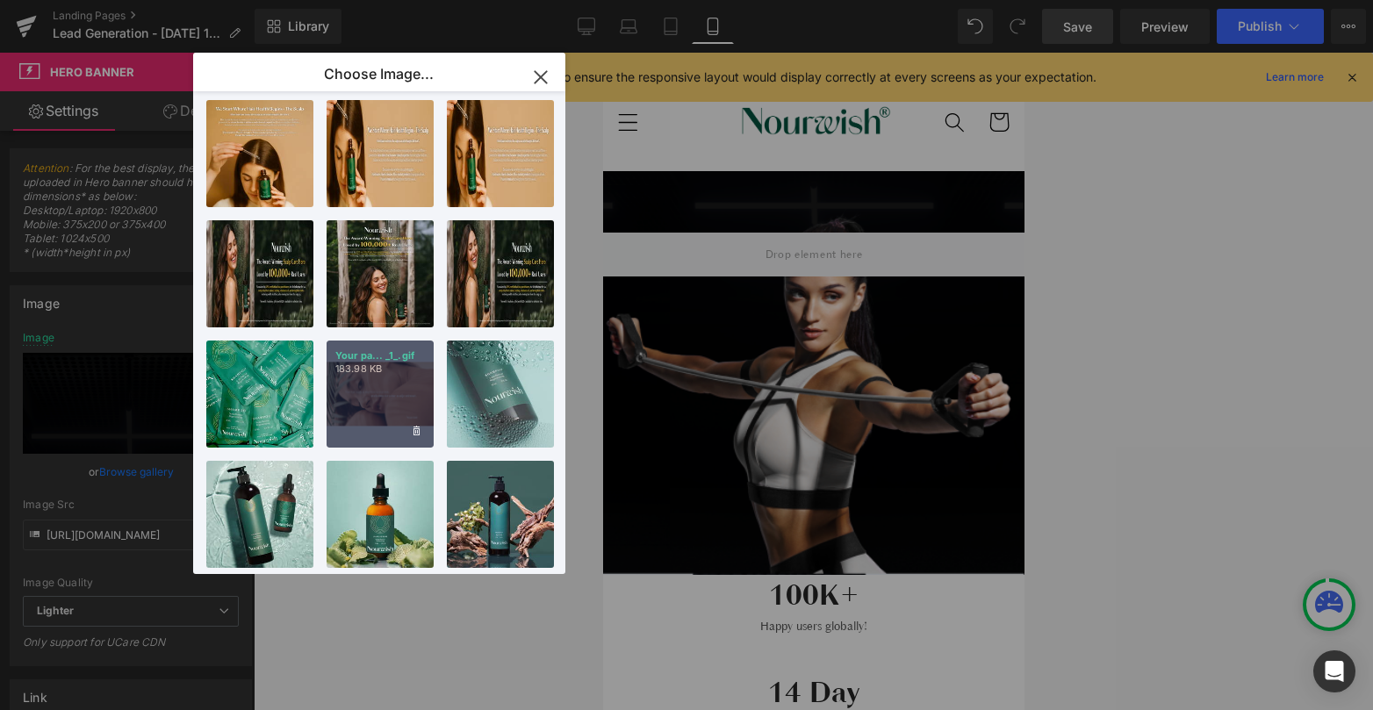
click at [396, 381] on div "Your pa... _1_.gif 183.98 KB" at bounding box center [379, 394] width 107 height 107
type input "[URL][DOMAIN_NAME]"
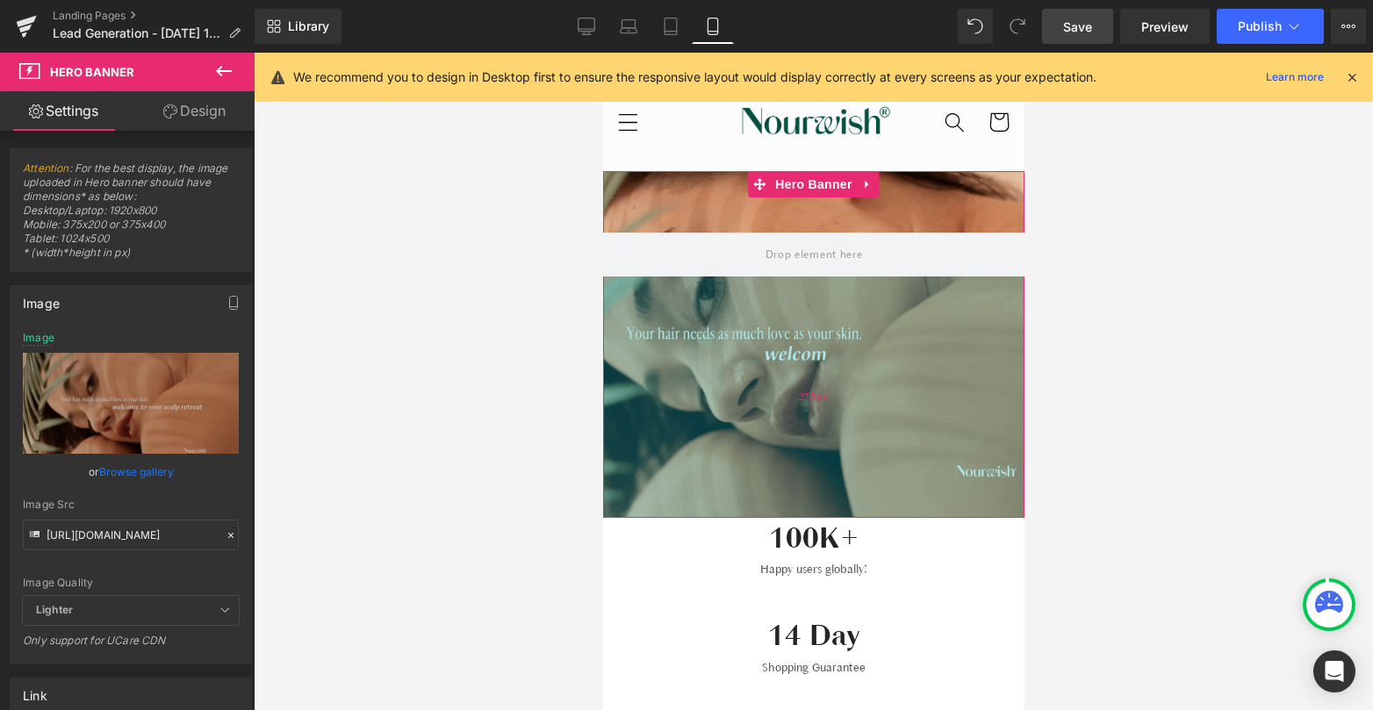
drag, startPoint x: 743, startPoint y: 572, endPoint x: 752, endPoint y: 515, distance: 57.7
click at [752, 515] on div "275px" at bounding box center [812, 396] width 421 height 241
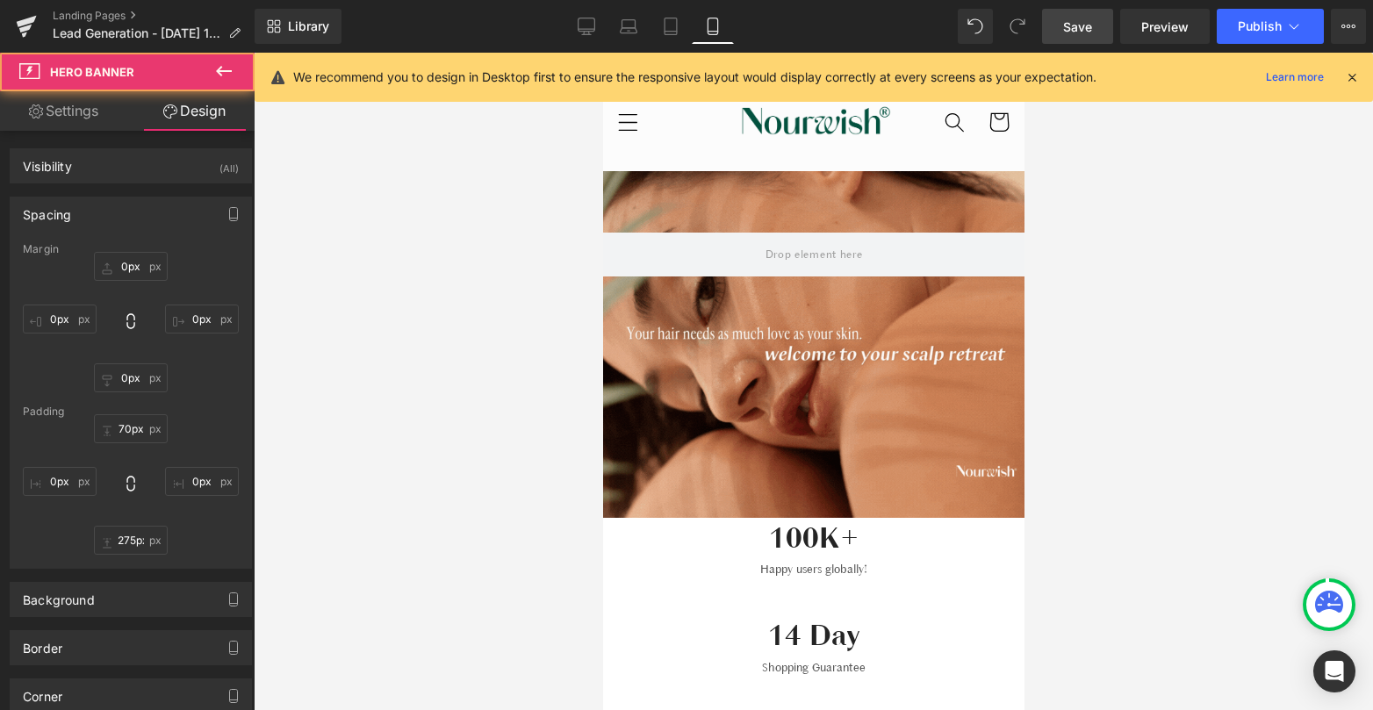
click at [487, 407] on div at bounding box center [813, 381] width 1119 height 657
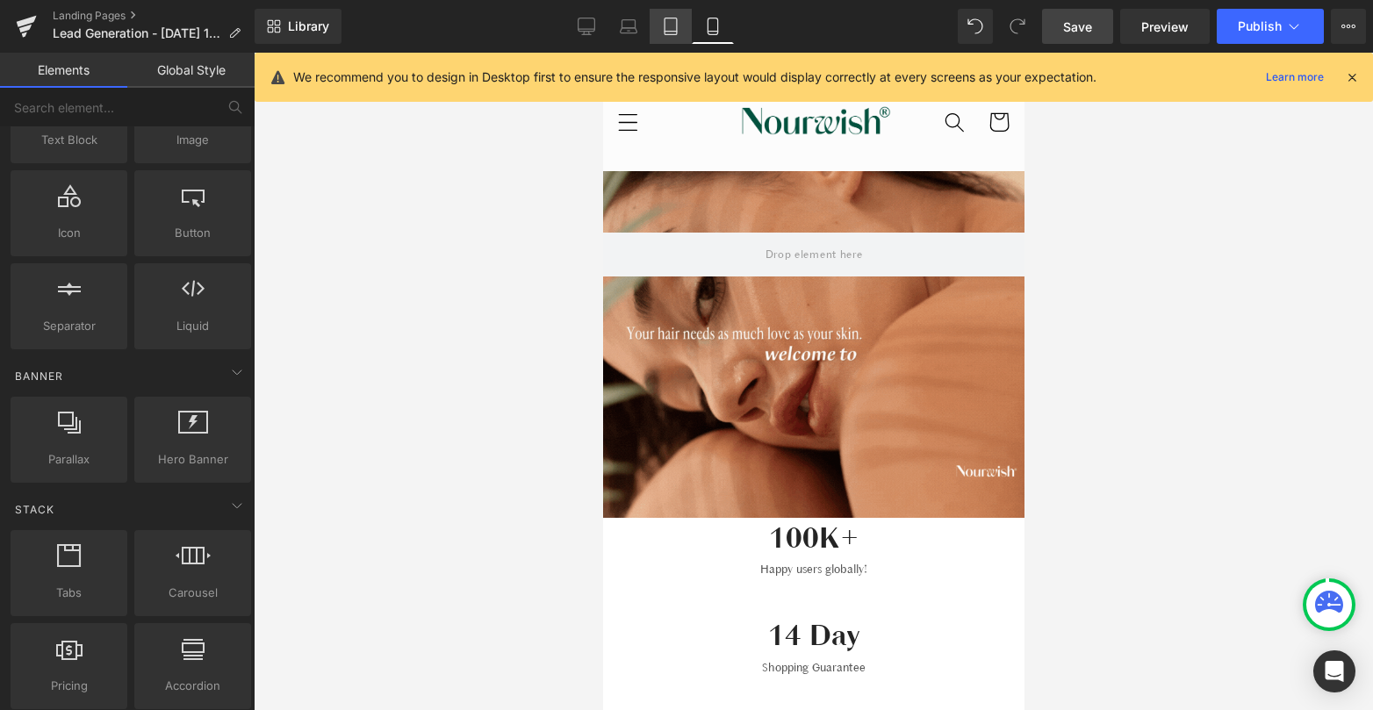
click at [671, 22] on icon at bounding box center [671, 27] width 18 height 18
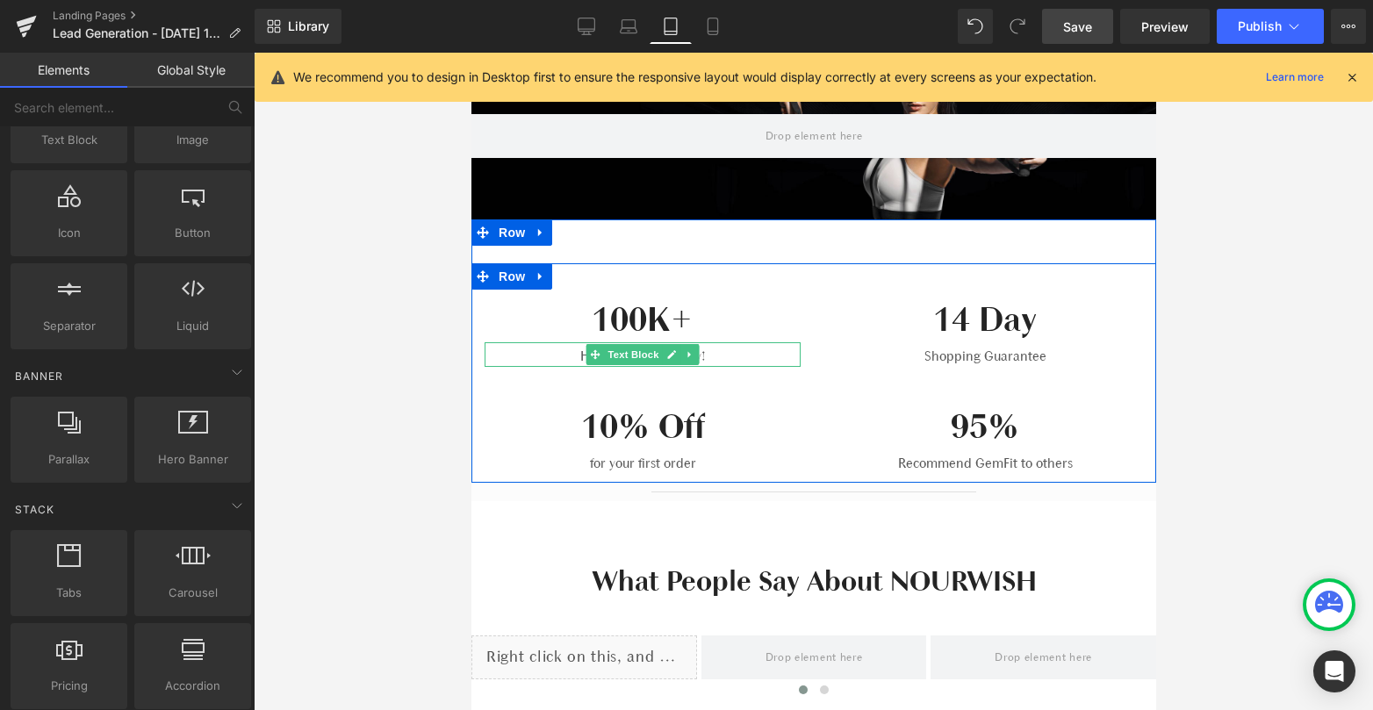
scroll to position [0, 0]
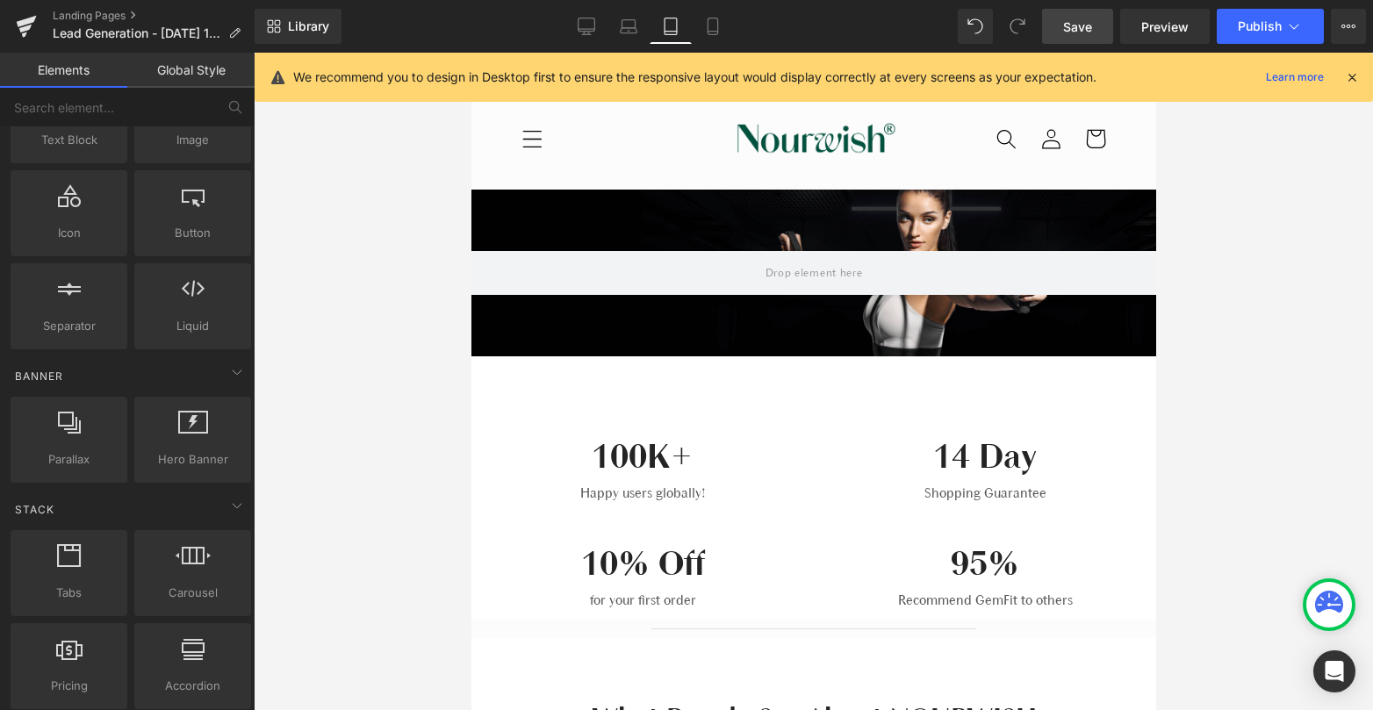
click at [470, 53] on div "275px" at bounding box center [470, 53] width 0 height 0
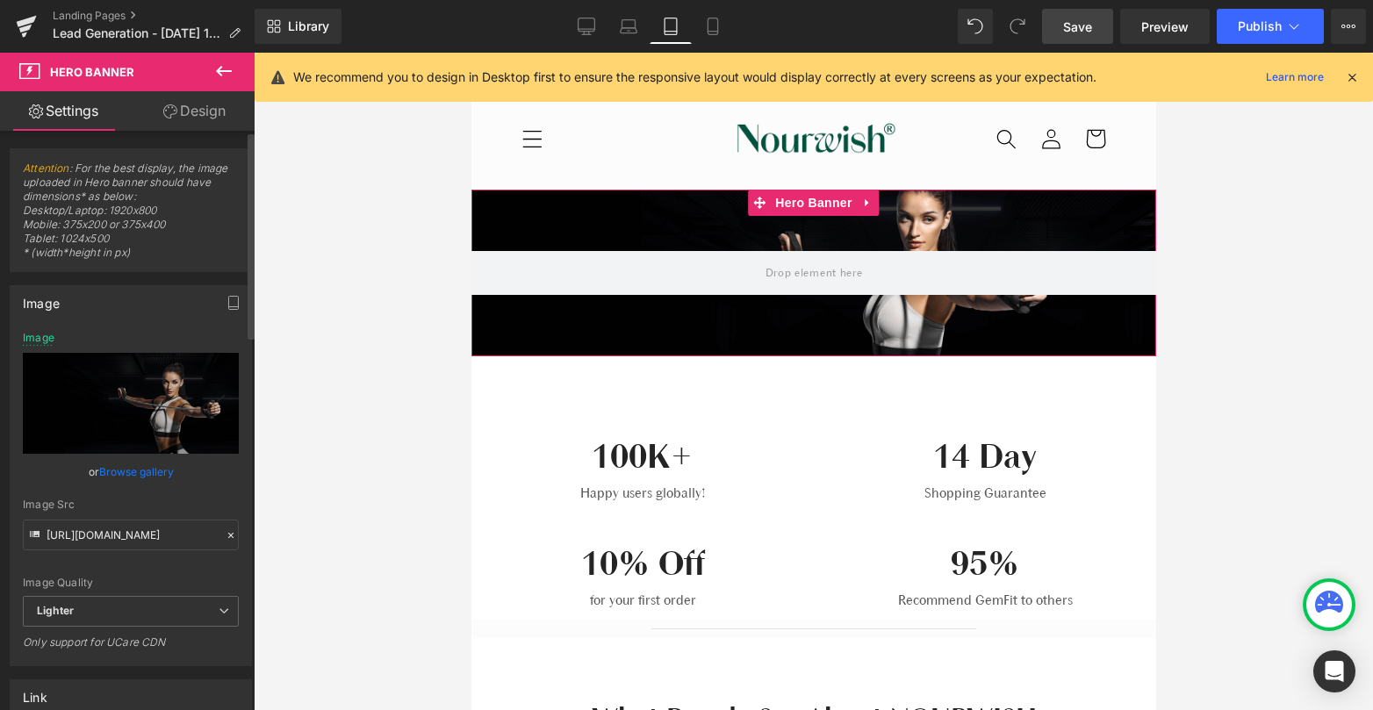
click at [126, 470] on link "Browse gallery" at bounding box center [136, 471] width 75 height 31
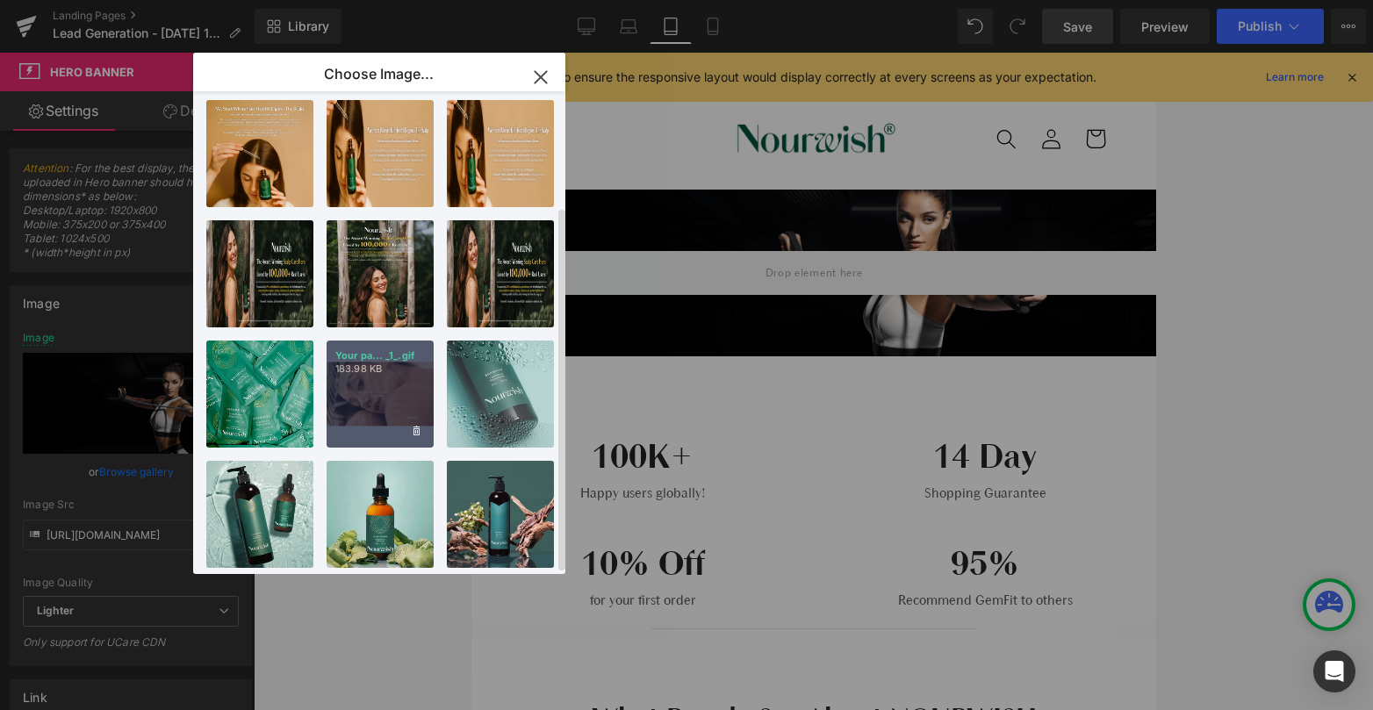
click at [411, 377] on div "Your pa... _1_.gif 183.98 KB" at bounding box center [379, 394] width 107 height 107
type input "[URL][DOMAIN_NAME]"
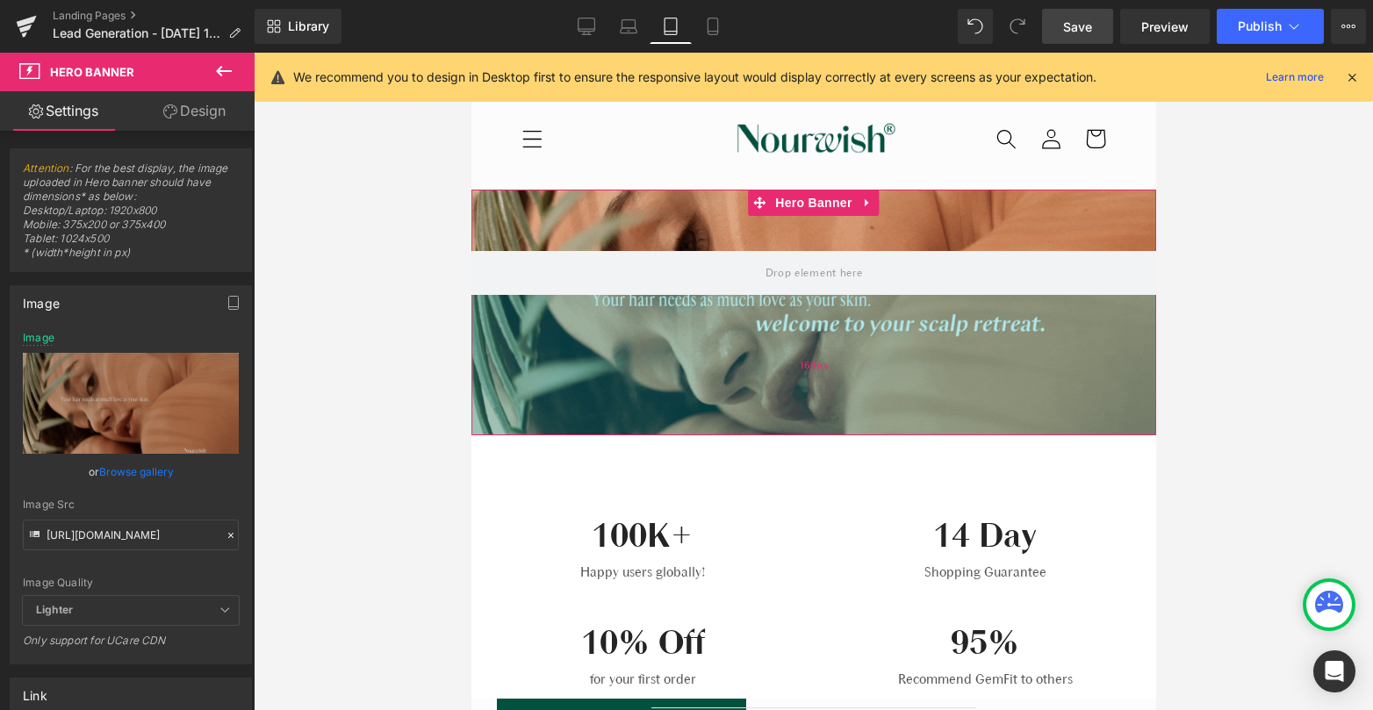
drag, startPoint x: 780, startPoint y: 353, endPoint x: 782, endPoint y: 432, distance: 79.0
click at [782, 432] on div "160px" at bounding box center [812, 365] width 685 height 140
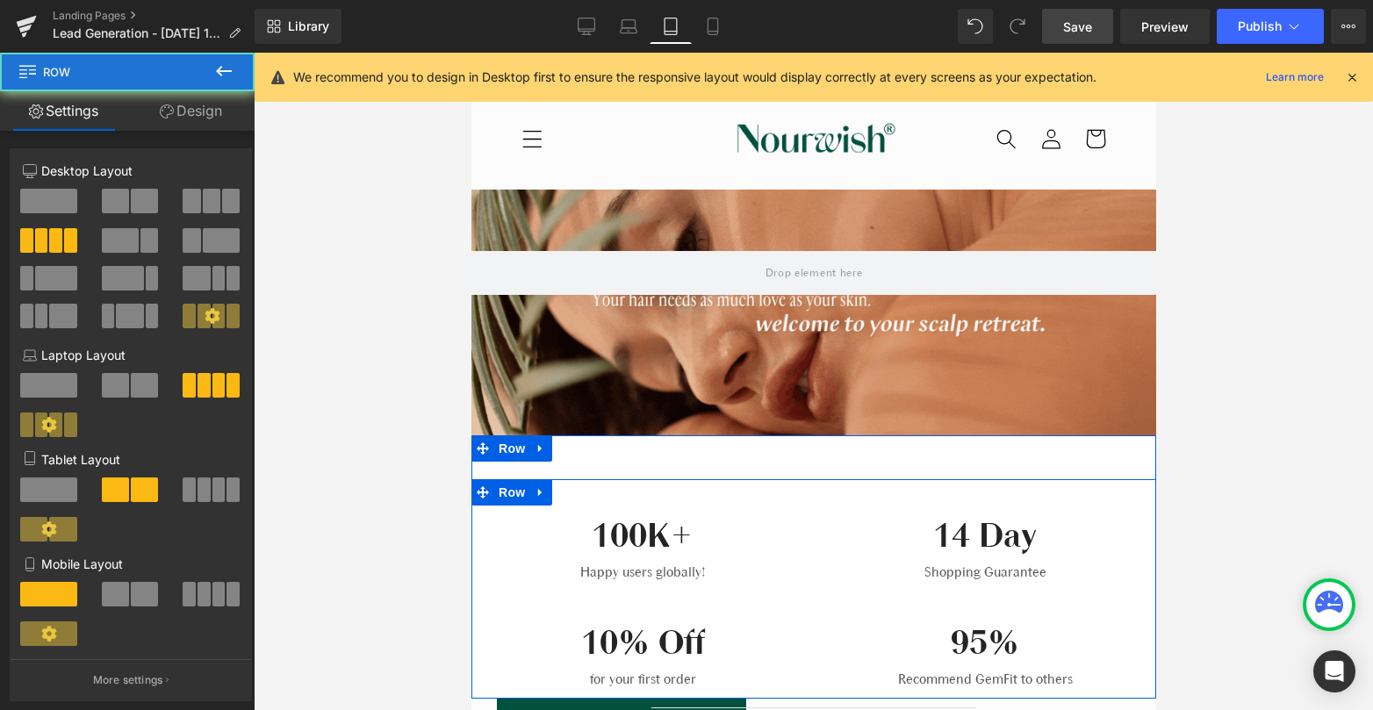
click at [766, 495] on div "100K+ Heading Happy users globally! Text Block 14 Day Heading Shopping Guarante…" at bounding box center [812, 588] width 685 height 219
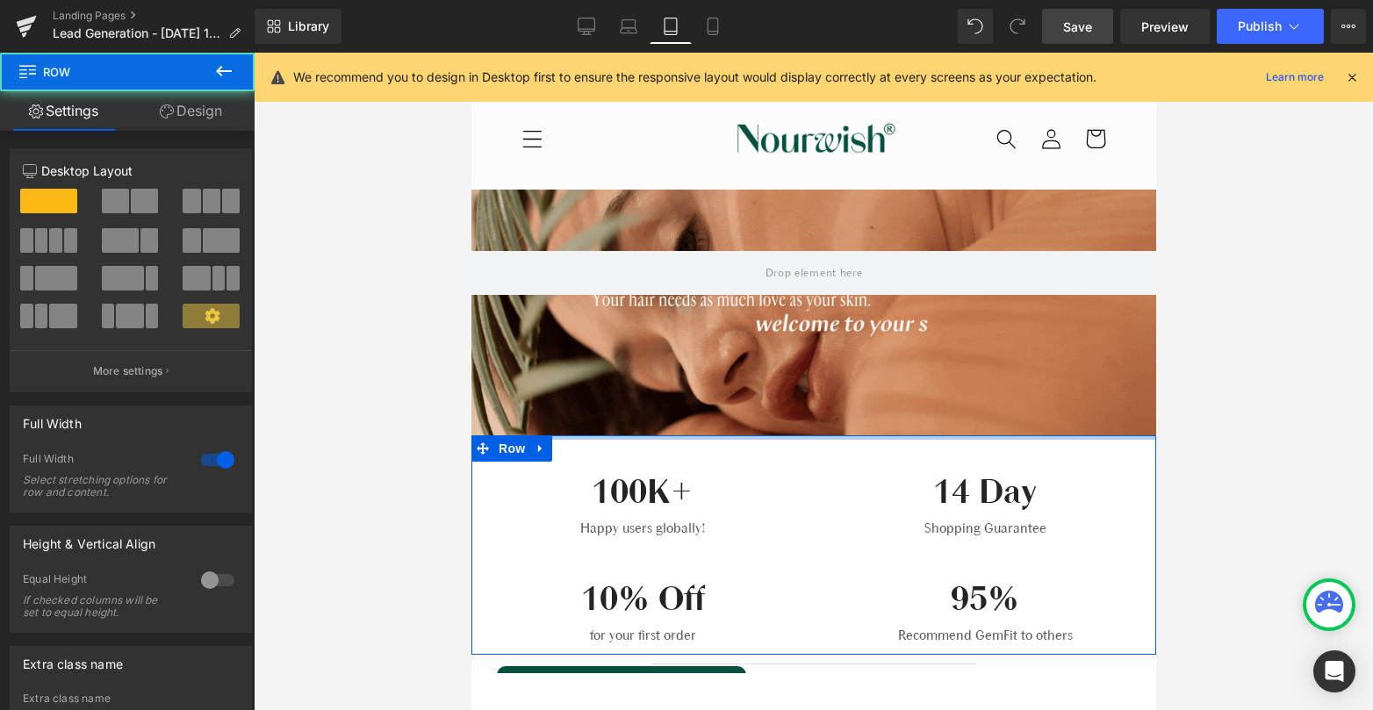
drag, startPoint x: 772, startPoint y: 465, endPoint x: 771, endPoint y: 329, distance: 136.1
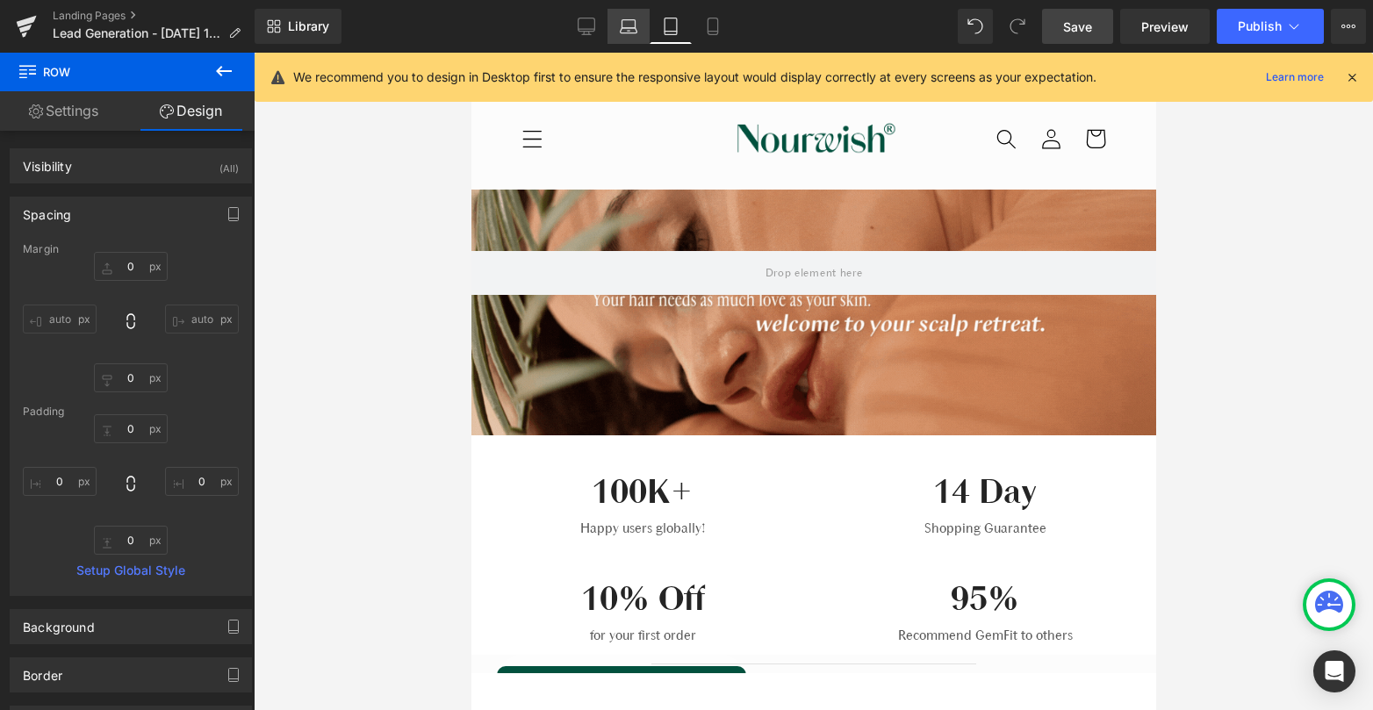
click at [628, 32] on icon at bounding box center [629, 30] width 17 height 5
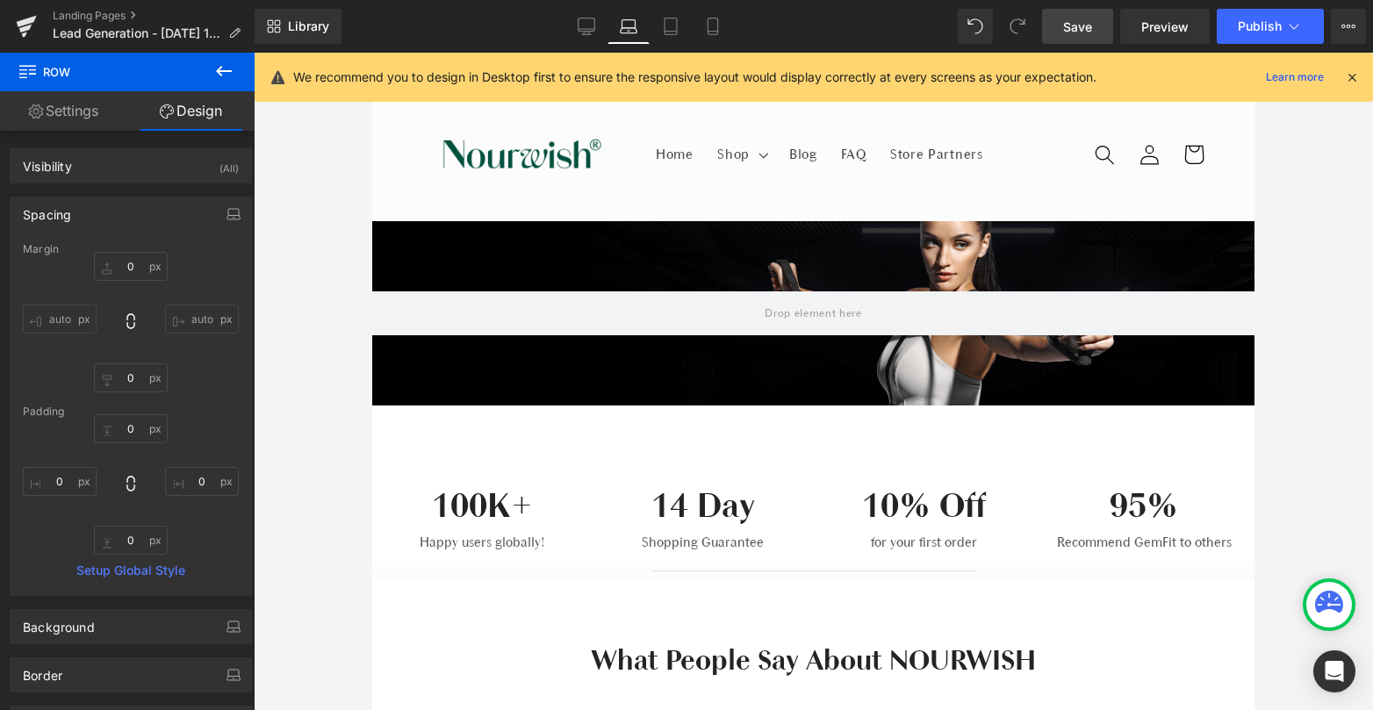
type input "0"
type input "50"
type input "0"
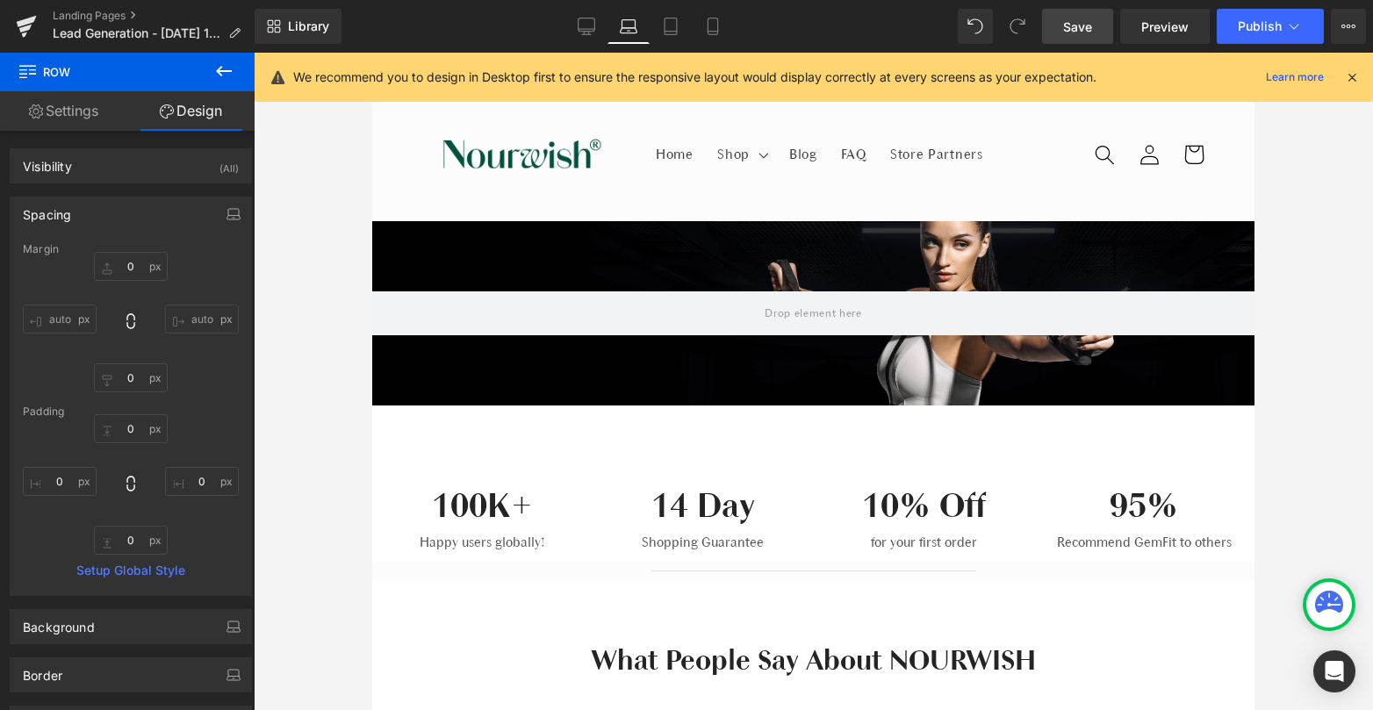
type input "0"
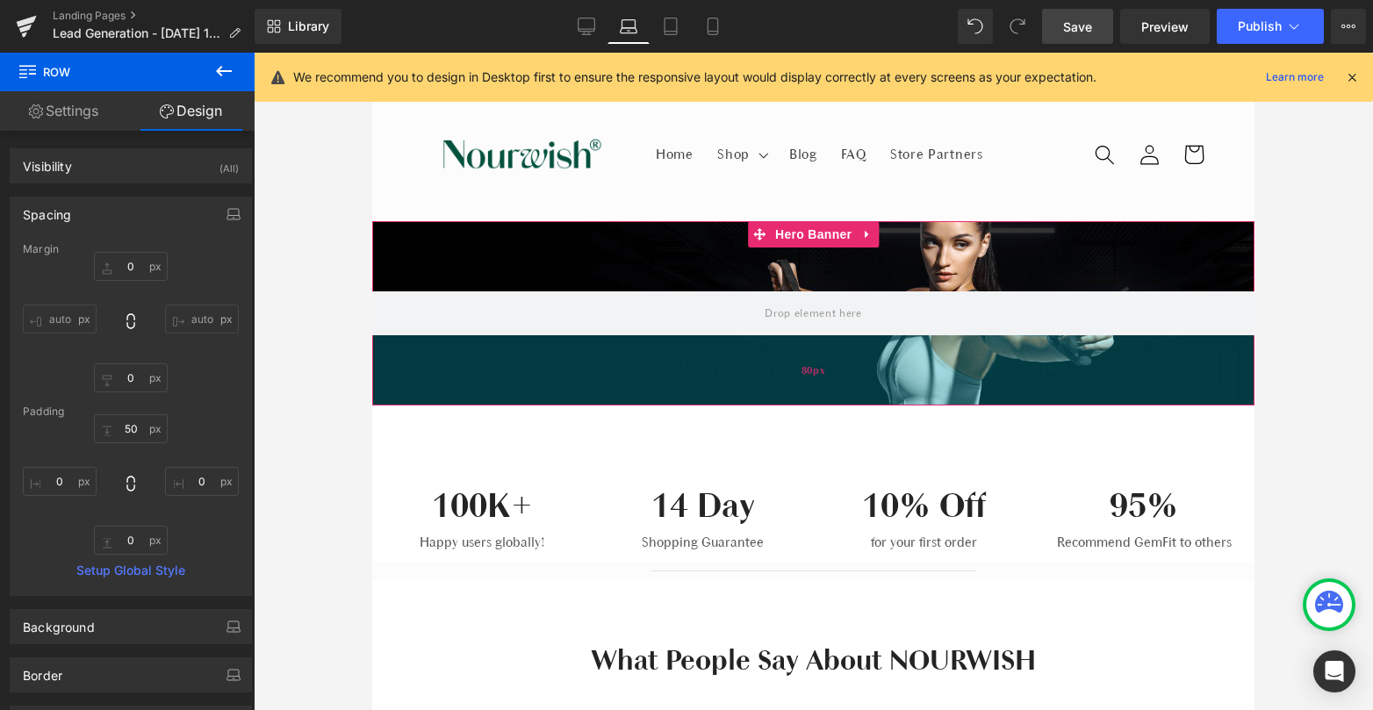
click at [701, 347] on div "80px" at bounding box center [813, 370] width 882 height 70
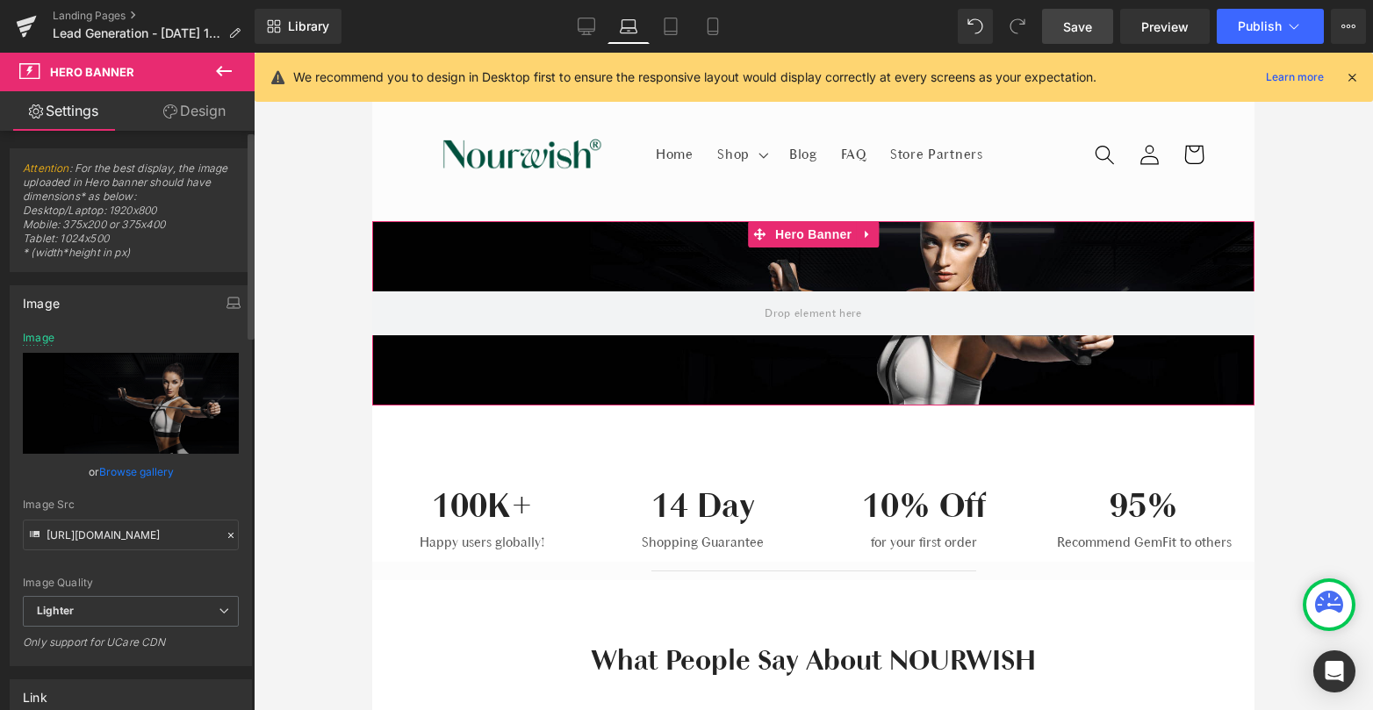
click at [134, 473] on link "Browse gallery" at bounding box center [136, 471] width 75 height 31
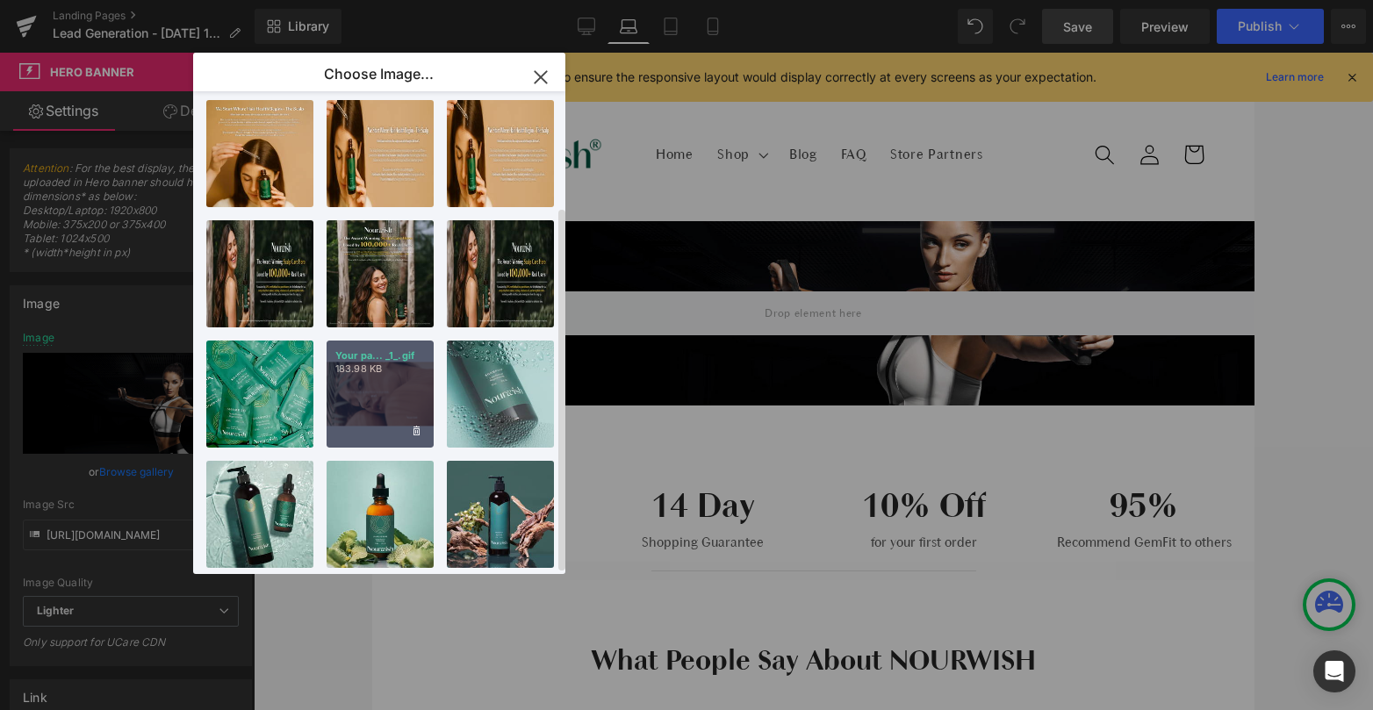
click at [394, 388] on div "Your pa... _1_.gif 183.98 KB" at bounding box center [379, 394] width 107 height 107
type input "[URL][DOMAIN_NAME]"
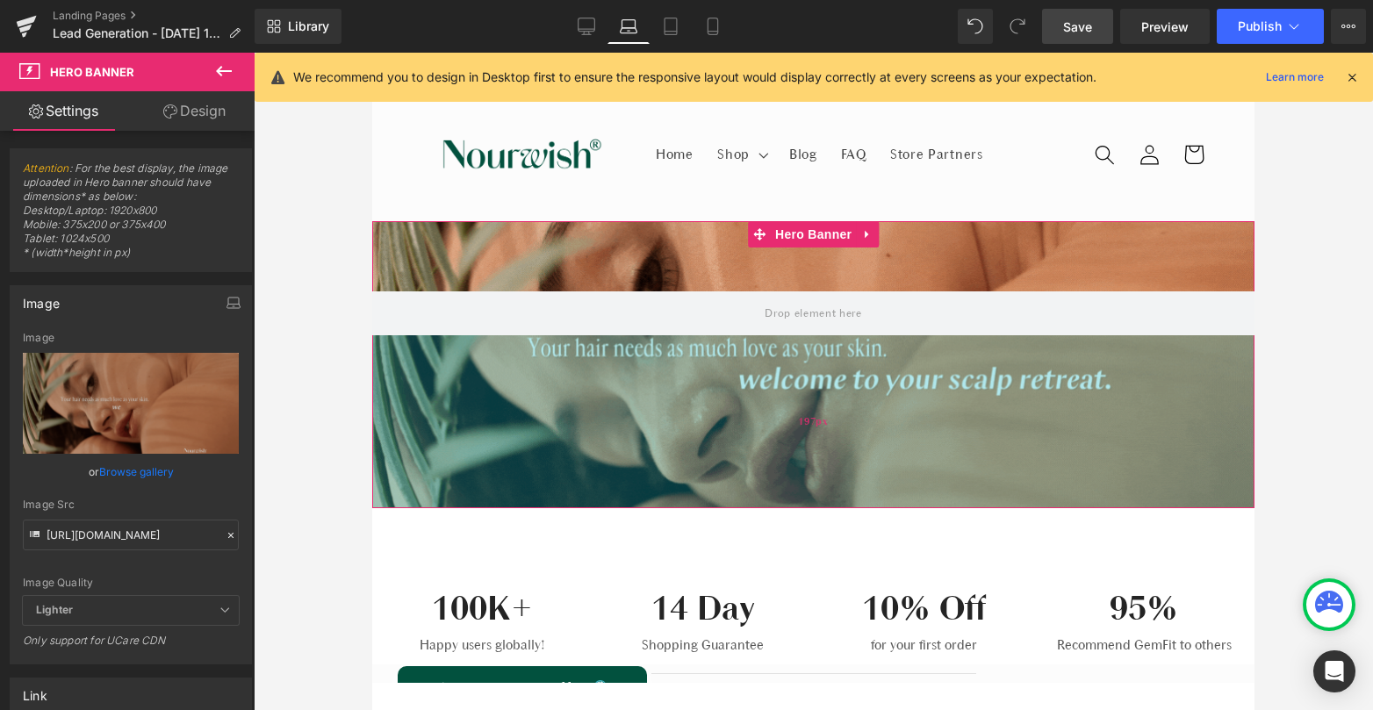
drag, startPoint x: 700, startPoint y: 395, endPoint x: 693, endPoint y: 498, distance: 102.9
click at [693, 498] on div "197px" at bounding box center [813, 421] width 882 height 173
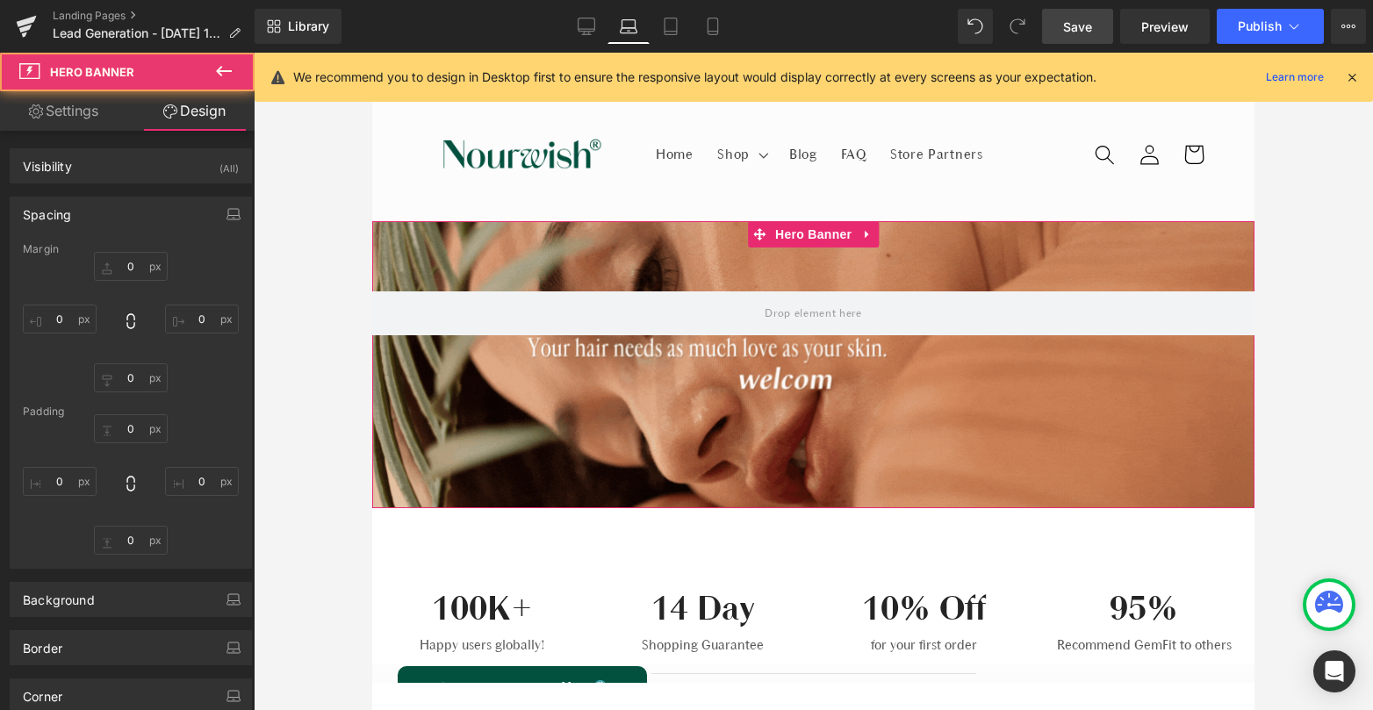
type input "0"
type input "80"
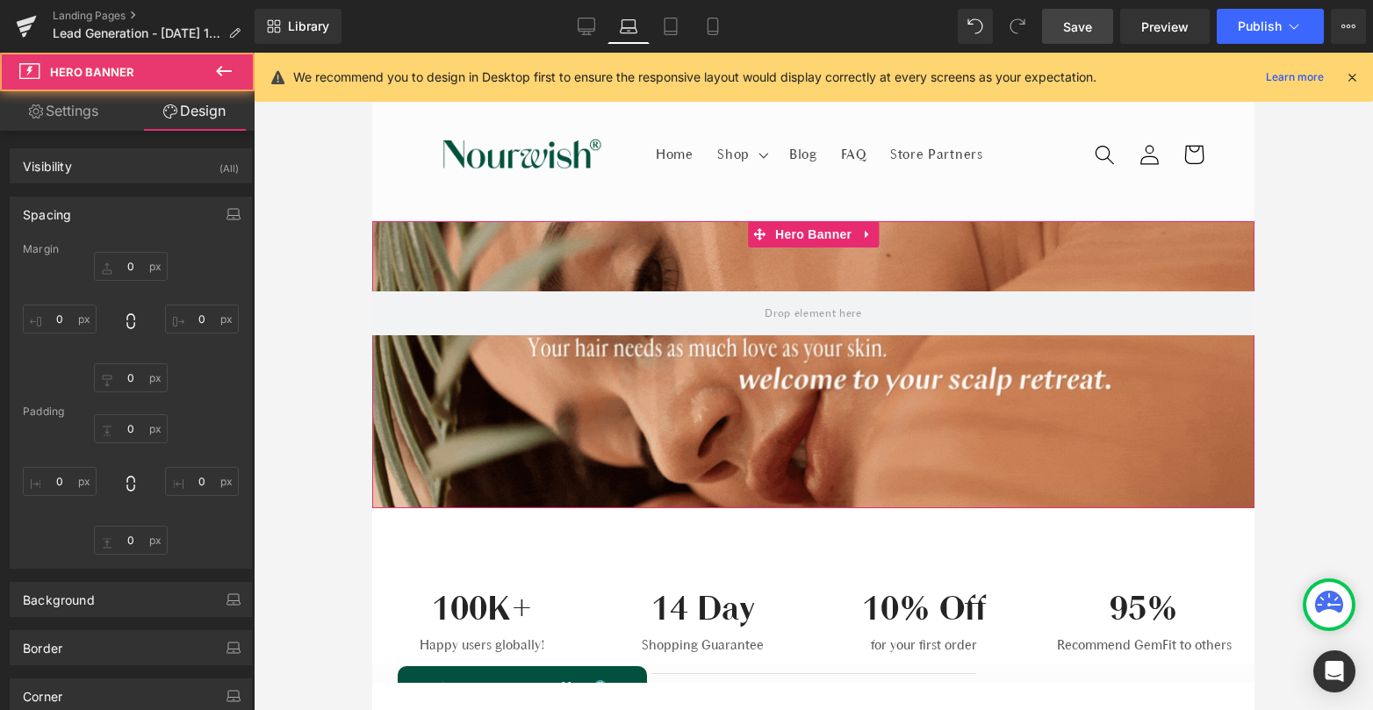
type input "0"
type input "197"
type input "0"
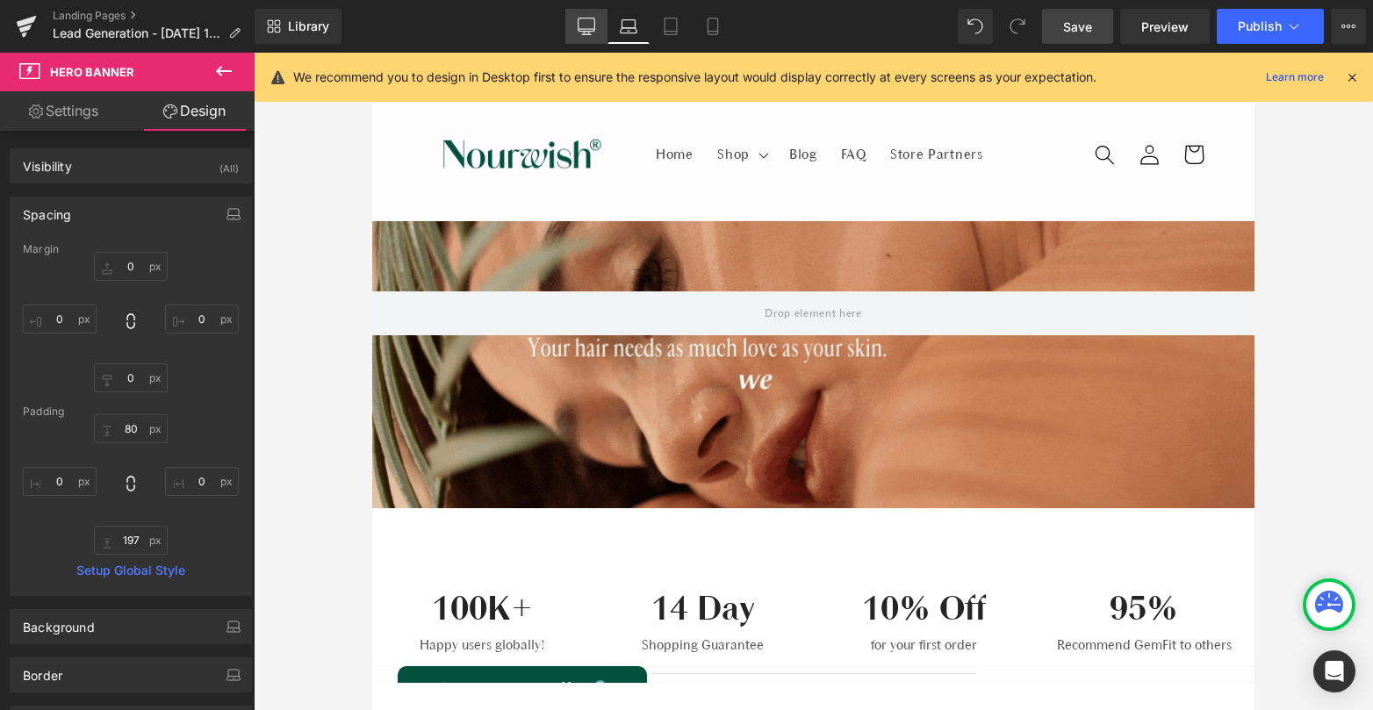
click at [590, 30] on icon at bounding box center [587, 27] width 18 height 18
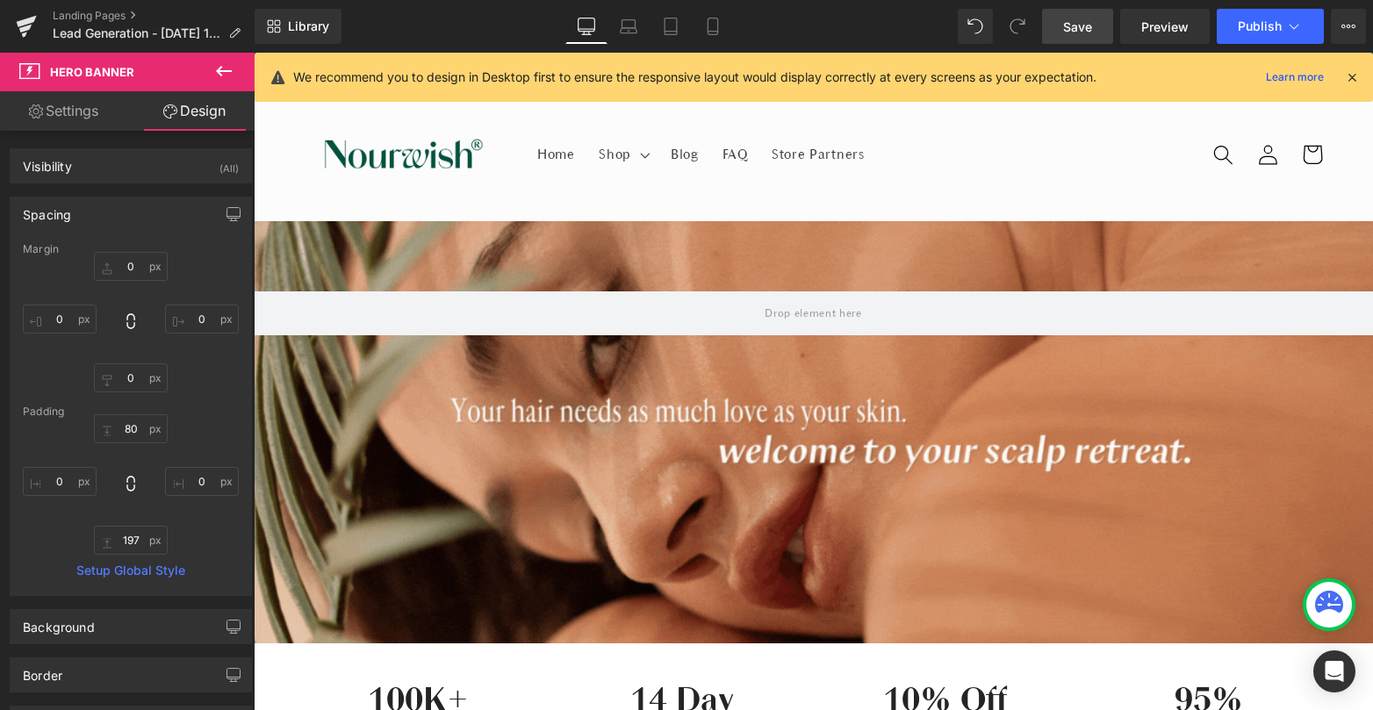
type input "0"
type input "80"
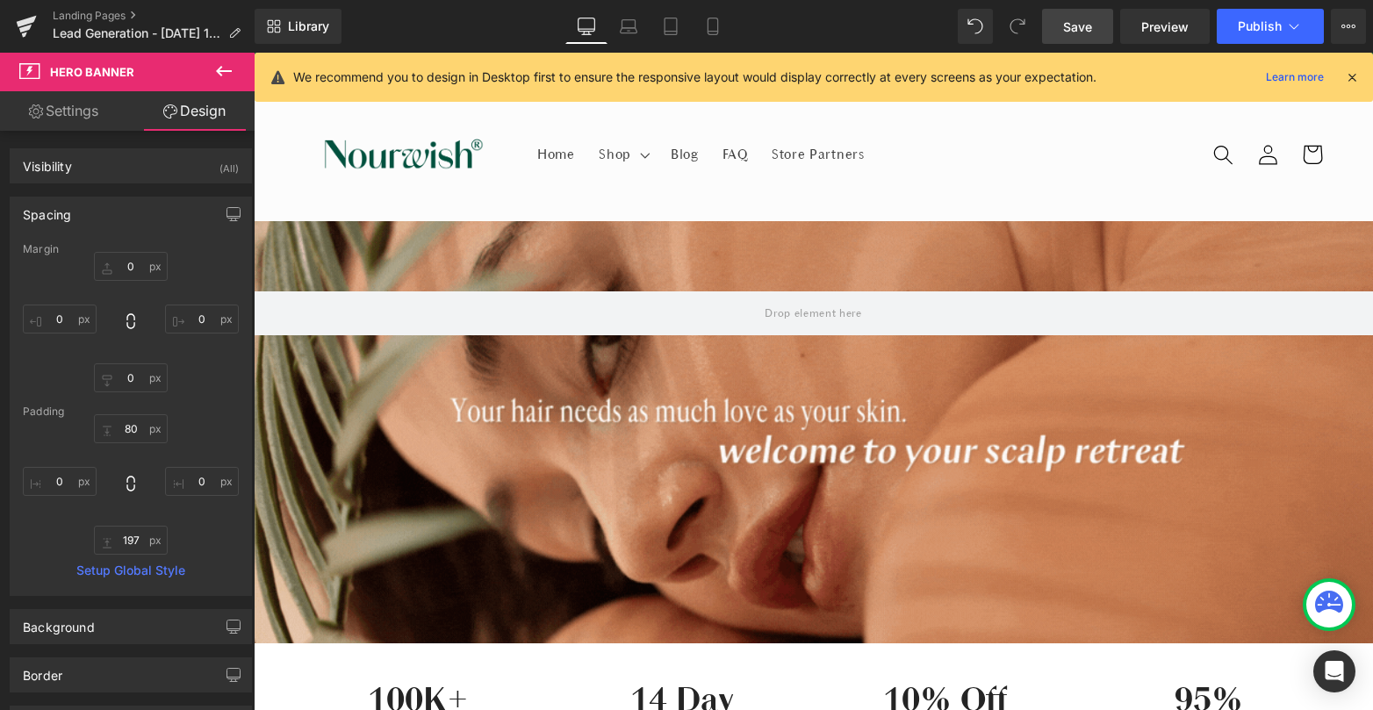
type input "0"
type input "351"
type input "0"
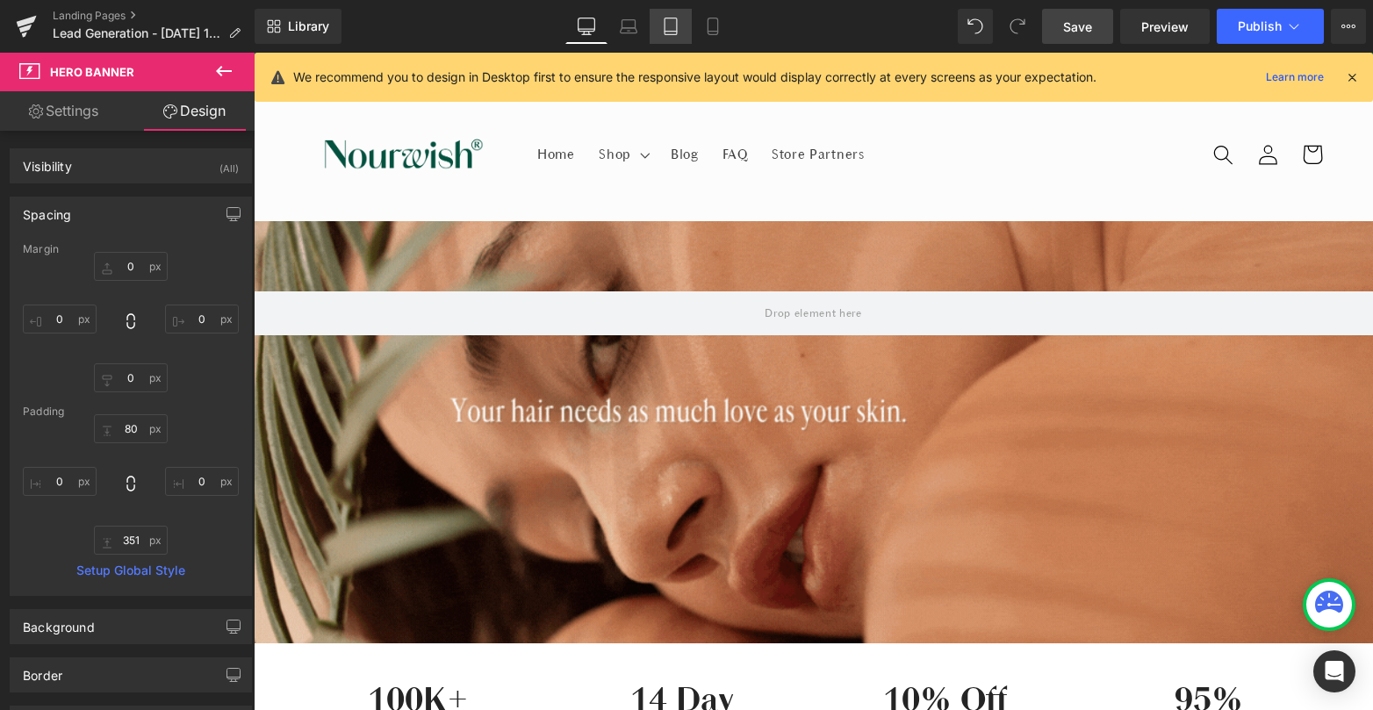
click at [671, 32] on icon at bounding box center [671, 27] width 18 height 18
type input "0"
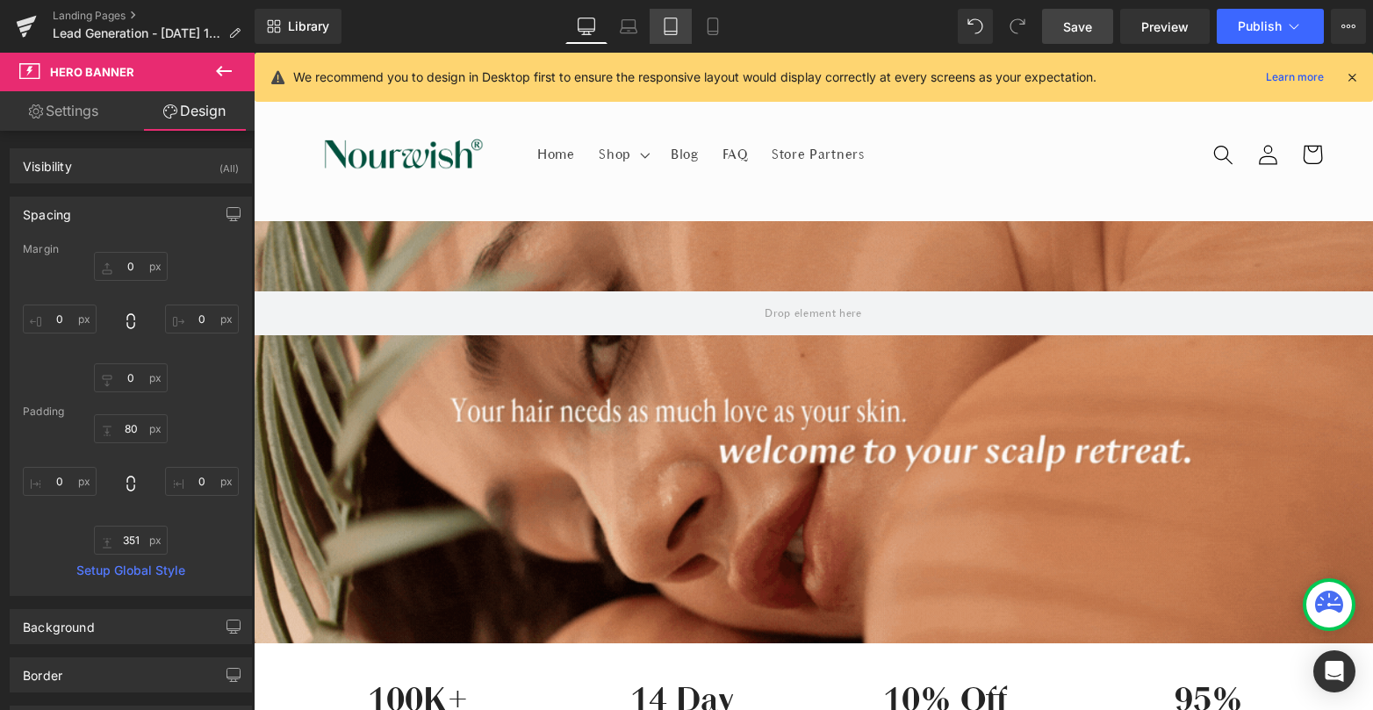
type input "70"
type input "0"
type input "160"
type input "0"
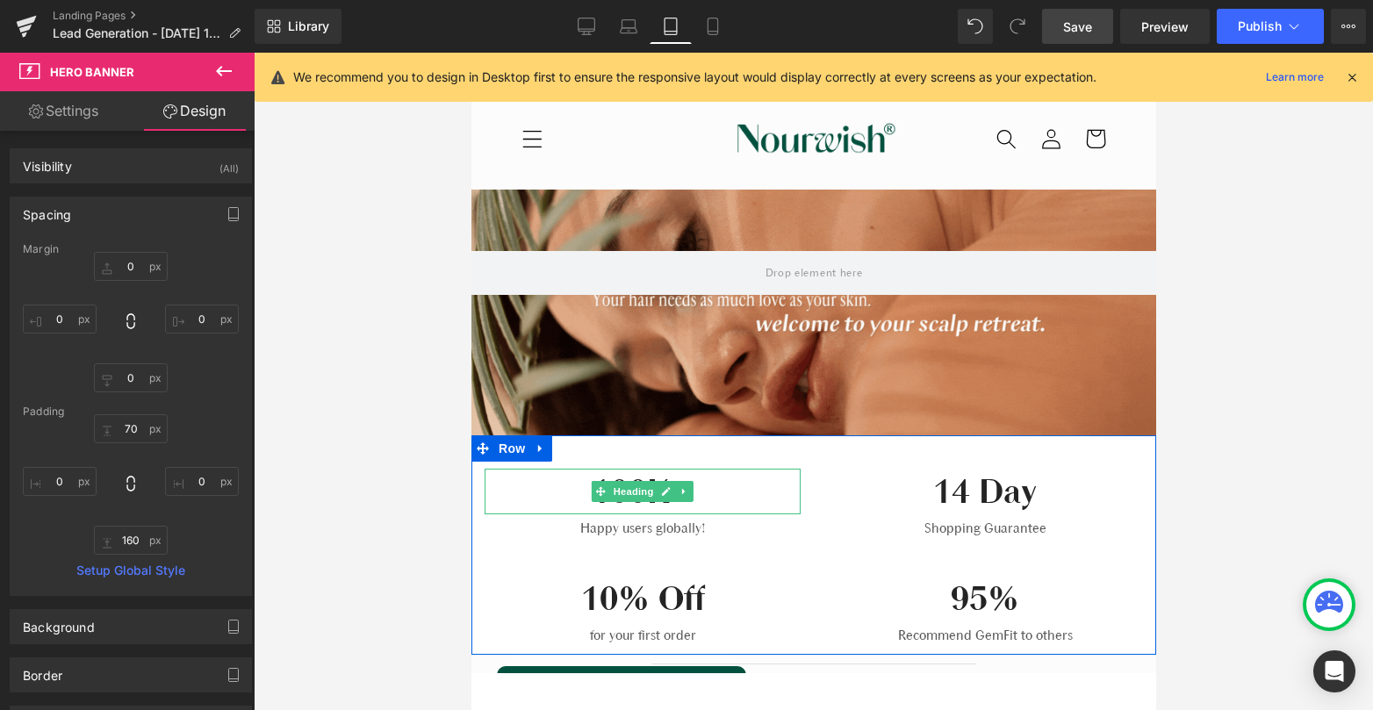
click at [813, 535] on div "14 Day Heading Shopping Guarantee Text Block" at bounding box center [984, 504] width 342 height 70
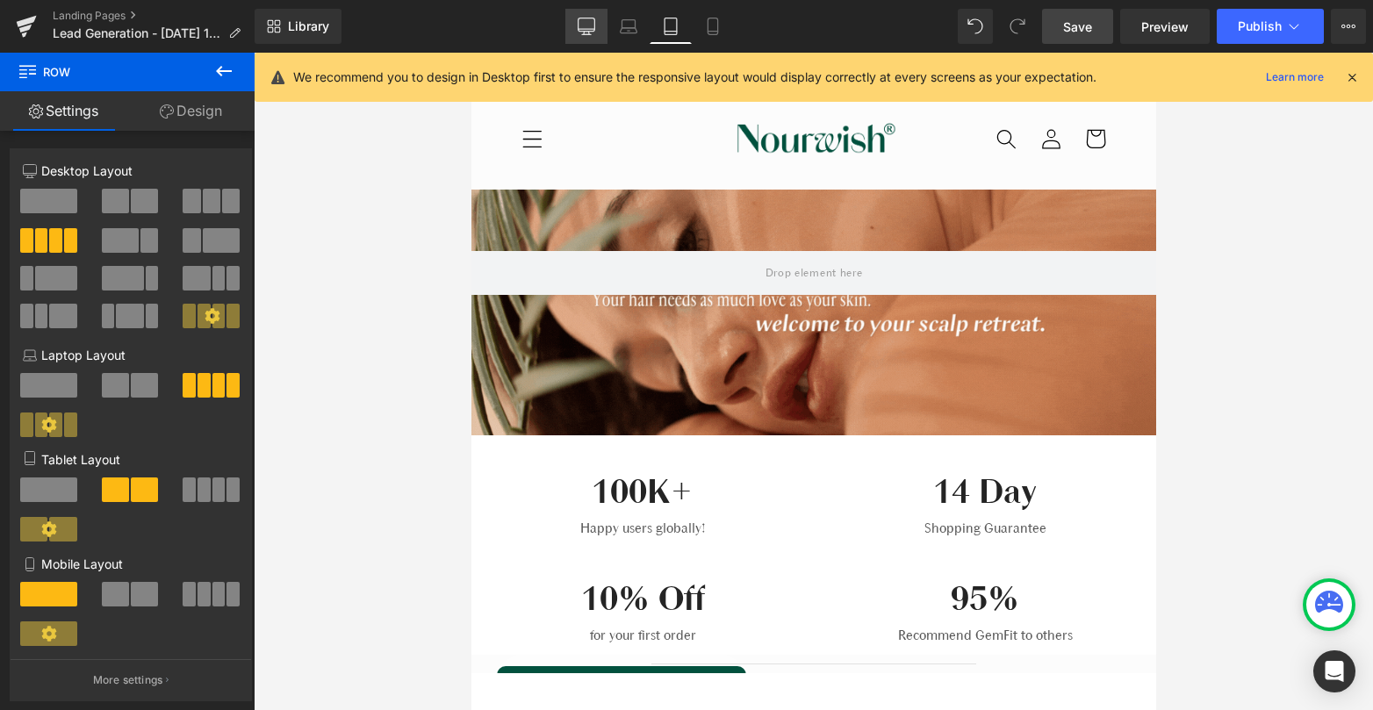
click at [572, 33] on link "Desktop" at bounding box center [586, 26] width 42 height 35
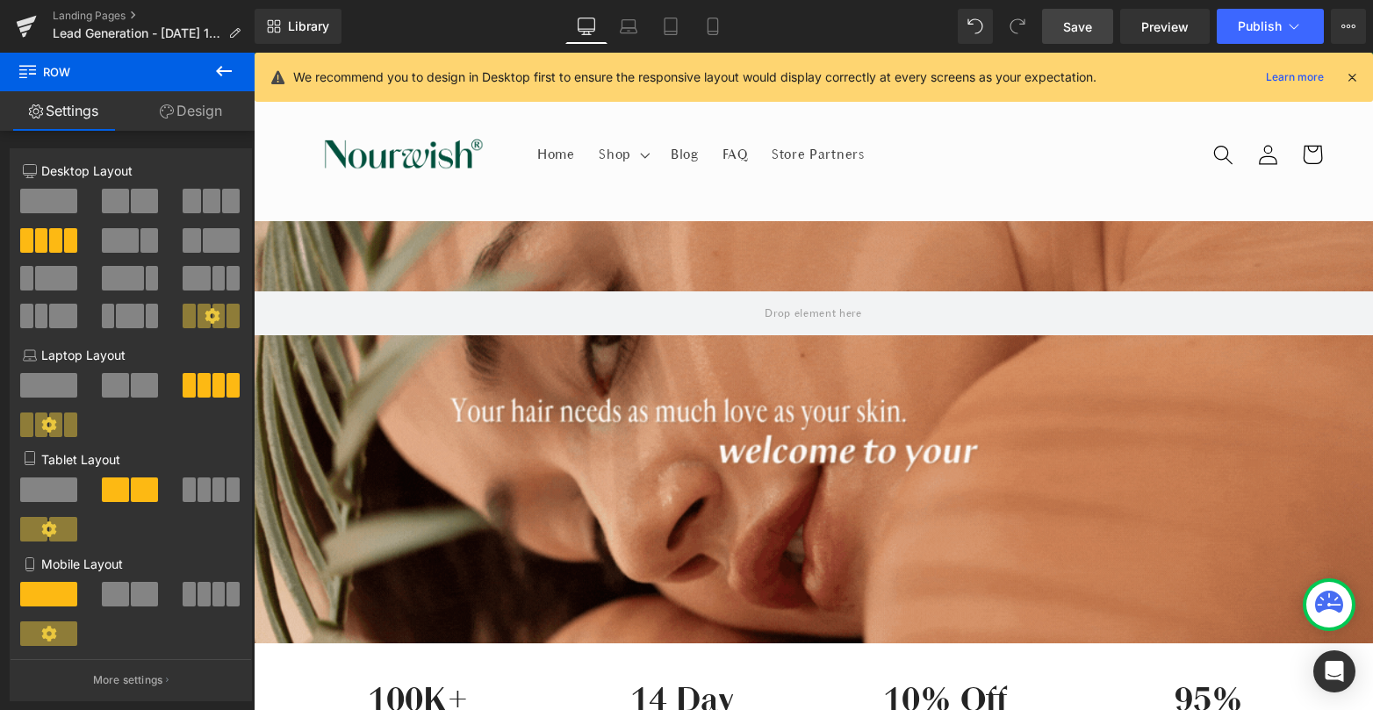
scroll to position [208, 0]
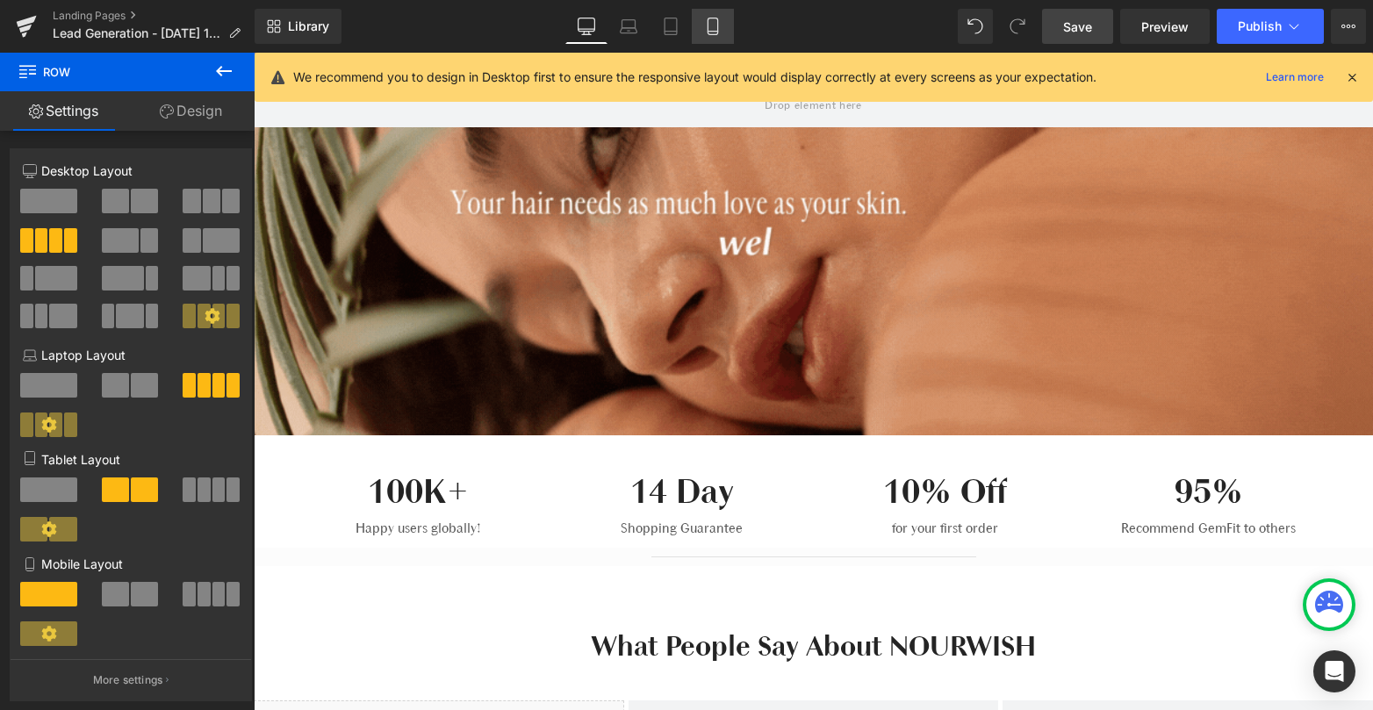
click at [721, 31] on icon at bounding box center [713, 27] width 18 height 18
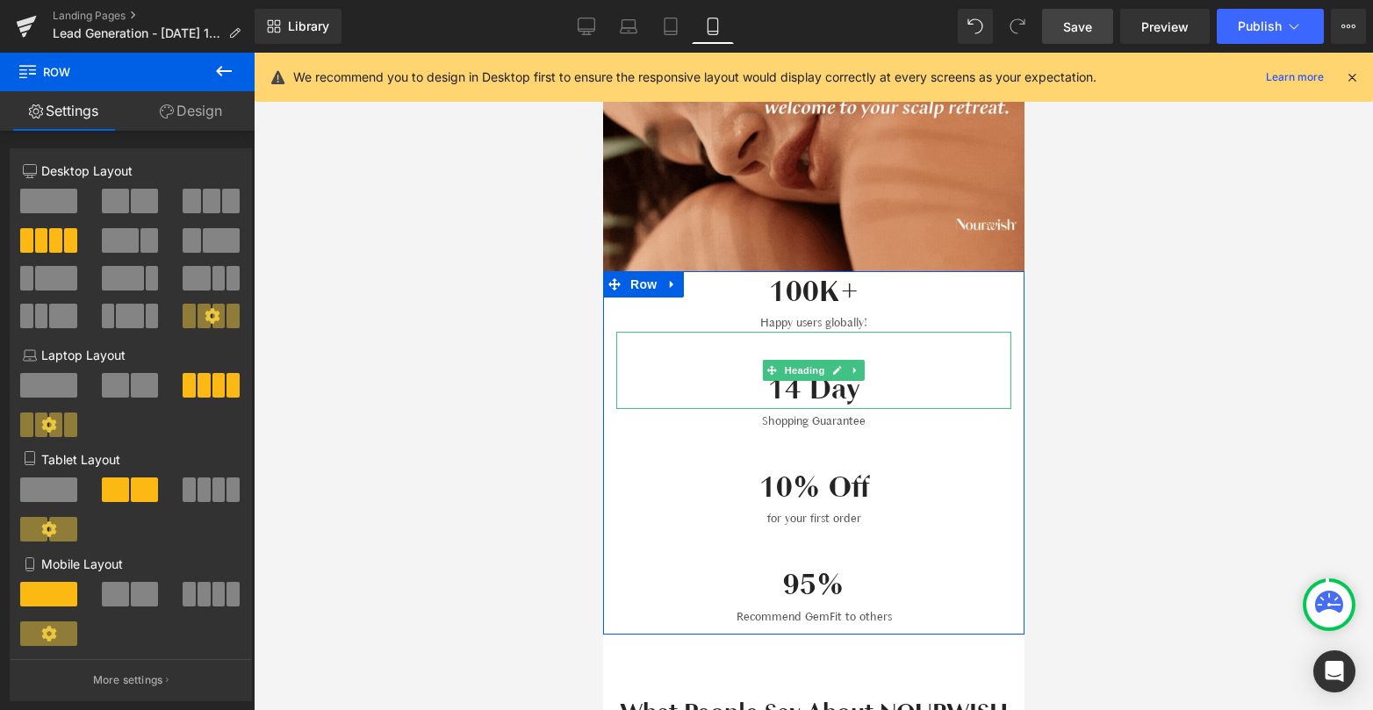
scroll to position [327, 0]
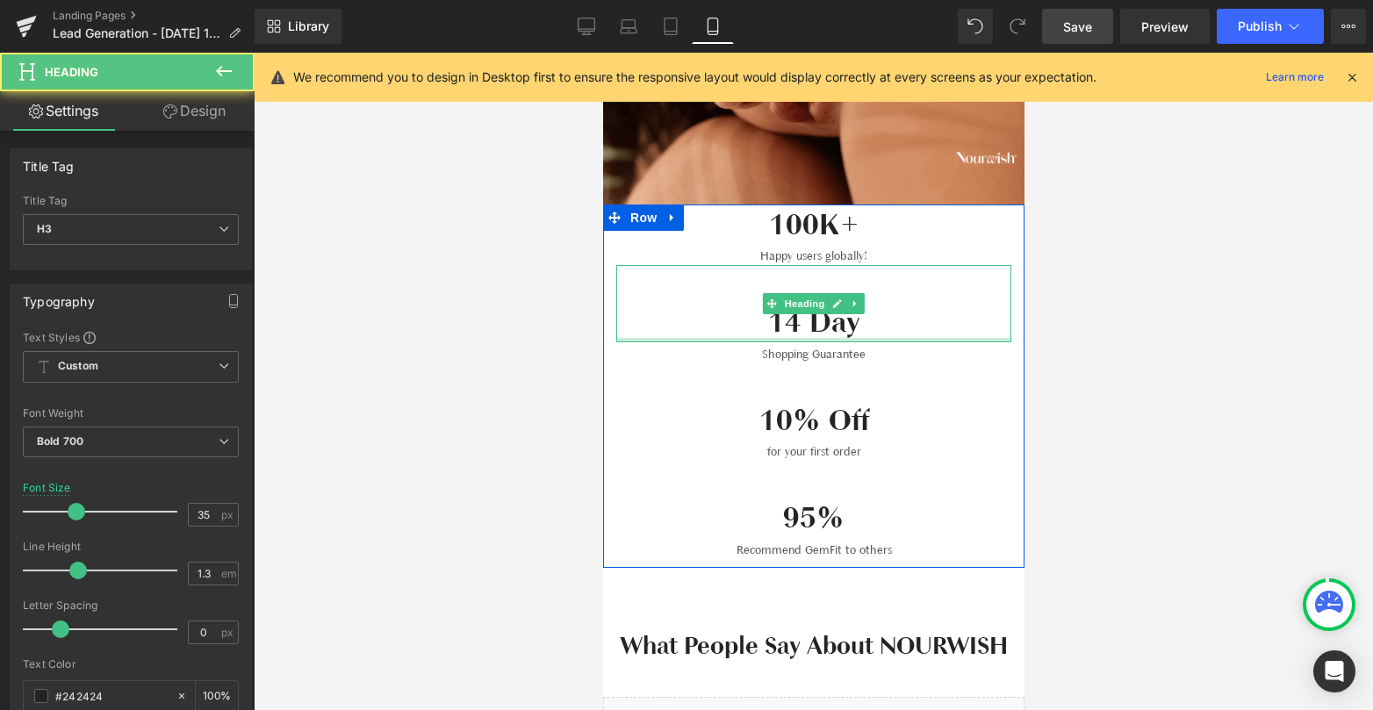
drag, startPoint x: 913, startPoint y: 337, endPoint x: 911, endPoint y: 287, distance: 50.1
click at [915, 287] on div "14 Day Heading" at bounding box center [812, 303] width 395 height 77
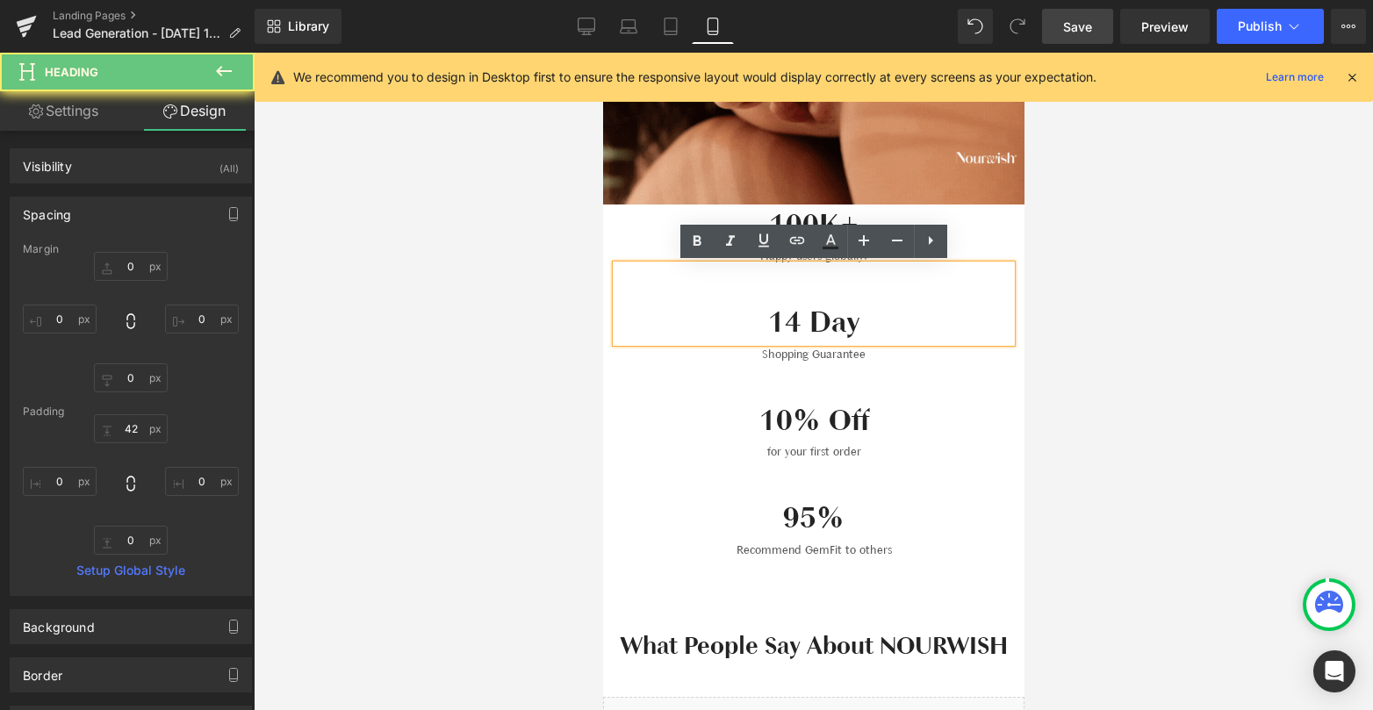
click at [823, 287] on div "14 Day" at bounding box center [812, 303] width 395 height 77
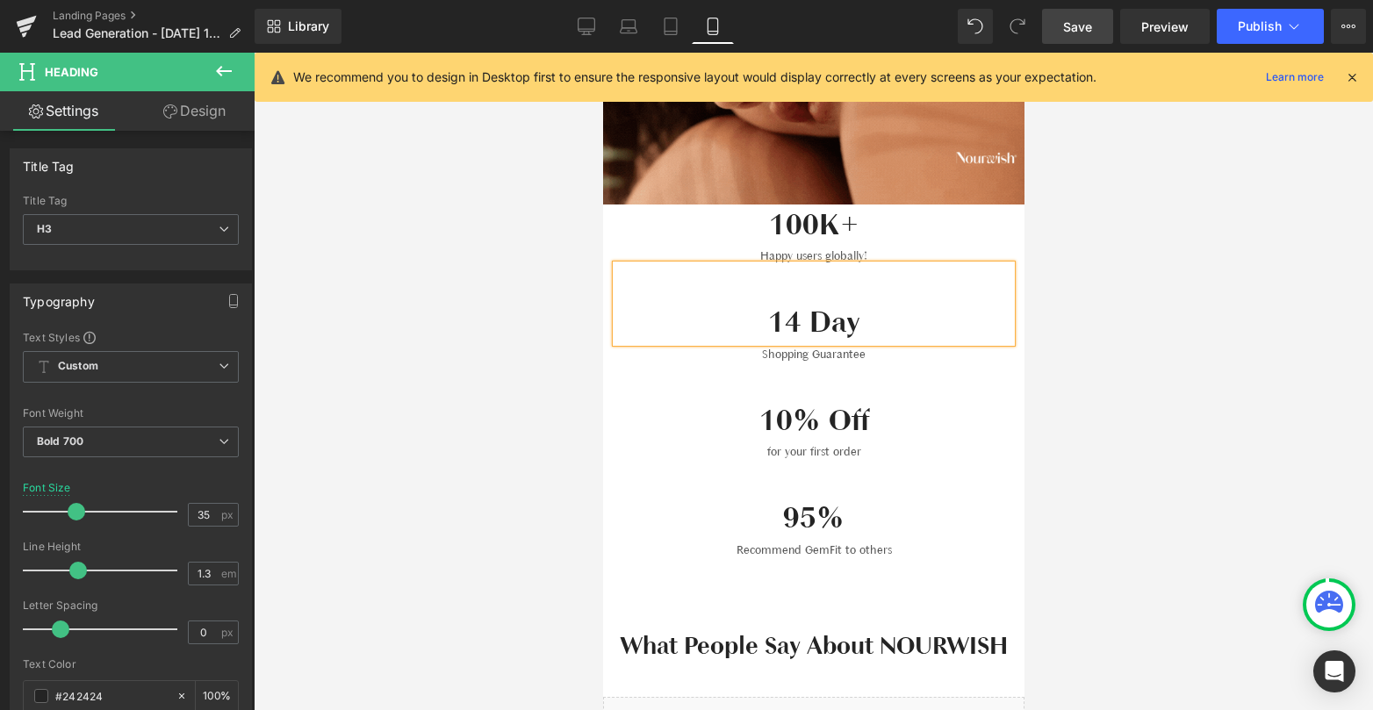
click at [1064, 425] on div at bounding box center [813, 381] width 1119 height 657
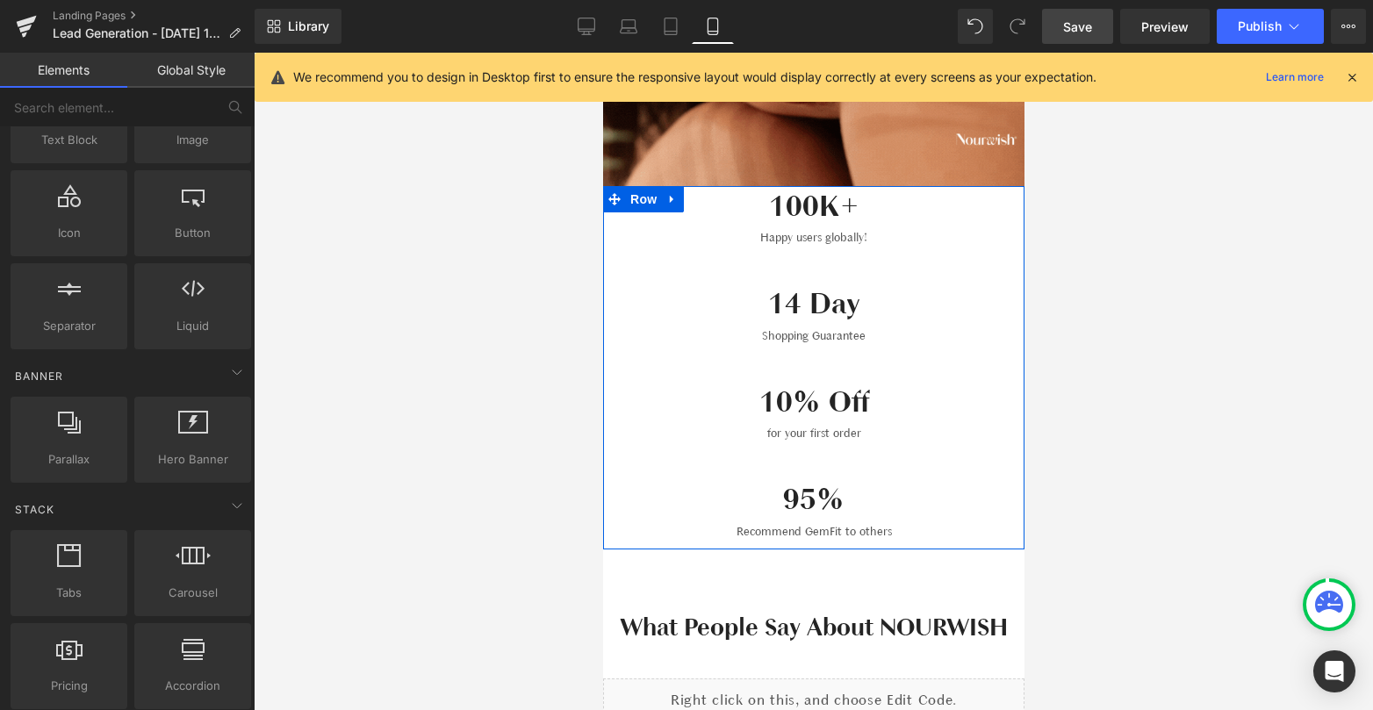
scroll to position [348, 0]
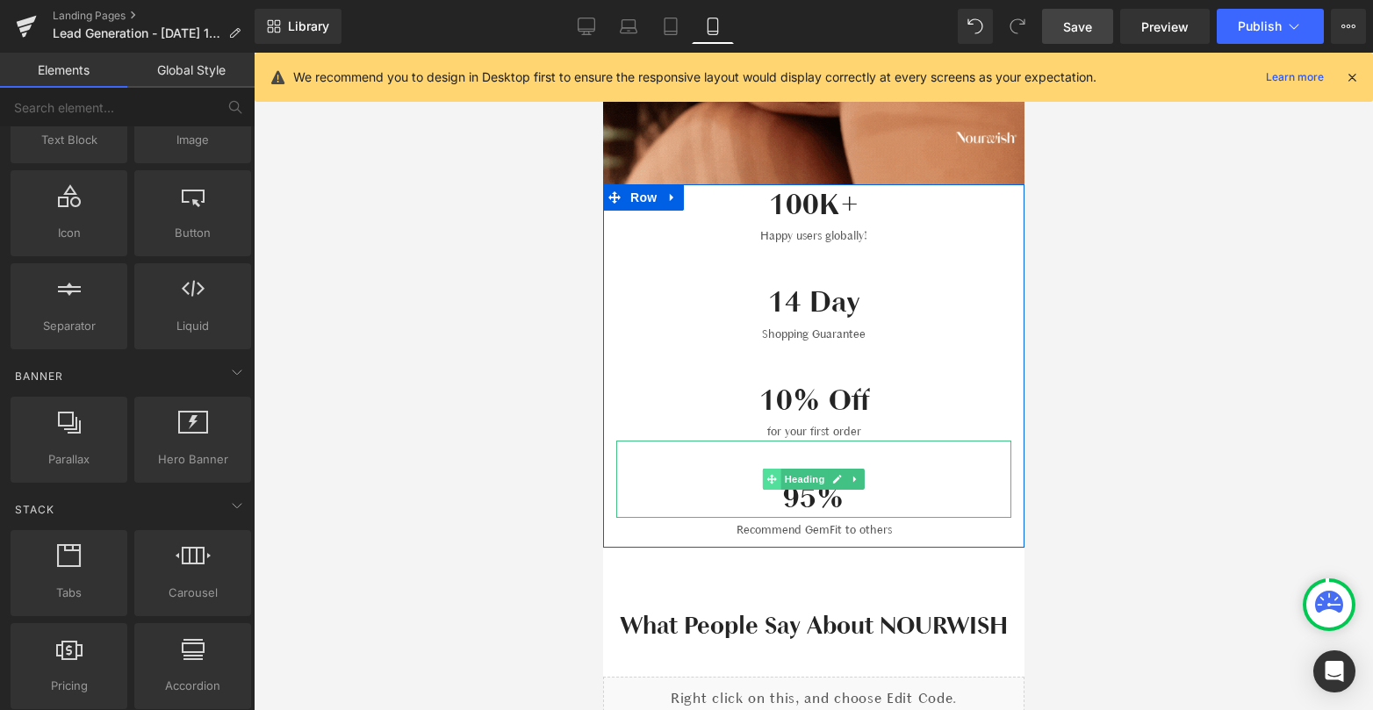
click at [770, 480] on icon at bounding box center [771, 479] width 10 height 10
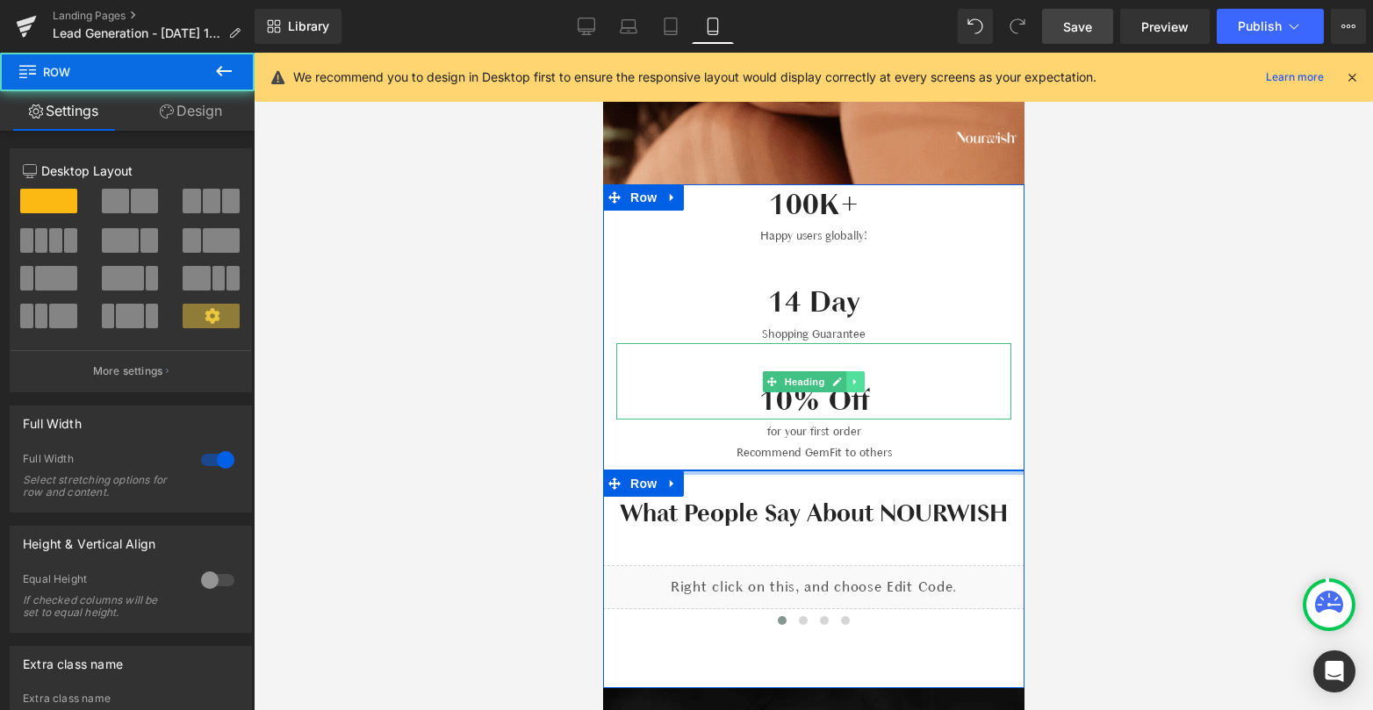
drag, startPoint x: 849, startPoint y: 485, endPoint x: 861, endPoint y: 379, distance: 106.9
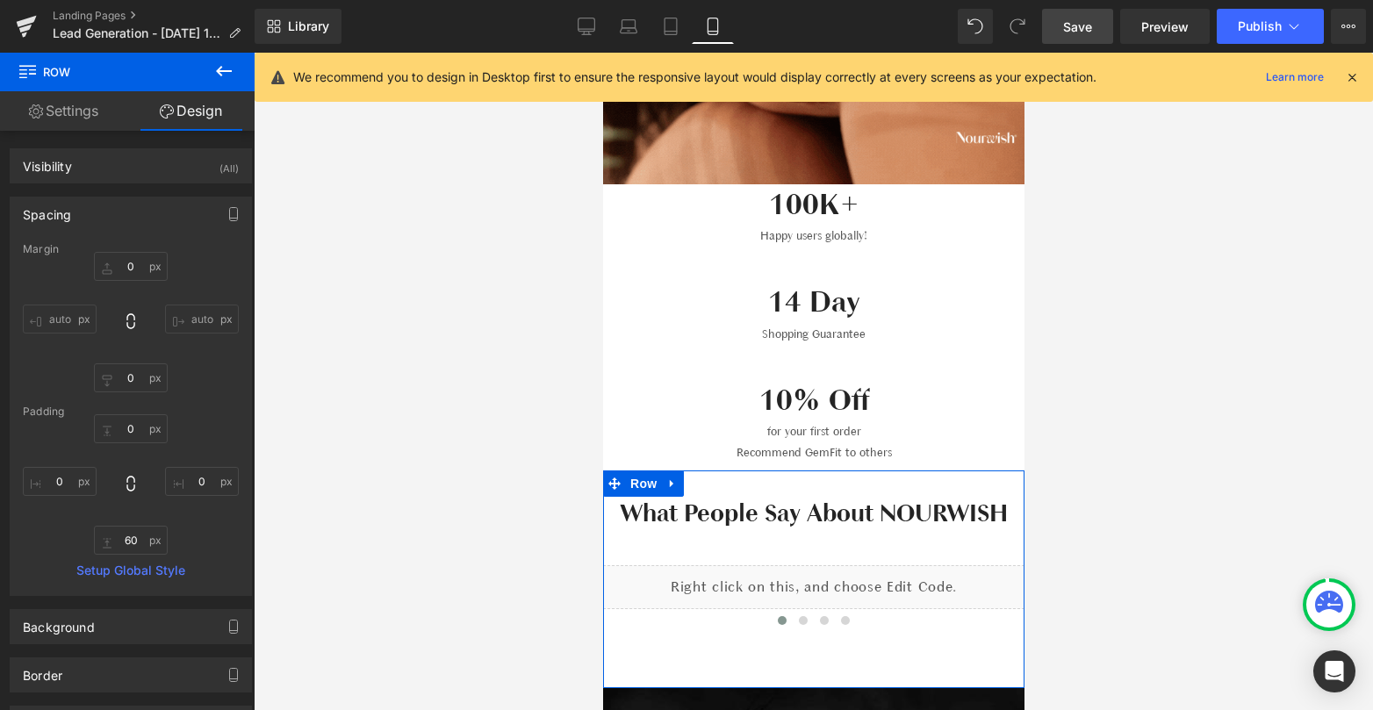
click at [1183, 413] on div at bounding box center [813, 381] width 1119 height 657
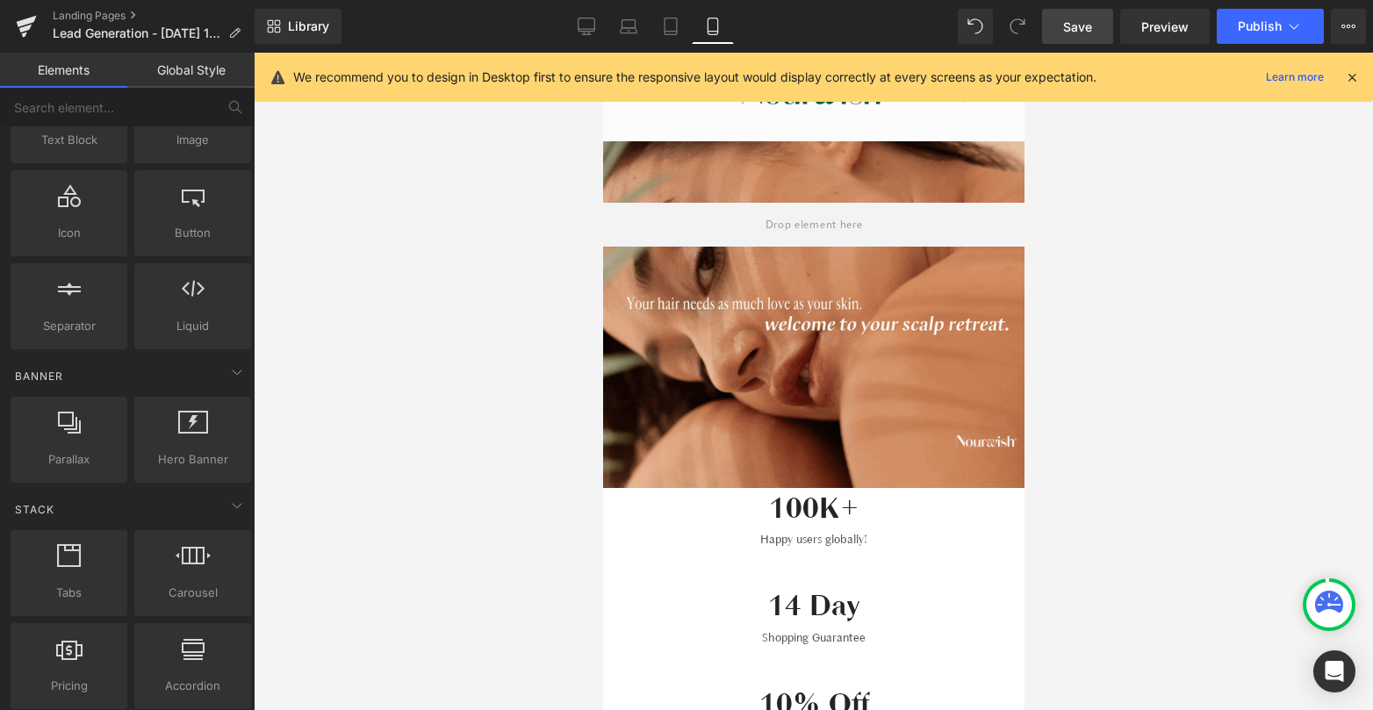
scroll to position [0, 0]
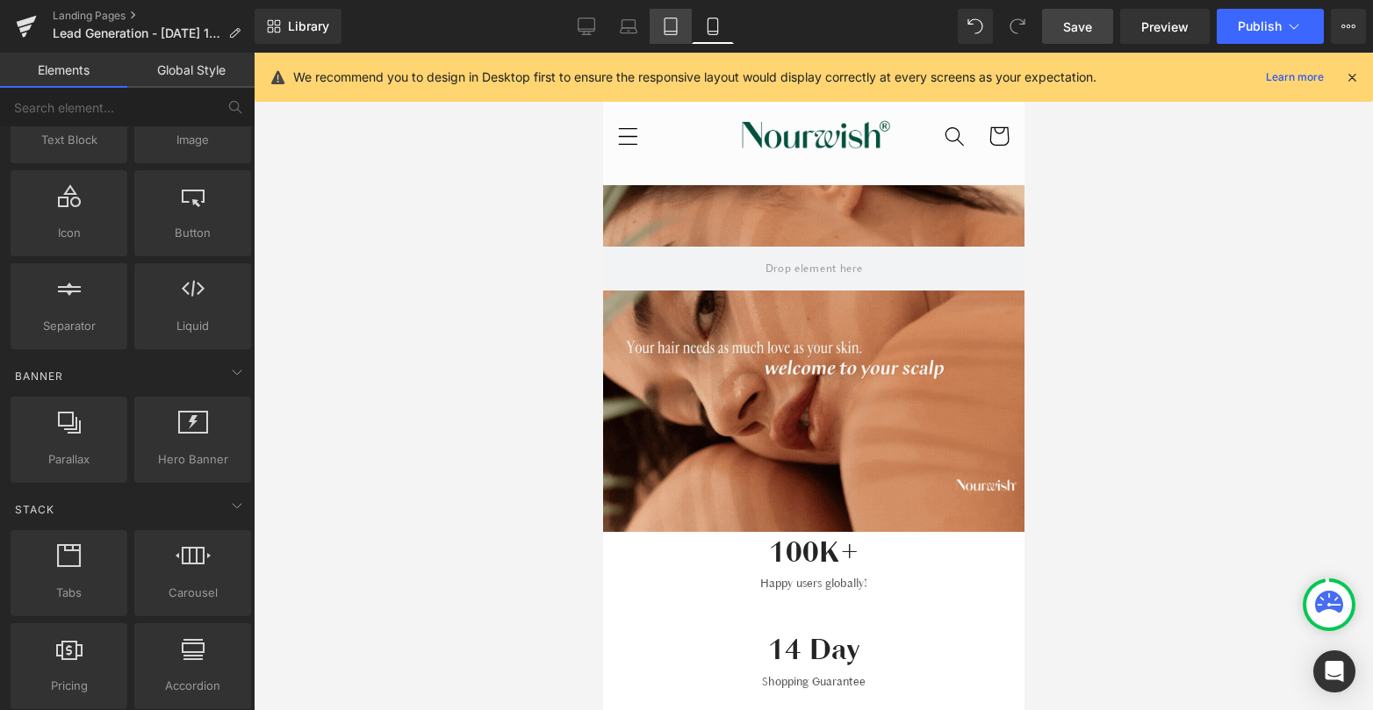
click at [658, 32] on link "Tablet" at bounding box center [670, 26] width 42 height 35
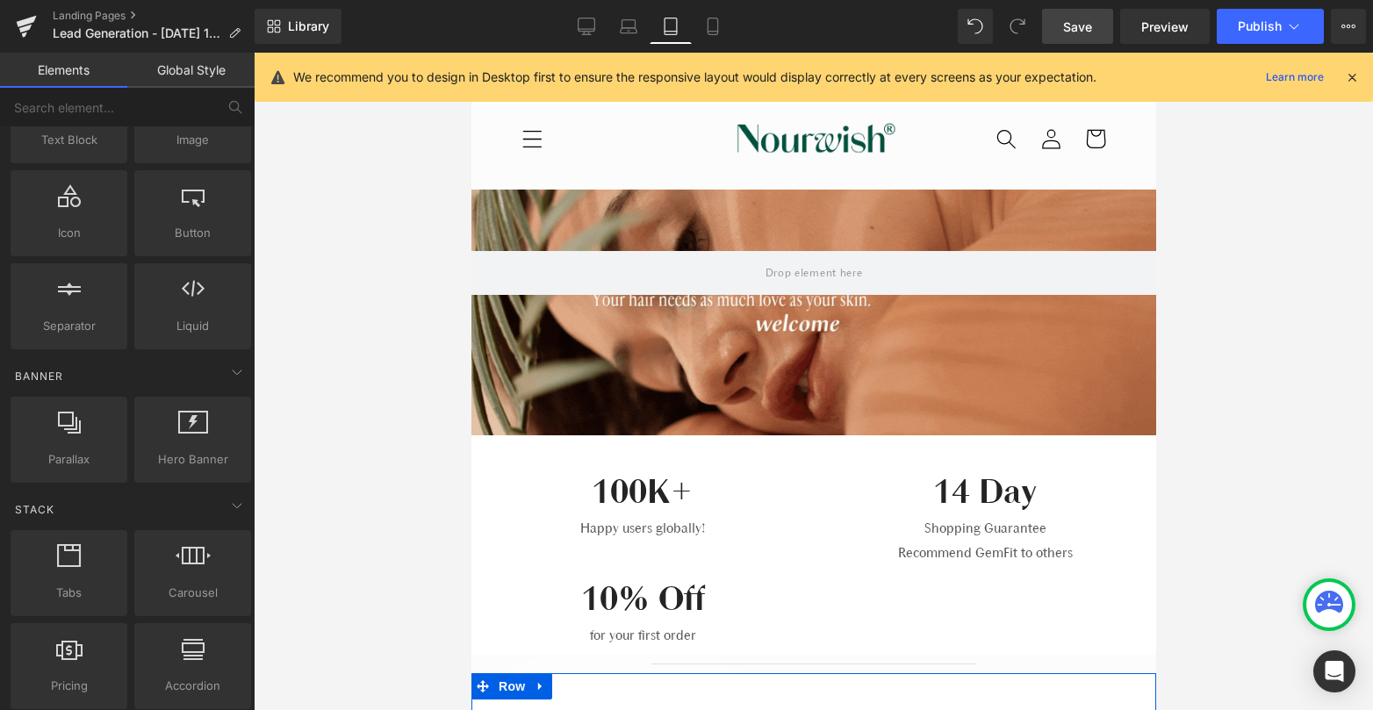
scroll to position [137, 0]
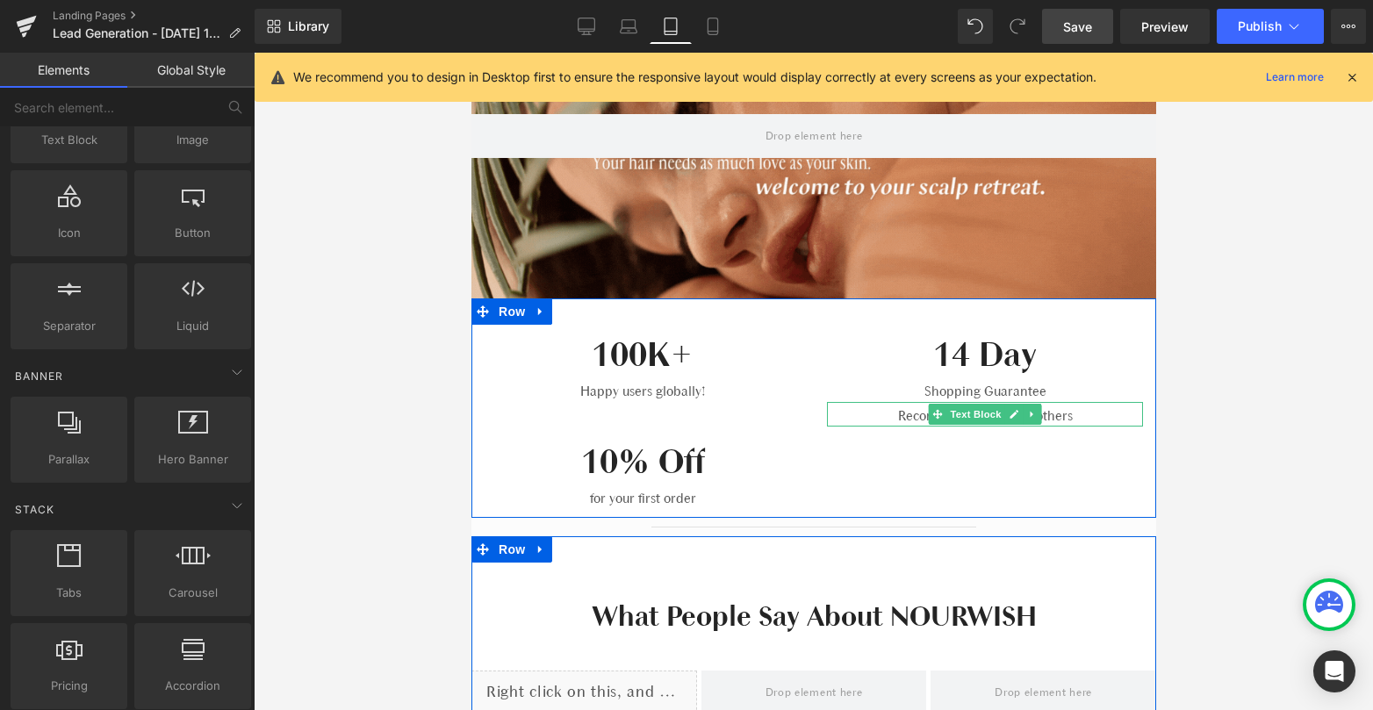
click at [1065, 416] on p "Recommend GemFit to others" at bounding box center [984, 415] width 316 height 21
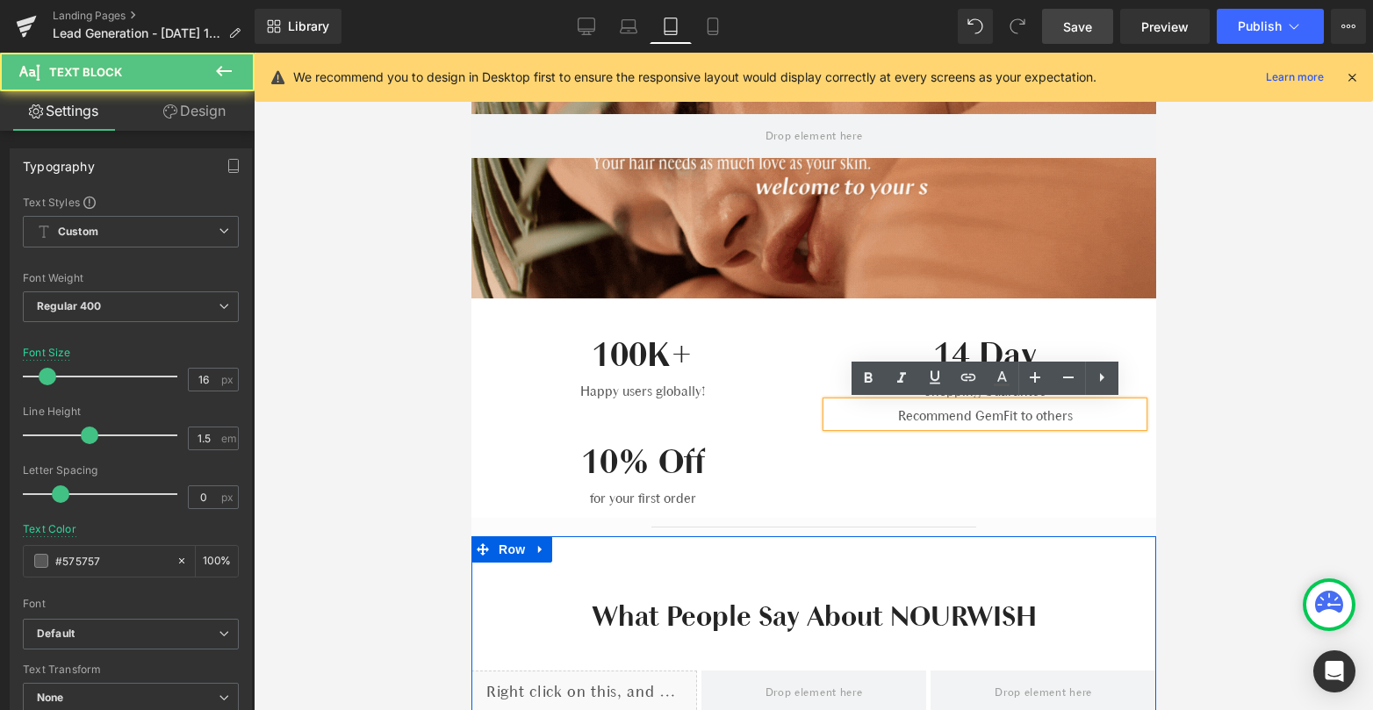
click at [957, 456] on div "100K+ Heading Happy users globally! Text Block 14 Day Heading Shopping Guarante…" at bounding box center [812, 407] width 685 height 219
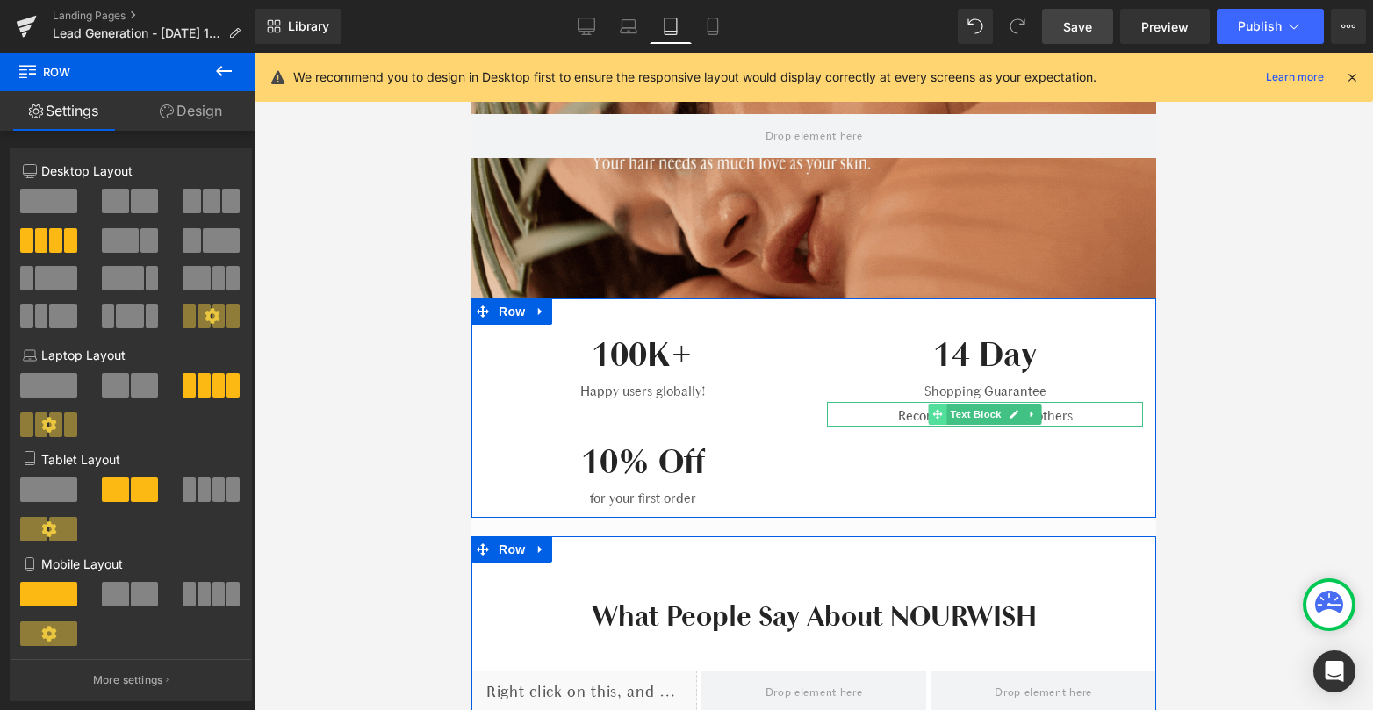
click at [942, 411] on span at bounding box center [937, 414] width 18 height 21
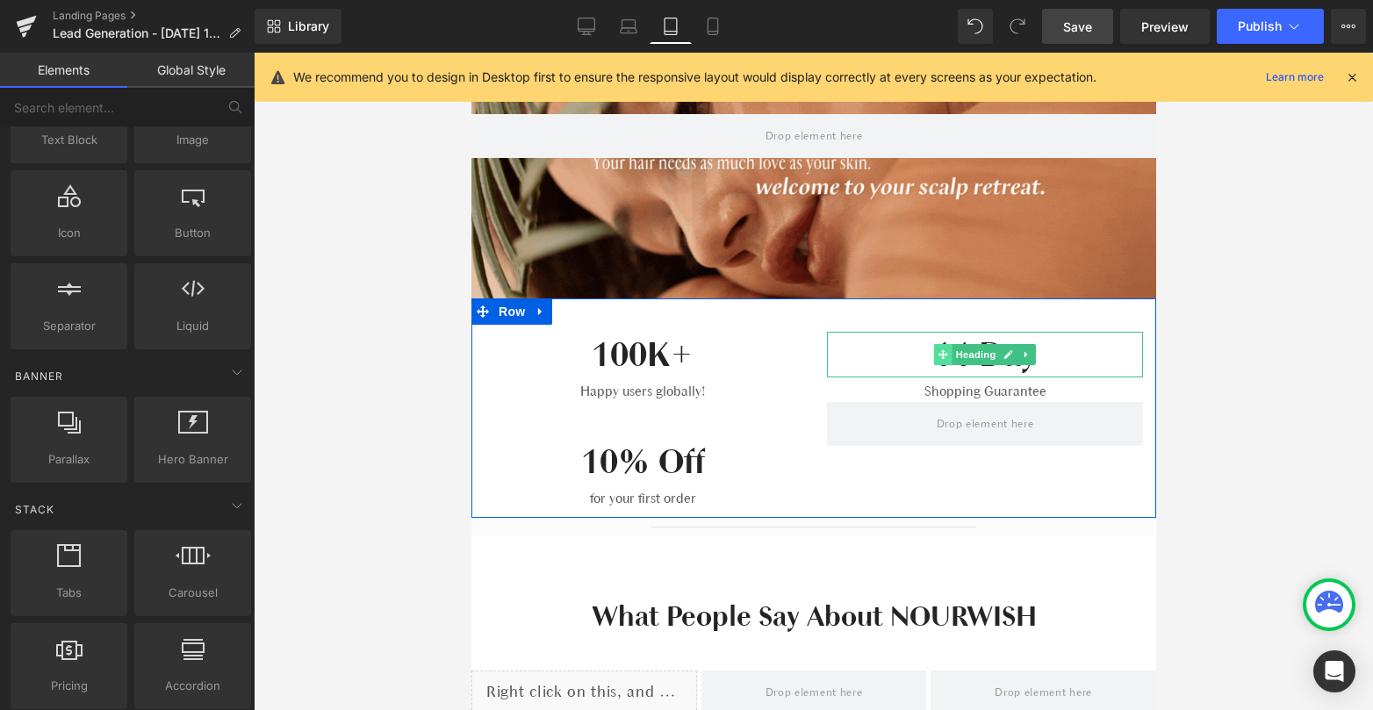
click at [944, 350] on icon at bounding box center [942, 354] width 10 height 11
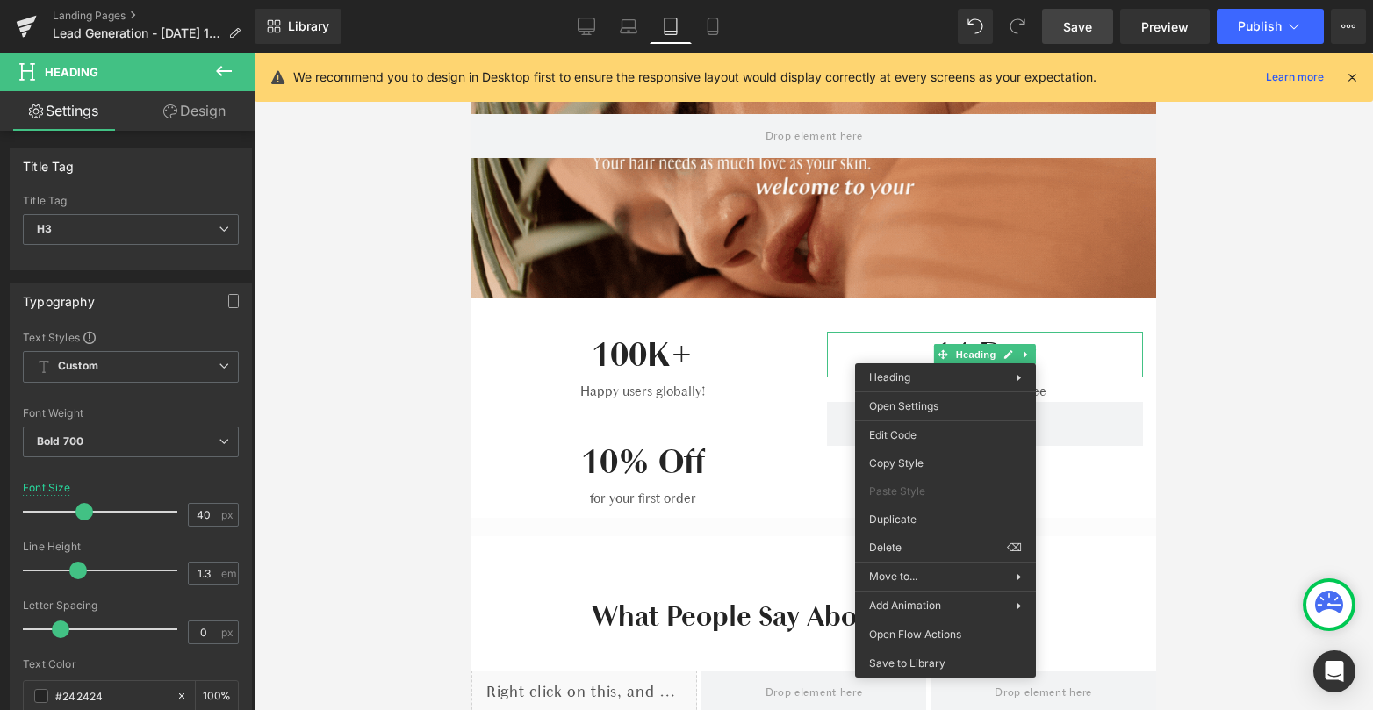
click at [719, 453] on h3 "10% Off" at bounding box center [642, 462] width 316 height 46
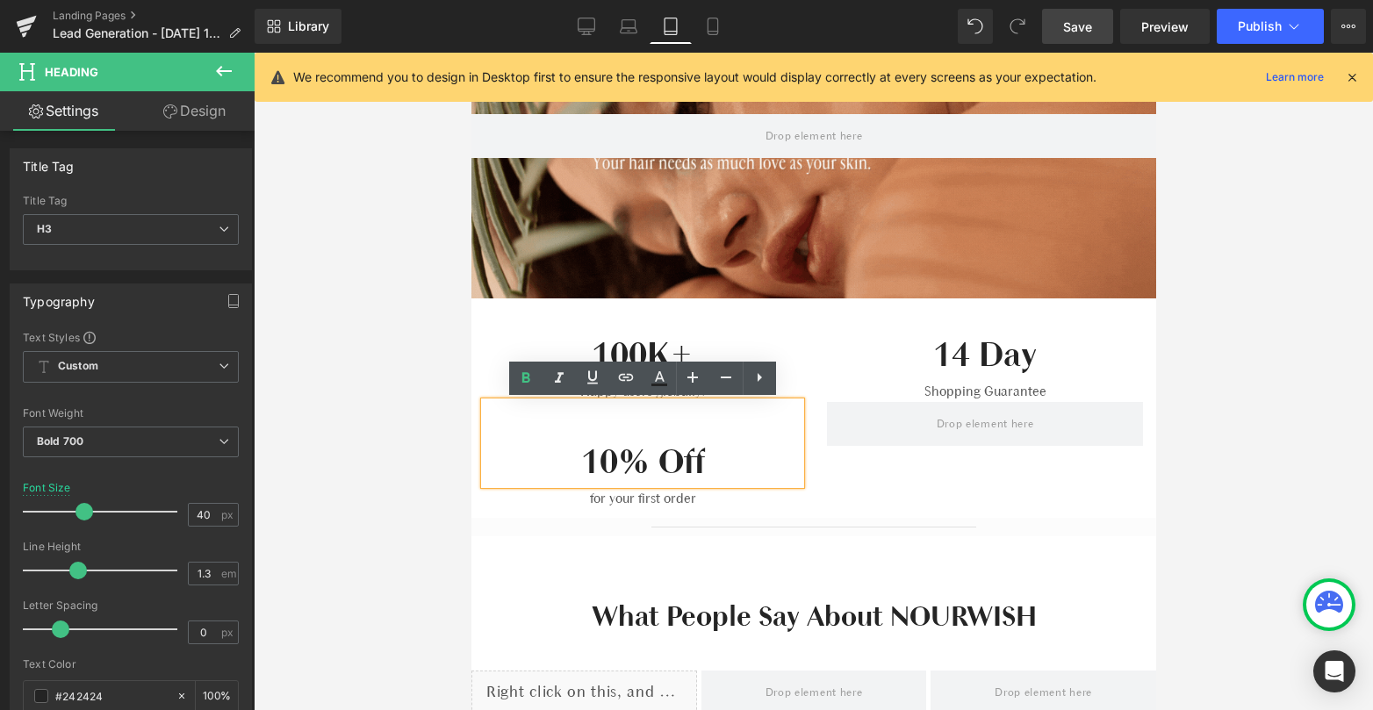
click at [587, 461] on h3 "10% Off" at bounding box center [642, 462] width 316 height 46
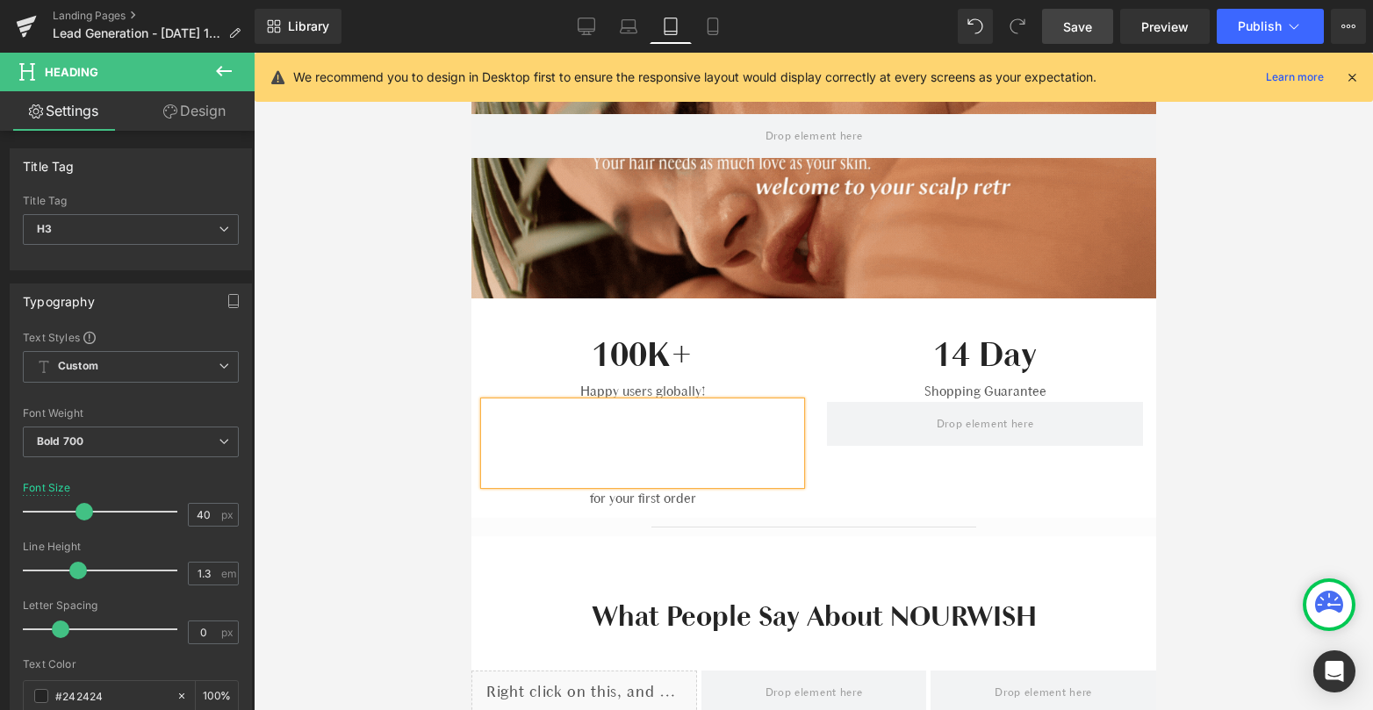
click at [843, 490] on div "100K+ Heading Happy users globally! Text Block 14 Day Heading Shopping Guarante…" at bounding box center [812, 407] width 685 height 219
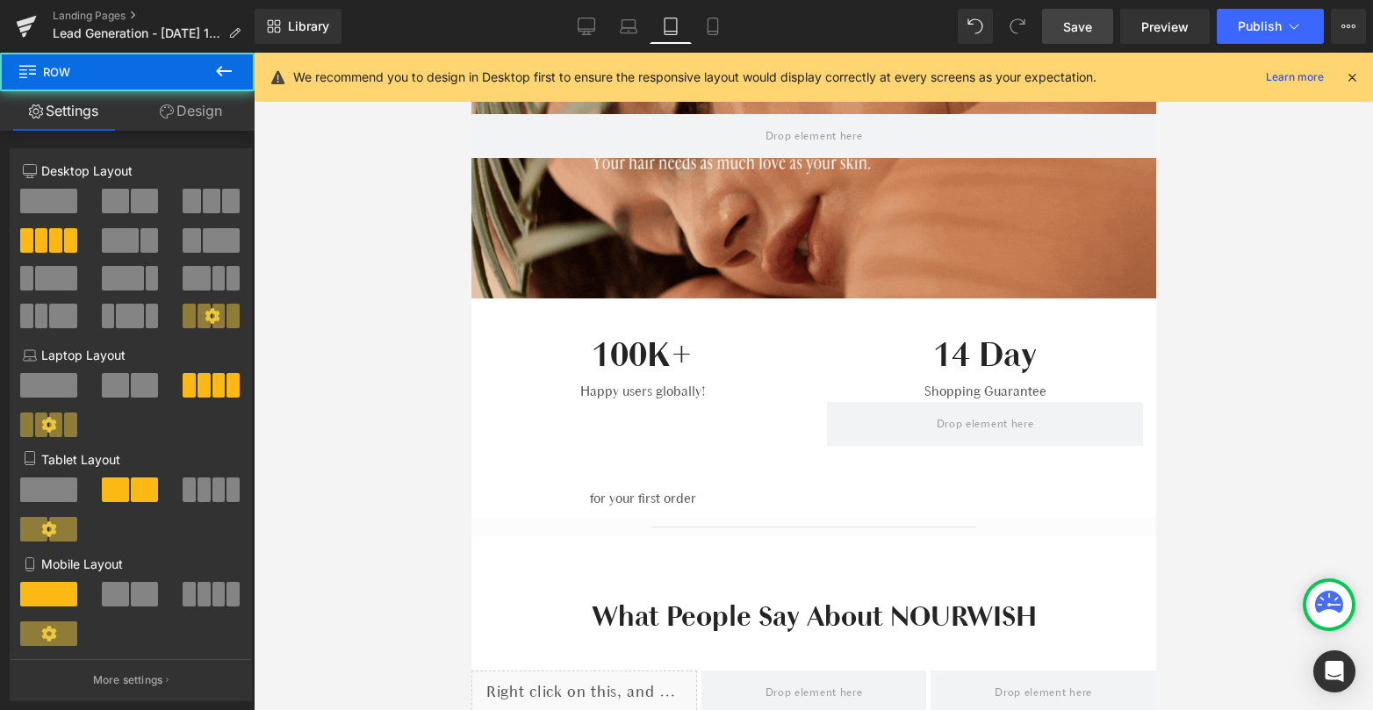
click at [695, 468] on h3 at bounding box center [642, 462] width 316 height 46
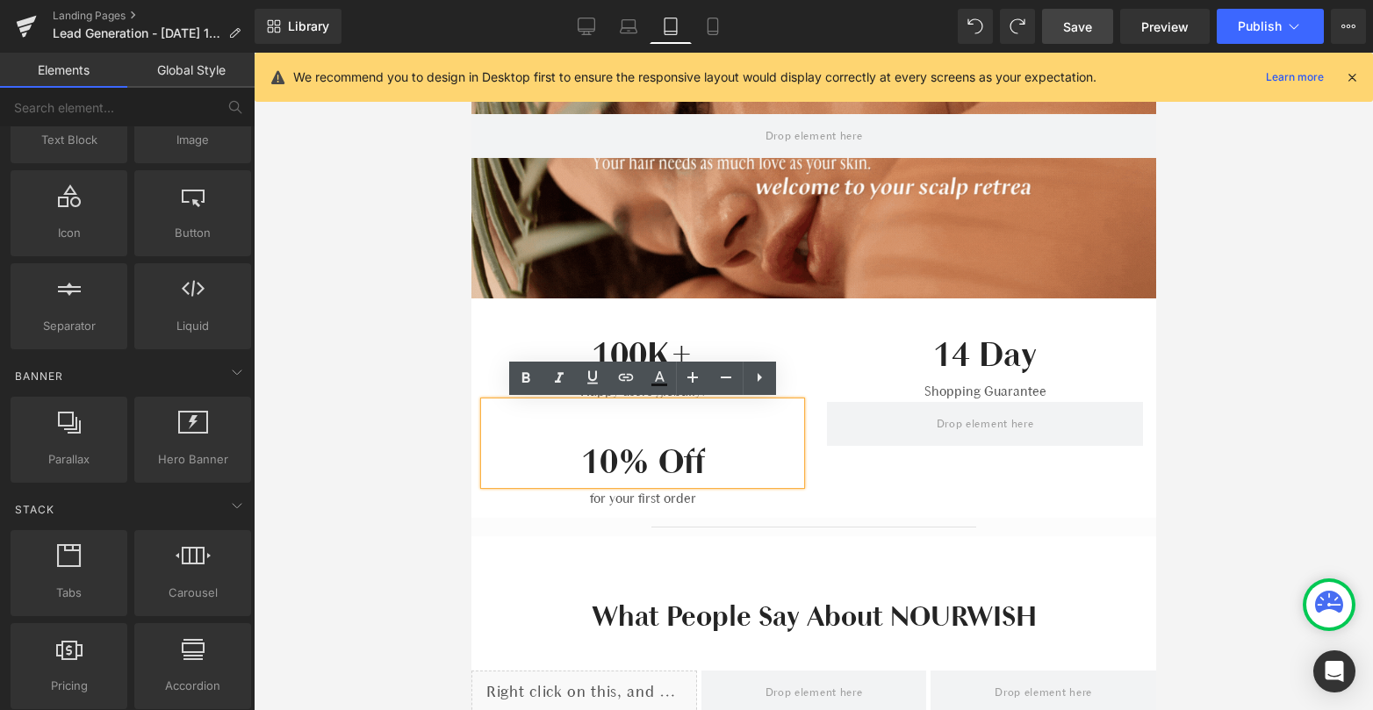
click at [901, 515] on div "100K+ Heading Happy users globally! Text Block 14 Day Heading Shopping Guarante…" at bounding box center [812, 407] width 685 height 219
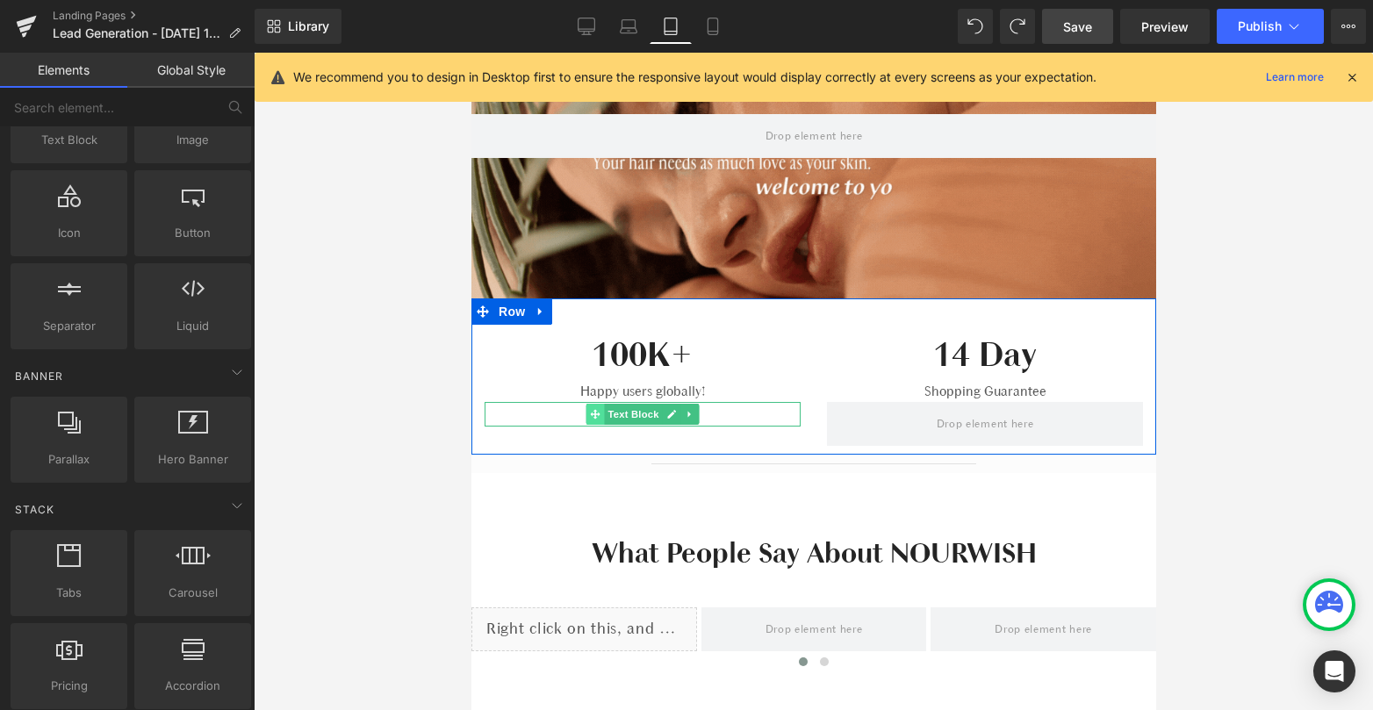
click at [598, 414] on icon at bounding box center [594, 415] width 10 height 10
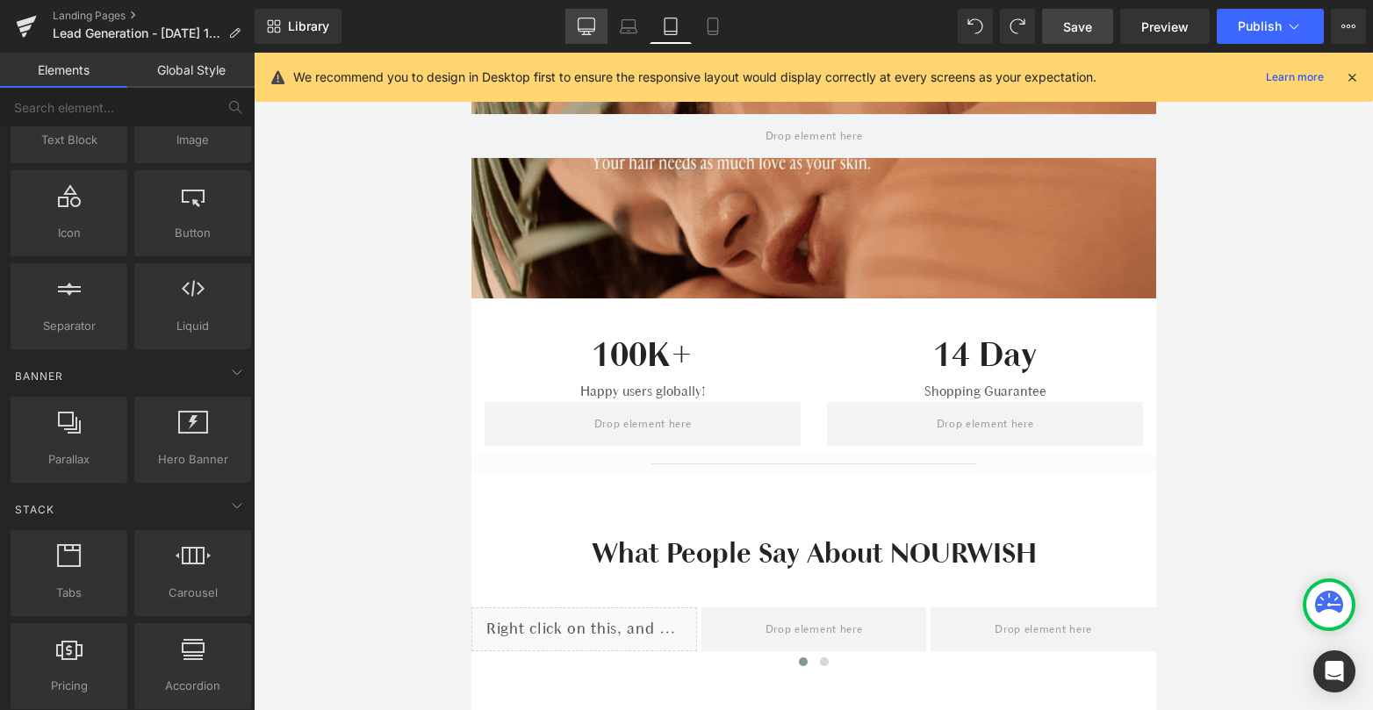
click at [586, 27] on icon at bounding box center [587, 27] width 18 height 18
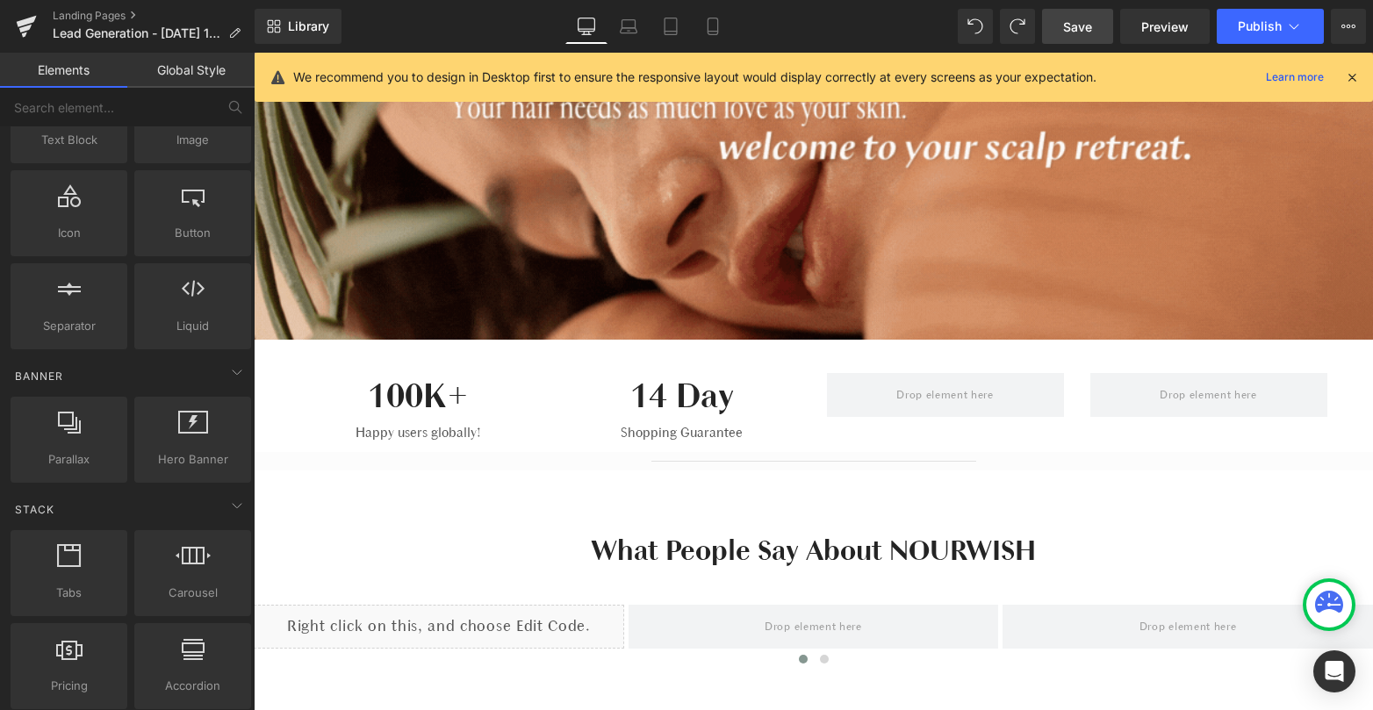
scroll to position [294, 0]
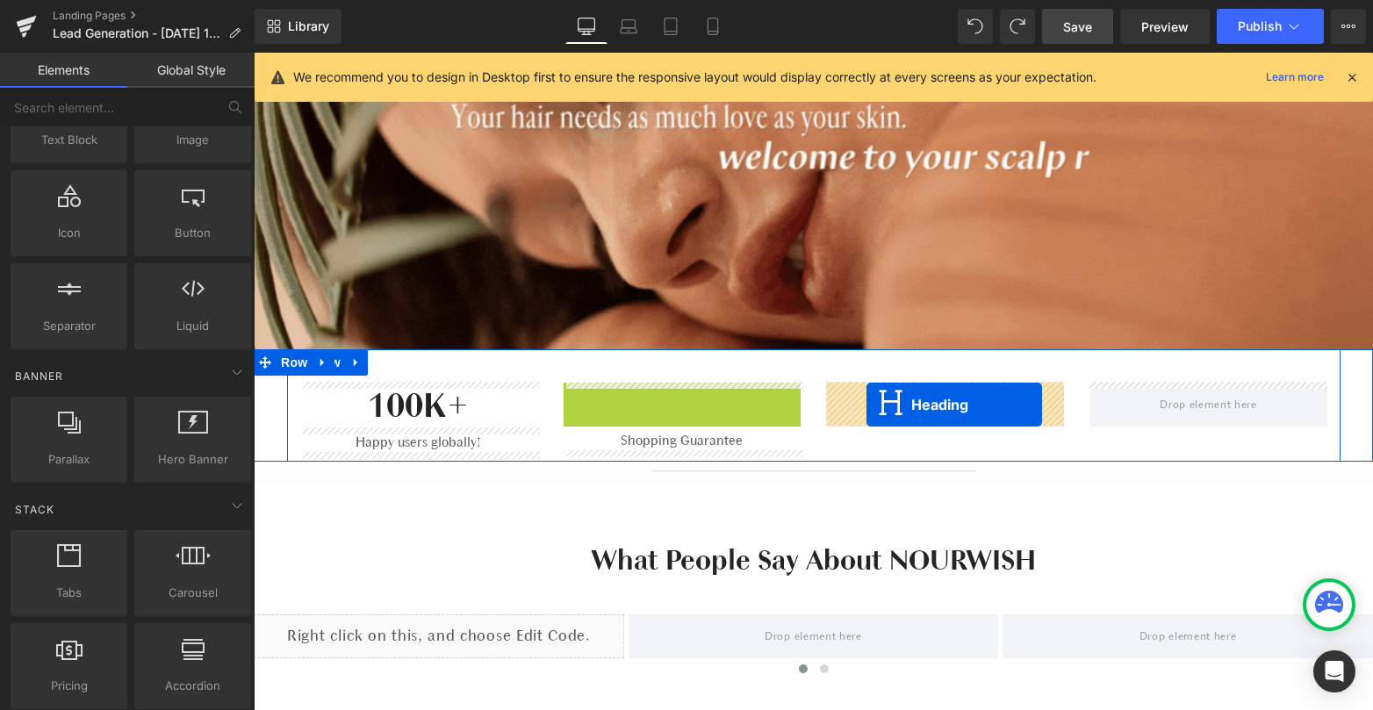
drag, startPoint x: 635, startPoint y: 408, endPoint x: 866, endPoint y: 404, distance: 230.9
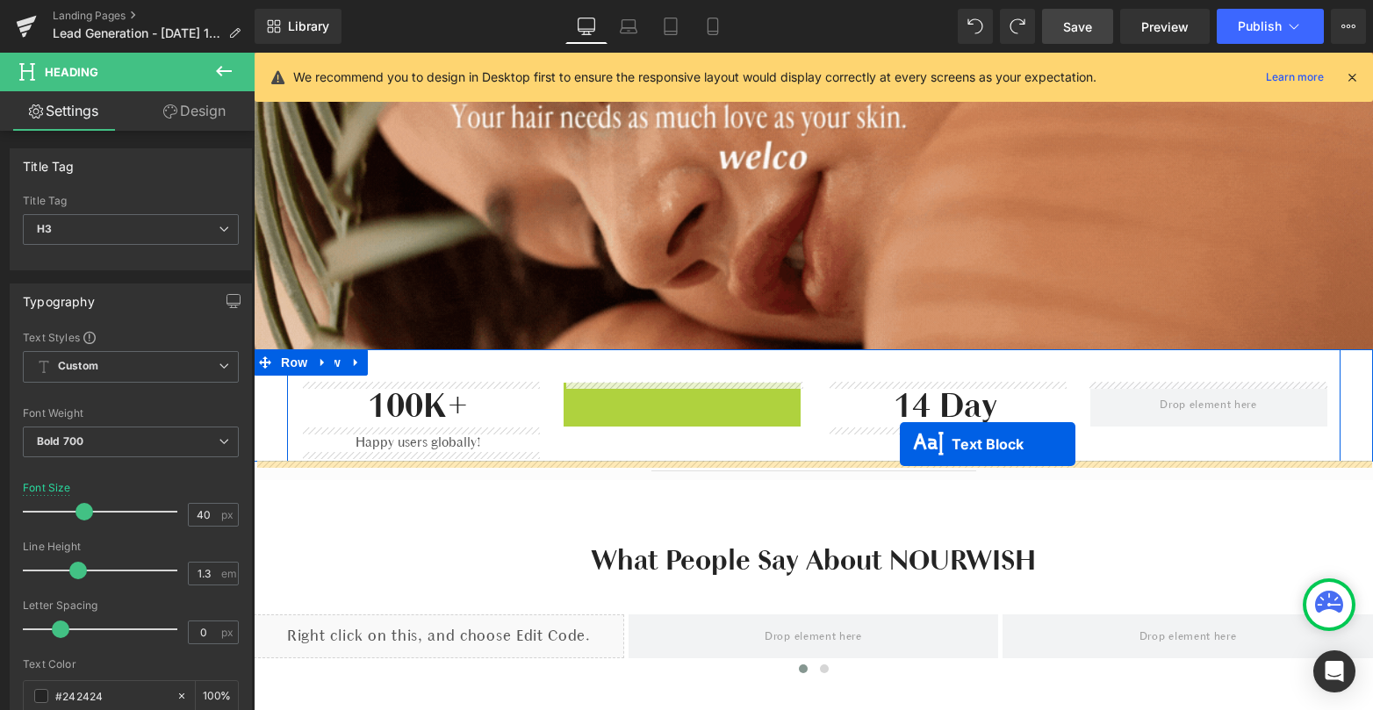
drag, startPoint x: 630, startPoint y: 391, endPoint x: 899, endPoint y: 444, distance: 273.7
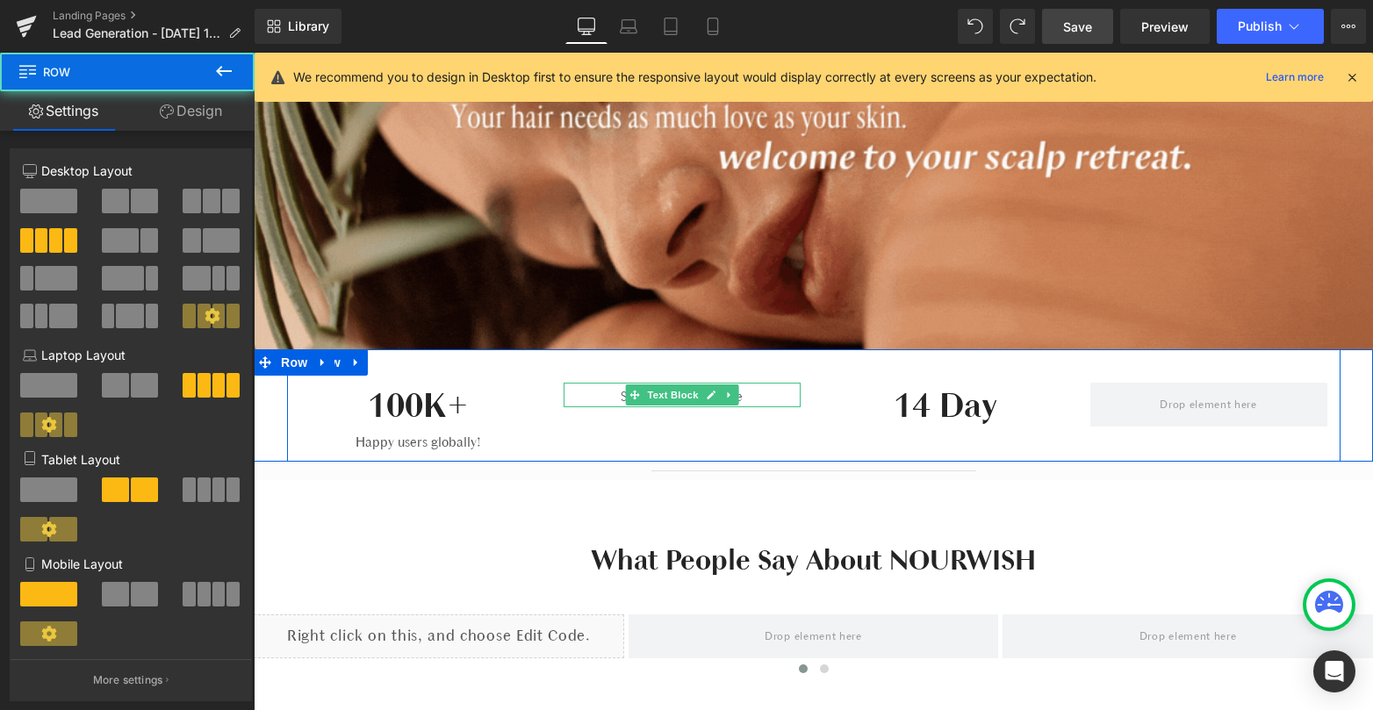
click at [908, 428] on div "100K+ Heading Happy users globally! Text Block Shopping Guarantee Text Block 14…" at bounding box center [813, 405] width 1053 height 112
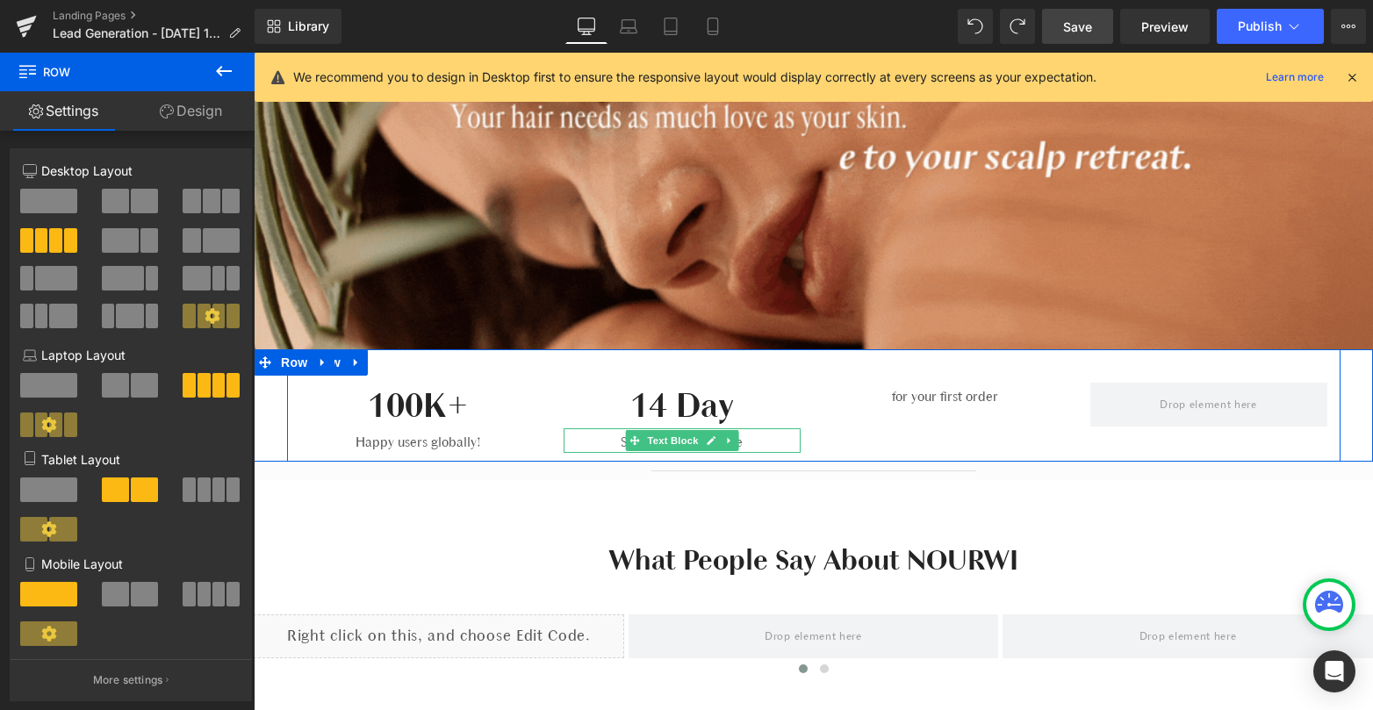
click at [933, 407] on div "100K+ Heading Happy users globally! Text Block 14 Day Heading Shopping Guarante…" at bounding box center [813, 405] width 1053 height 112
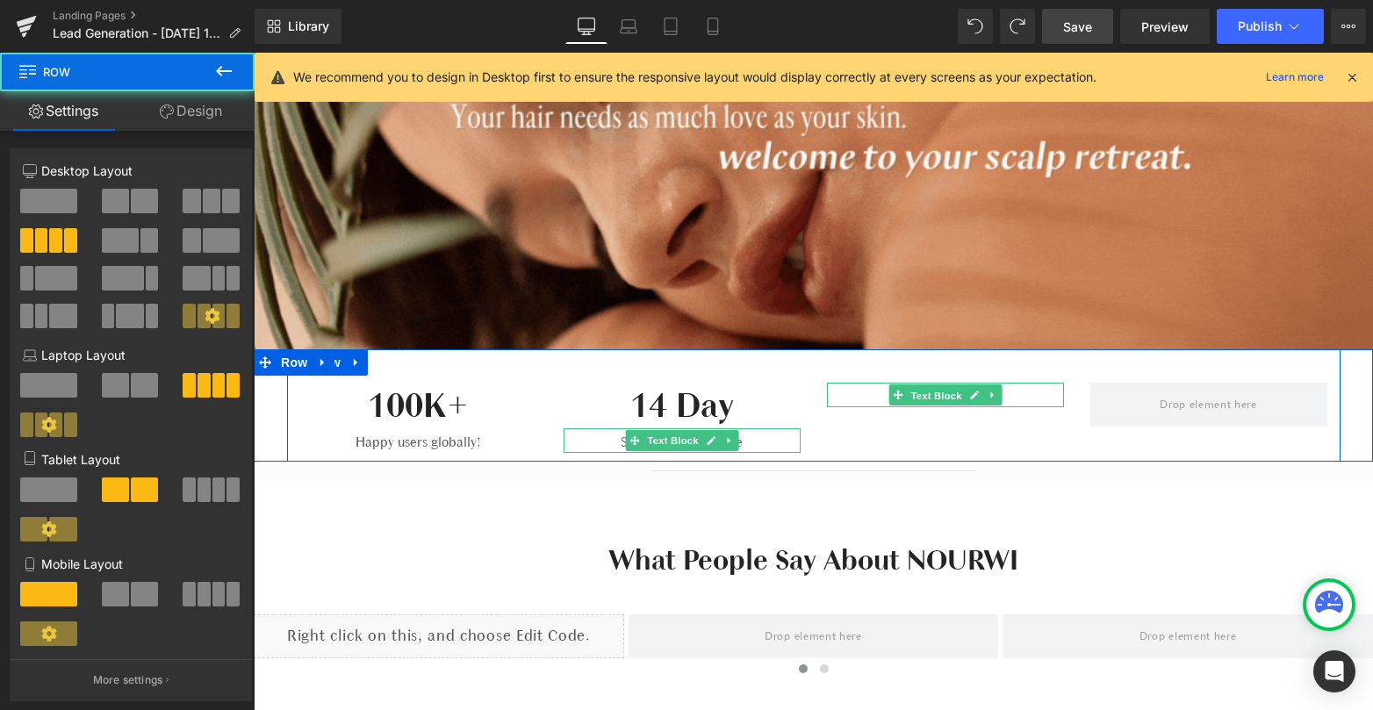
click at [933, 395] on span "Text Block" at bounding box center [936, 395] width 58 height 21
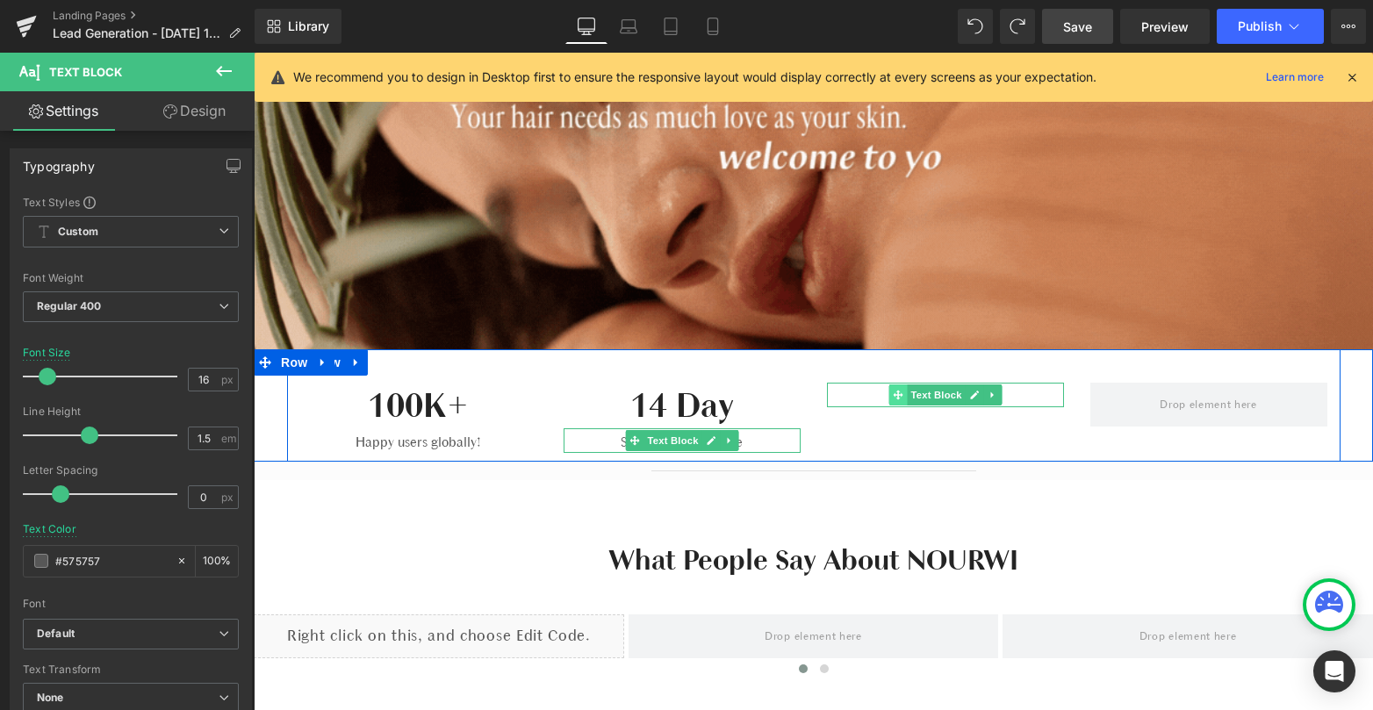
click at [899, 392] on icon at bounding box center [898, 396] width 10 height 10
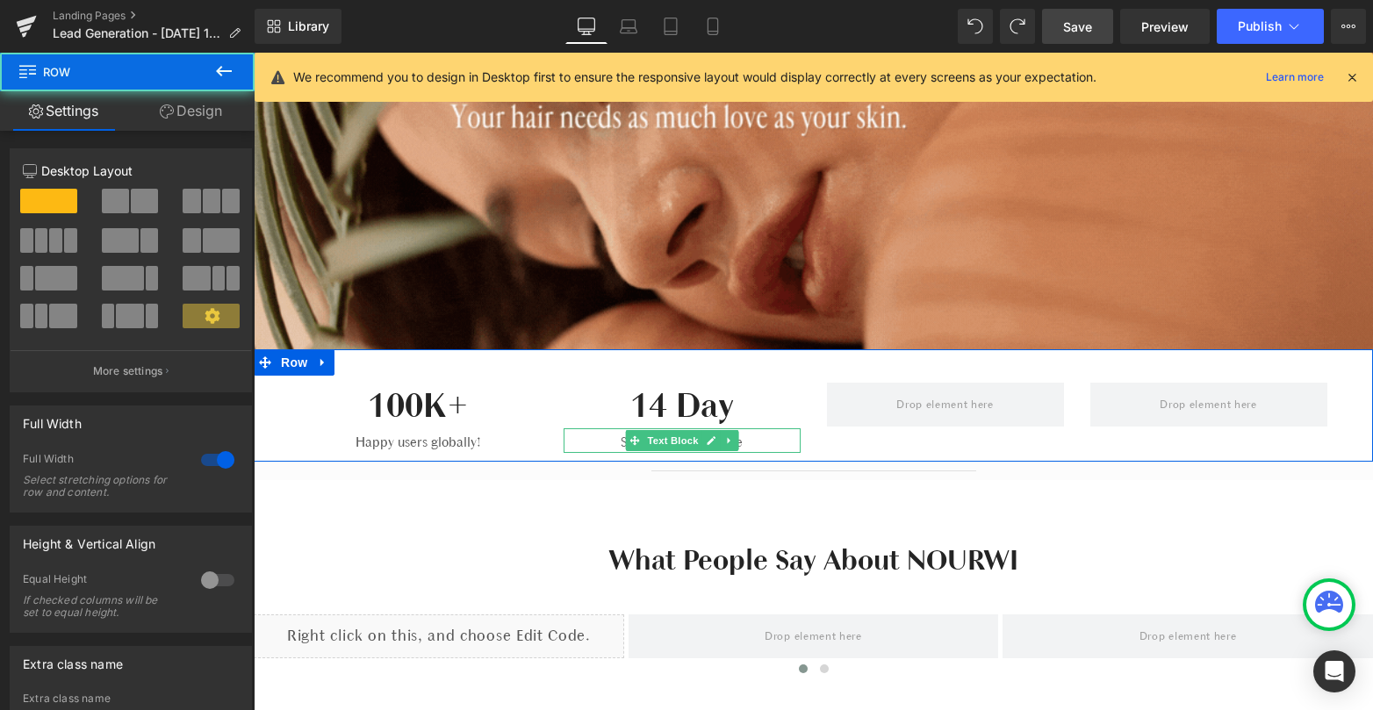
click at [285, 405] on div "100K+ Heading Happy users globally! Text Block 14 Day Heading Shopping Guarante…" at bounding box center [813, 405] width 1119 height 112
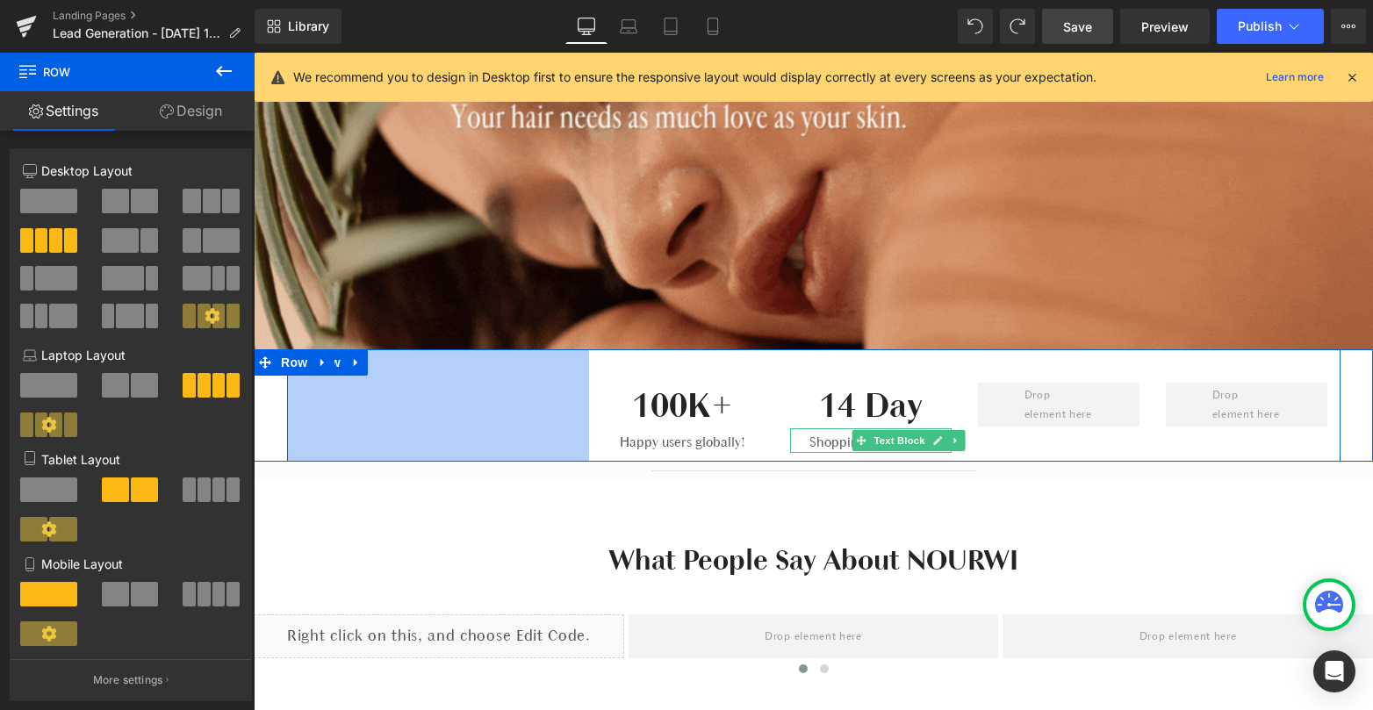
drag, startPoint x: 288, startPoint y: 405, endPoint x: 591, endPoint y: 407, distance: 302.8
click at [591, 407] on div "100K+ Heading Happy users globally! Text Block 14 Day Heading Shopping Guarante…" at bounding box center [813, 405] width 1053 height 112
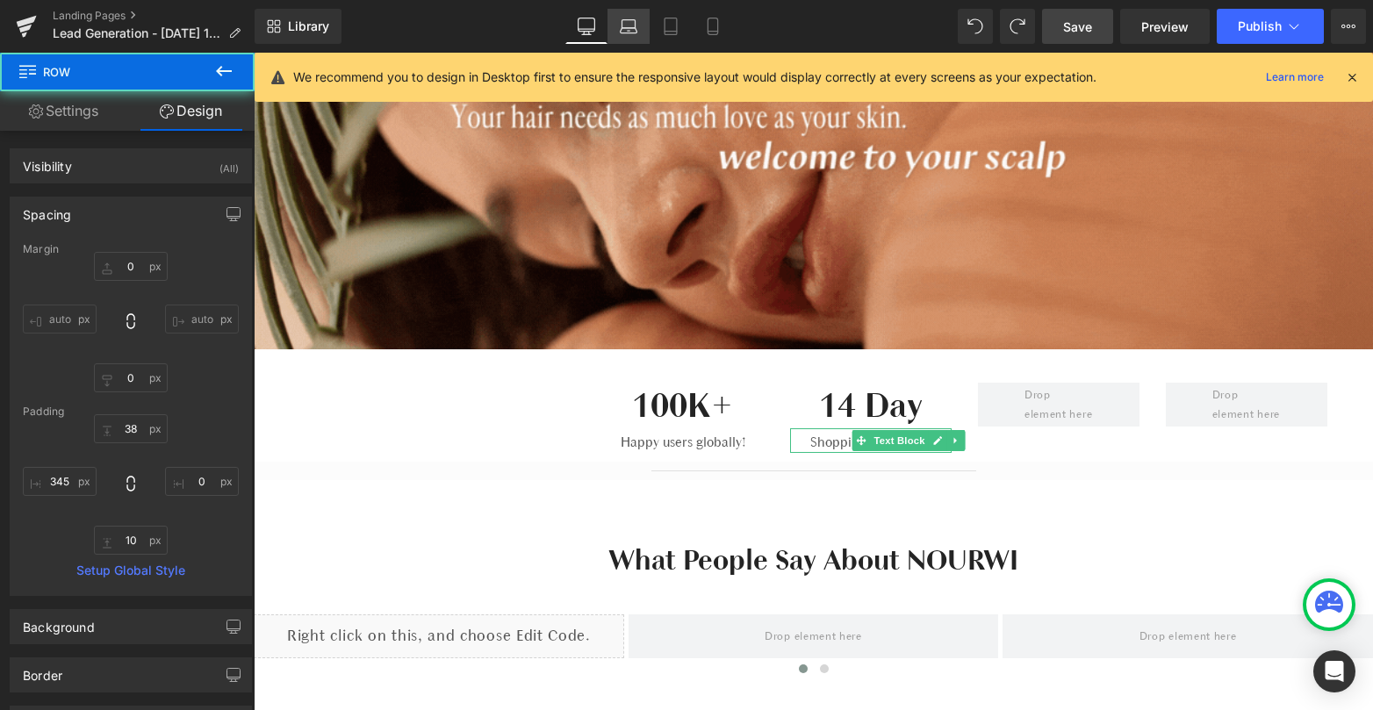
click at [643, 33] on link "Laptop" at bounding box center [628, 26] width 42 height 35
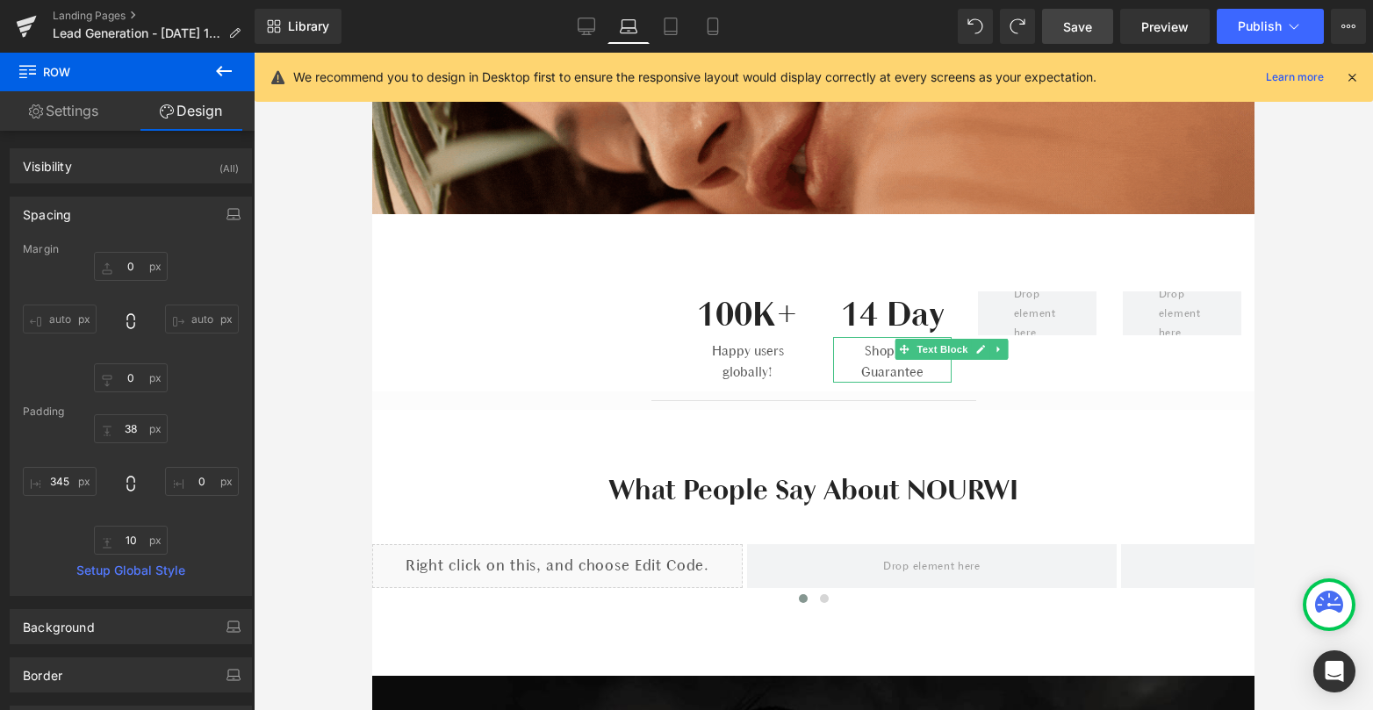
type input "0"
type input "38"
type input "0"
type input "10"
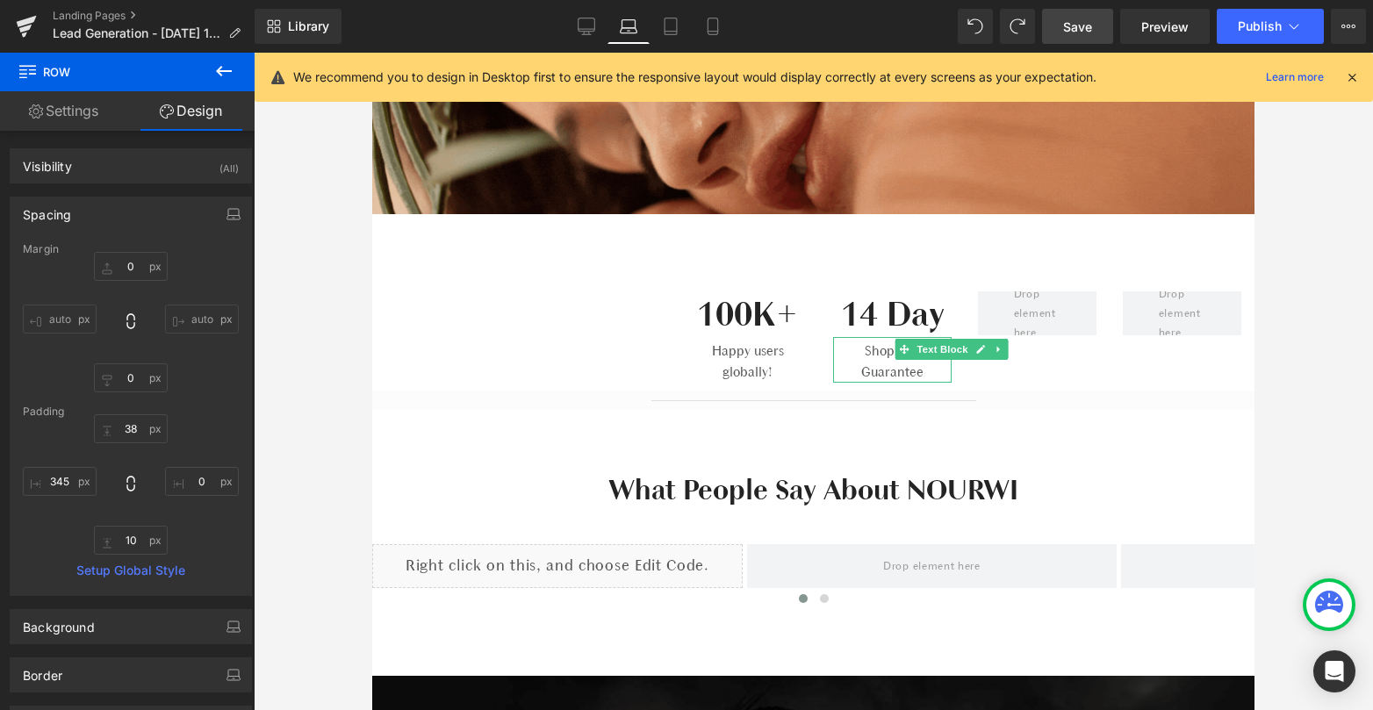
type input "345"
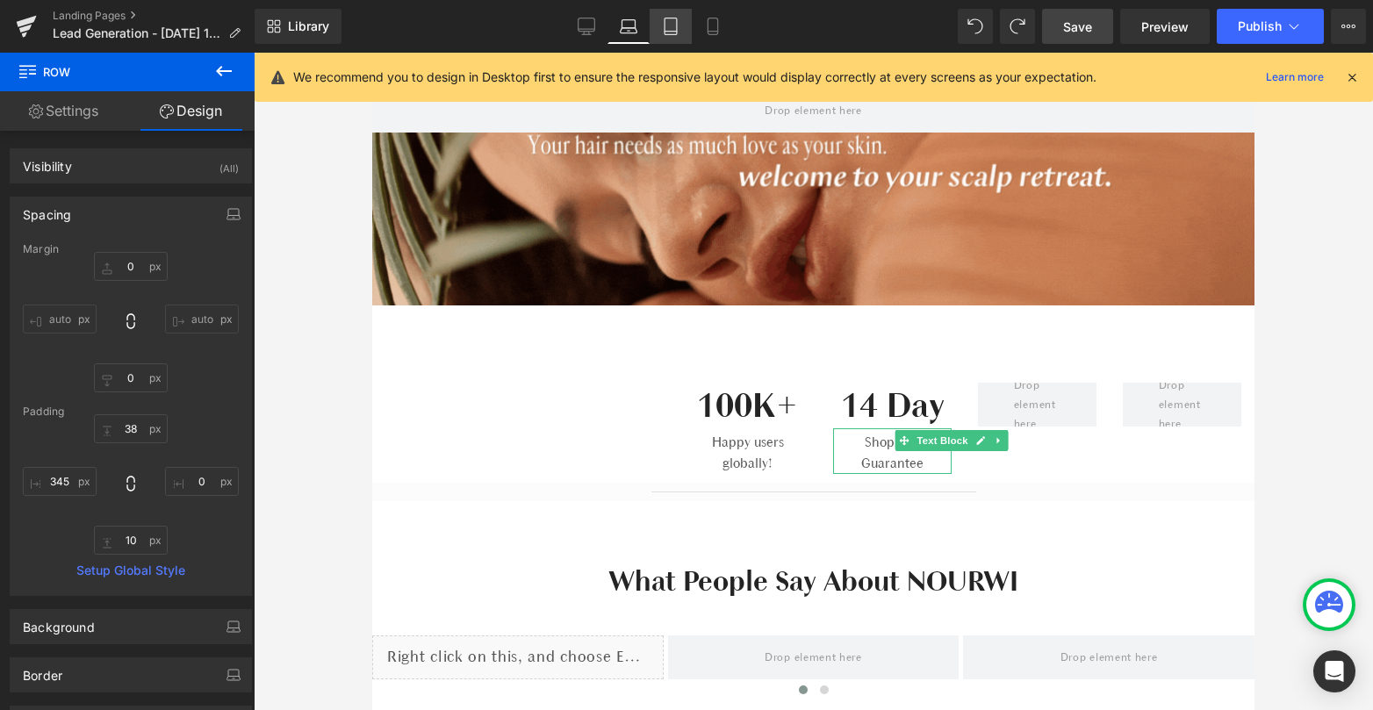
click at [668, 26] on icon at bounding box center [671, 27] width 18 height 18
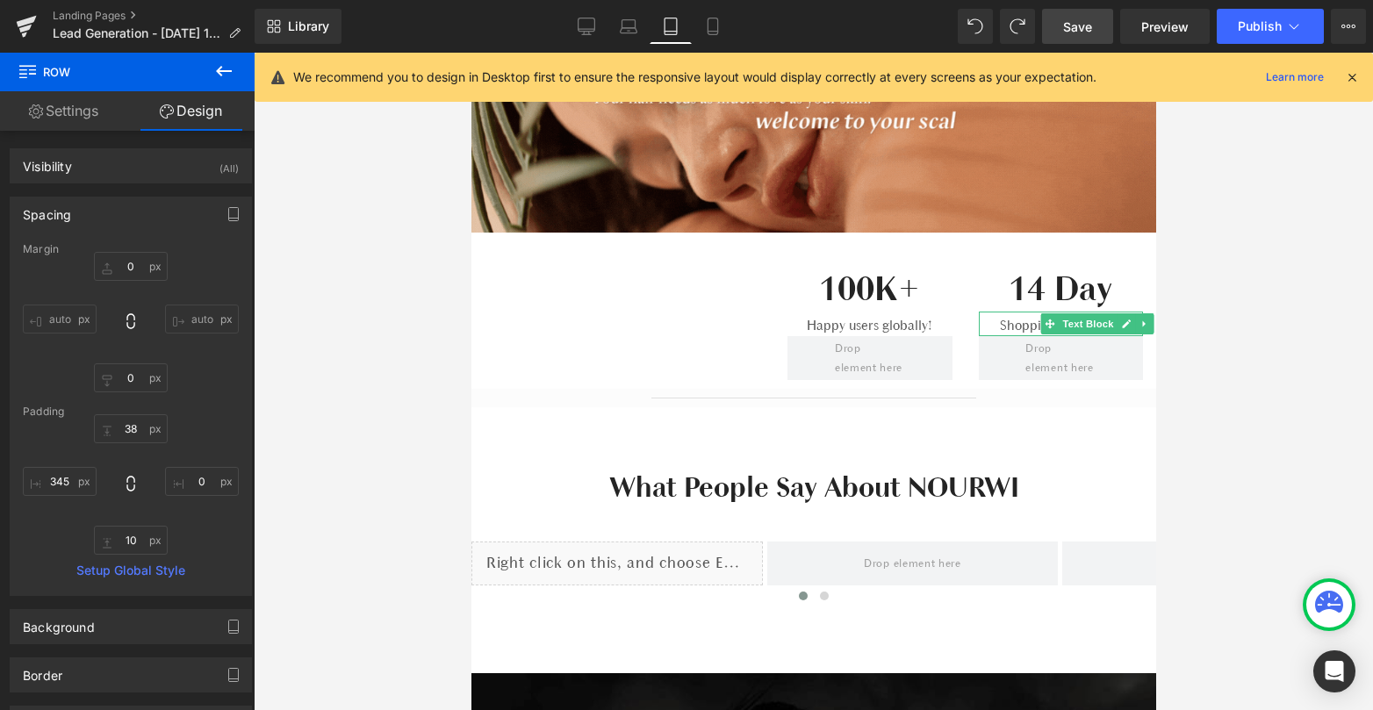
type input "0"
type input "38"
type input "0"
type input "10"
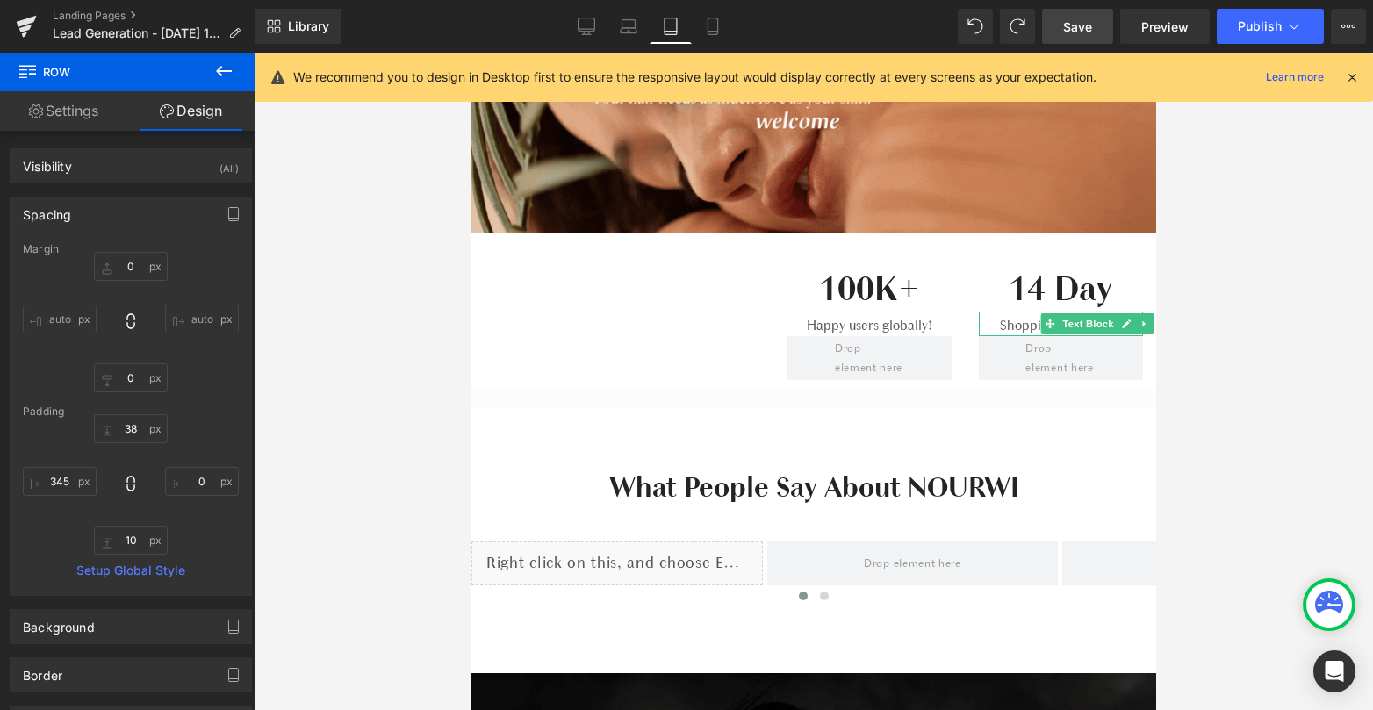
scroll to position [86, 0]
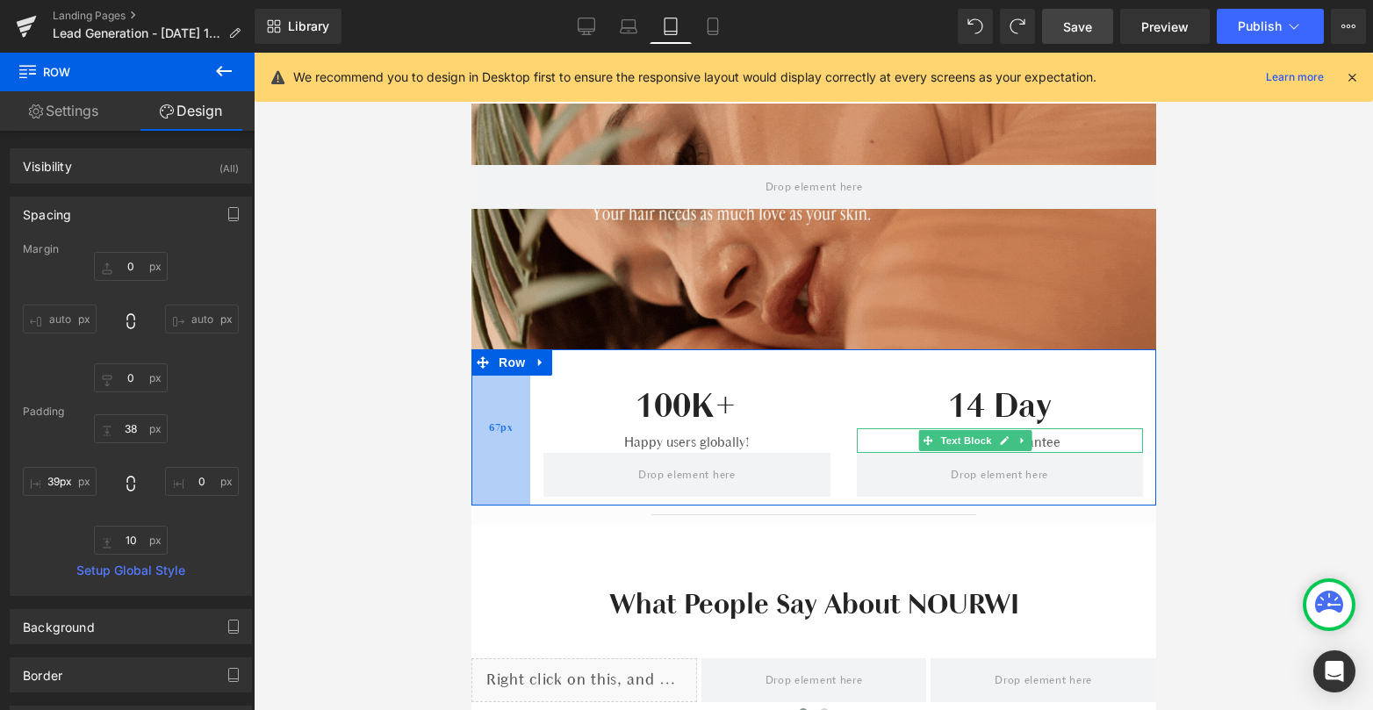
type input "38px"
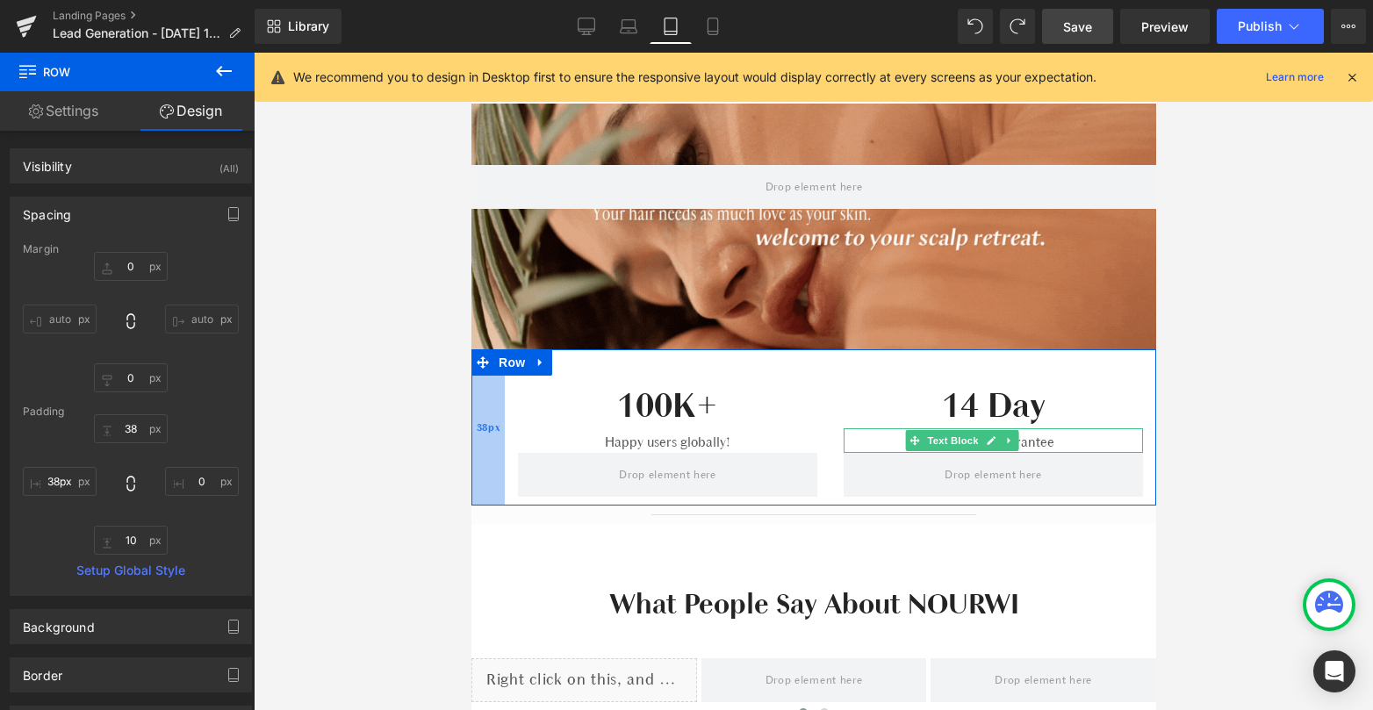
drag, startPoint x: 768, startPoint y: 422, endPoint x: 499, endPoint y: 432, distance: 269.6
click at [499, 432] on div "38px" at bounding box center [486, 427] width 33 height 156
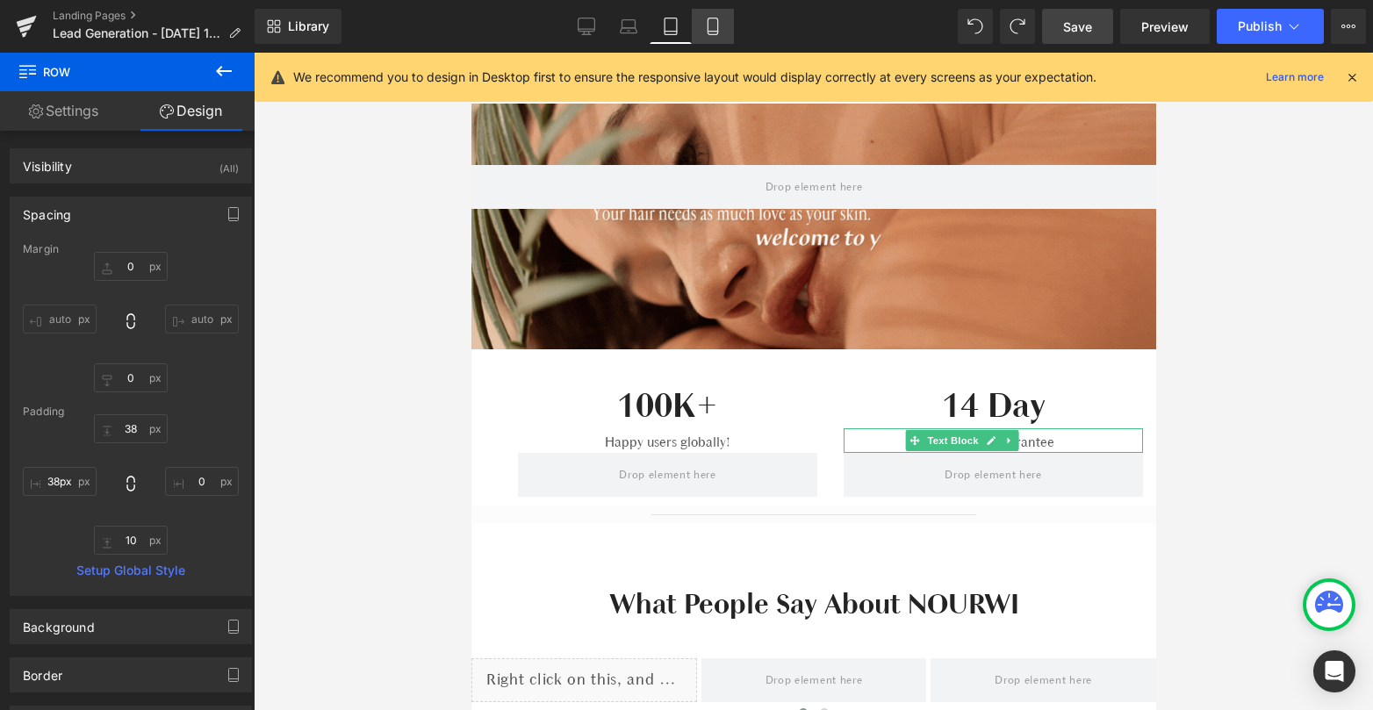
click at [719, 20] on icon at bounding box center [713, 27] width 18 height 18
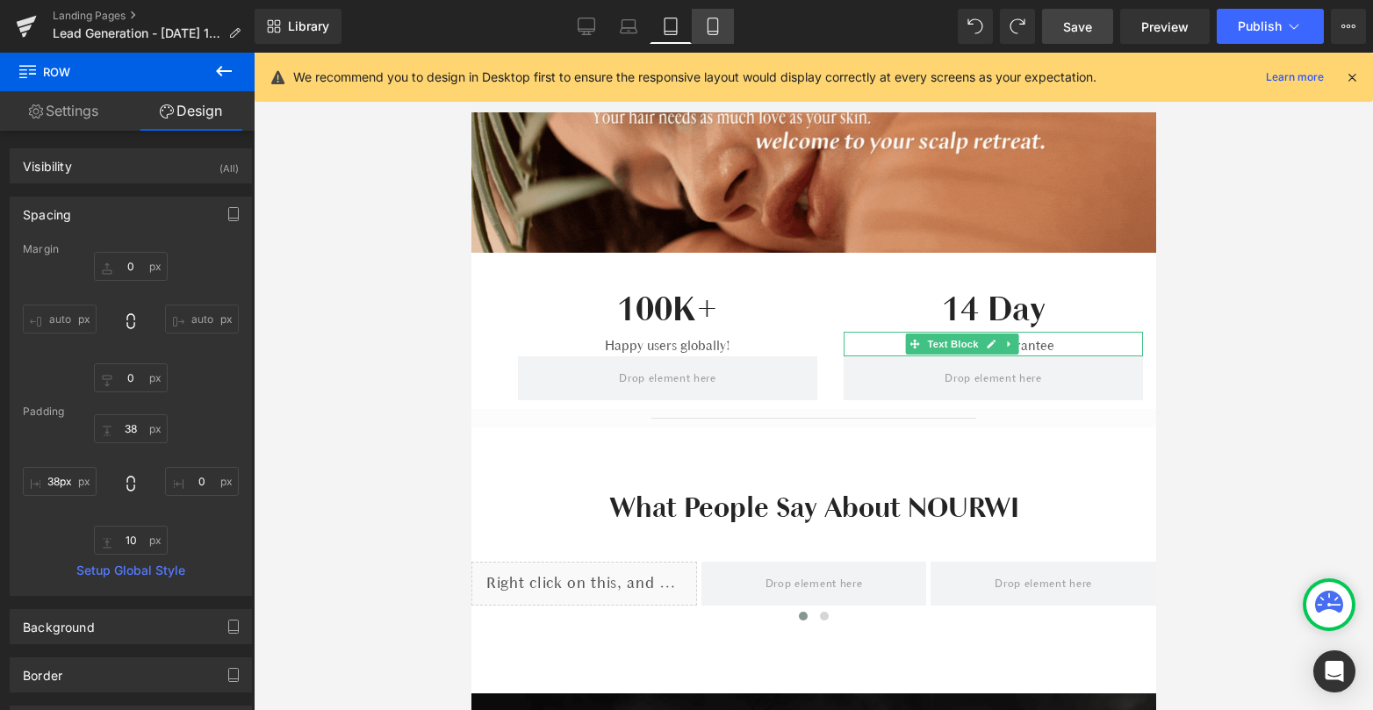
type input "0"
type input "10"
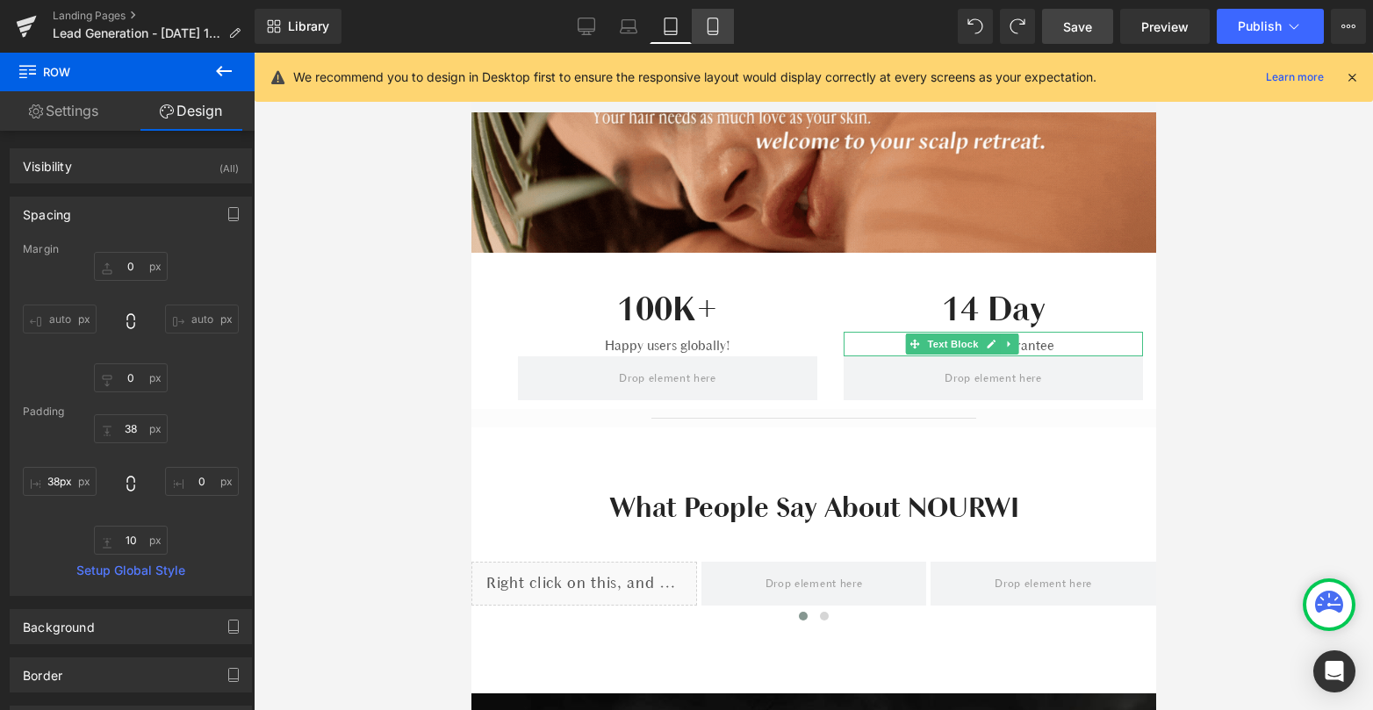
type input "345"
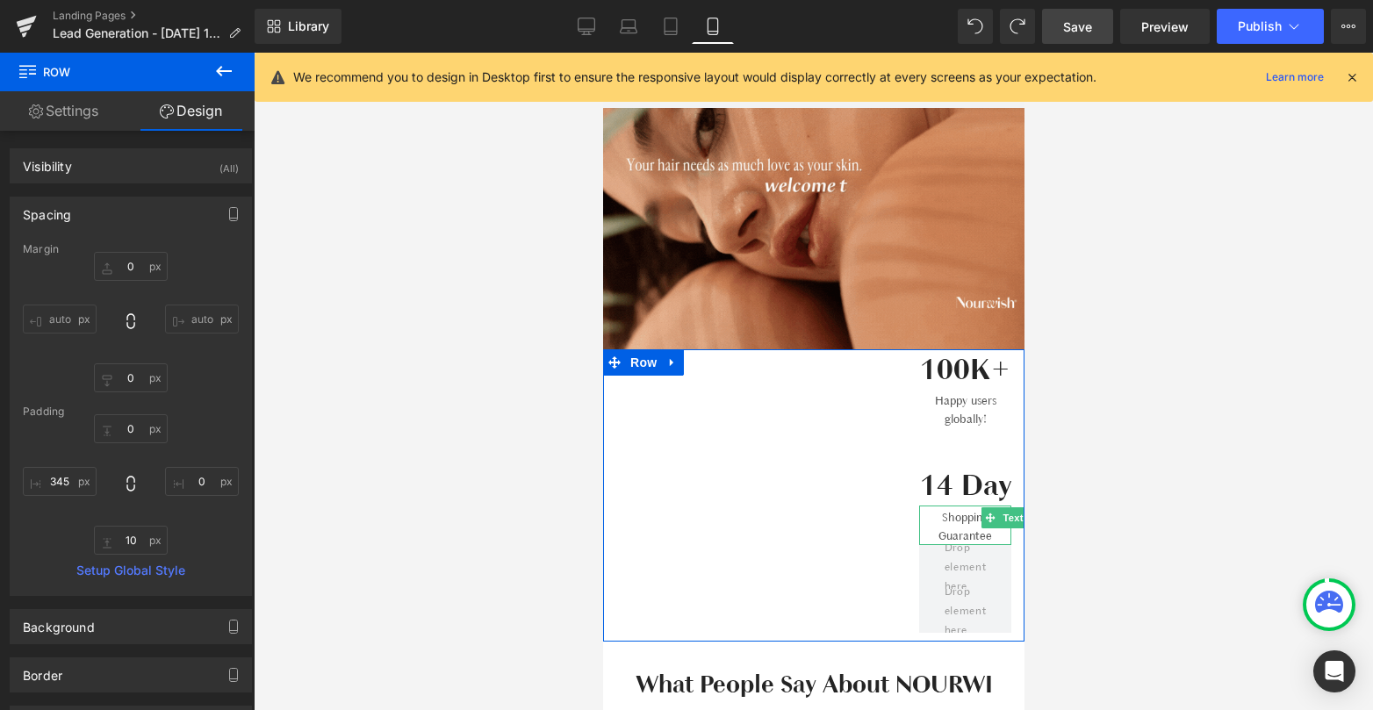
click at [895, 439] on div "100K+ Heading Happy users globally! Text Block 14 Day Heading Shopping Guarante…" at bounding box center [812, 495] width 421 height 292
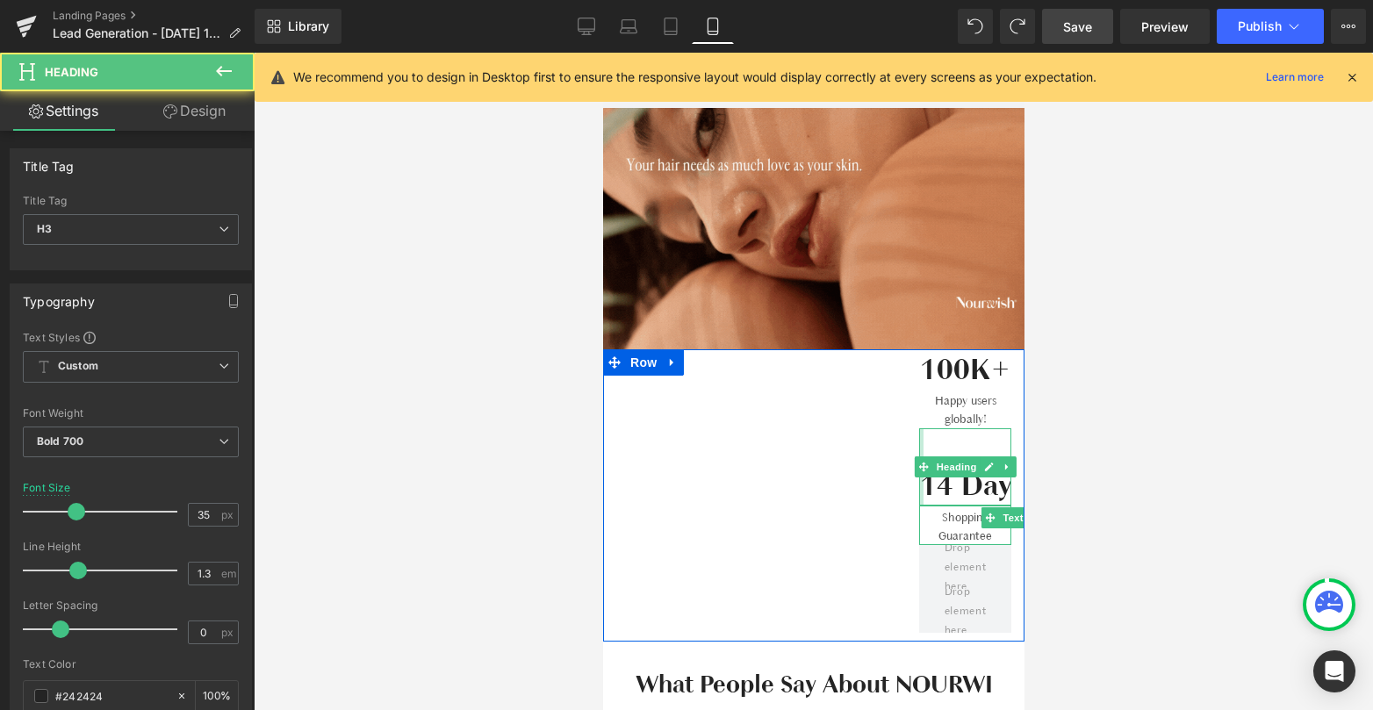
click at [922, 458] on div at bounding box center [920, 466] width 4 height 77
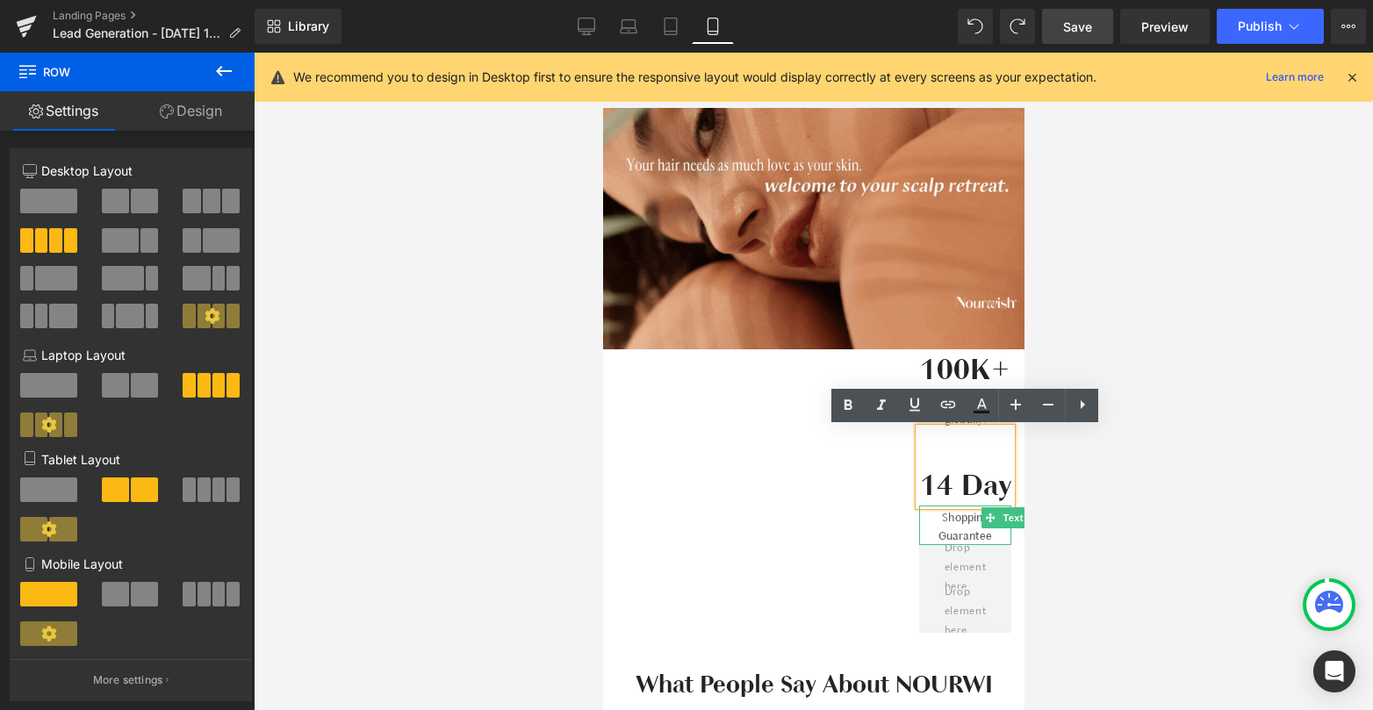
click at [884, 459] on div "100K+ Heading Happy users globally! Text Block 14 Day Heading Shopping Guarante…" at bounding box center [812, 495] width 421 height 292
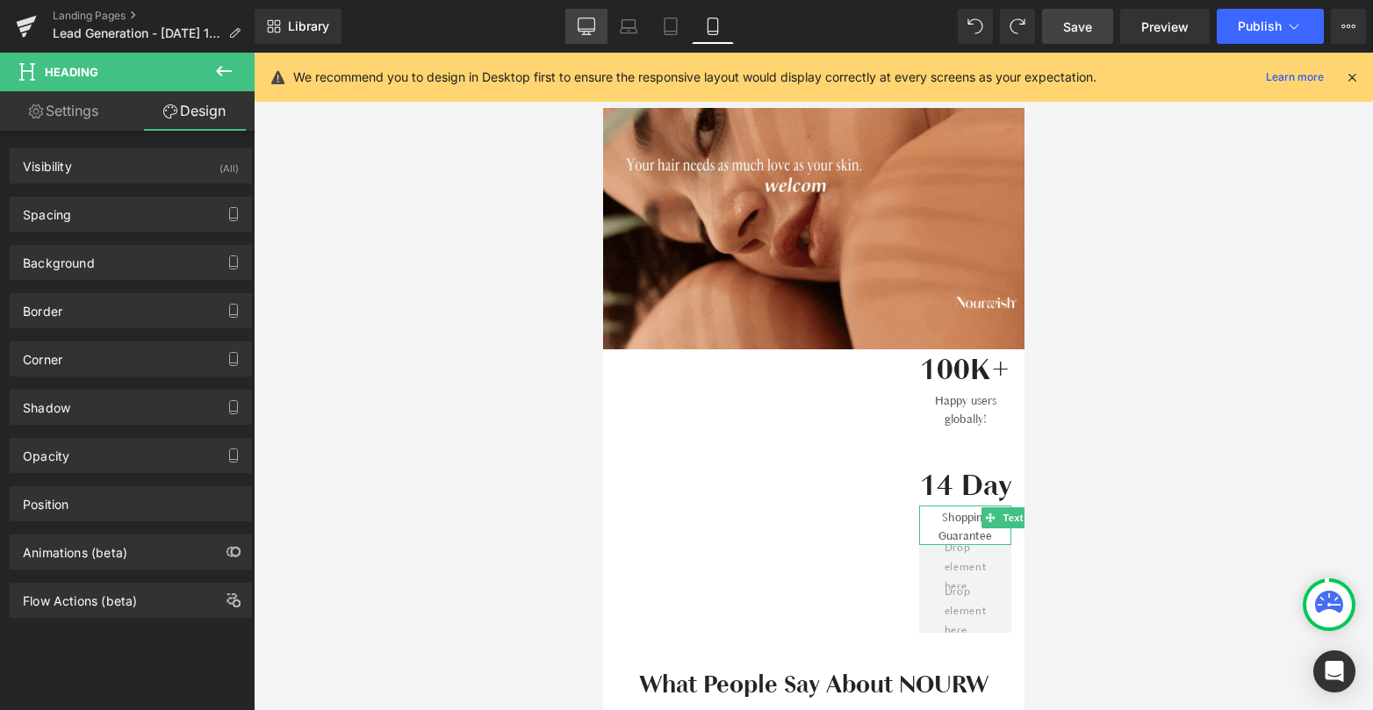
click at [582, 25] on icon at bounding box center [587, 27] width 18 height 18
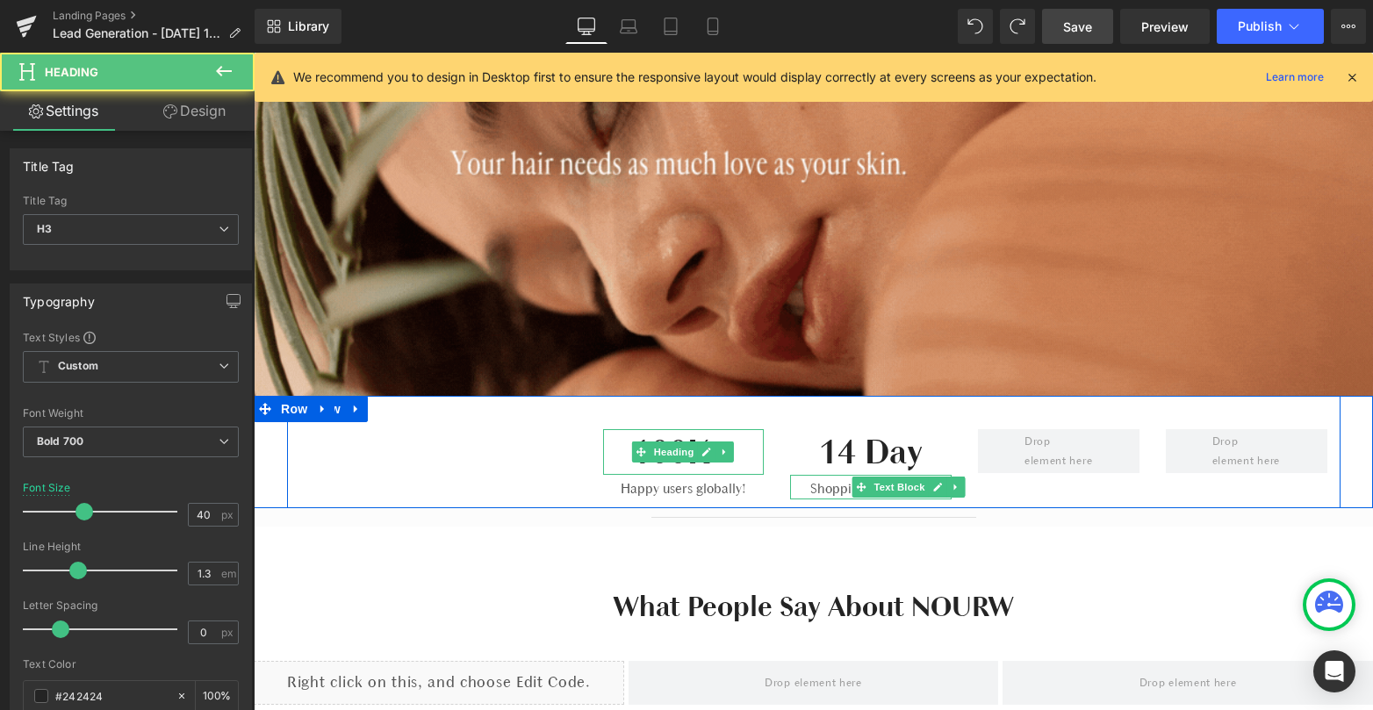
click at [609, 453] on h3 "100K+" at bounding box center [683, 452] width 161 height 46
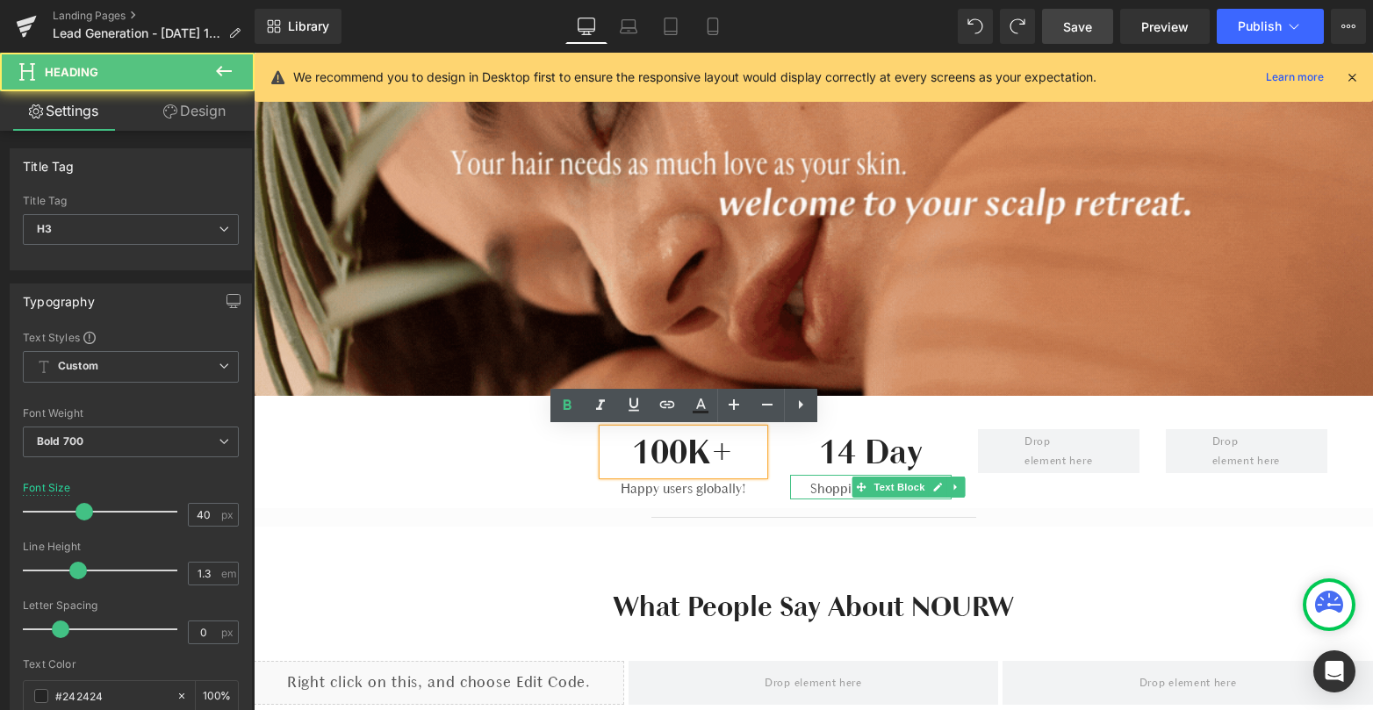
click at [297, 440] on div "100K+ Heading Happy users globally! Text Block 14 Day Heading Shopping Guarante…" at bounding box center [813, 452] width 1053 height 112
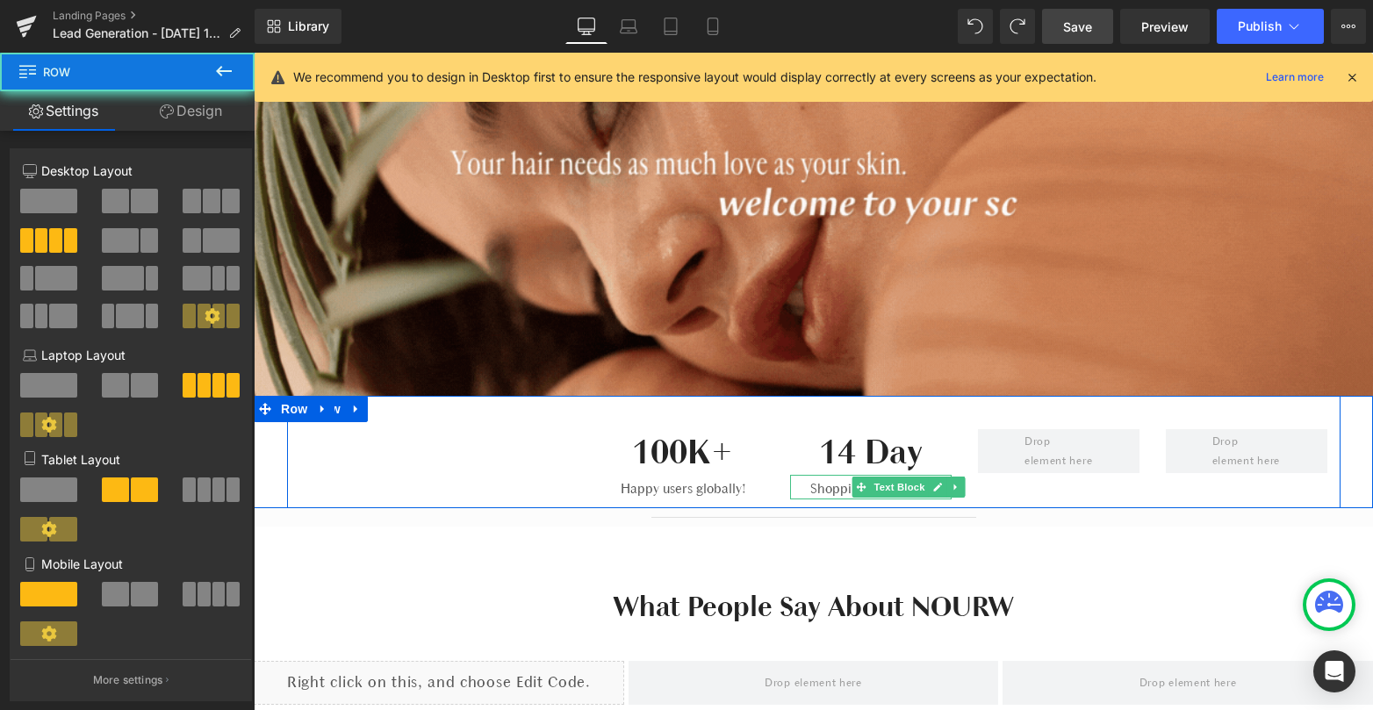
click at [439, 458] on div "100K+ Heading Happy users globally! Text Block 14 Day Heading Shopping Guarante…" at bounding box center [813, 452] width 1053 height 112
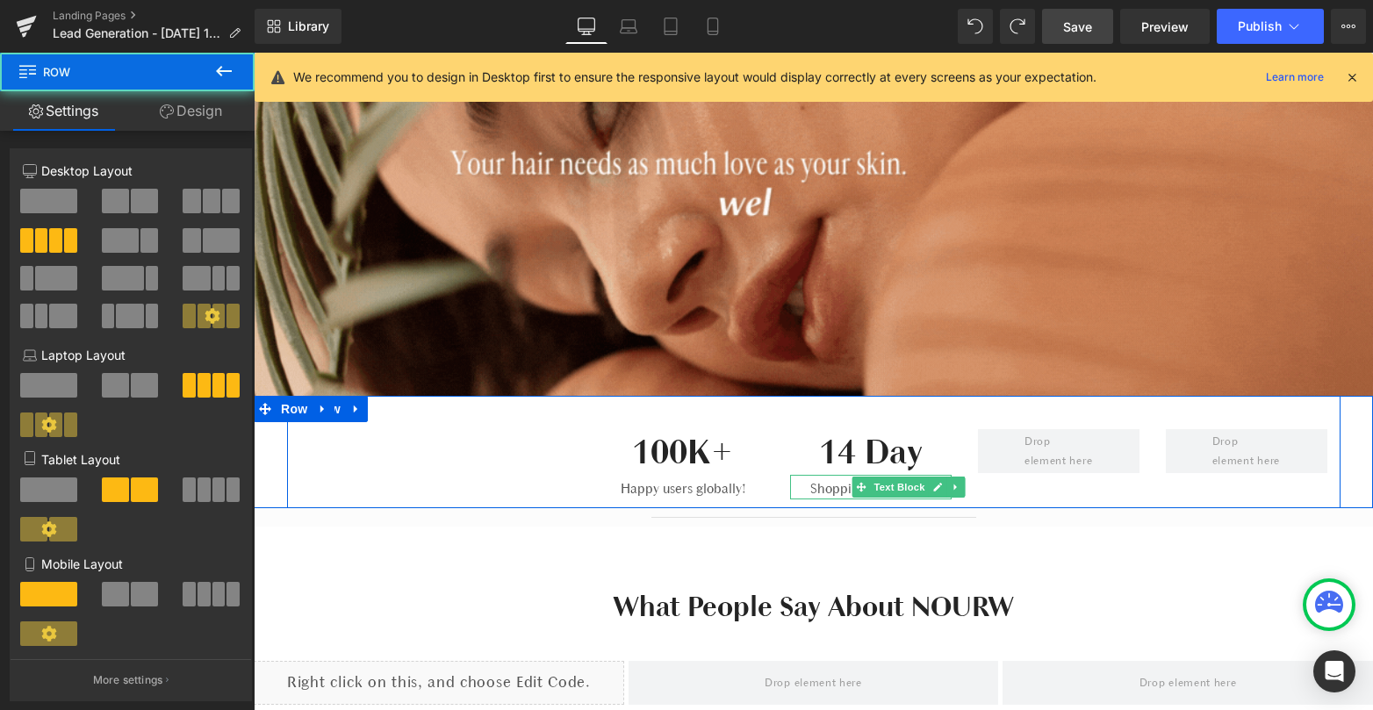
click at [593, 446] on div "100K+ Heading Happy users globally! Text Block" at bounding box center [684, 464] width 188 height 70
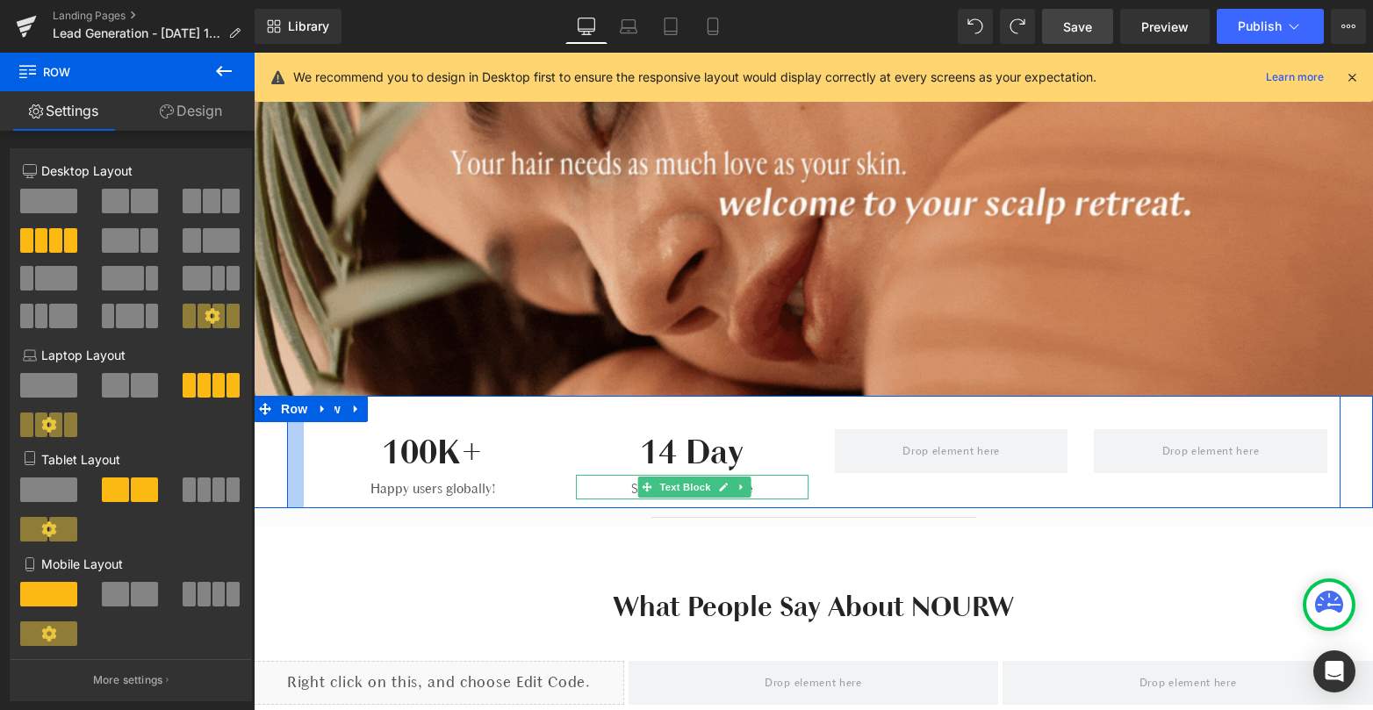
drag, startPoint x: 570, startPoint y: 446, endPoint x: 129, endPoint y: 409, distance: 443.0
click at [254, 409] on html "Skip to content Worldwide FREE Shipping on USD$75 Home Shop Shop" at bounding box center [813, 133] width 1119 height 657
click at [281, 459] on div "100K+ Heading Happy users globally! Text Block 14 Day Heading Shopping Guarante…" at bounding box center [813, 452] width 1119 height 112
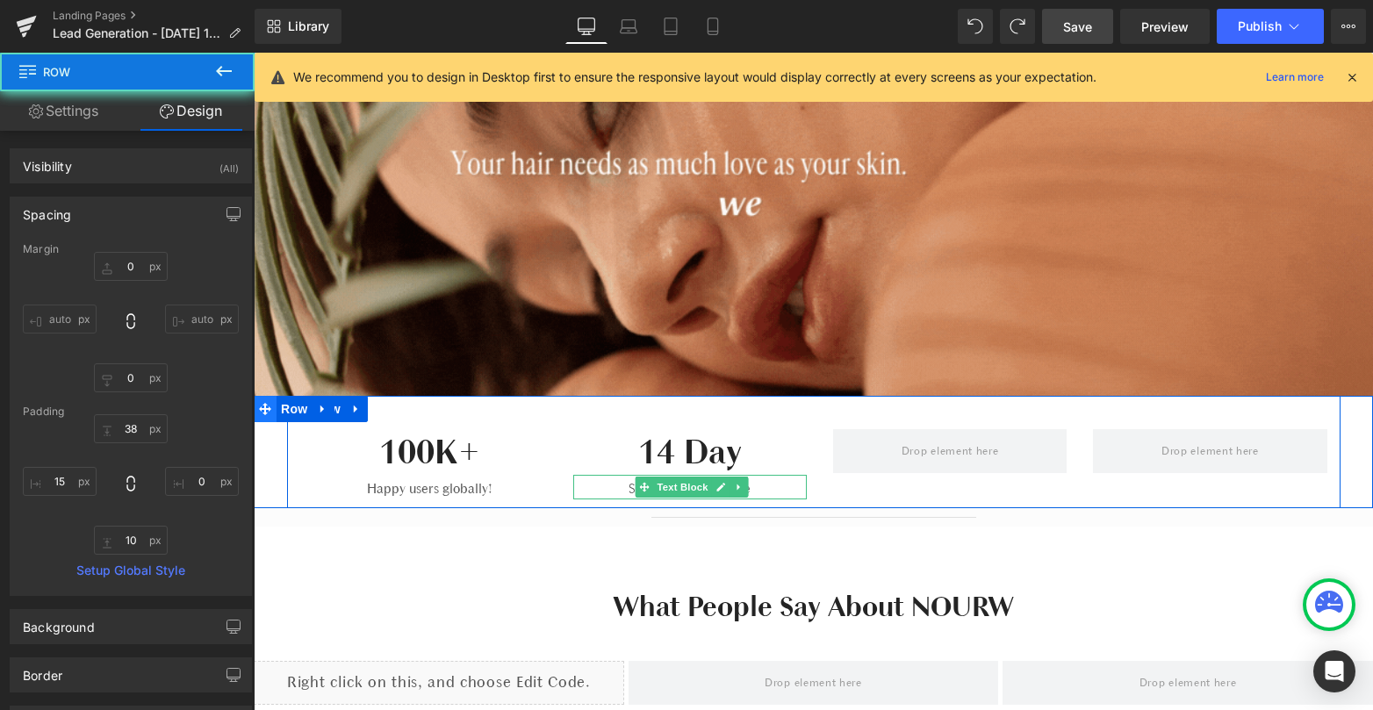
click at [268, 410] on icon at bounding box center [265, 409] width 12 height 12
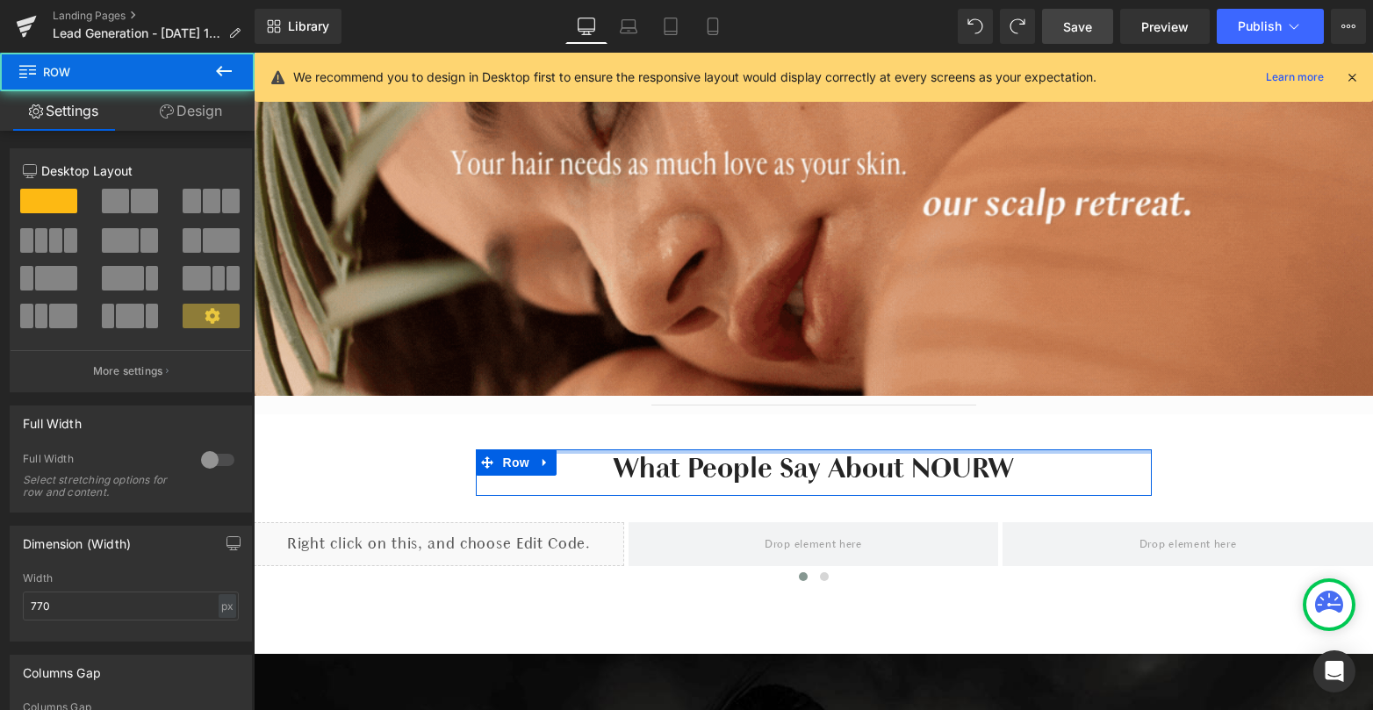
drag, startPoint x: 675, startPoint y: 460, endPoint x: 683, endPoint y: 366, distance: 94.2
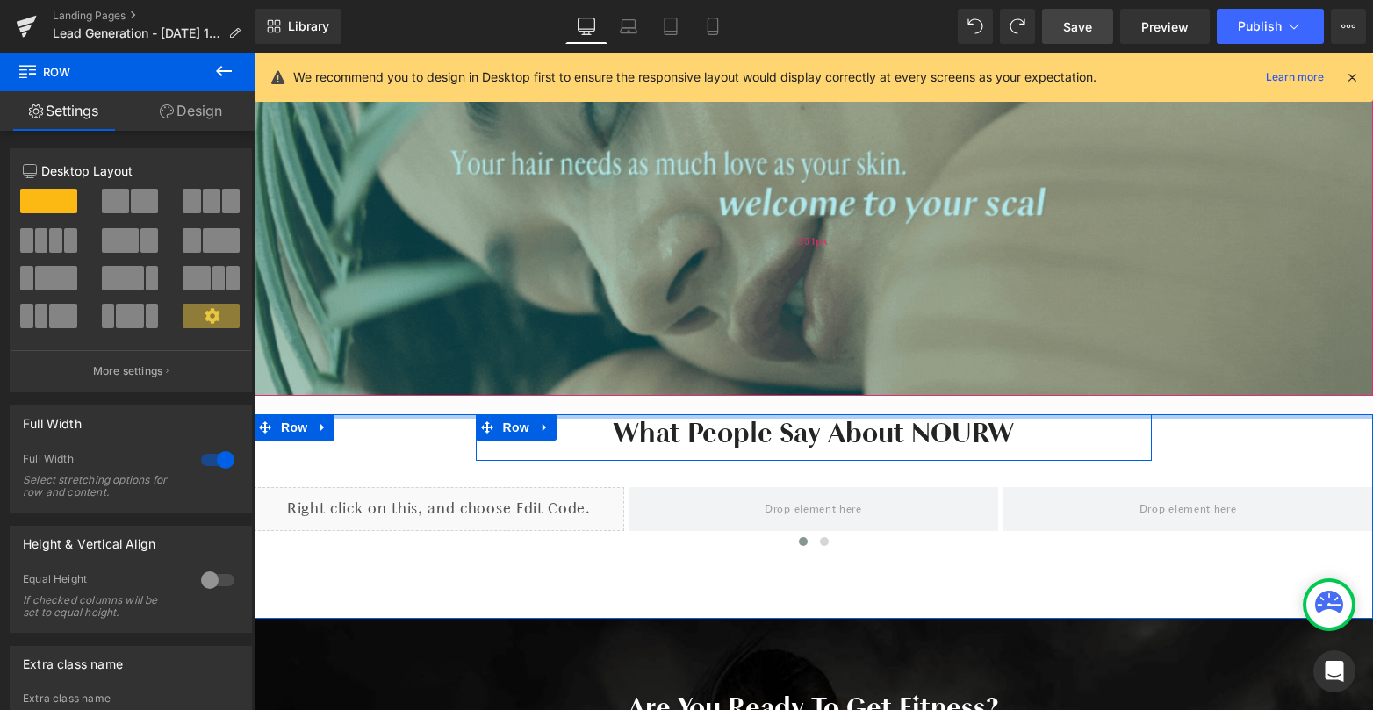
drag, startPoint x: 744, startPoint y: 436, endPoint x: 753, endPoint y: 370, distance: 67.3
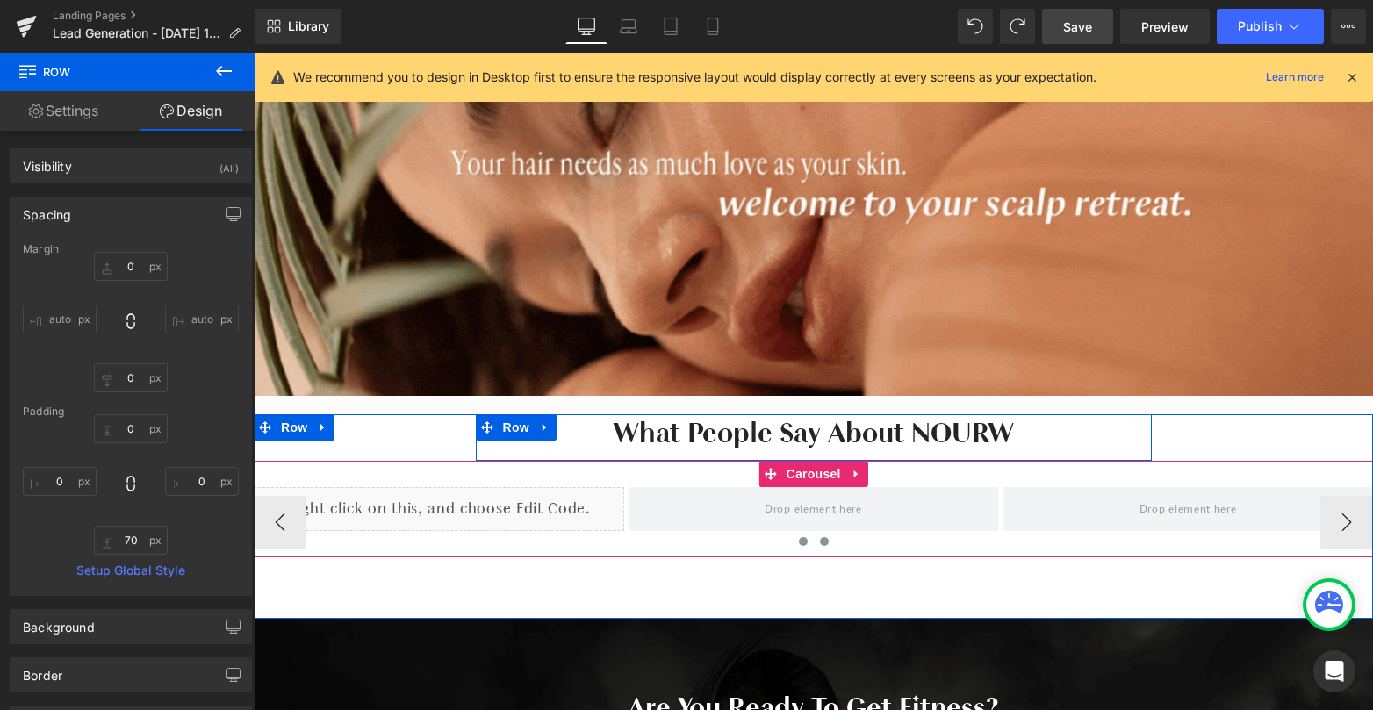
click at [815, 545] on button at bounding box center [824, 542] width 21 height 18
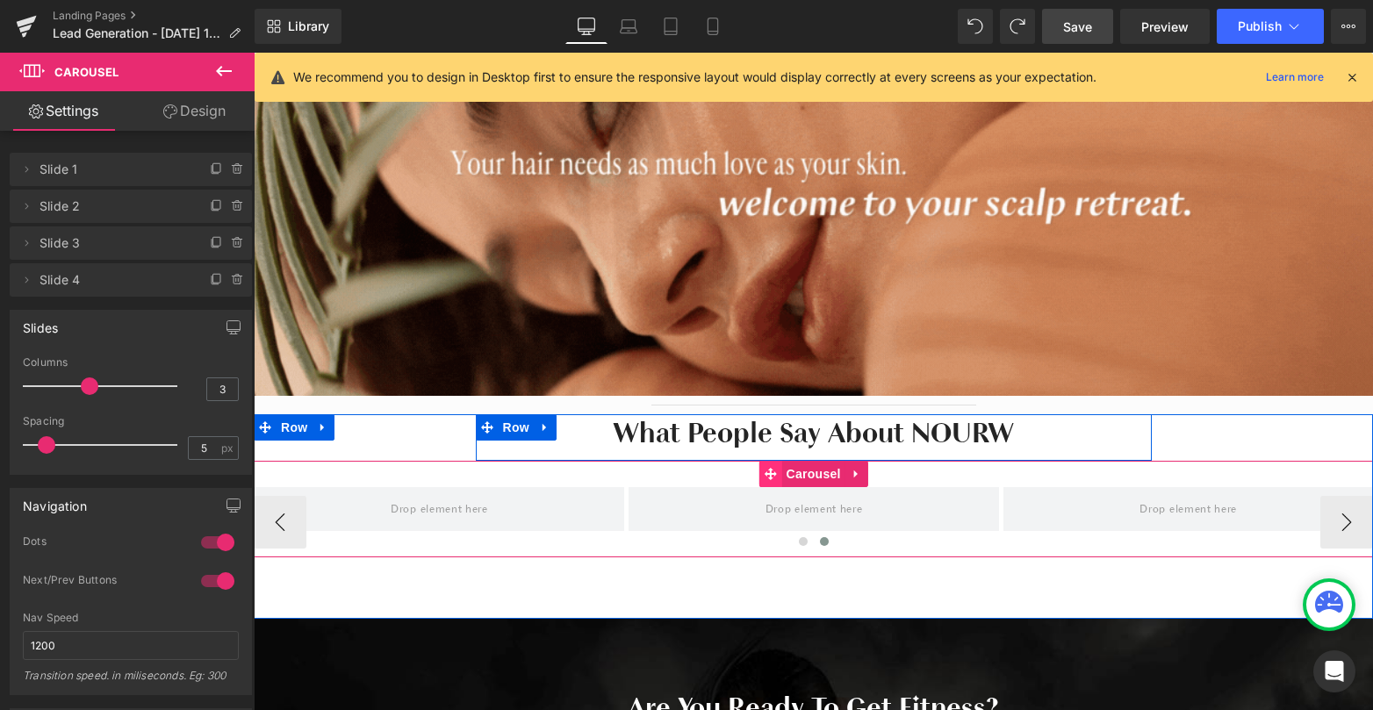
click at [767, 470] on icon at bounding box center [770, 474] width 12 height 12
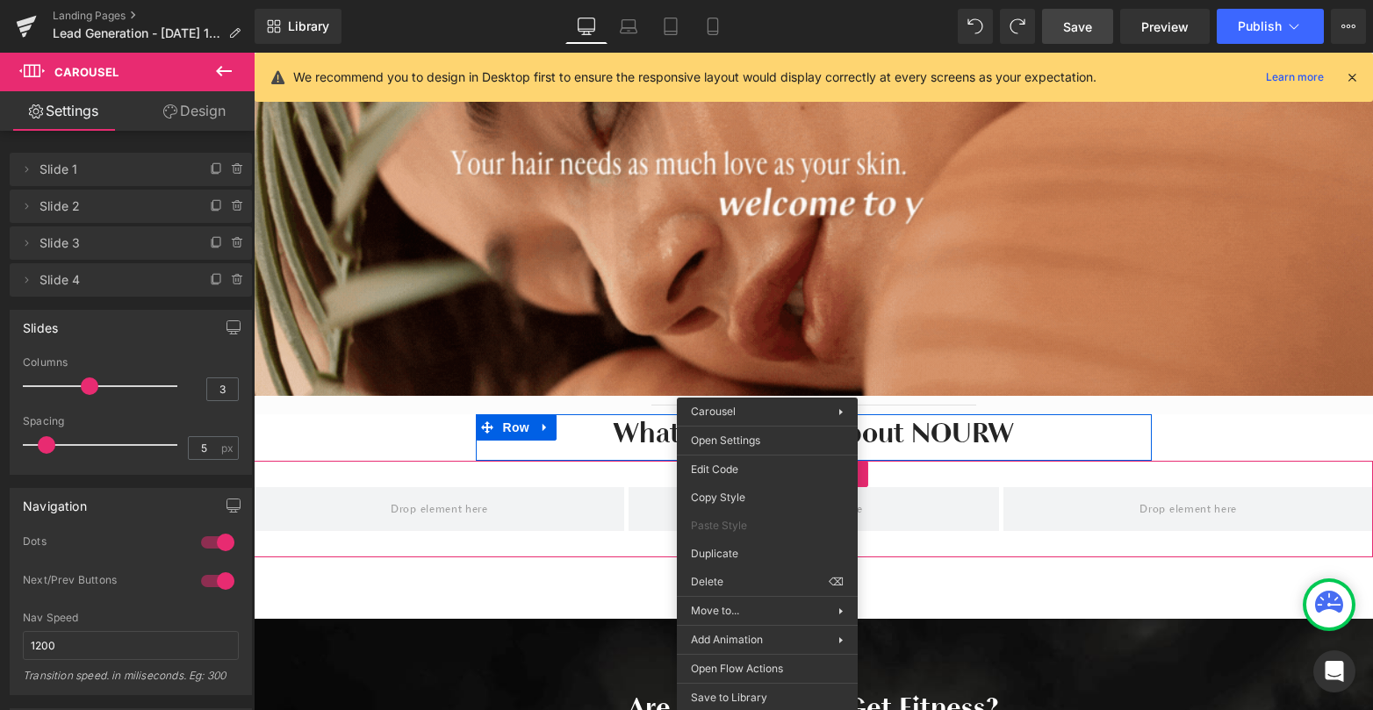
drag, startPoint x: 986, startPoint y: 626, endPoint x: 732, endPoint y: 573, distance: 259.1
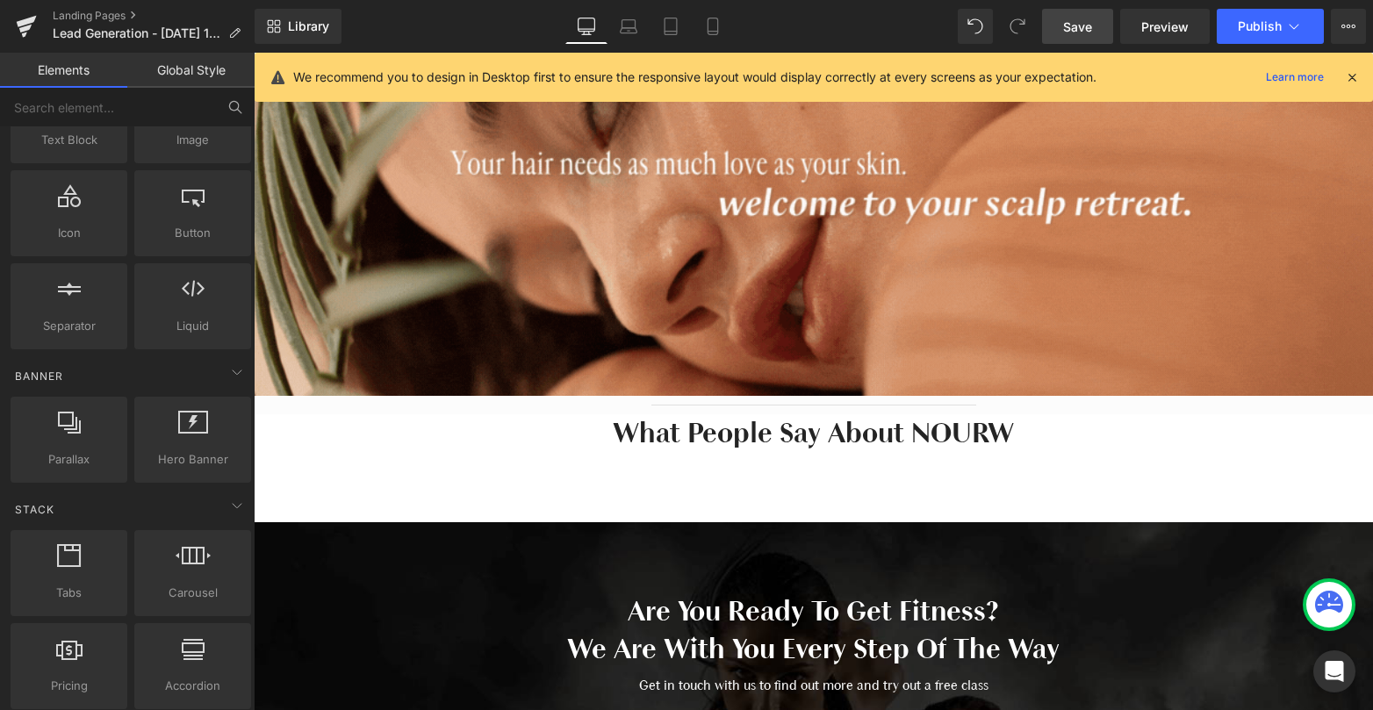
click at [238, 97] on button at bounding box center [235, 107] width 39 height 39
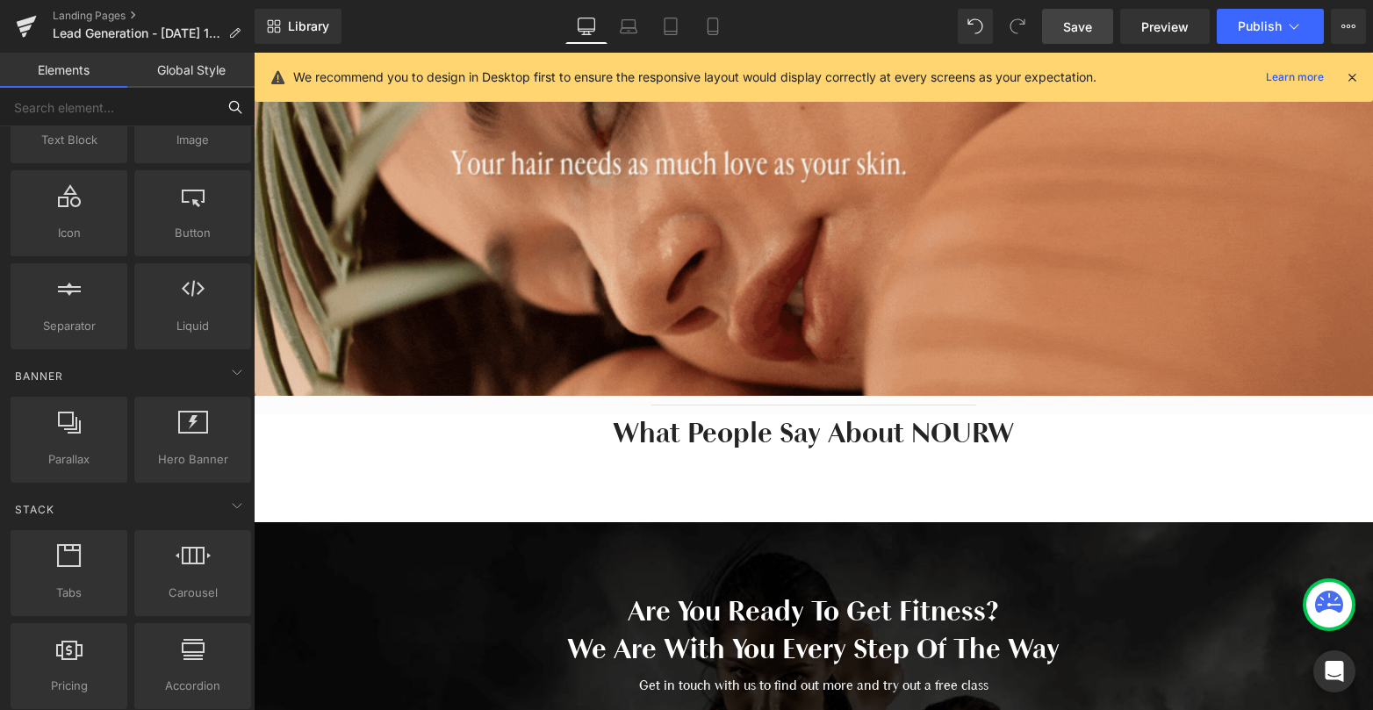
click at [176, 103] on input "text" at bounding box center [108, 107] width 216 height 39
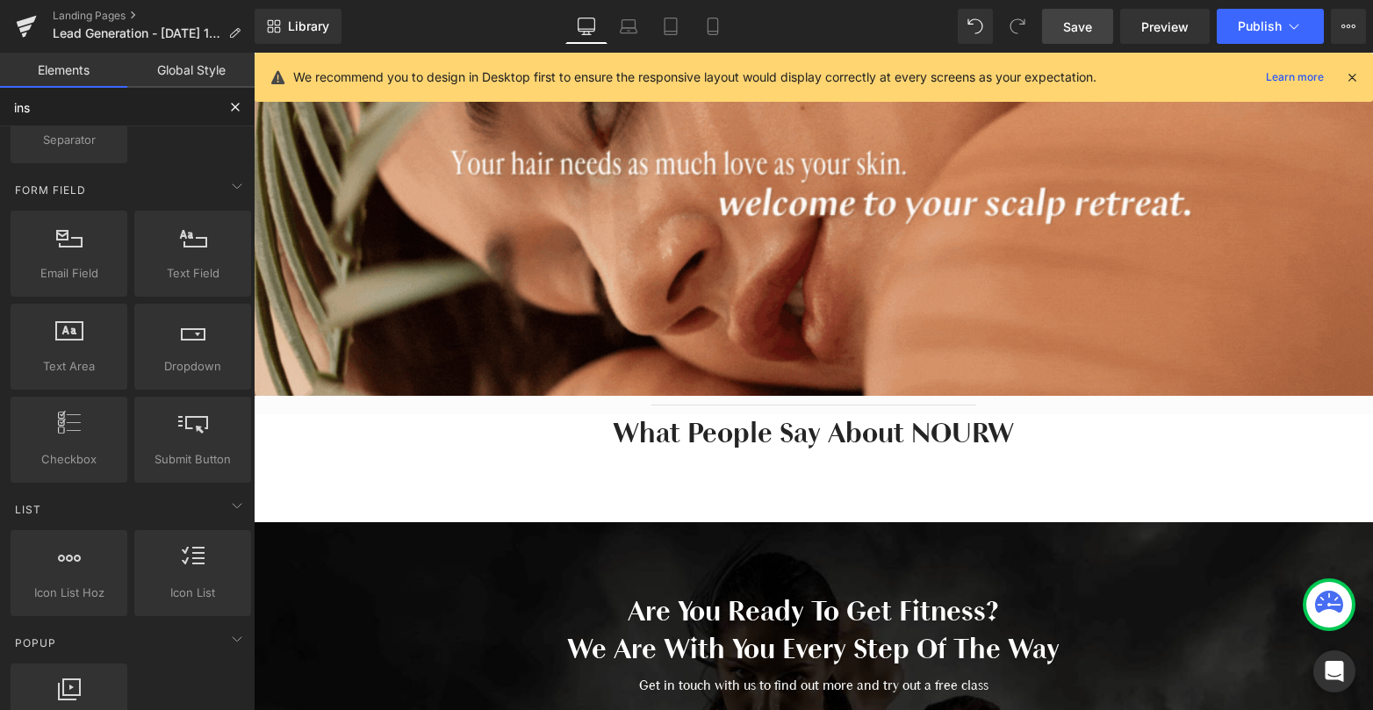
scroll to position [0, 0]
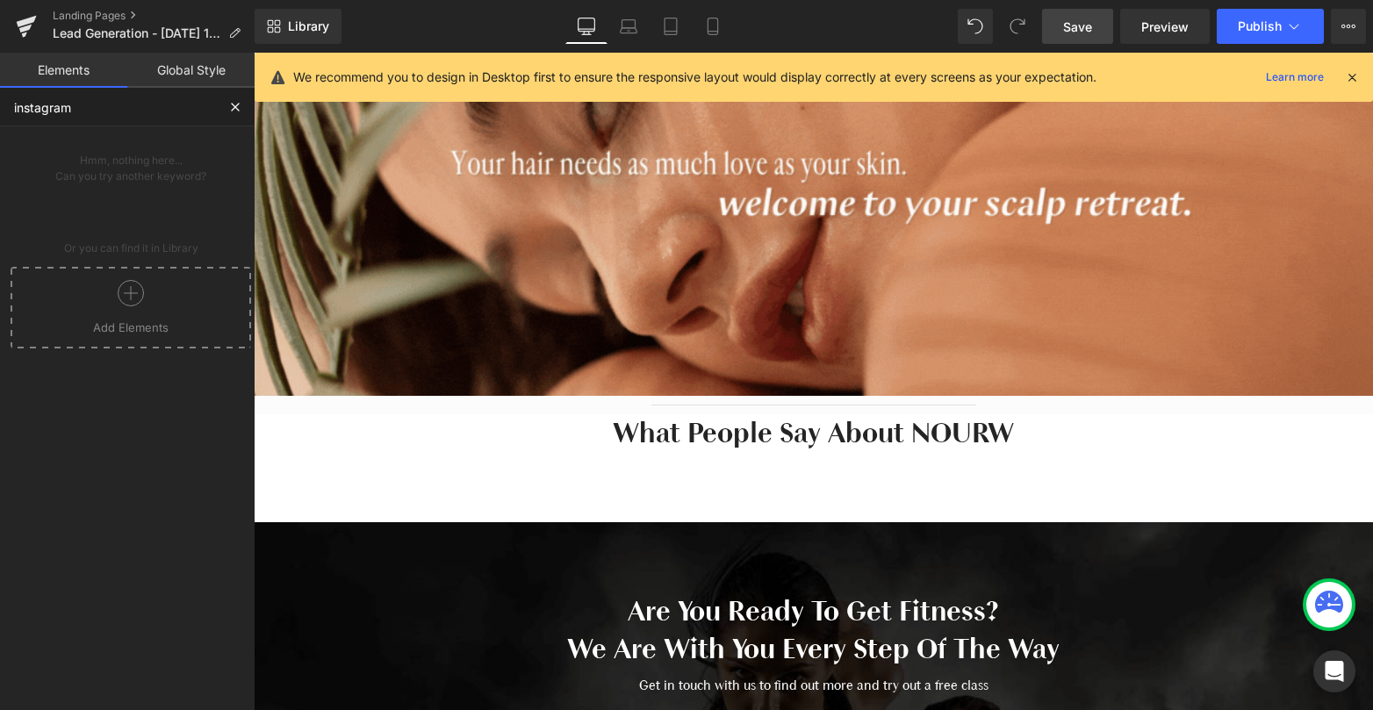
type input "instagram"
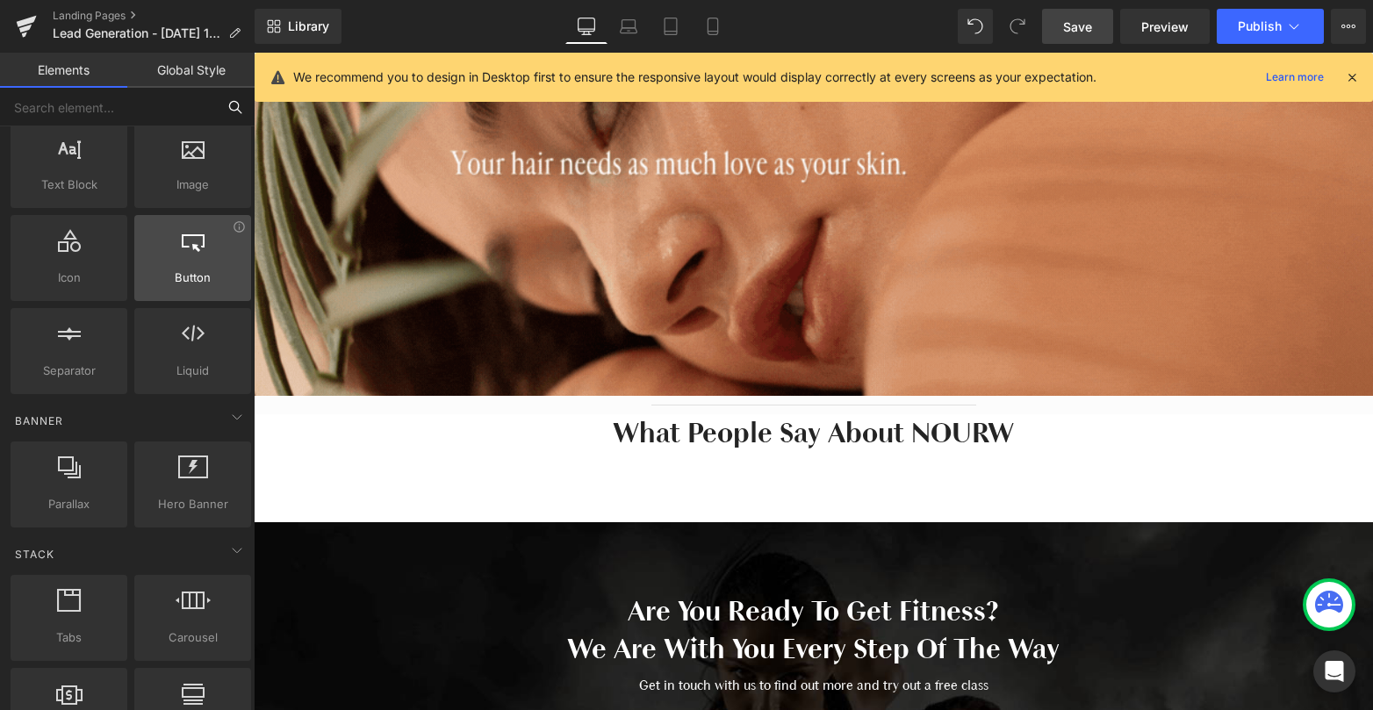
scroll to position [278, 0]
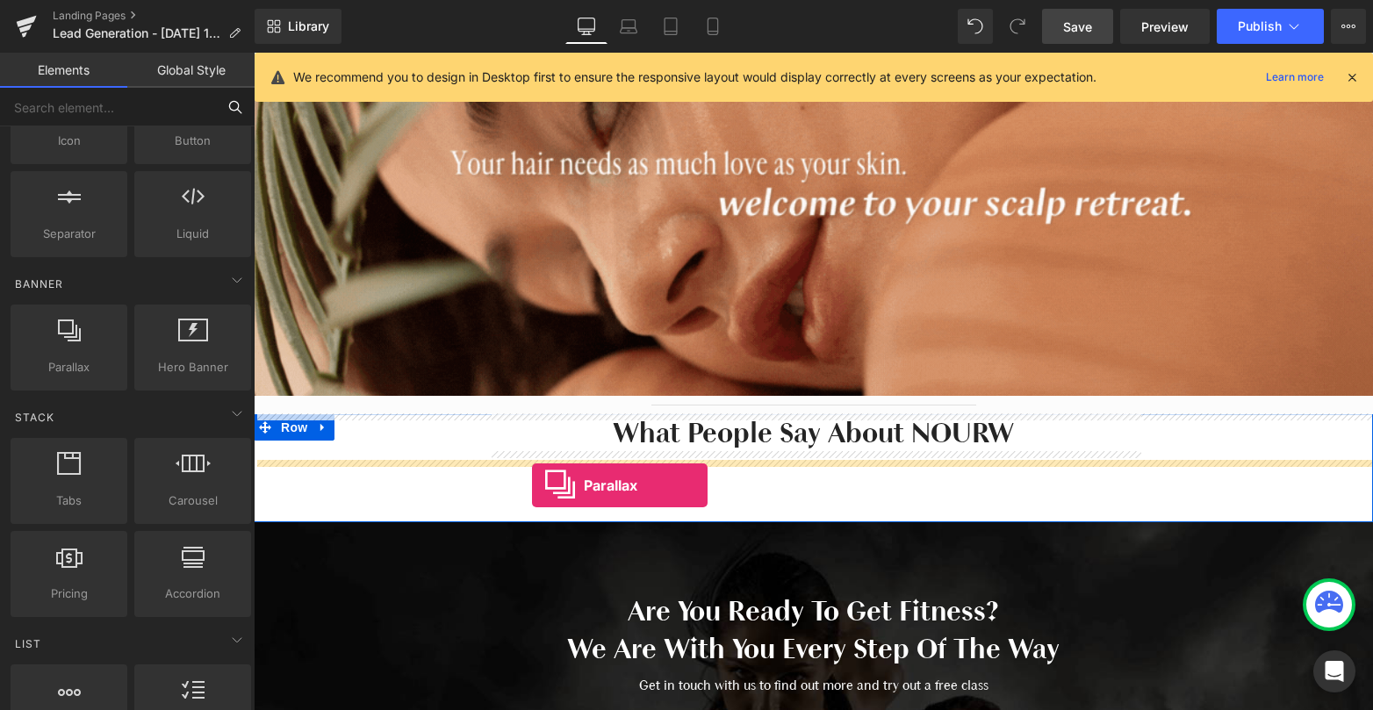
drag, startPoint x: 322, startPoint y: 414, endPoint x: 531, endPoint y: 484, distance: 220.4
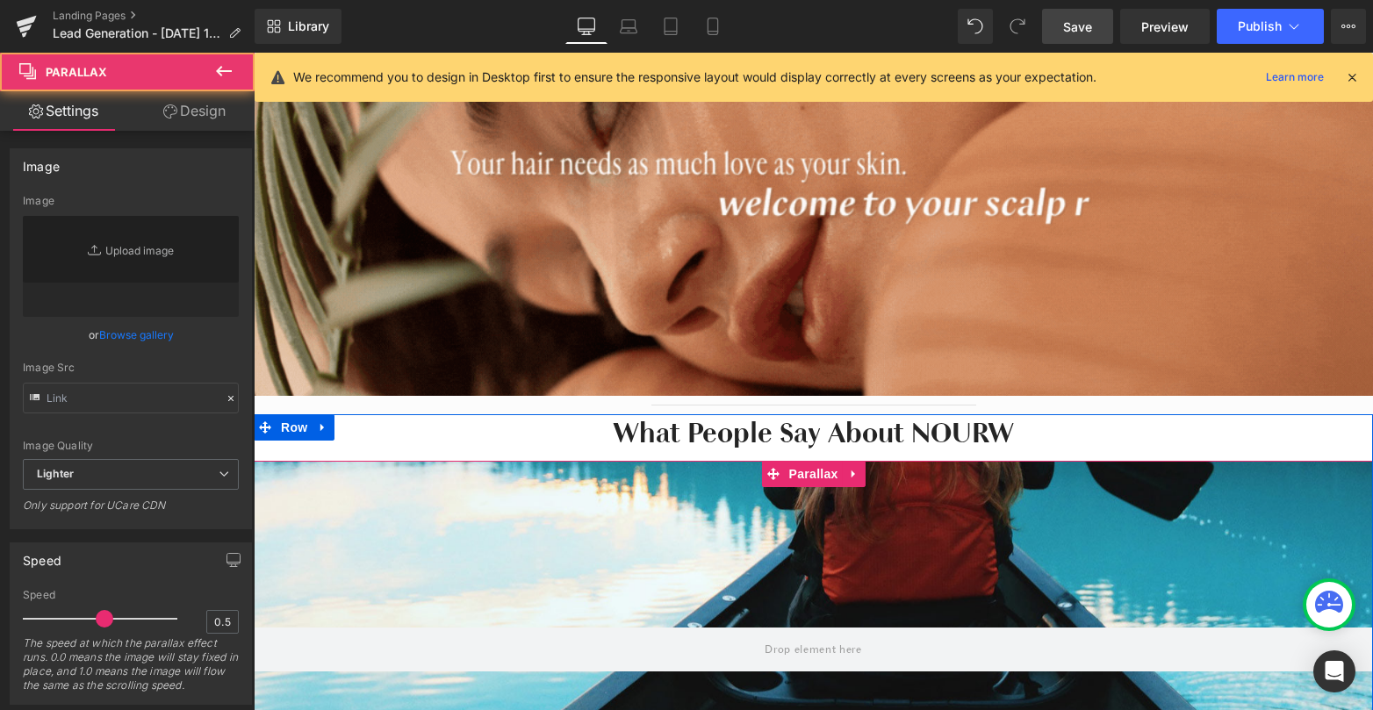
type input "[URL][DOMAIN_NAME]"
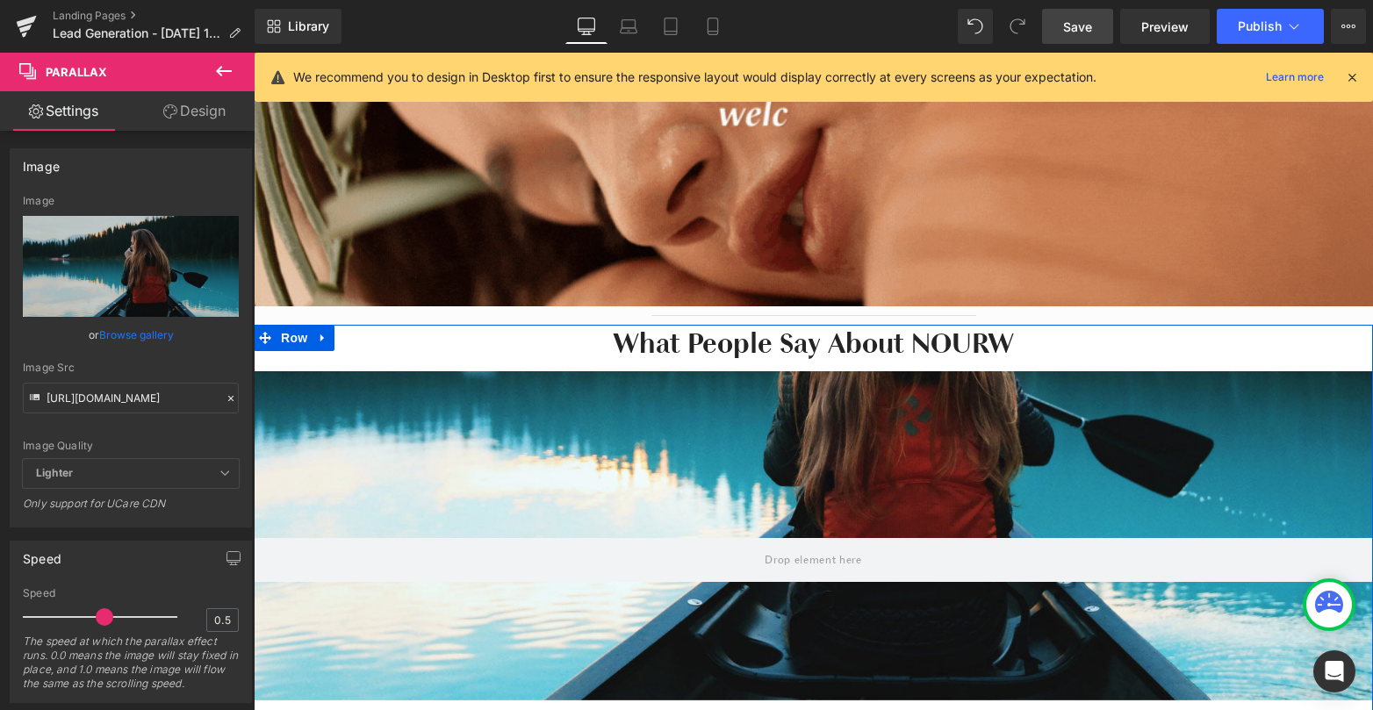
scroll to position [334, 0]
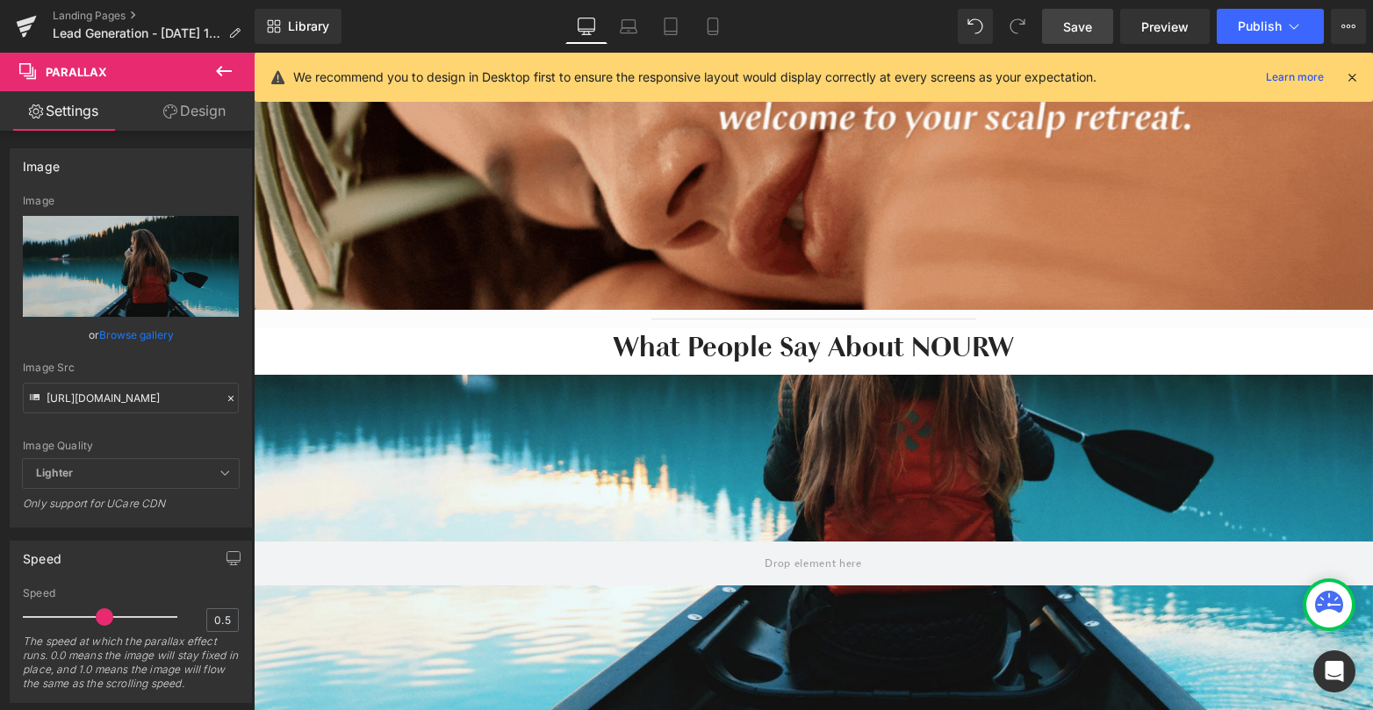
click at [226, 66] on icon at bounding box center [223, 71] width 21 height 21
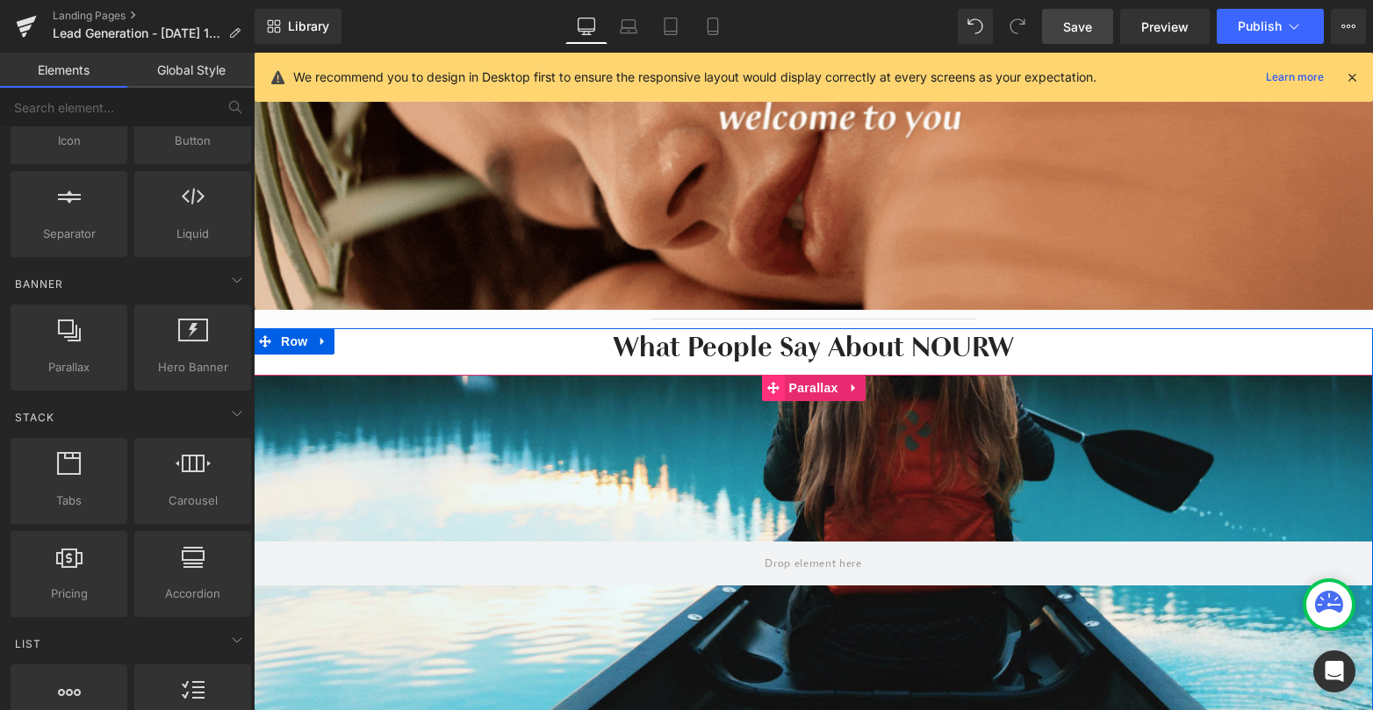
click at [773, 388] on icon at bounding box center [773, 388] width 12 height 12
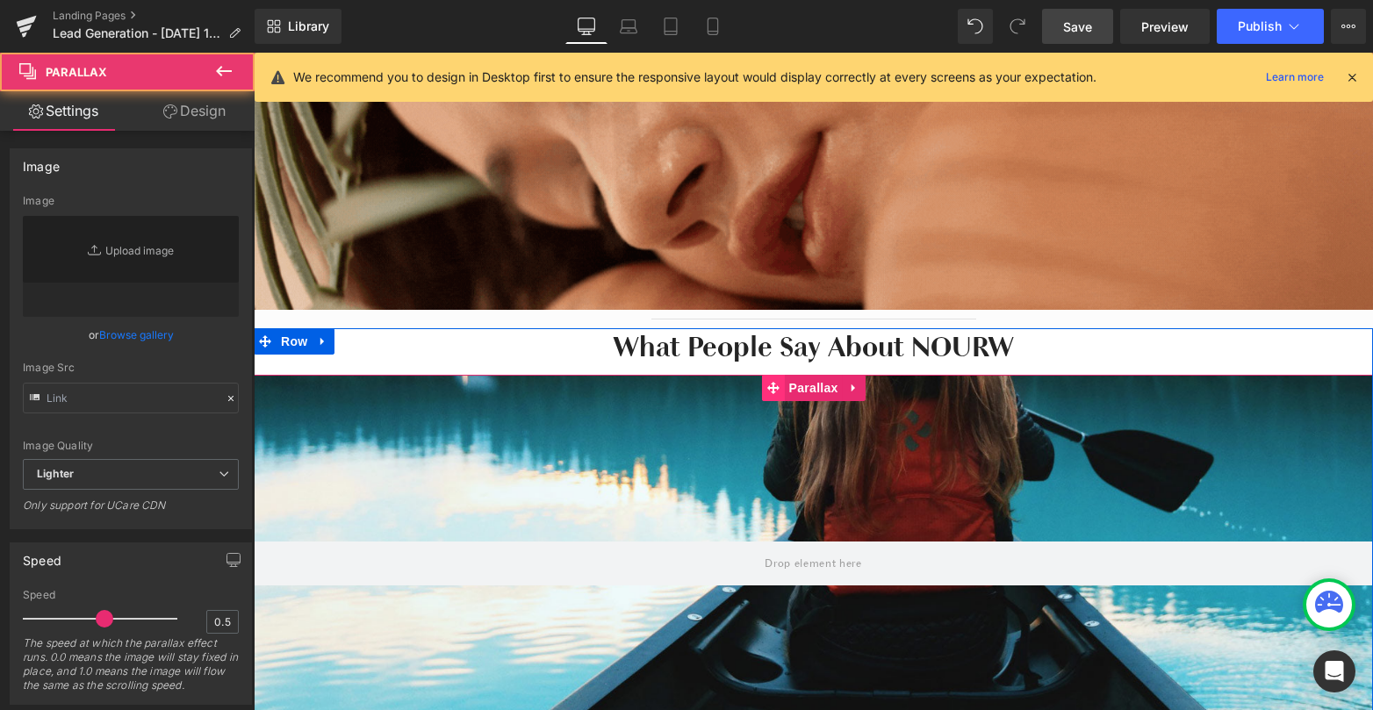
type input "[URL][DOMAIN_NAME]"
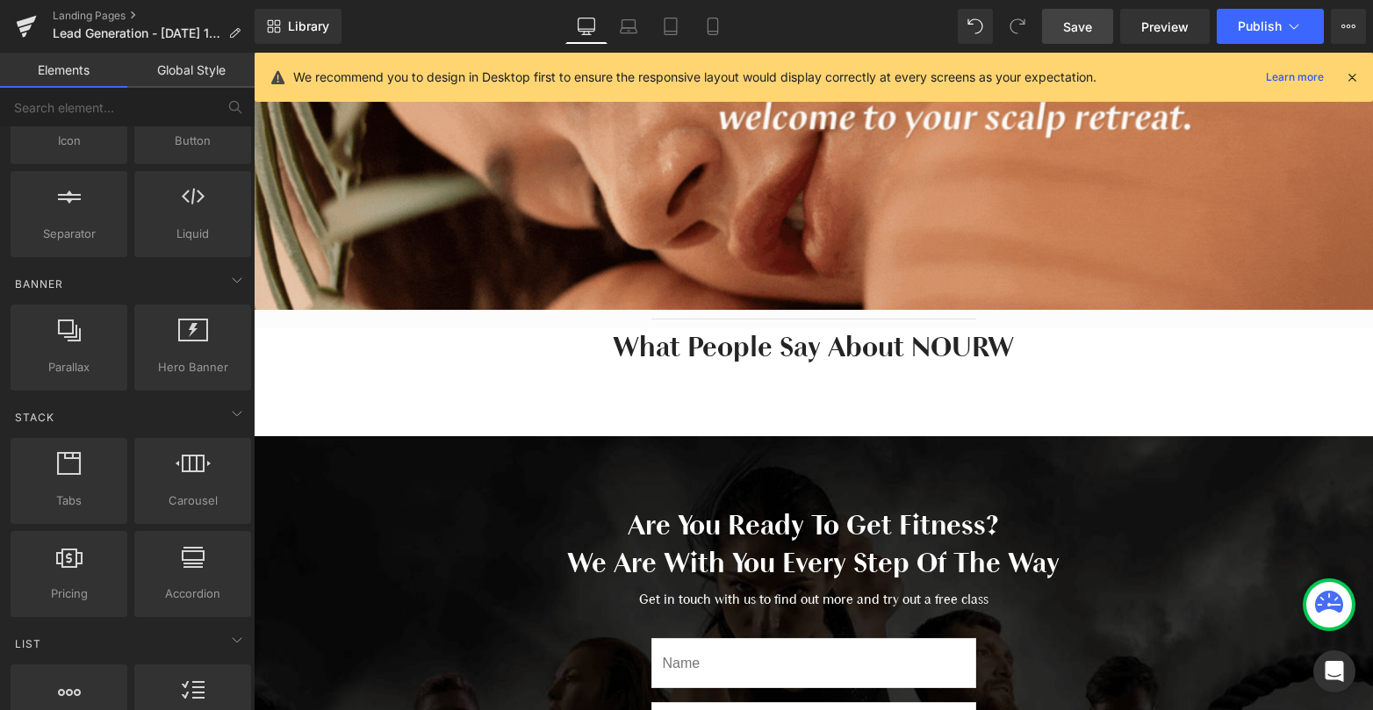
drag, startPoint x: 986, startPoint y: 639, endPoint x: 732, endPoint y: 586, distance: 259.1
click at [1087, 24] on span "Save" at bounding box center [1077, 27] width 29 height 18
